Goal: Task Accomplishment & Management: Manage account settings

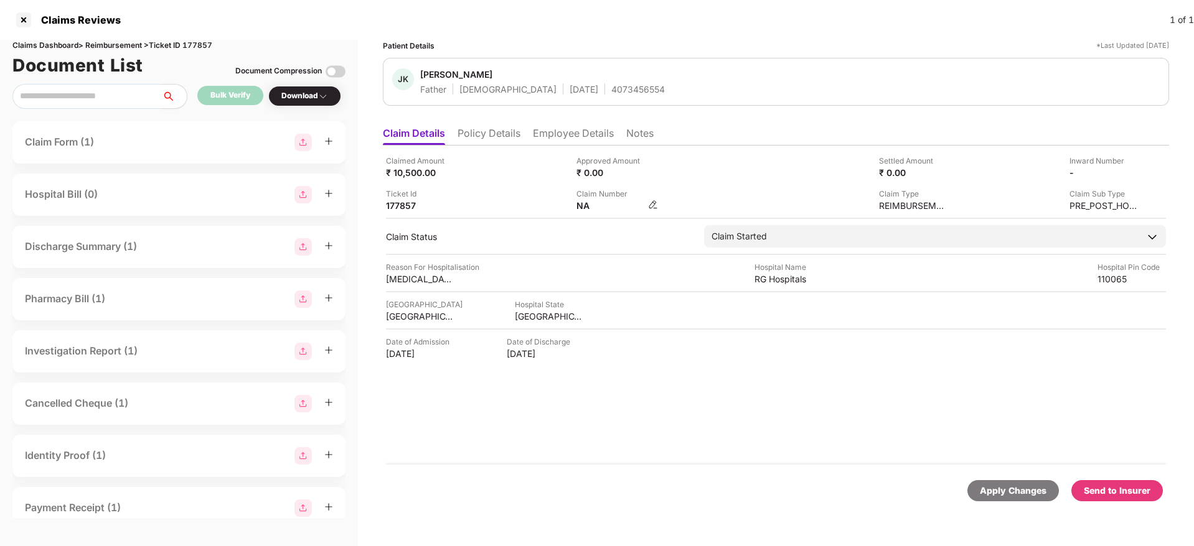
click at [653, 204] on img at bounding box center [653, 205] width 10 height 10
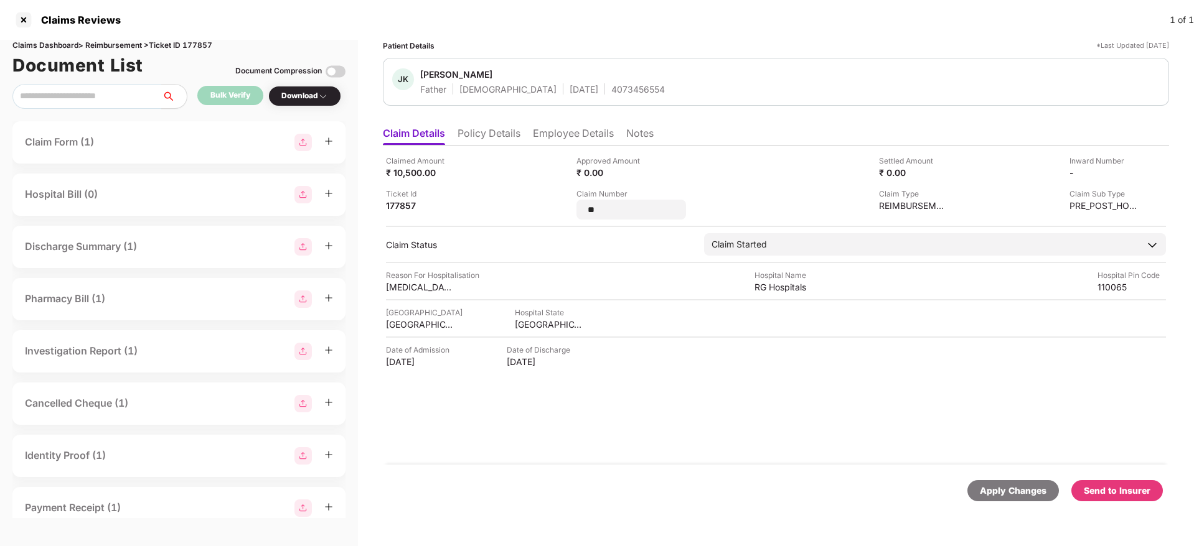
type input "*"
type input "*********"
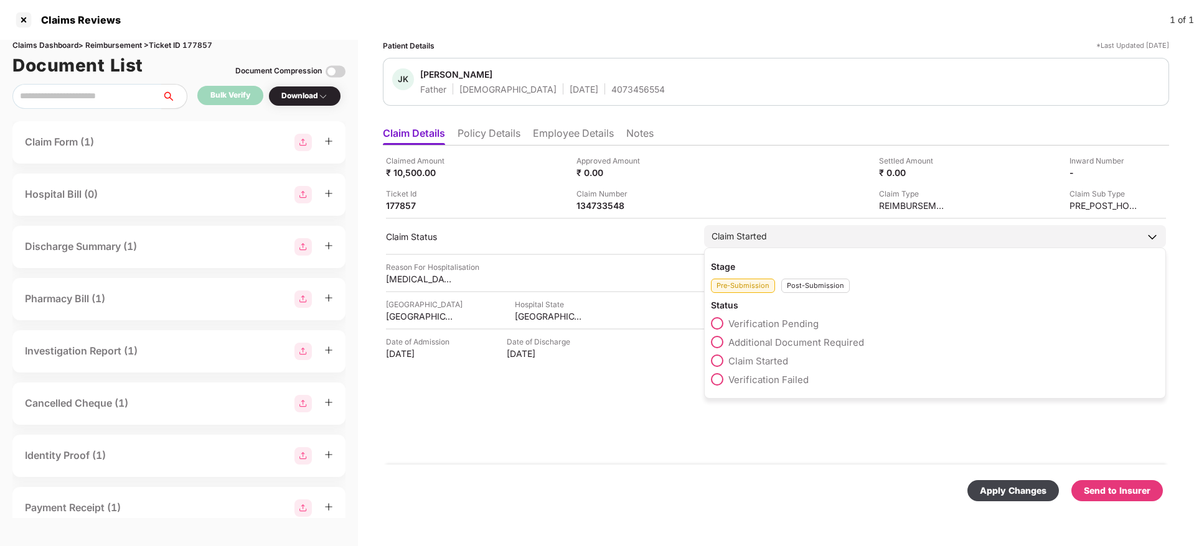
click at [797, 288] on div "Post-Submission" at bounding box center [815, 286] width 68 height 14
click at [721, 344] on span at bounding box center [717, 342] width 12 height 12
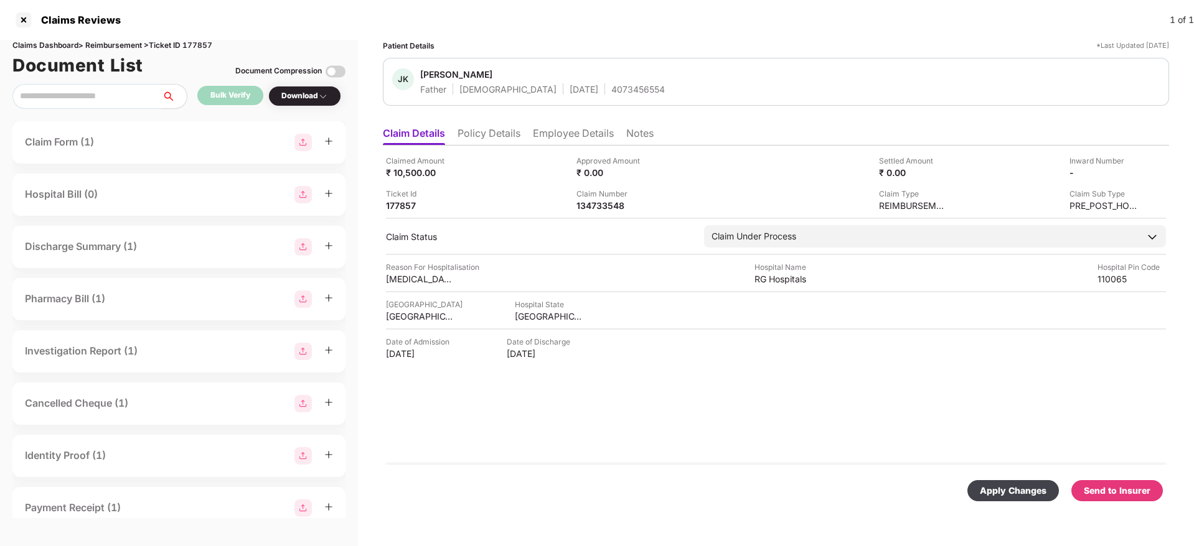
click at [1005, 487] on div "Apply Changes" at bounding box center [1012, 491] width 67 height 14
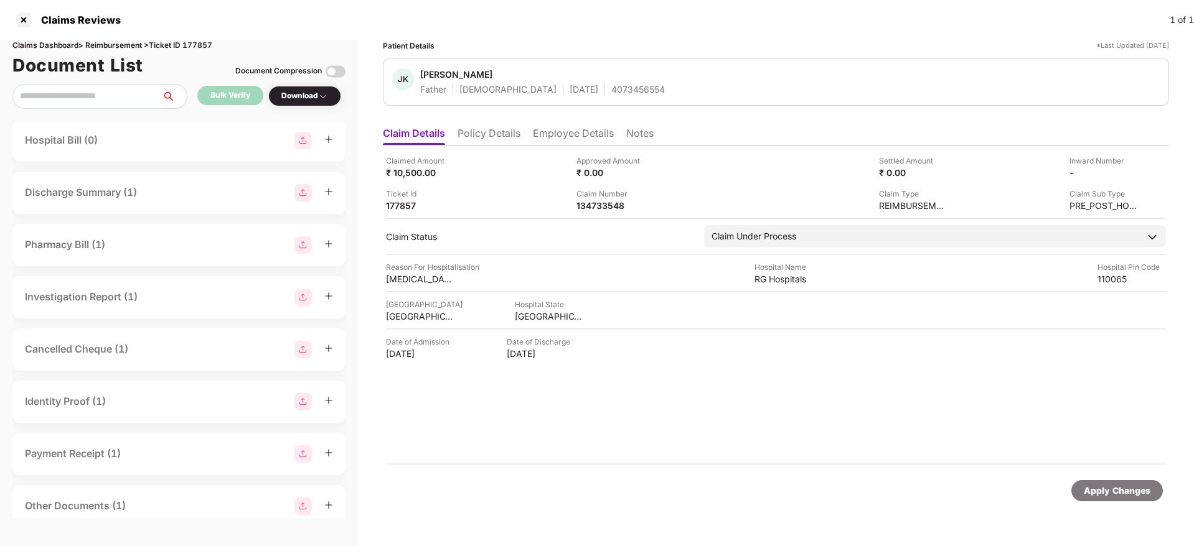
scroll to position [93, 0]
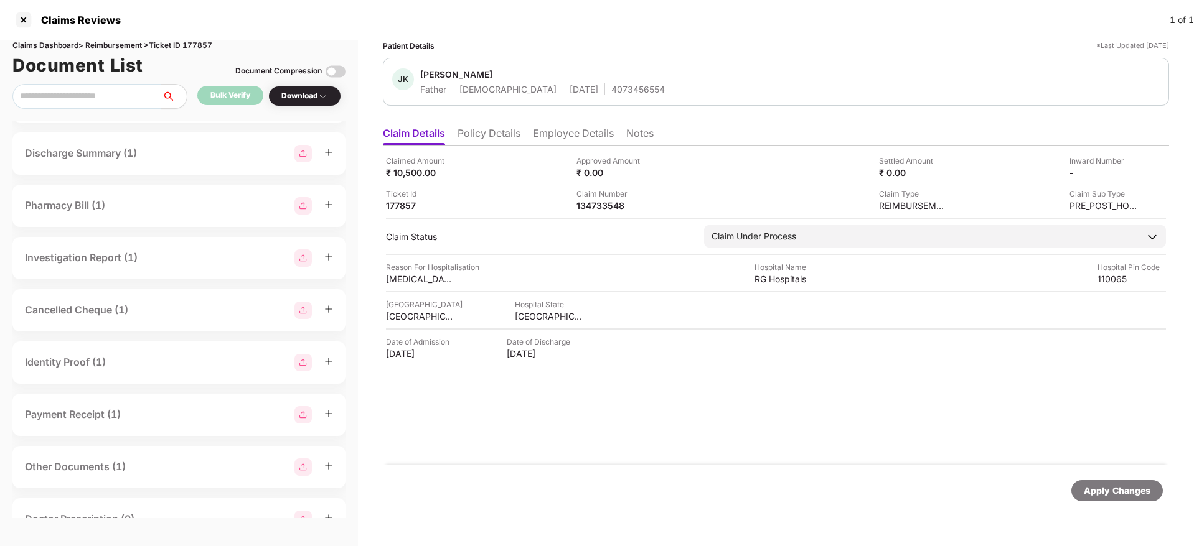
click at [178, 319] on div "Cancelled Cheque (1)" at bounding box center [179, 310] width 308 height 17
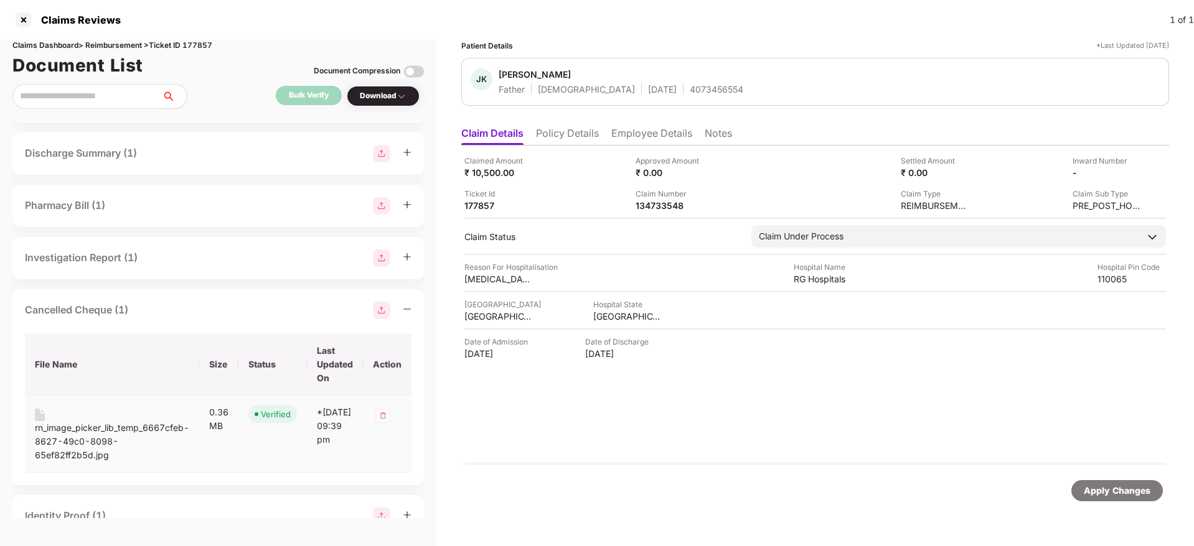
click at [108, 430] on div "rn_image_picker_lib_temp_6667cfeb-8627-49c0-8098-65ef82ff2b5d.jpg" at bounding box center [112, 441] width 154 height 41
click at [656, 124] on ul "Claim Details Policy Details Employee Details Notes" at bounding box center [815, 133] width 708 height 25
click at [652, 129] on li "Employee Details" at bounding box center [651, 136] width 81 height 18
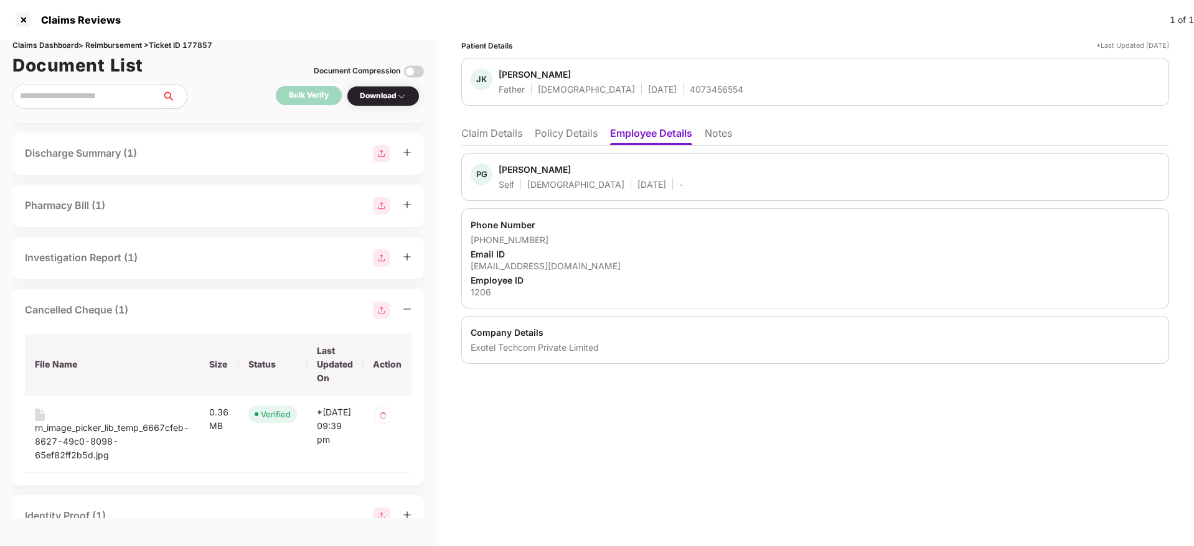
click at [498, 140] on li "Claim Details" at bounding box center [491, 136] width 61 height 18
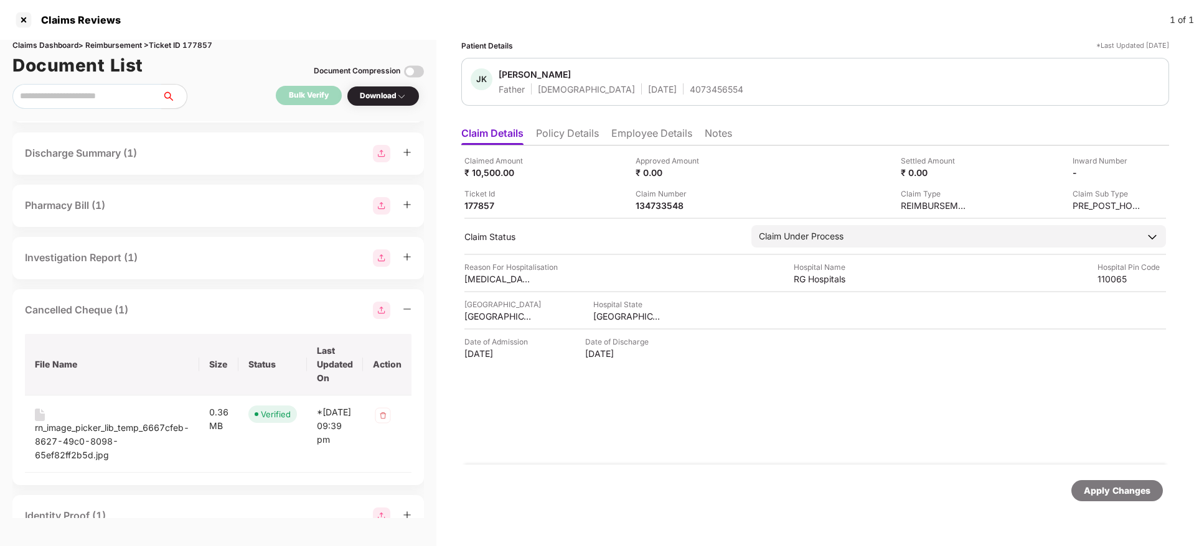
click at [658, 135] on li "Employee Details" at bounding box center [651, 136] width 81 height 18
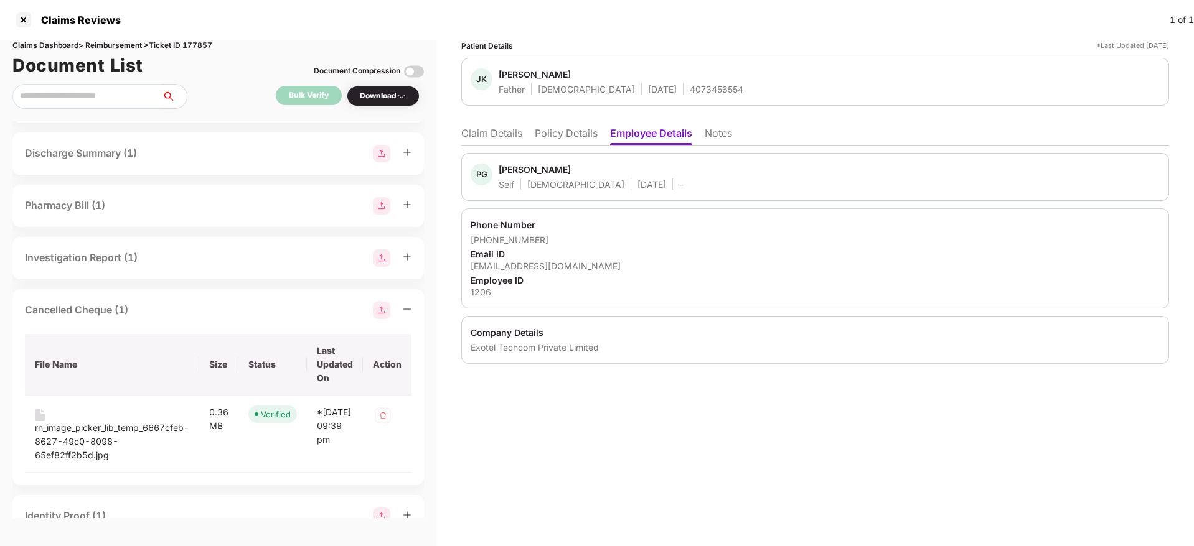
click at [515, 264] on div "parulgoyal@exotel.com" at bounding box center [814, 266] width 689 height 12
click at [515, 265] on div "parulgoyal@exotel.com" at bounding box center [814, 266] width 689 height 12
copy div "parulgoyal@exotel.com"
click at [505, 143] on li "Claim Details" at bounding box center [491, 136] width 61 height 18
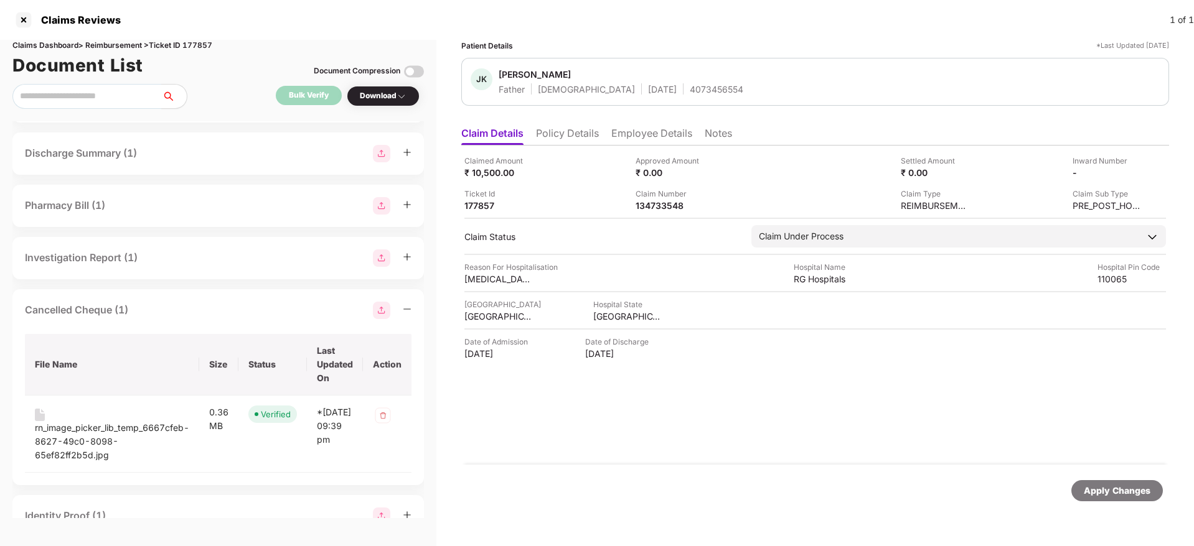
click at [566, 166] on div "Claimed Amount ₹ 10,500.00" at bounding box center [545, 167] width 162 height 24
click at [184, 320] on div "Cancelled Cheque (1) File Name Size Status Last Updated On Action rn_image_pick…" at bounding box center [217, 387] width 411 height 196
click at [186, 316] on div "Cancelled Cheque (1)" at bounding box center [218, 310] width 386 height 17
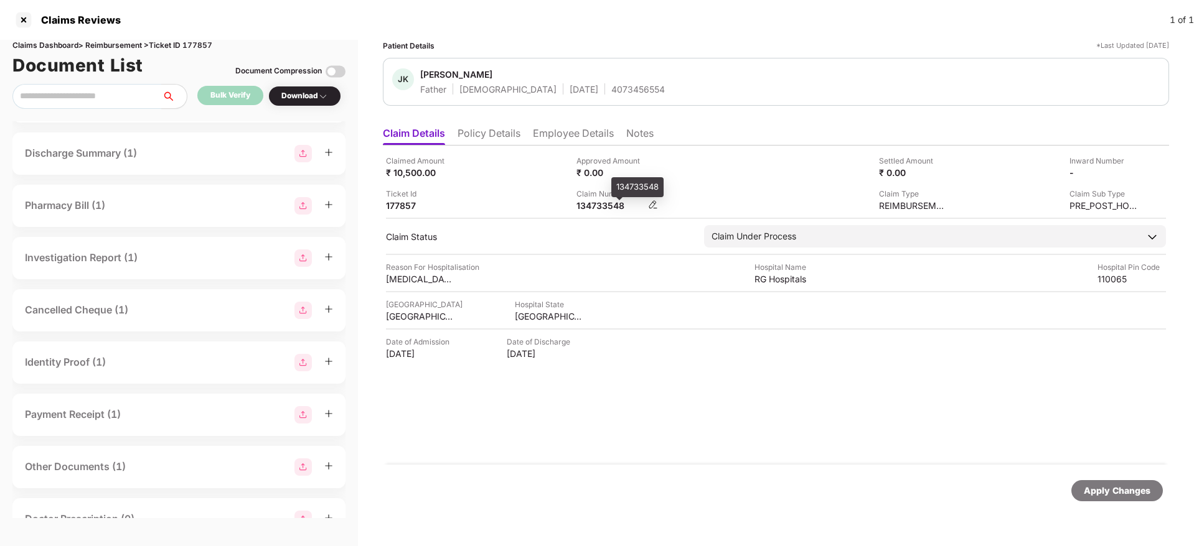
click at [599, 207] on div "134733548" at bounding box center [610, 206] width 68 height 12
click at [682, 188] on div "Claim Number 134733548" at bounding box center [666, 200] width 181 height 24
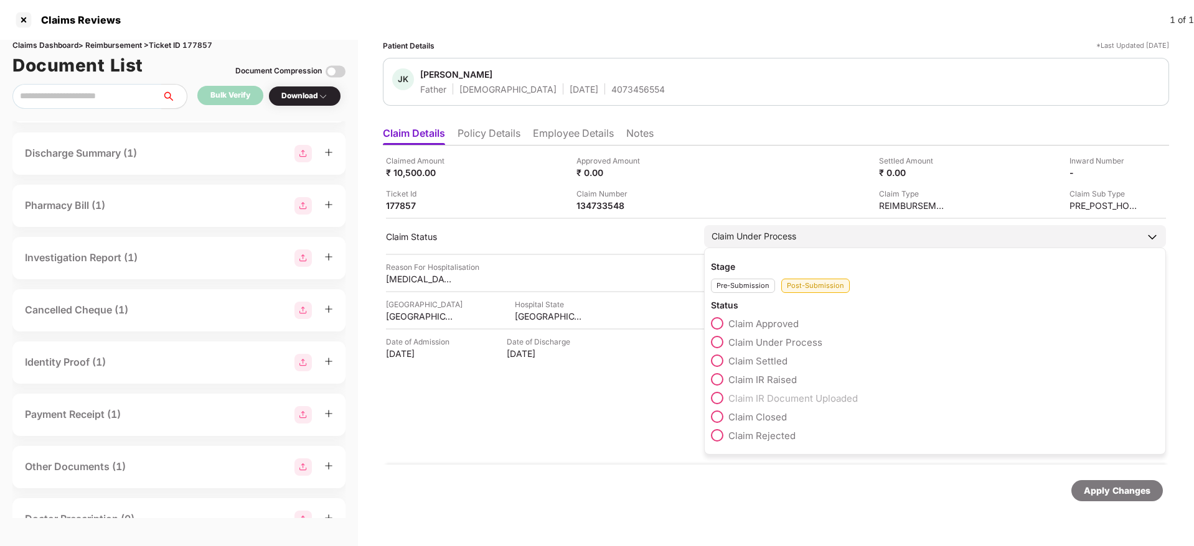
click at [721, 378] on span at bounding box center [717, 379] width 12 height 12
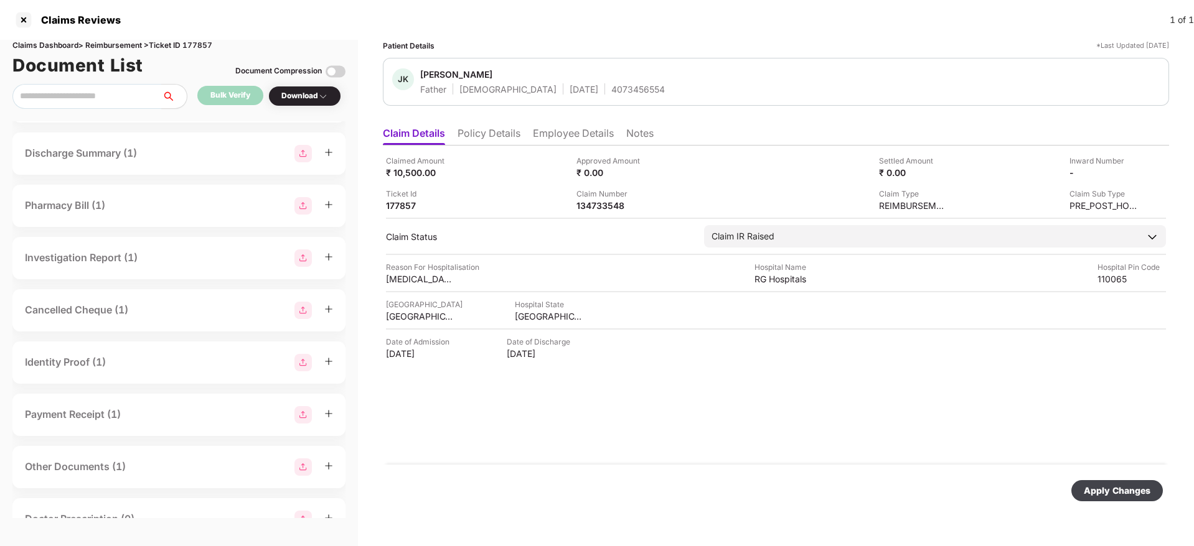
click at [1116, 492] on div "Apply Changes" at bounding box center [1116, 491] width 67 height 14
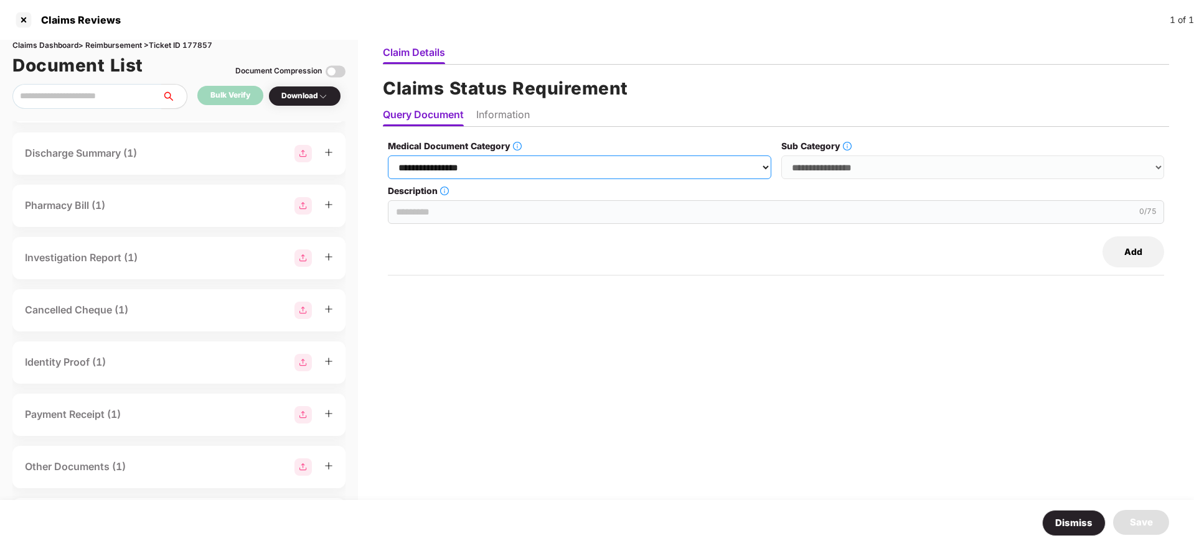
click at [521, 168] on select "**********" at bounding box center [579, 168] width 383 height 24
select select "**********"
click at [388, 156] on select "**********" at bounding box center [579, 168] width 383 height 24
click at [841, 169] on select "**********" at bounding box center [972, 168] width 383 height 24
select select "**********"
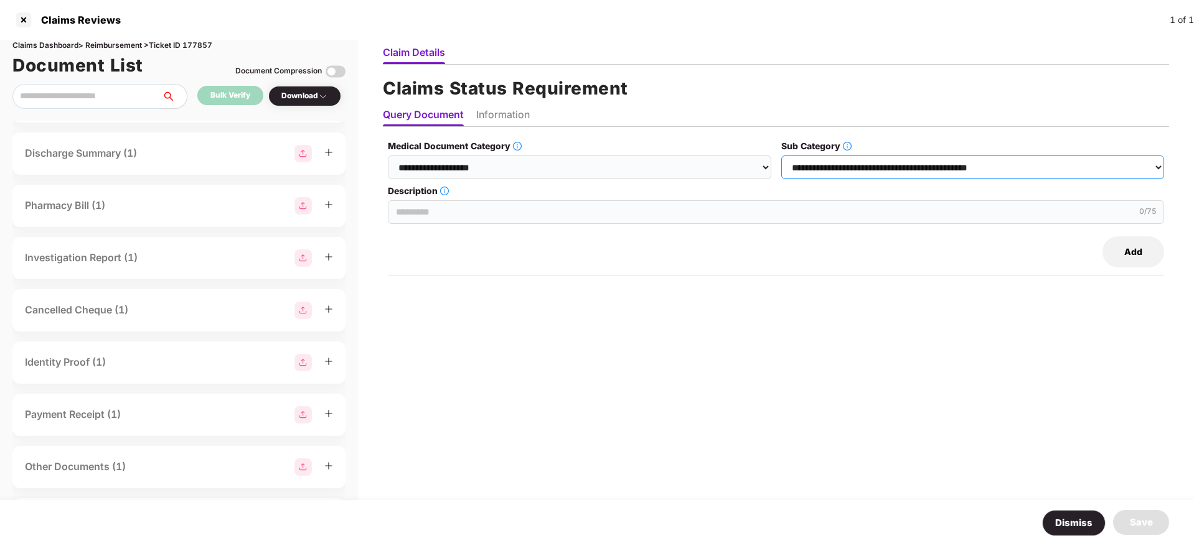
click at [782, 156] on select "**********" at bounding box center [972, 168] width 383 height 24
click at [452, 200] on input "Description" at bounding box center [776, 212] width 776 height 24
paste input "**********"
click at [490, 212] on input "**********" at bounding box center [776, 212] width 776 height 24
click at [406, 212] on input "**********" at bounding box center [776, 212] width 776 height 24
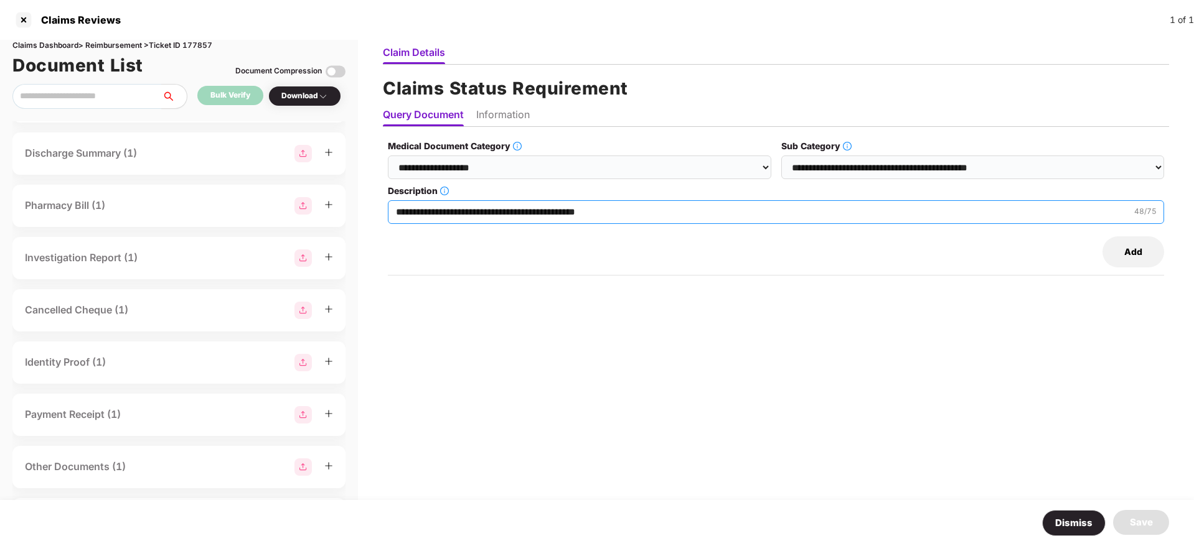
type input "**********"
click at [516, 114] on li "Information" at bounding box center [503, 117] width 54 height 18
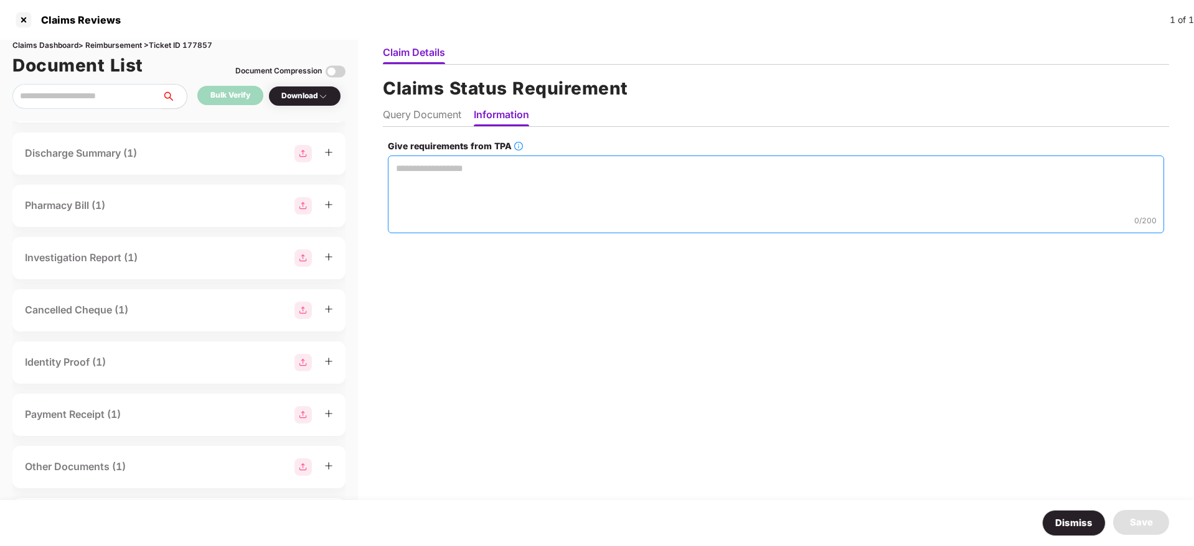
click at [446, 175] on textarea "Give requirements from TPA" at bounding box center [776, 195] width 776 height 78
paste textarea "**********"
click at [408, 169] on textarea "**********" at bounding box center [775, 195] width 777 height 78
click at [610, 172] on textarea "**********" at bounding box center [775, 195] width 777 height 78
type textarea "**********"
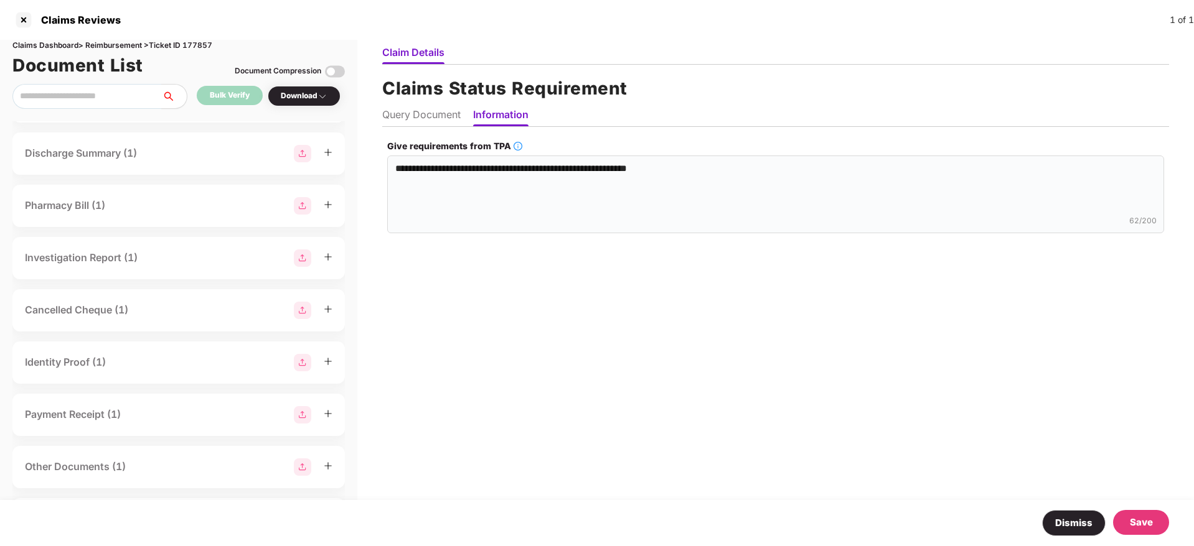
drag, startPoint x: 1147, startPoint y: 526, endPoint x: 1141, endPoint y: 520, distance: 7.9
click at [1147, 525] on div "Save" at bounding box center [1140, 522] width 23 height 15
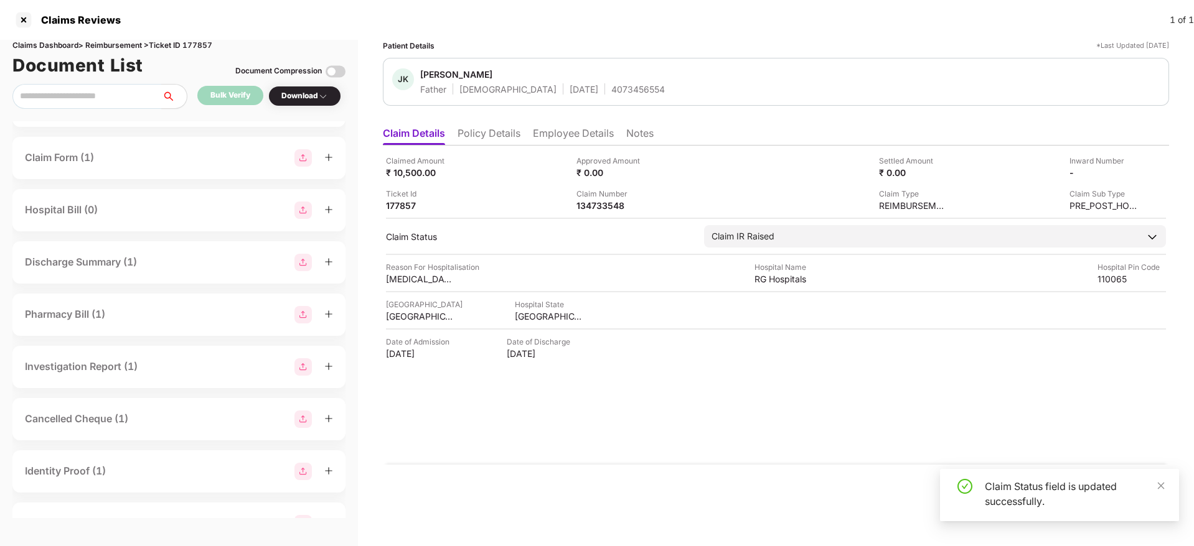
scroll to position [0, 0]
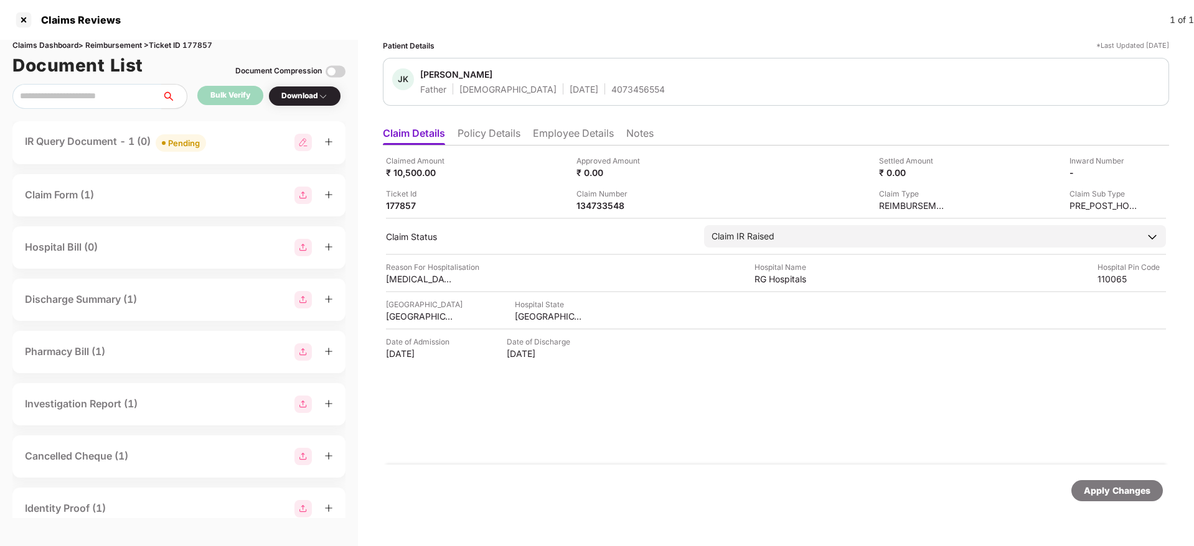
click at [302, 147] on img at bounding box center [302, 142] width 17 height 17
select select "**********"
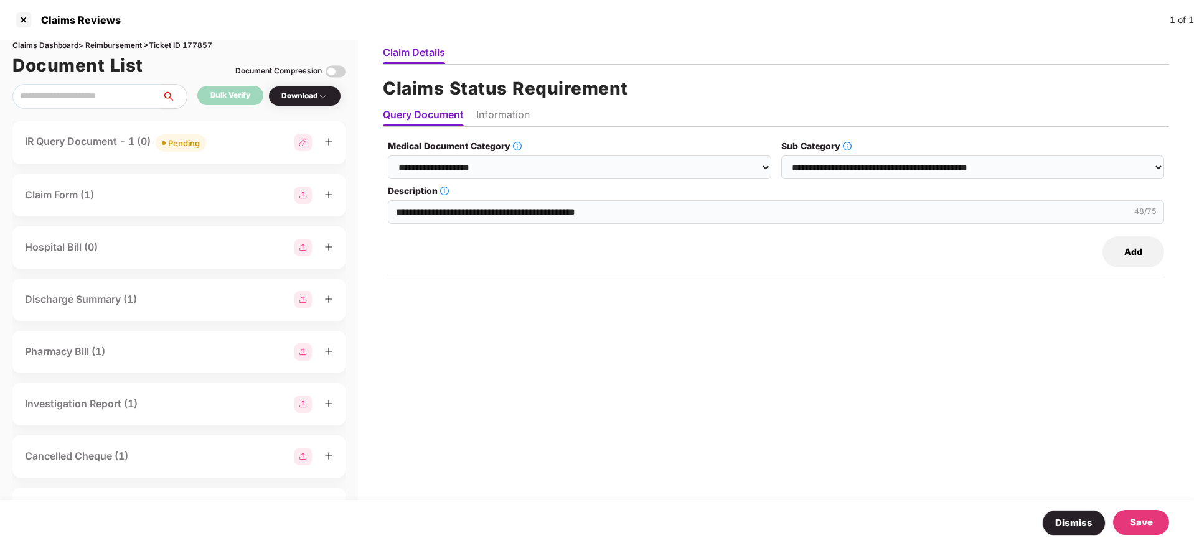
click at [1129, 255] on button "Add" at bounding box center [1133, 251] width 62 height 31
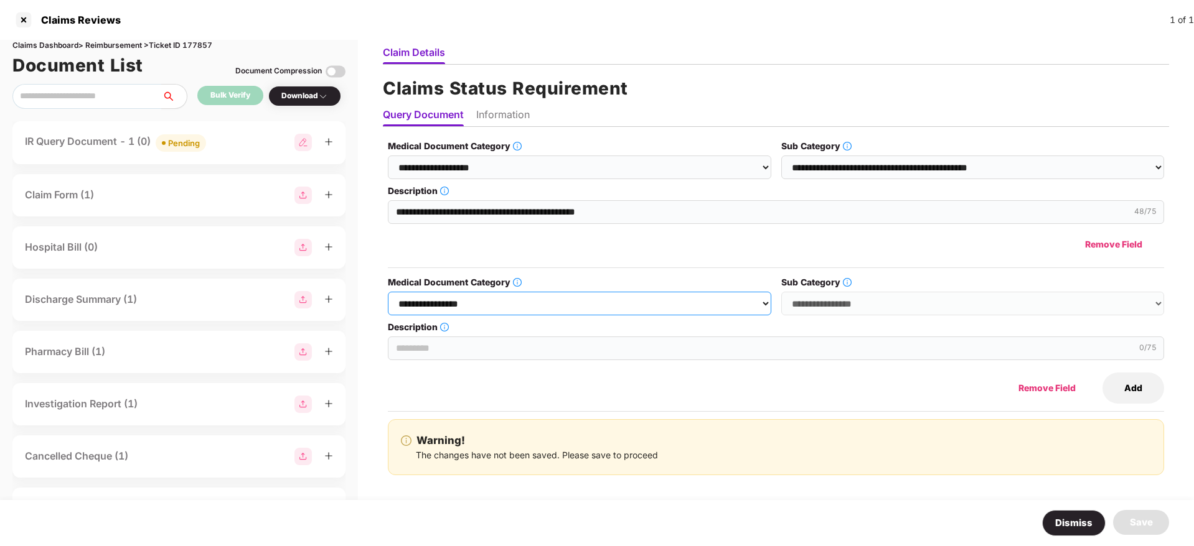
click at [471, 308] on select "**********" at bounding box center [579, 304] width 383 height 24
select select "**********"
click at [388, 292] on select "**********" at bounding box center [579, 304] width 383 height 24
click at [892, 295] on select "**********" at bounding box center [972, 304] width 383 height 24
select select "******"
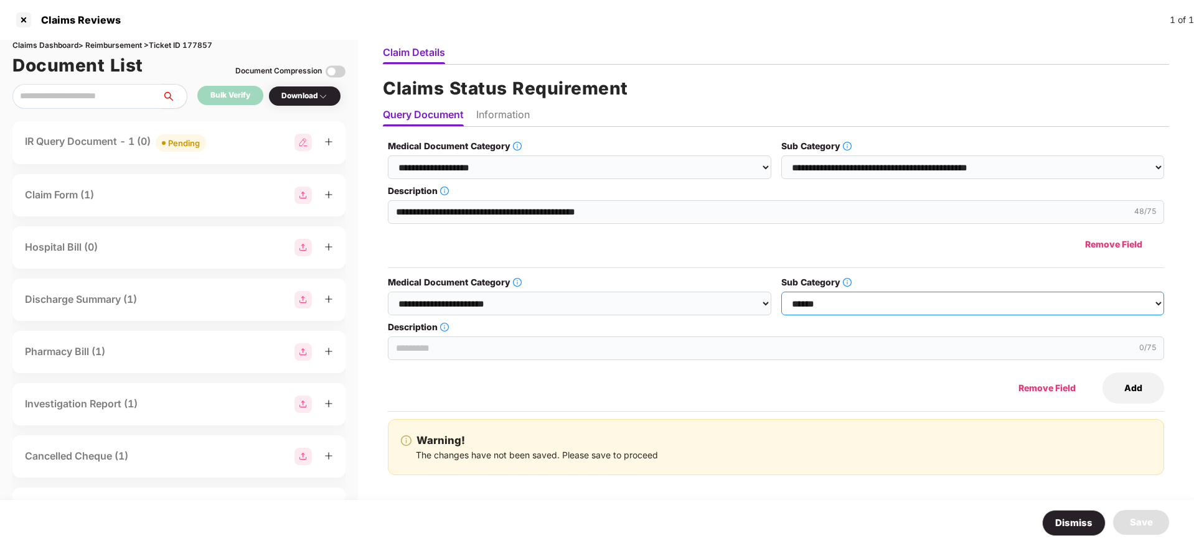
click at [782, 292] on select "**********" at bounding box center [972, 304] width 383 height 24
click at [576, 360] on input "Description" at bounding box center [776, 349] width 776 height 24
paste input "**********"
type input "**********"
click at [490, 116] on li "Information" at bounding box center [503, 117] width 54 height 18
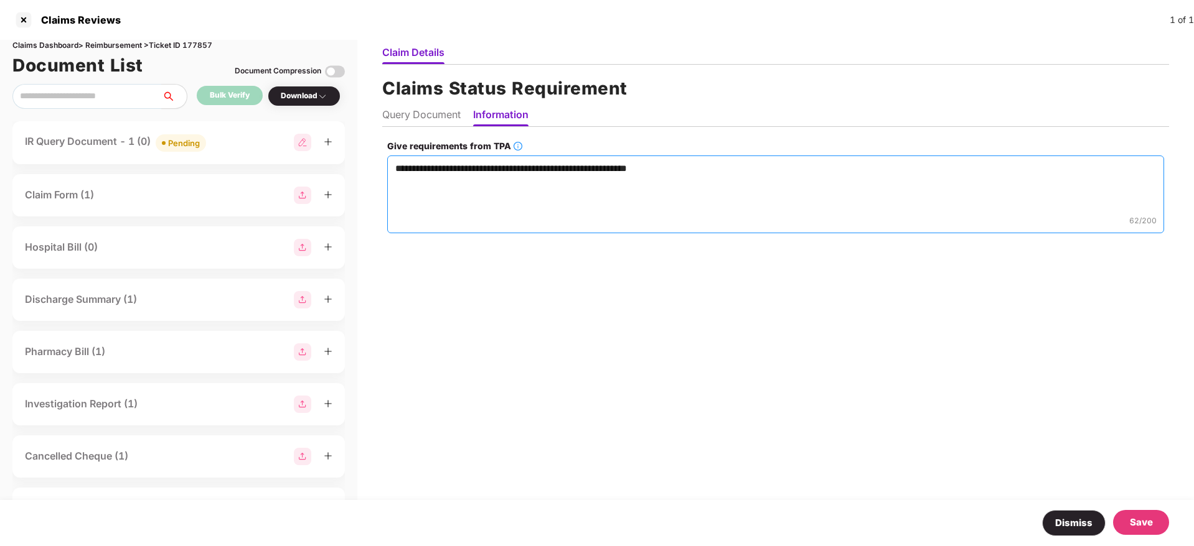
click at [424, 195] on textarea "**********" at bounding box center [775, 195] width 777 height 78
click at [711, 167] on textarea "**********" at bounding box center [775, 195] width 777 height 78
paste textarea "**********"
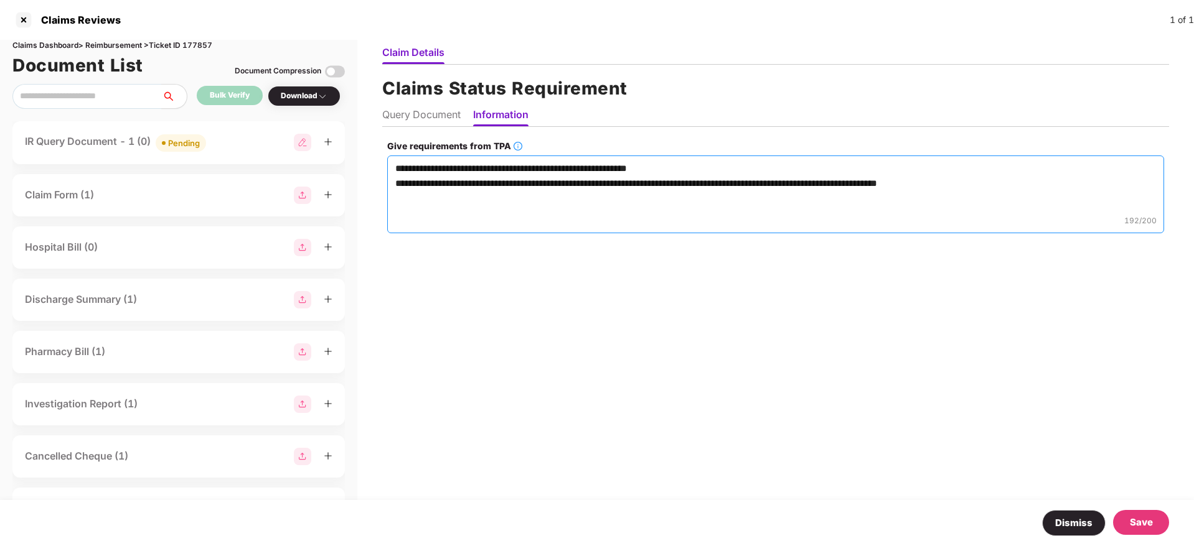
click at [420, 182] on textarea "**********" at bounding box center [775, 195] width 777 height 78
type textarea "**********"
click at [1130, 515] on div "Save" at bounding box center [1140, 522] width 23 height 15
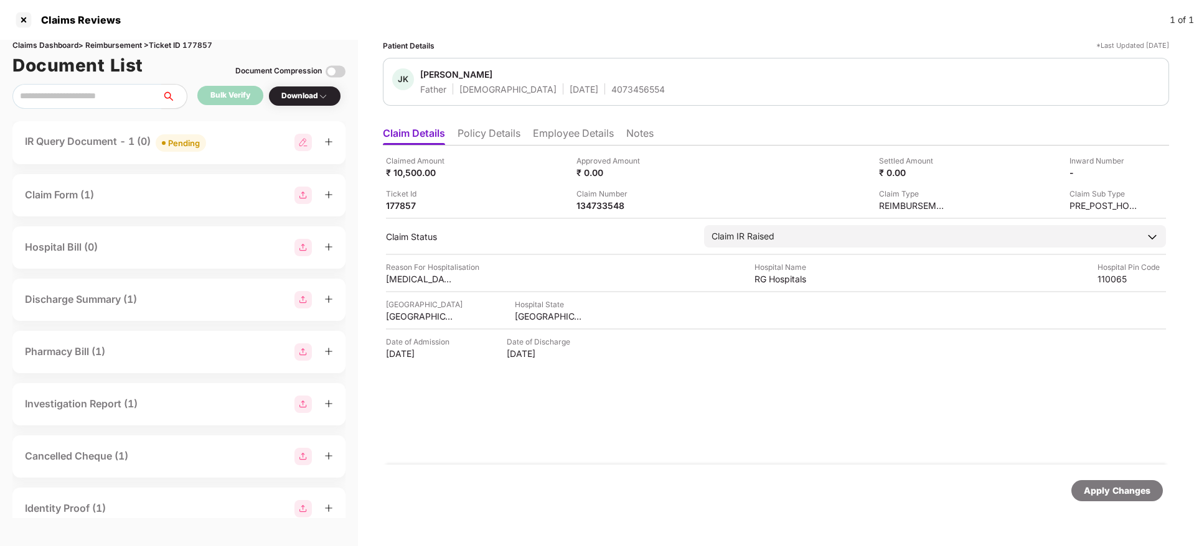
click at [460, 136] on li "Policy Details" at bounding box center [488, 136] width 63 height 18
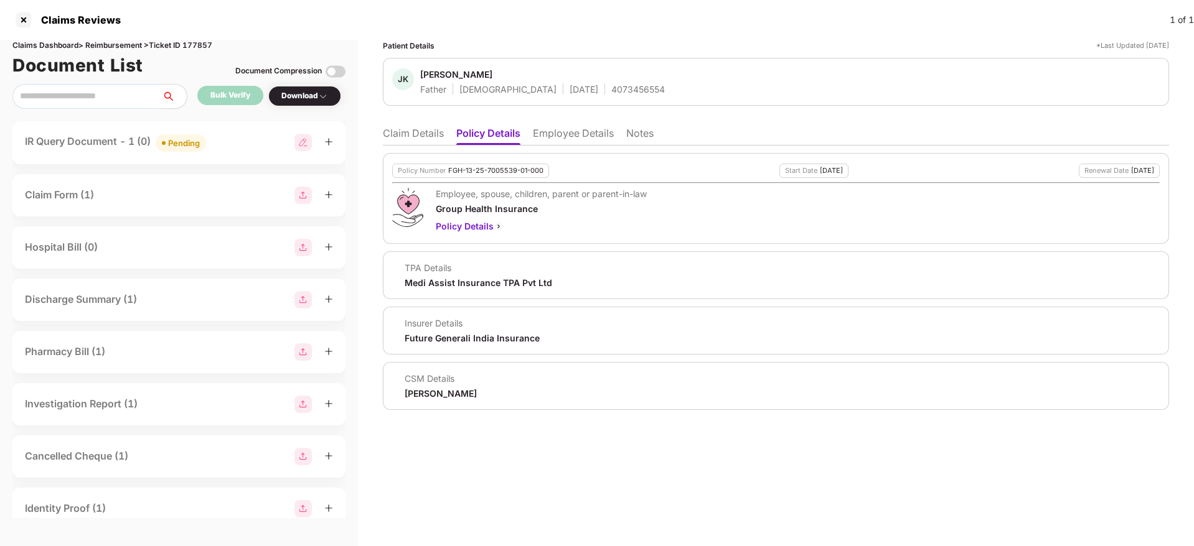
click at [562, 146] on div "Policy Number FGH-13-25-7005539-01-000 Start Date 17 May 2025 Renewal Date 16 M…" at bounding box center [776, 278] width 786 height 264
click at [571, 134] on li "Employee Details" at bounding box center [573, 136] width 81 height 18
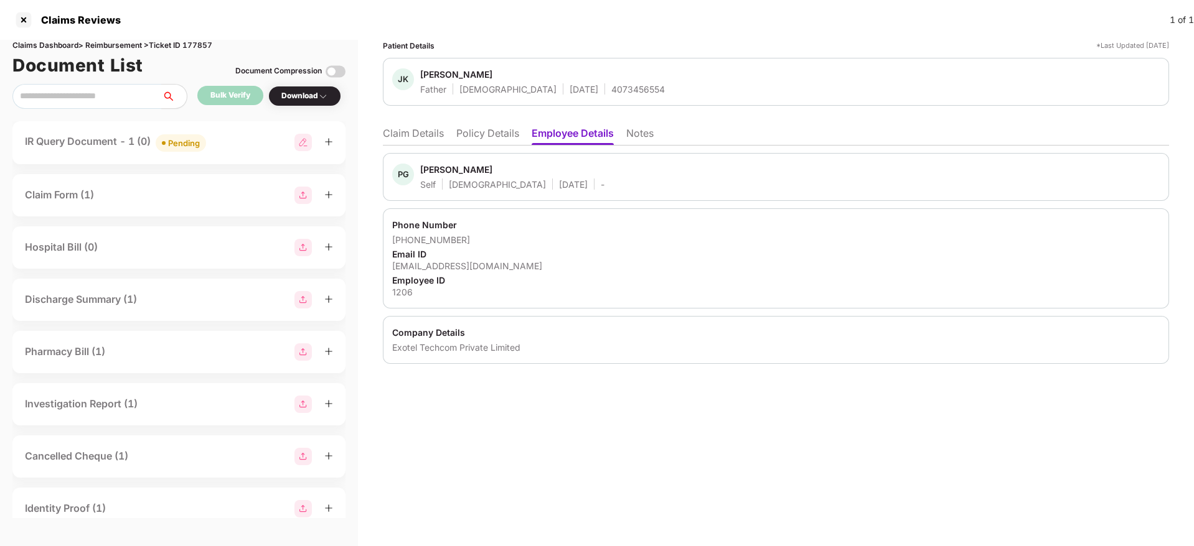
click at [407, 129] on li "Claim Details" at bounding box center [413, 136] width 61 height 18
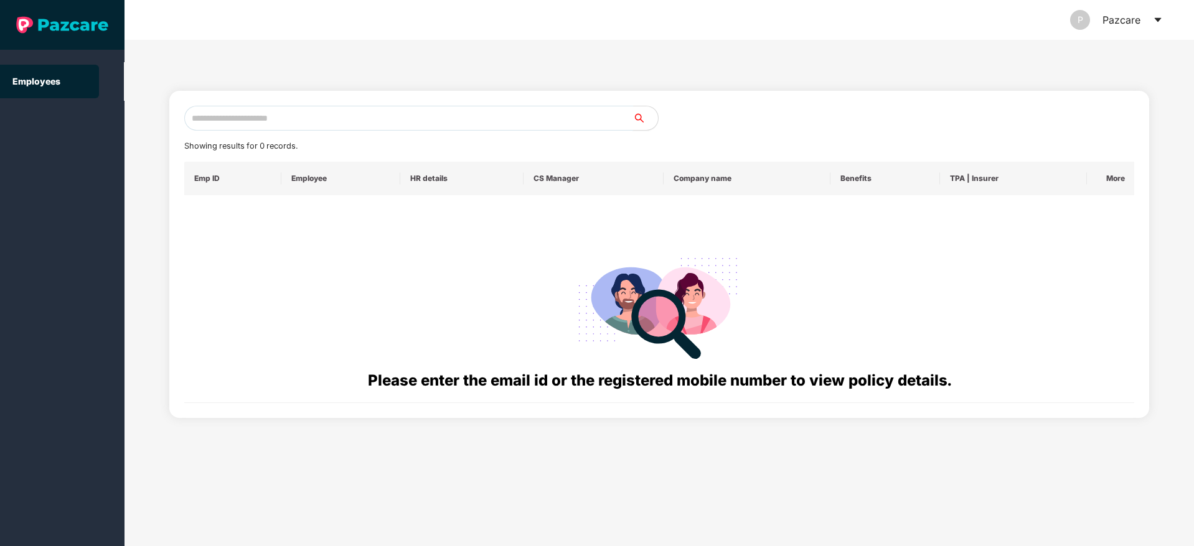
click at [215, 123] on input "text" at bounding box center [408, 118] width 449 height 25
paste input "**********"
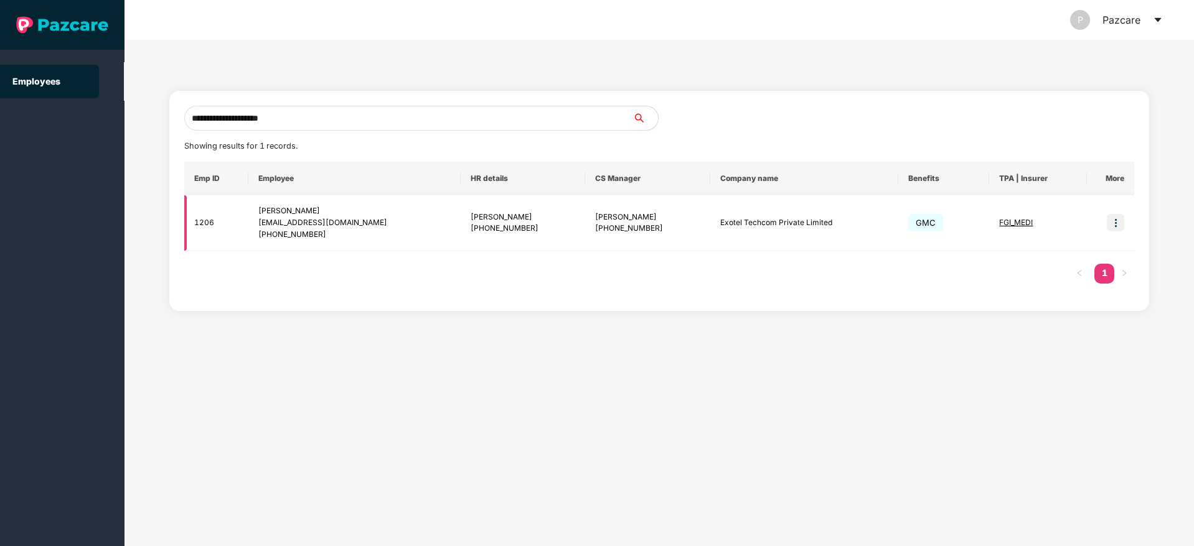
type input "**********"
click at [1109, 219] on img at bounding box center [1114, 222] width 17 height 17
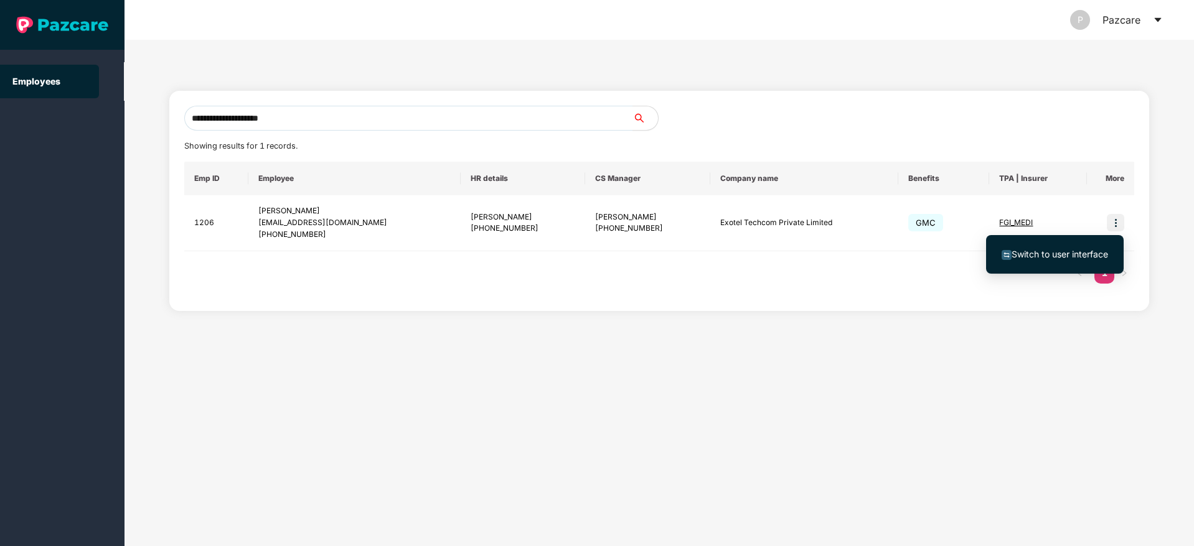
click at [1075, 251] on span "Switch to user interface" at bounding box center [1059, 254] width 96 height 11
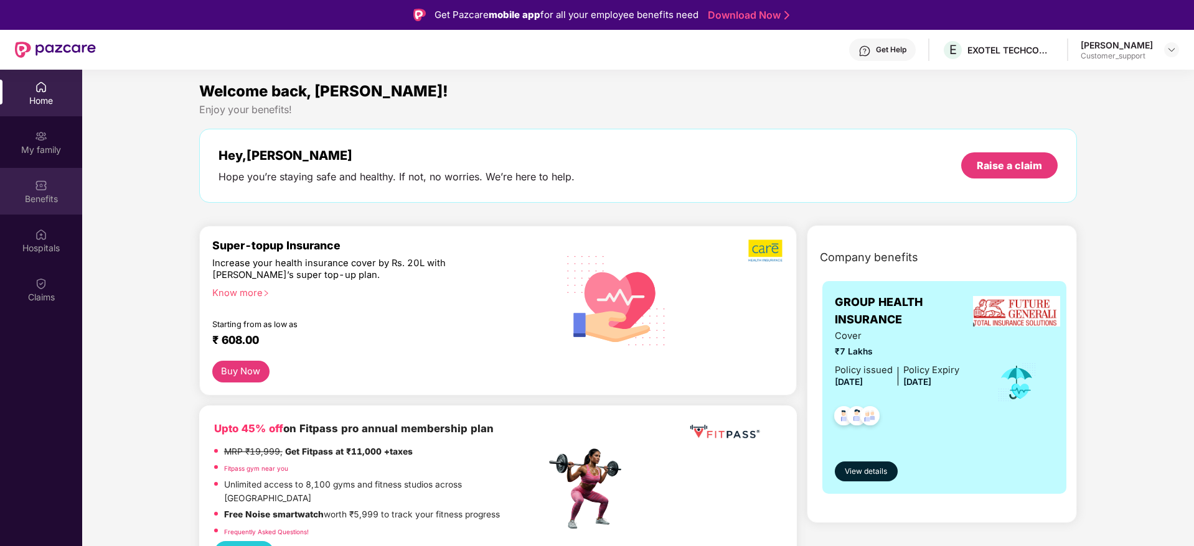
click at [40, 184] on img at bounding box center [41, 185] width 12 height 12
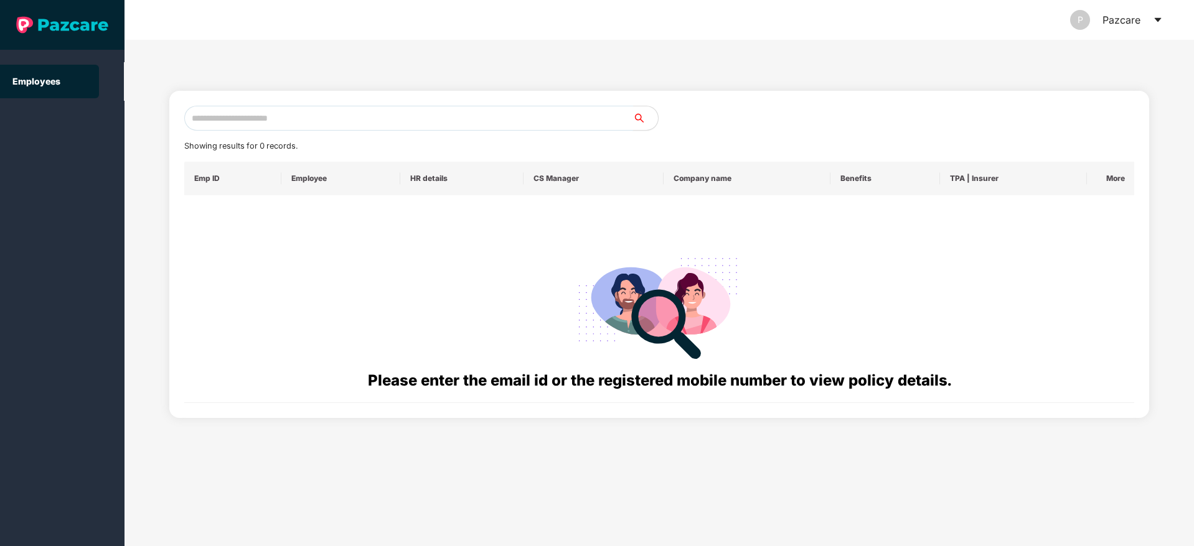
click at [261, 115] on input "text" at bounding box center [408, 118] width 449 height 25
paste input "**********"
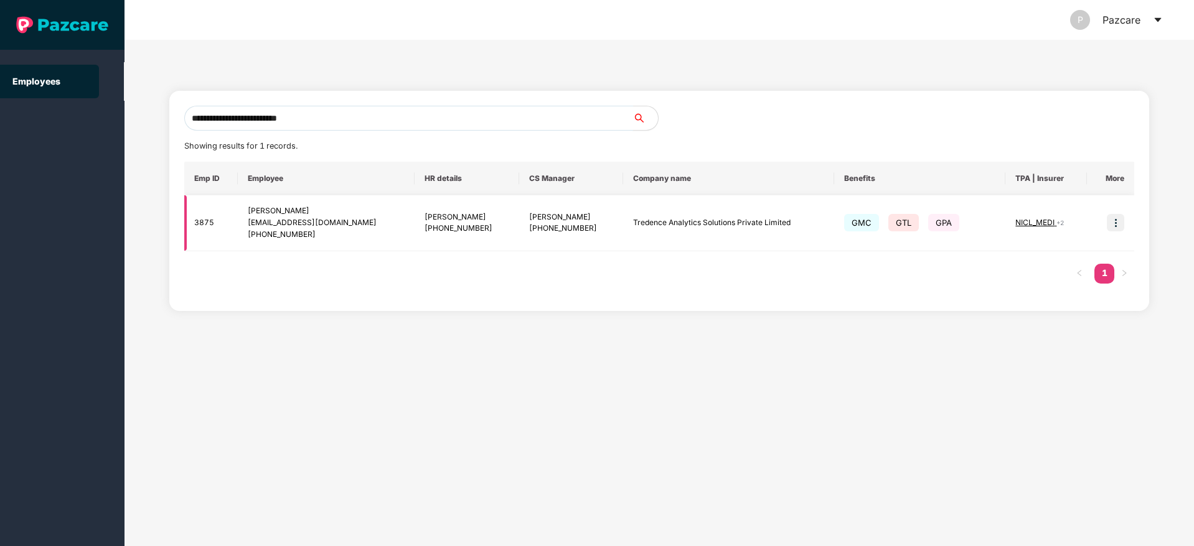
type input "**********"
click at [1109, 223] on img at bounding box center [1114, 222] width 17 height 17
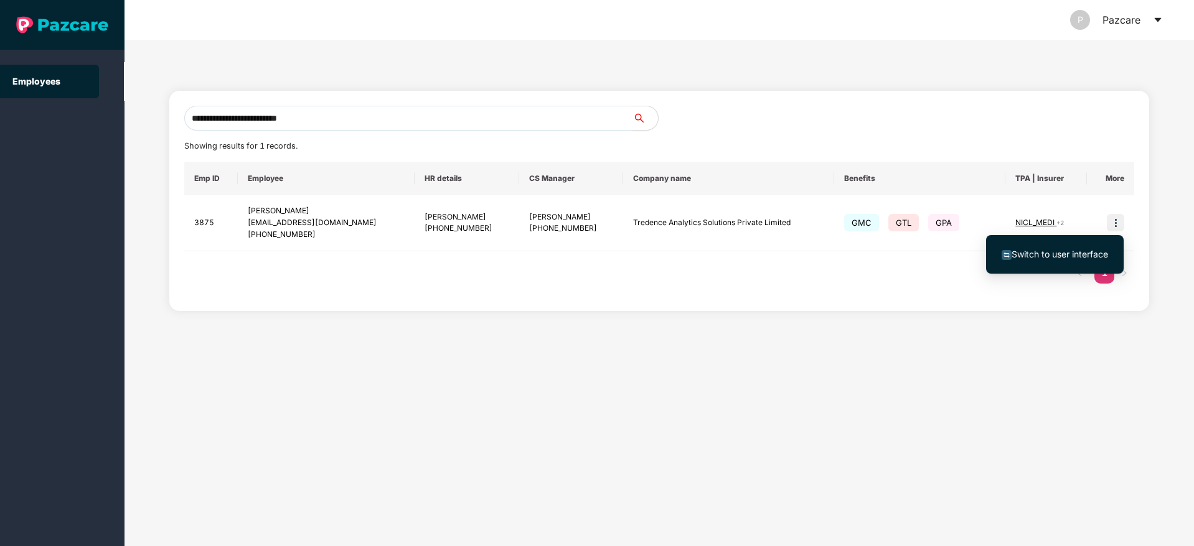
click at [1075, 256] on span "Switch to user interface" at bounding box center [1059, 254] width 96 height 11
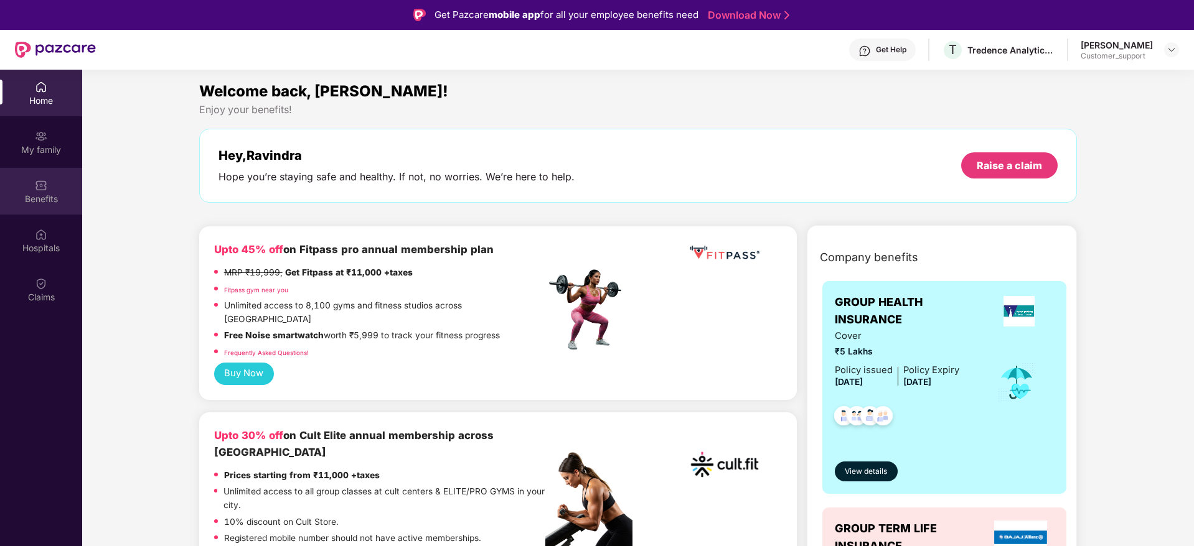
click at [32, 210] on div "Benefits" at bounding box center [41, 191] width 82 height 47
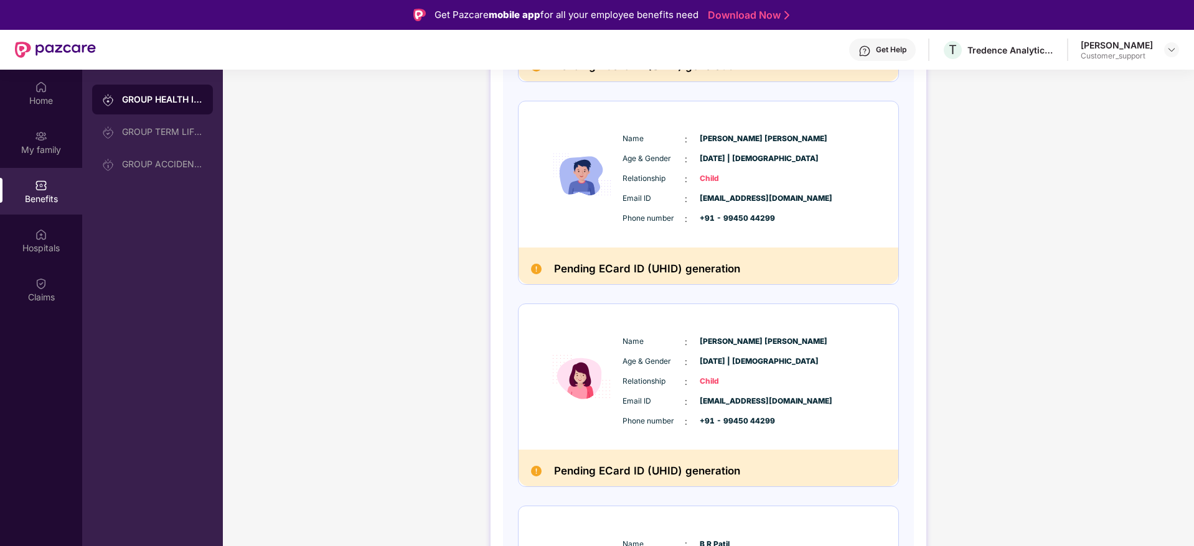
scroll to position [914, 0]
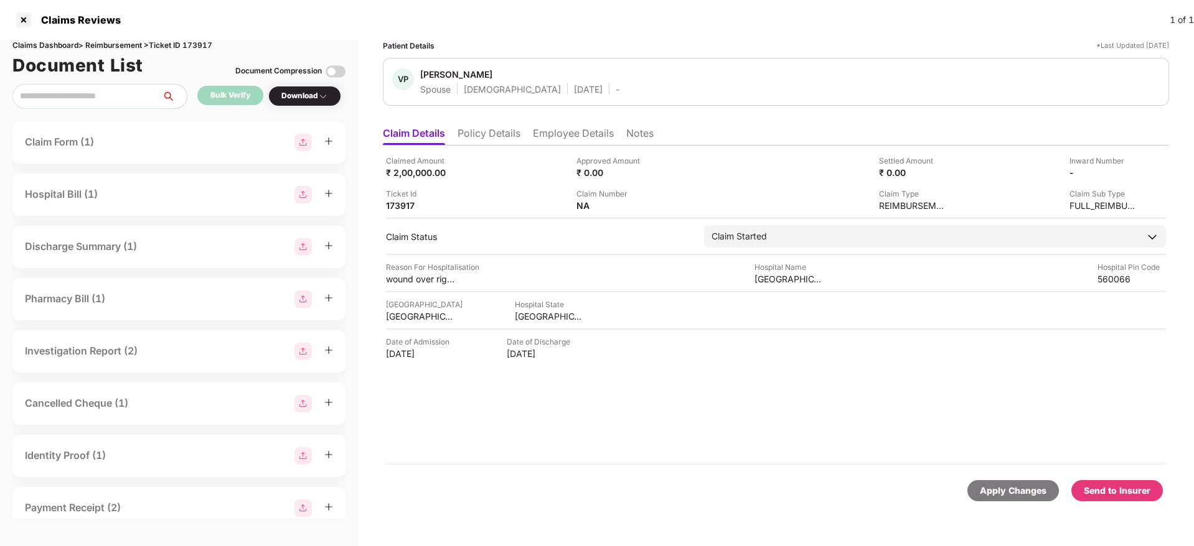
click at [508, 129] on li "Policy Details" at bounding box center [488, 136] width 63 height 18
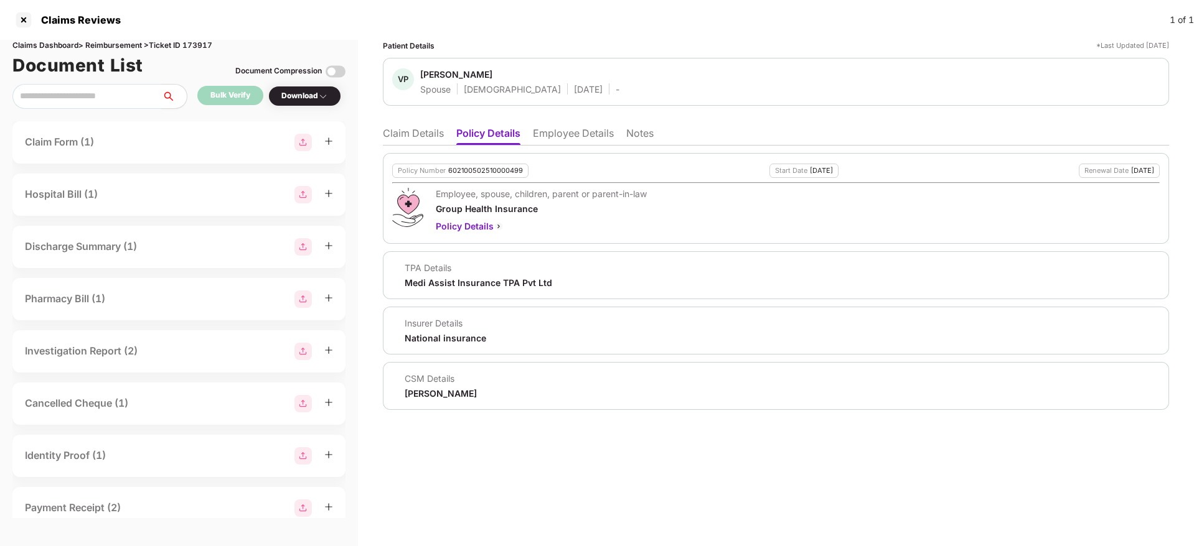
click at [406, 131] on li "Claim Details" at bounding box center [413, 136] width 61 height 18
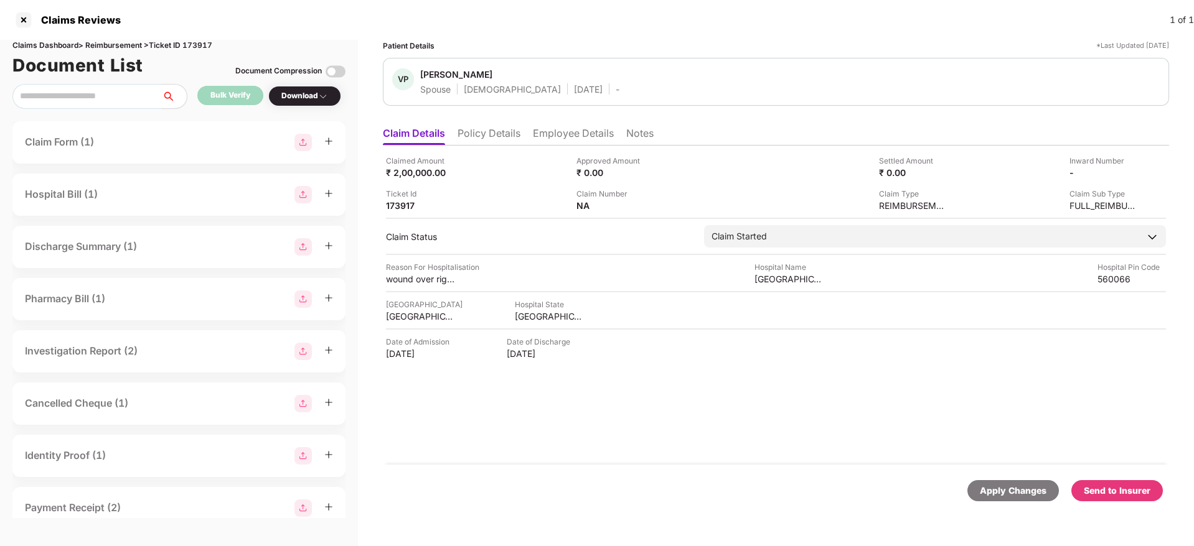
click at [563, 135] on li "Employee Details" at bounding box center [573, 136] width 81 height 18
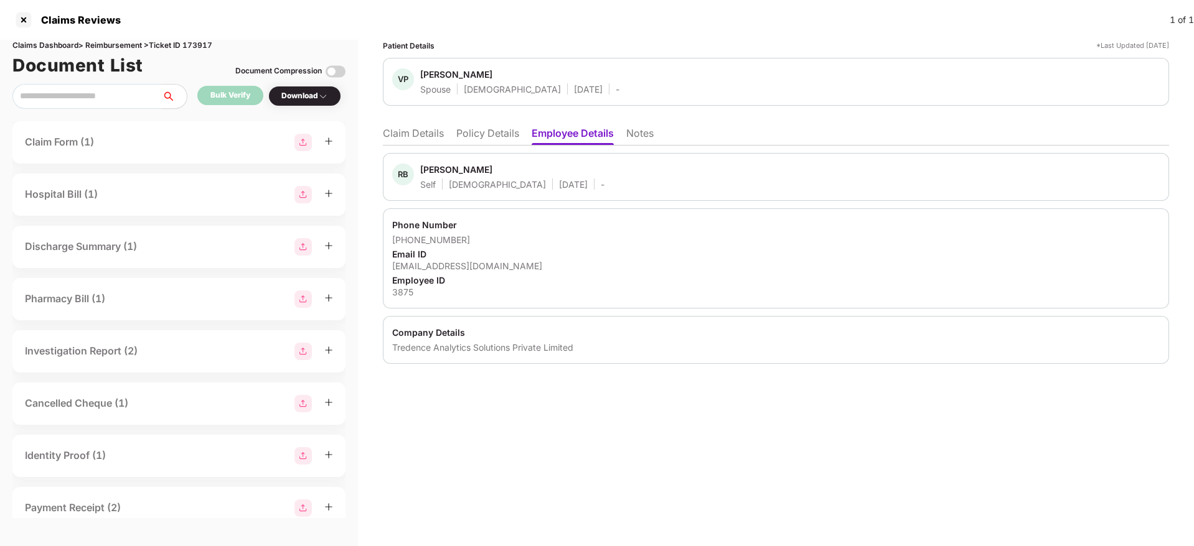
click at [443, 259] on div "Email ID" at bounding box center [775, 254] width 767 height 12
click at [444, 259] on div "Email ID" at bounding box center [775, 254] width 767 height 12
drag, startPoint x: 445, startPoint y: 260, endPoint x: 445, endPoint y: 269, distance: 9.3
click at [445, 268] on div "ravindra.patil@tredence.com" at bounding box center [775, 266] width 767 height 12
click at [445, 272] on div "Phone Number +919945044299 Email ID ravindra.patil@tredence.com Employee ID 3875" at bounding box center [776, 258] width 786 height 100
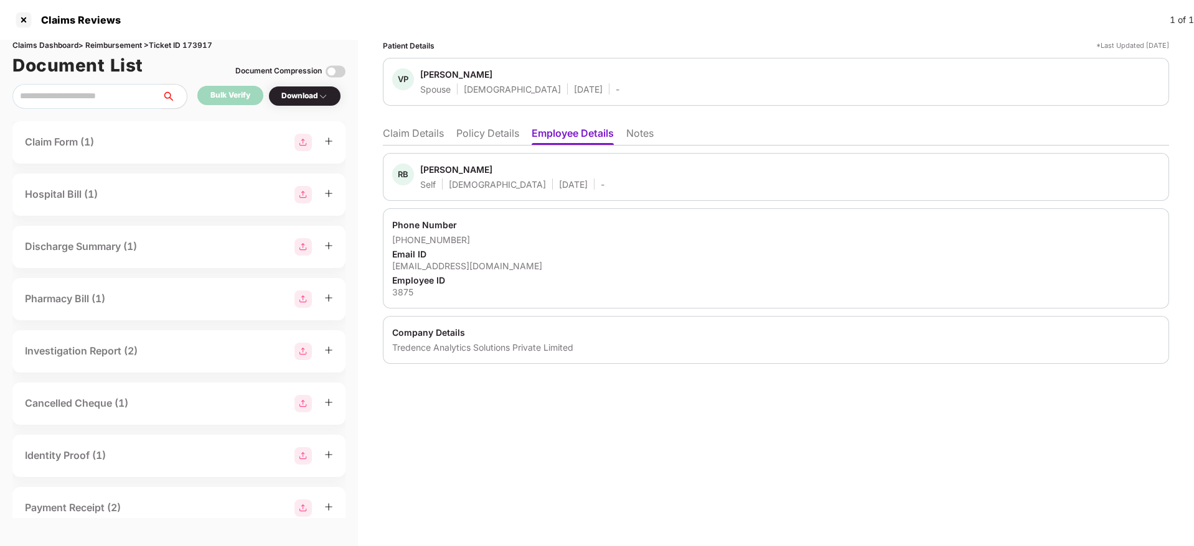
click at [452, 258] on div "Email ID" at bounding box center [775, 254] width 767 height 12
click at [447, 263] on div "ravindra.patil@tredence.com" at bounding box center [775, 266] width 767 height 12
copy div "ravindra.patil@tredence.com"
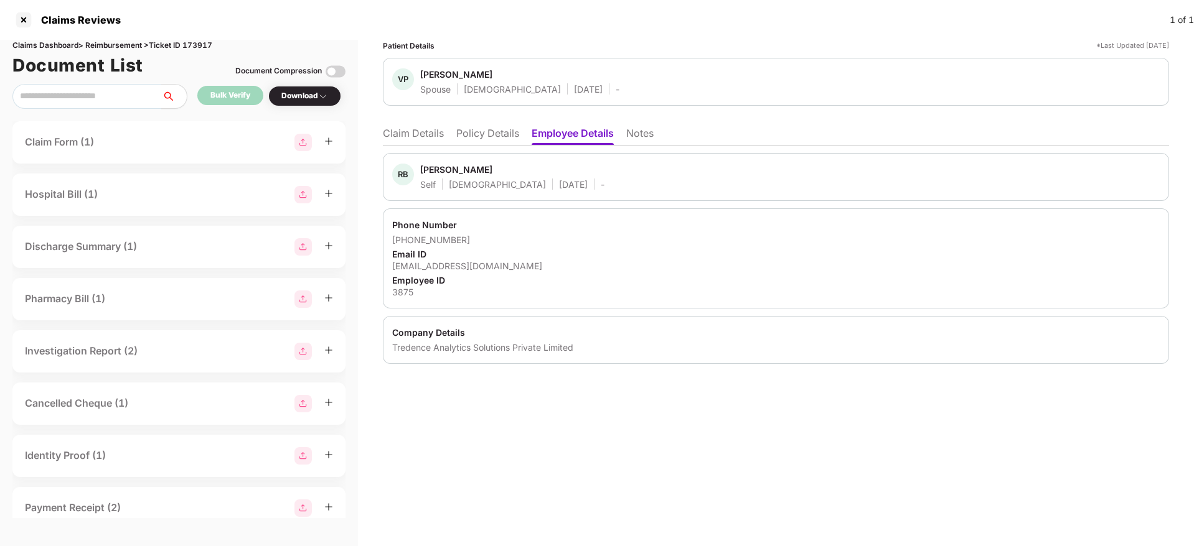
click at [498, 128] on li "Policy Details" at bounding box center [487, 136] width 63 height 18
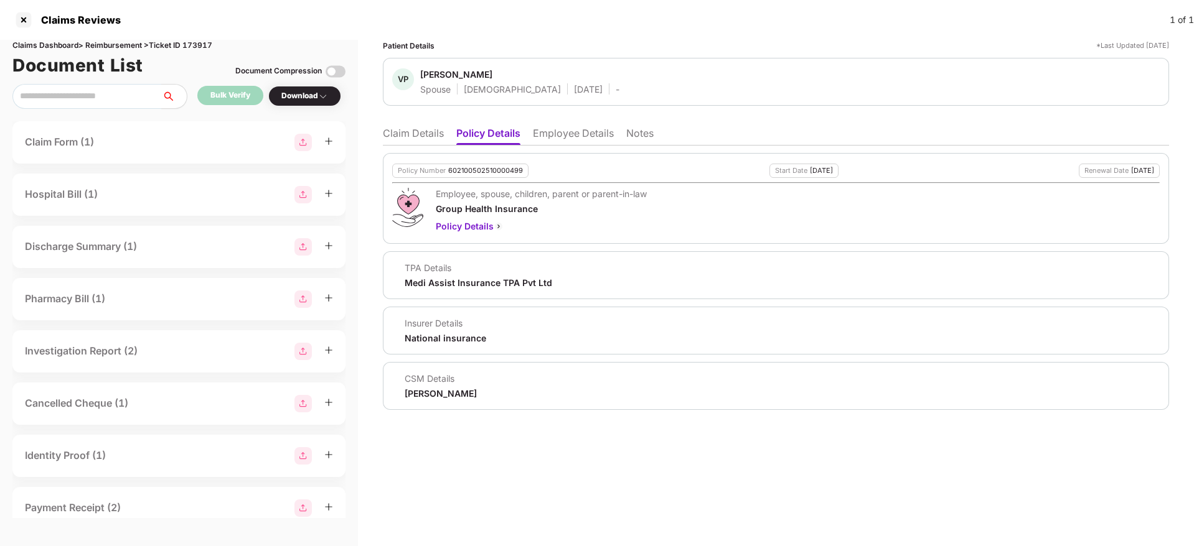
click at [586, 134] on li "Employee Details" at bounding box center [573, 136] width 81 height 18
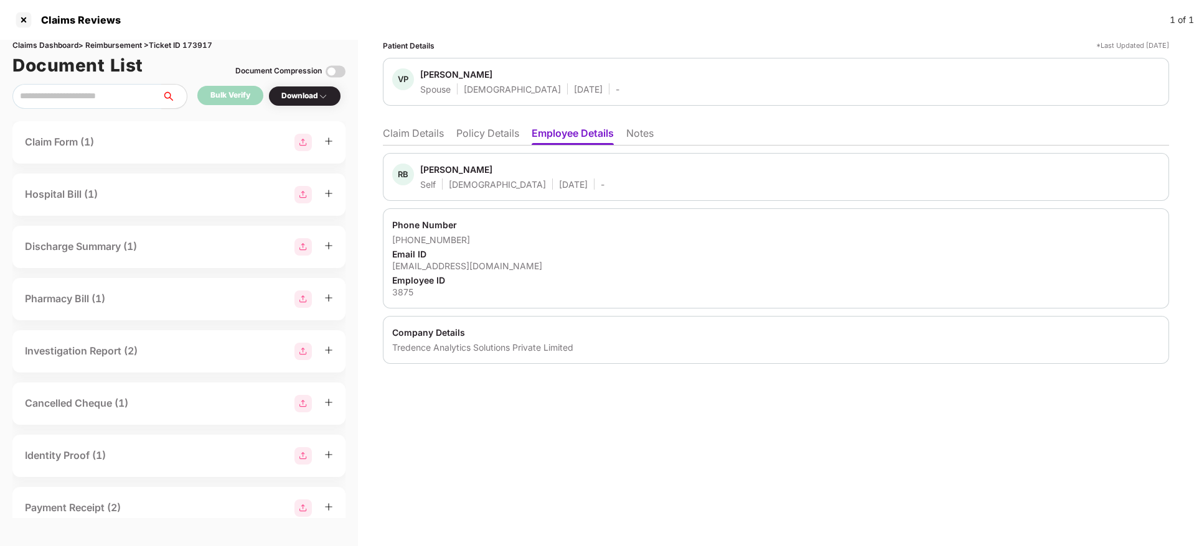
drag, startPoint x: 492, startPoint y: 133, endPoint x: 495, endPoint y: 143, distance: 10.3
click at [492, 135] on li "Policy Details" at bounding box center [487, 136] width 63 height 18
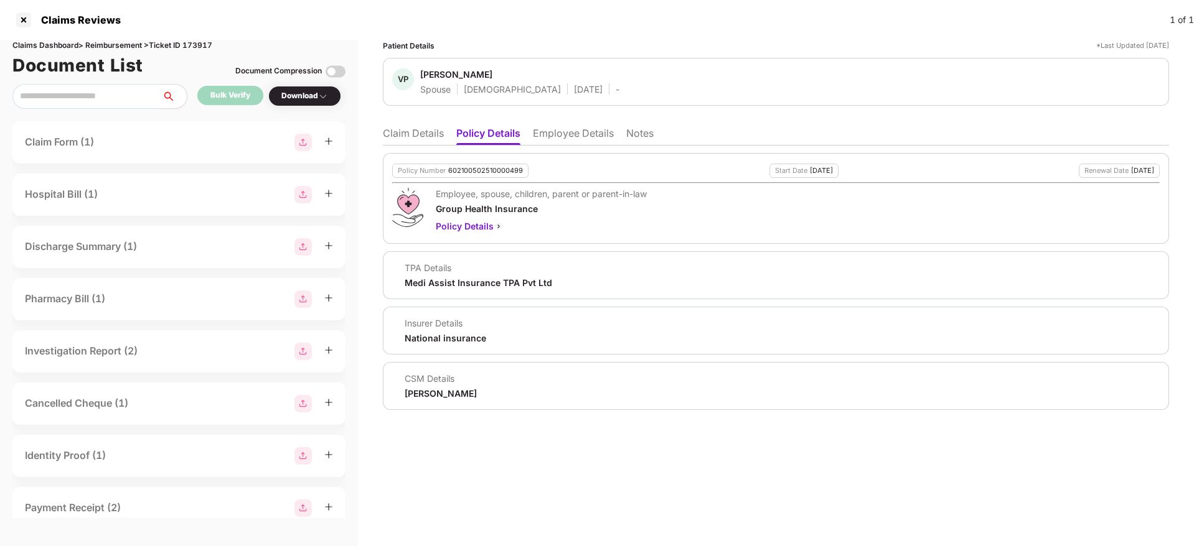
click at [405, 136] on li "Claim Details" at bounding box center [413, 136] width 61 height 18
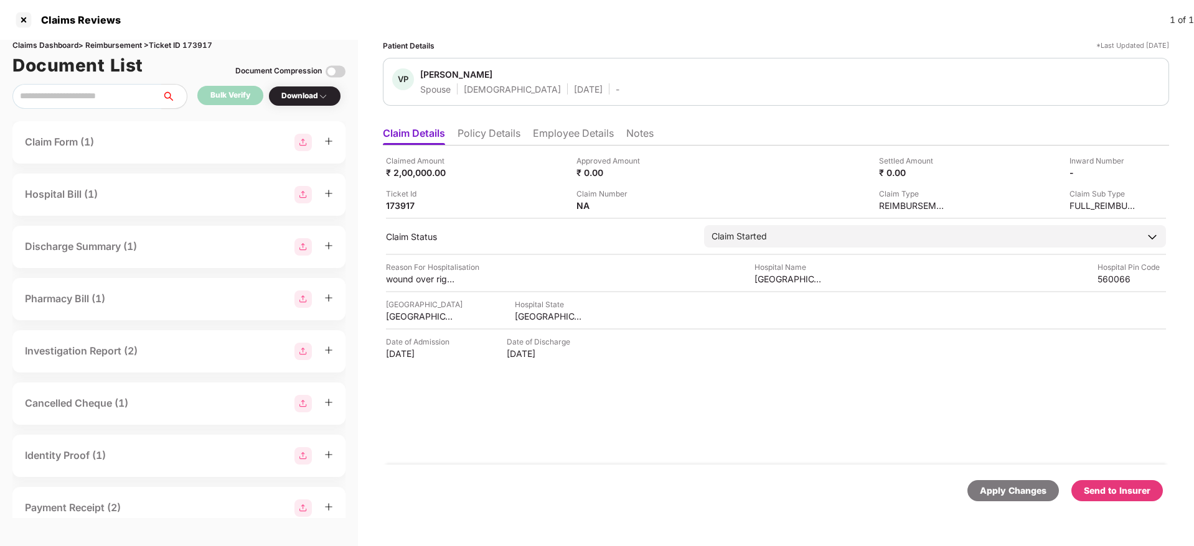
click at [492, 139] on li "Policy Details" at bounding box center [488, 136] width 63 height 18
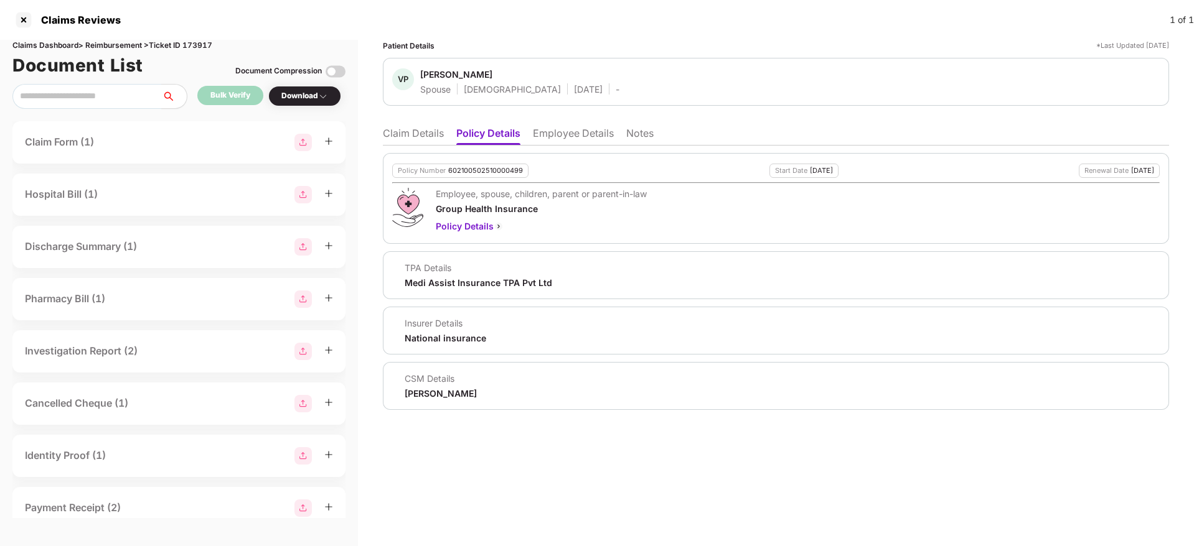
click at [413, 144] on li "Claim Details" at bounding box center [413, 136] width 61 height 18
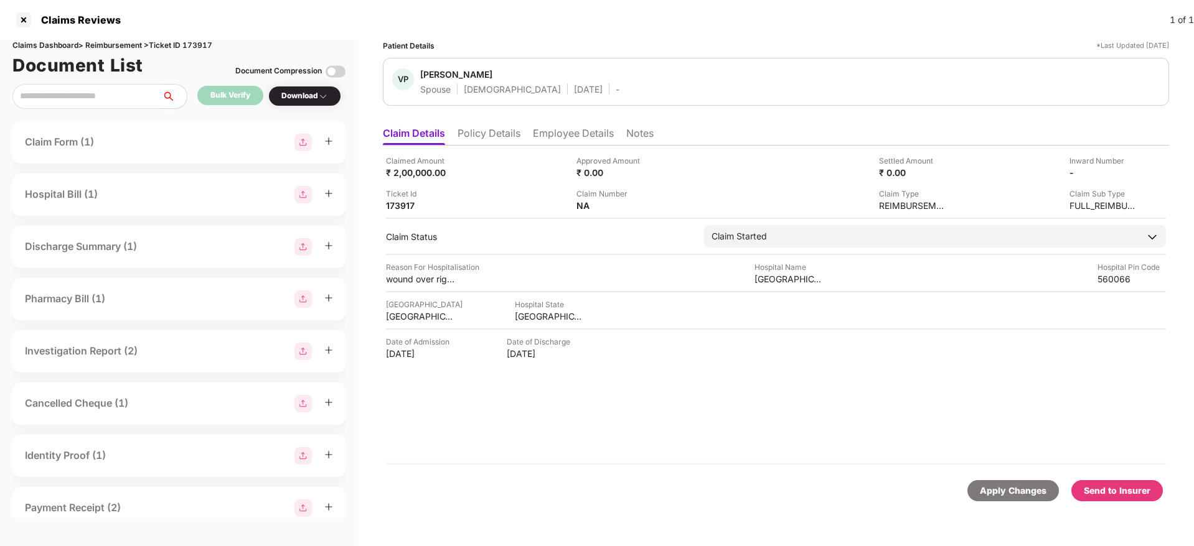
click at [193, 49] on div "Claims Dashboard > Reimbursement > Ticket ID 173917" at bounding box center [178, 46] width 333 height 12
click at [193, 48] on div "Claims Dashboard > Reimbursement > Ticket ID 173917" at bounding box center [178, 46] width 333 height 12
copy div "173917"
click at [22, 19] on div at bounding box center [24, 20] width 20 height 20
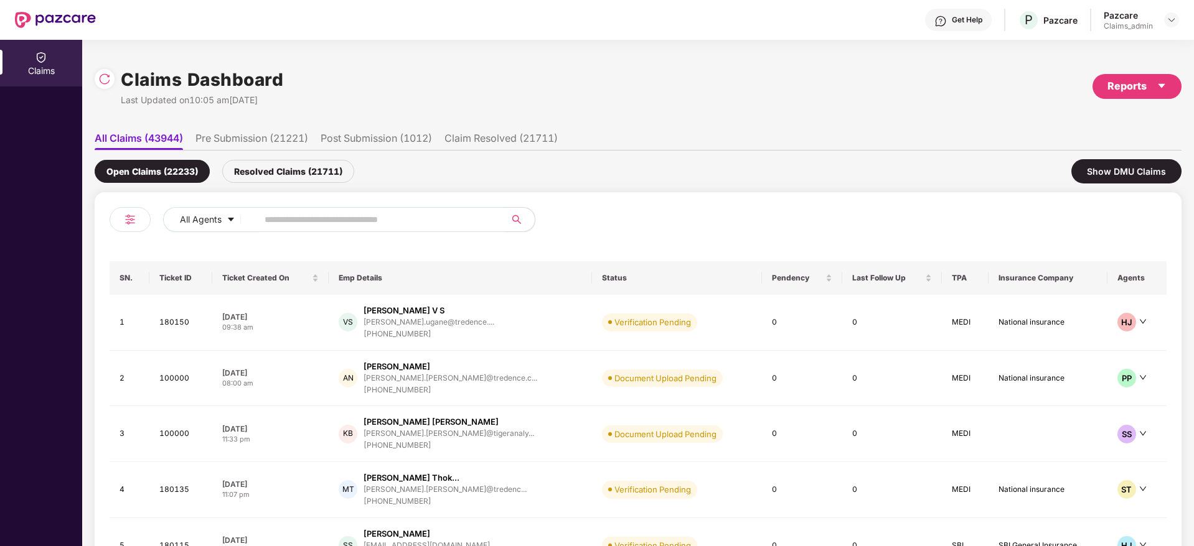
click at [273, 225] on input "text" at bounding box center [375, 219] width 223 height 19
paste input "******"
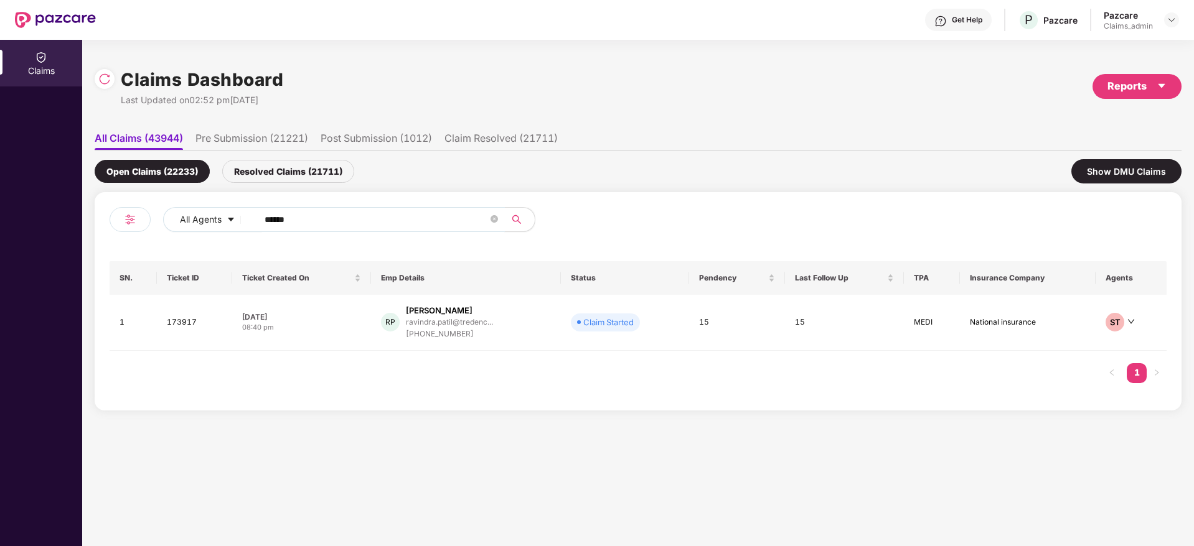
type input "******"
click at [308, 331] on div "08:40 pm" at bounding box center [301, 327] width 119 height 11
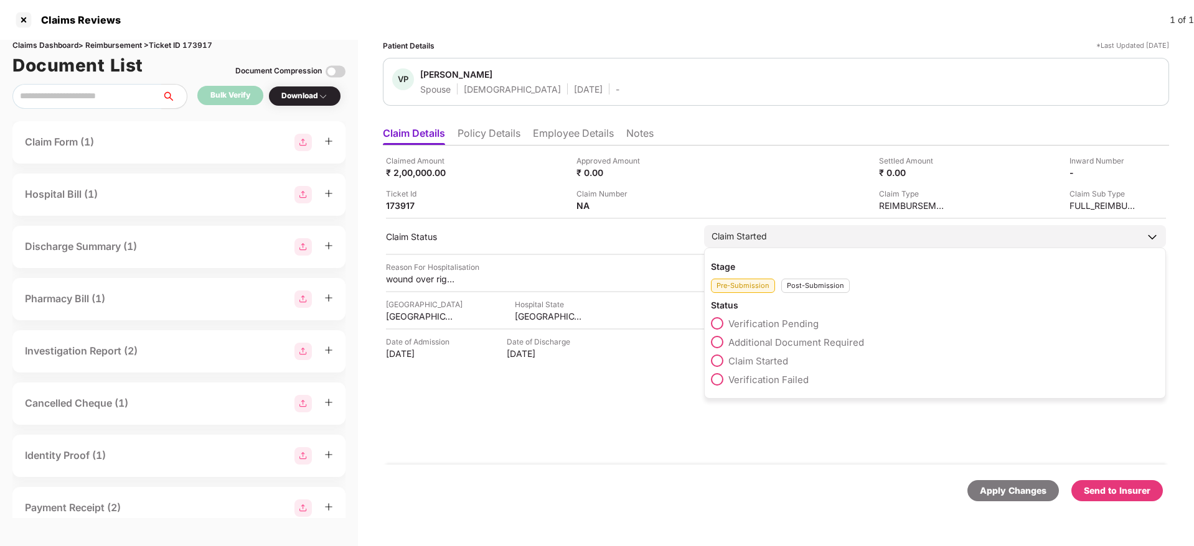
click at [816, 278] on div "Pre-Submission Post-Submission" at bounding box center [935, 283] width 448 height 21
click at [809, 288] on div "Post-Submission" at bounding box center [815, 286] width 68 height 14
click at [716, 413] on span at bounding box center [717, 417] width 12 height 12
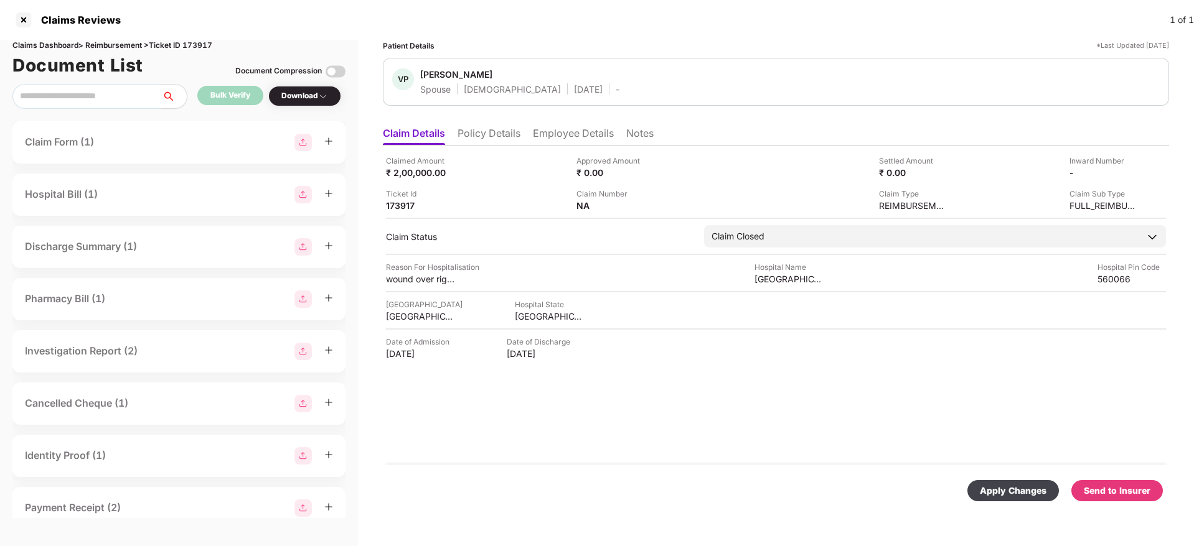
click at [1009, 489] on div "Apply Changes" at bounding box center [1012, 491] width 67 height 14
click at [487, 134] on li "Policy Details" at bounding box center [488, 136] width 63 height 18
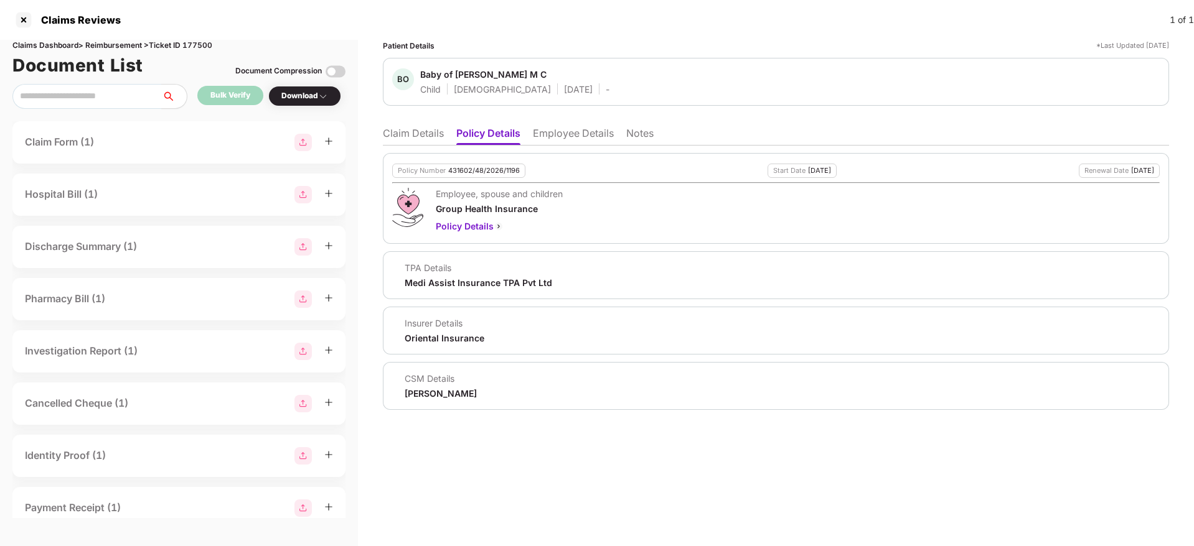
click at [582, 140] on li "Employee Details" at bounding box center [573, 136] width 81 height 18
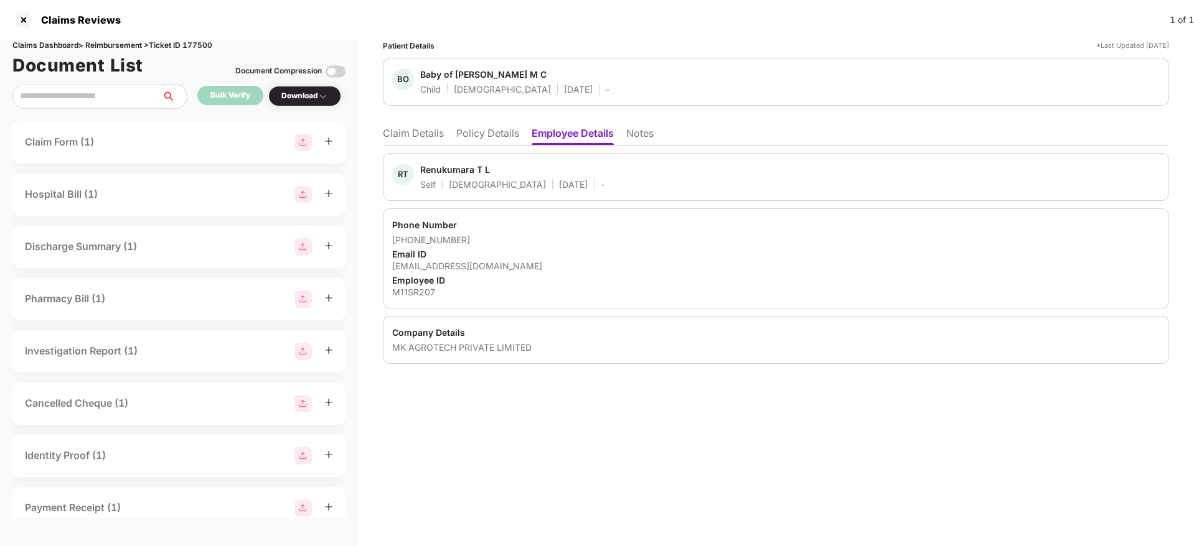
click at [391, 136] on li "Claim Details" at bounding box center [413, 136] width 61 height 18
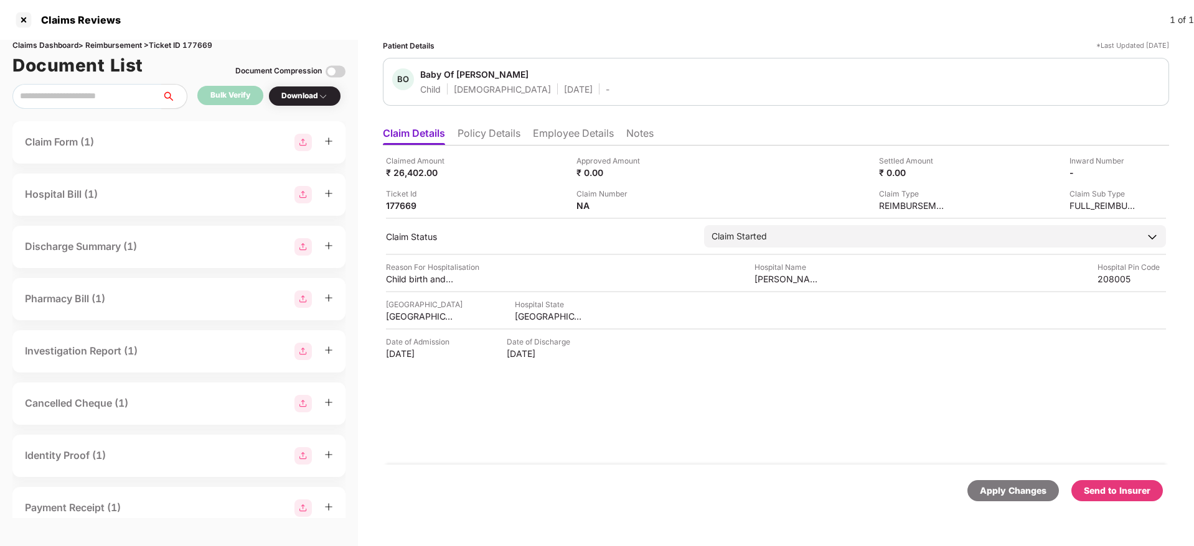
click at [510, 135] on li "Policy Details" at bounding box center [488, 136] width 63 height 18
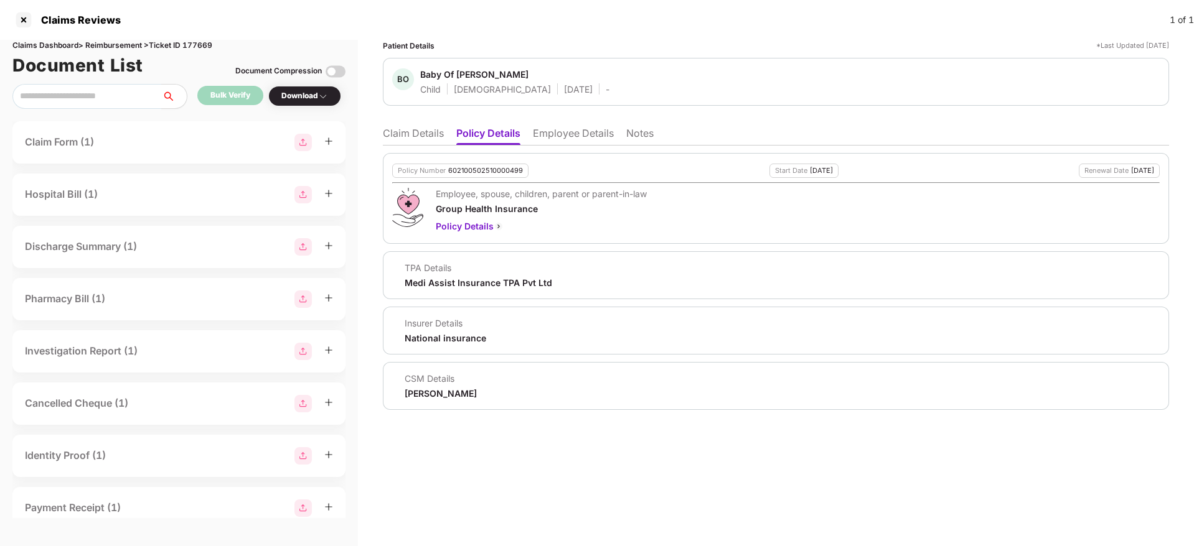
click at [434, 131] on li "Claim Details" at bounding box center [413, 136] width 61 height 18
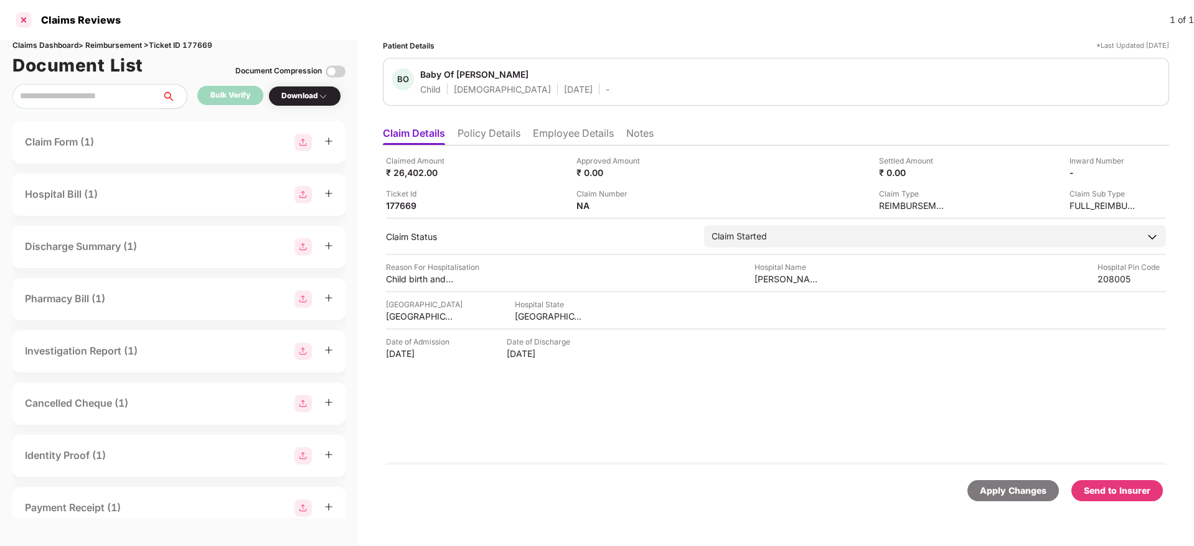
click at [26, 20] on div at bounding box center [24, 20] width 20 height 20
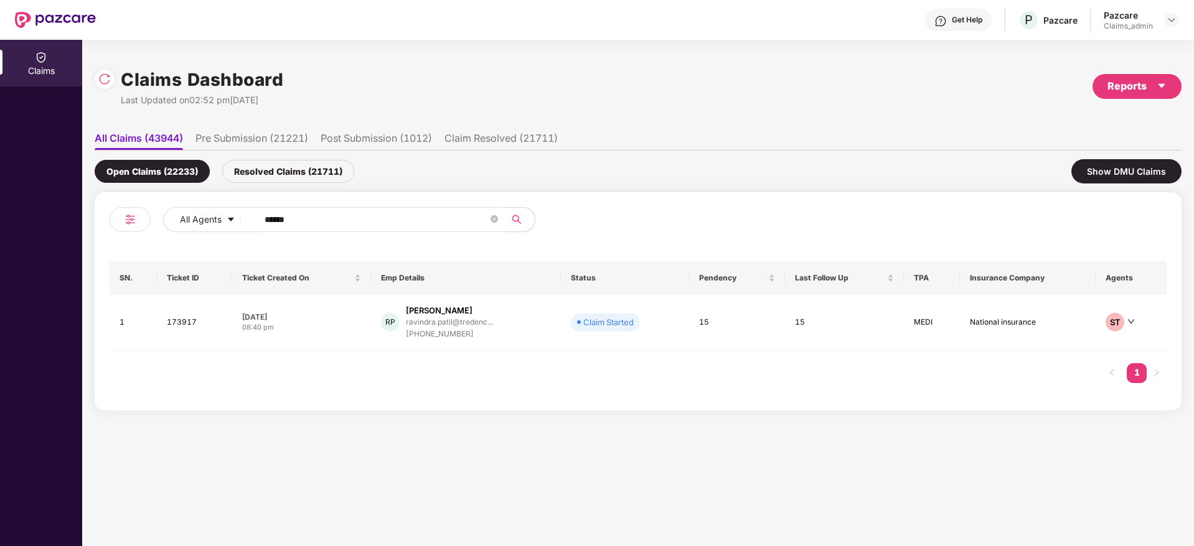
click at [259, 216] on span "******" at bounding box center [377, 219] width 255 height 25
click at [267, 216] on input "******" at bounding box center [375, 219] width 223 height 19
paste input "text"
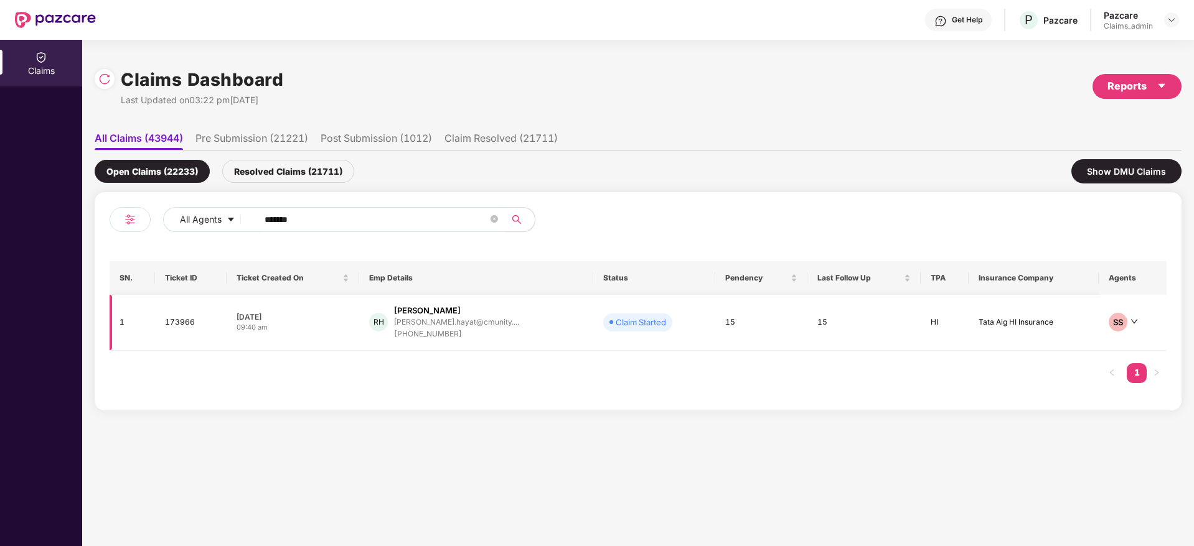
type input "******"
click at [344, 322] on div "09:40 am" at bounding box center [292, 327] width 113 height 11
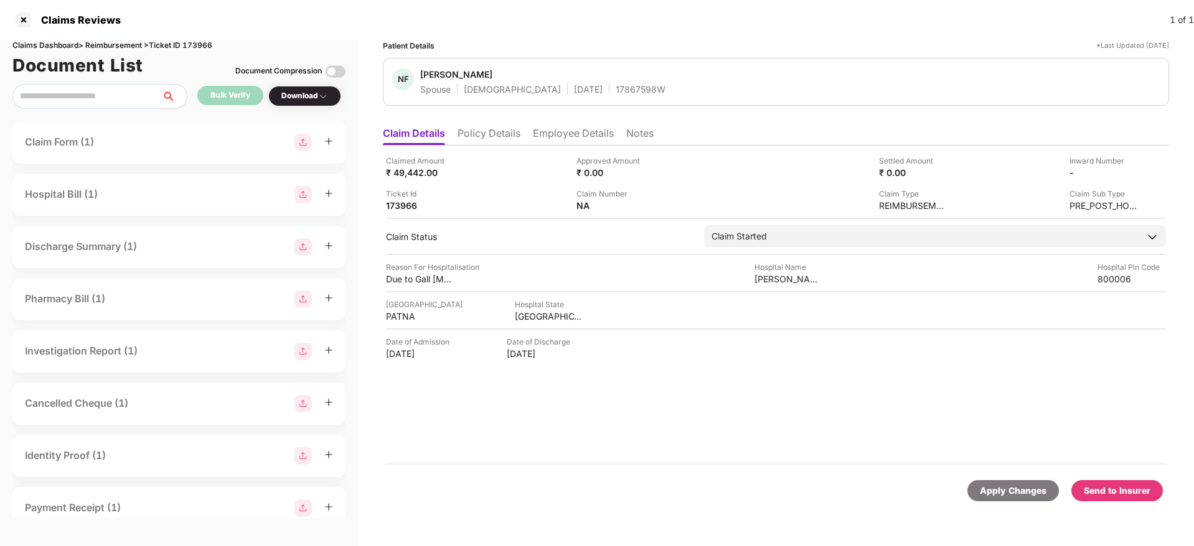
click at [487, 129] on li "Policy Details" at bounding box center [488, 136] width 63 height 18
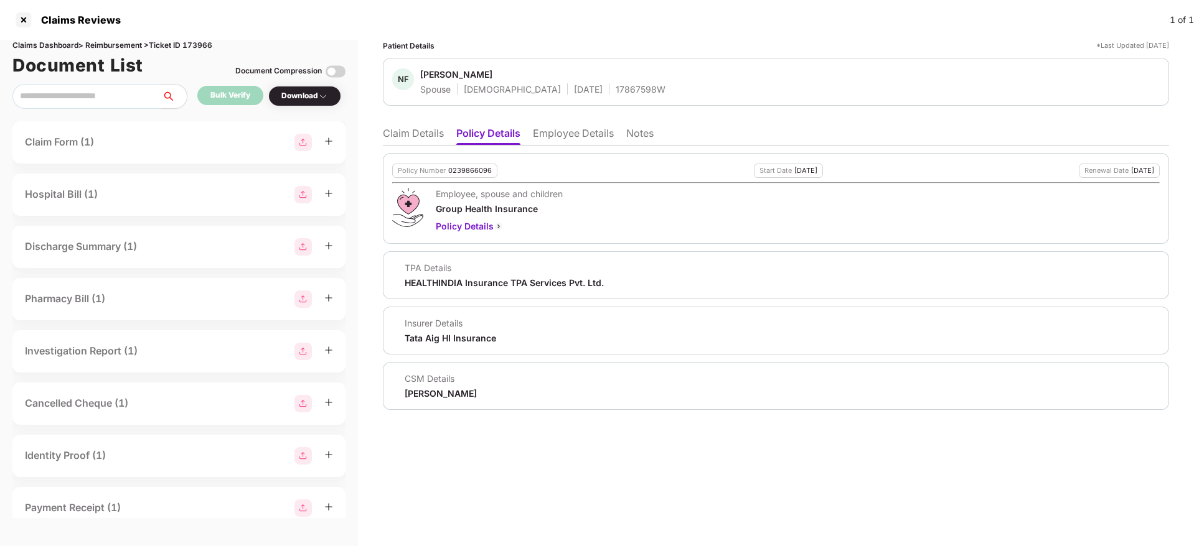
click at [602, 136] on li "Employee Details" at bounding box center [573, 136] width 81 height 18
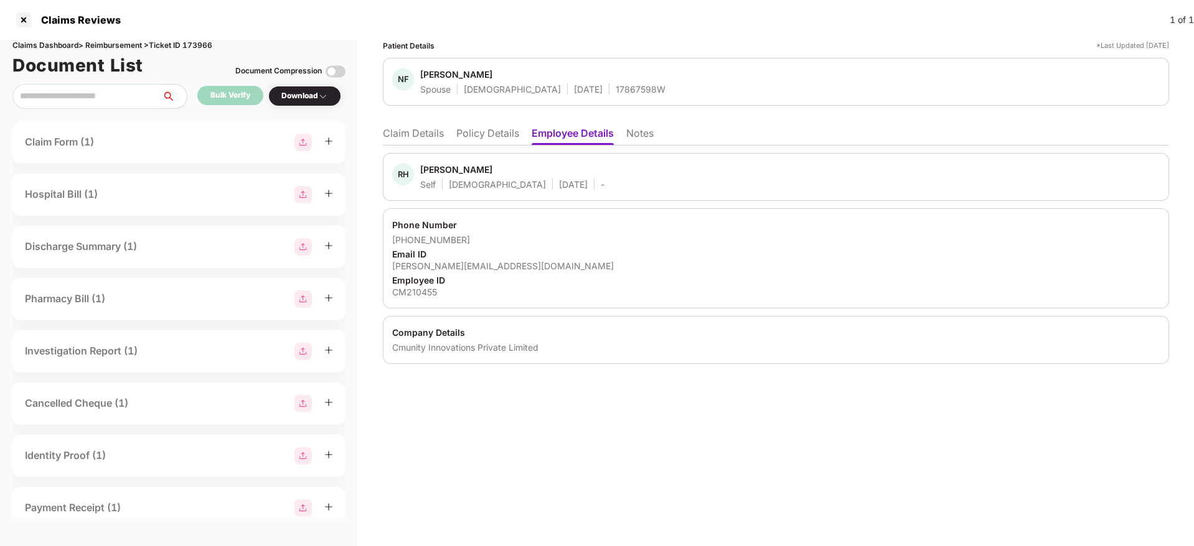
click at [478, 141] on li "Policy Details" at bounding box center [487, 136] width 63 height 18
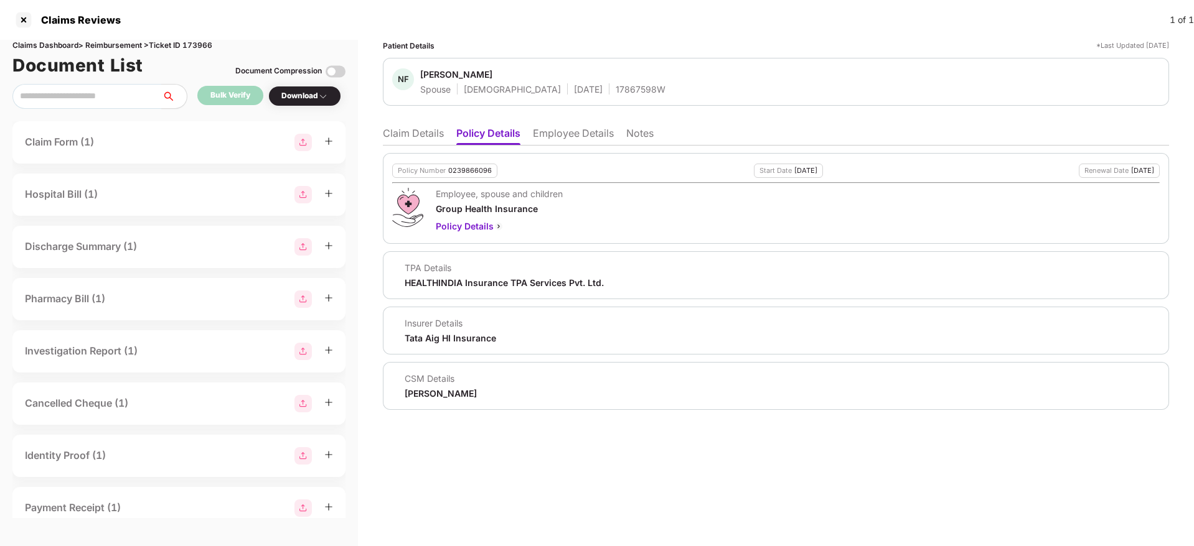
click at [421, 126] on ul "Claim Details Policy Details Employee Details Notes" at bounding box center [776, 133] width 786 height 25
click at [418, 133] on li "Claim Details" at bounding box center [413, 136] width 61 height 18
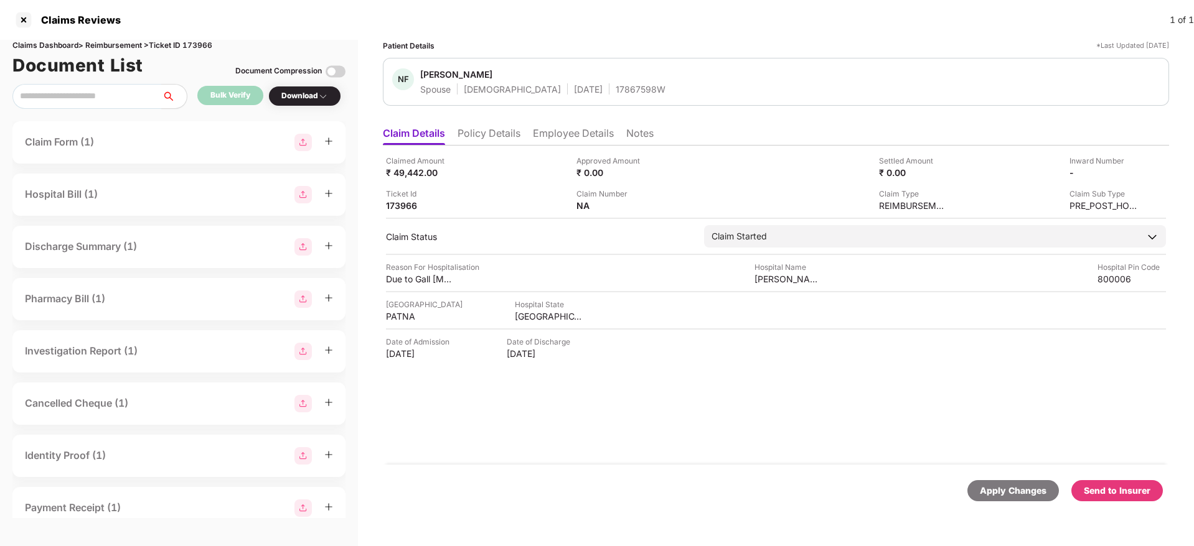
click at [503, 134] on li "Policy Details" at bounding box center [488, 136] width 63 height 18
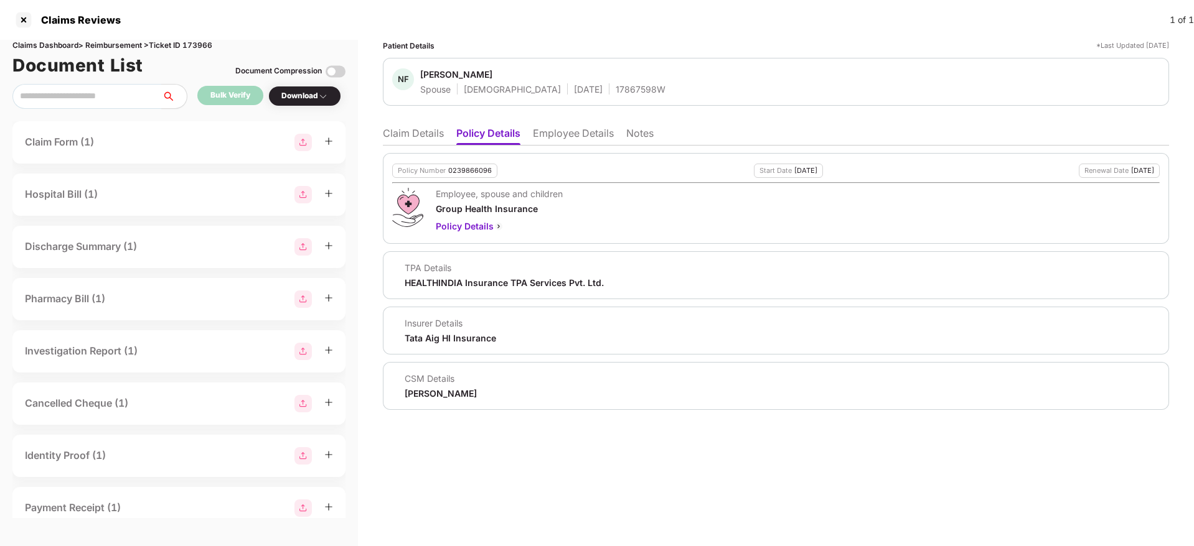
click at [579, 138] on li "Employee Details" at bounding box center [573, 136] width 81 height 18
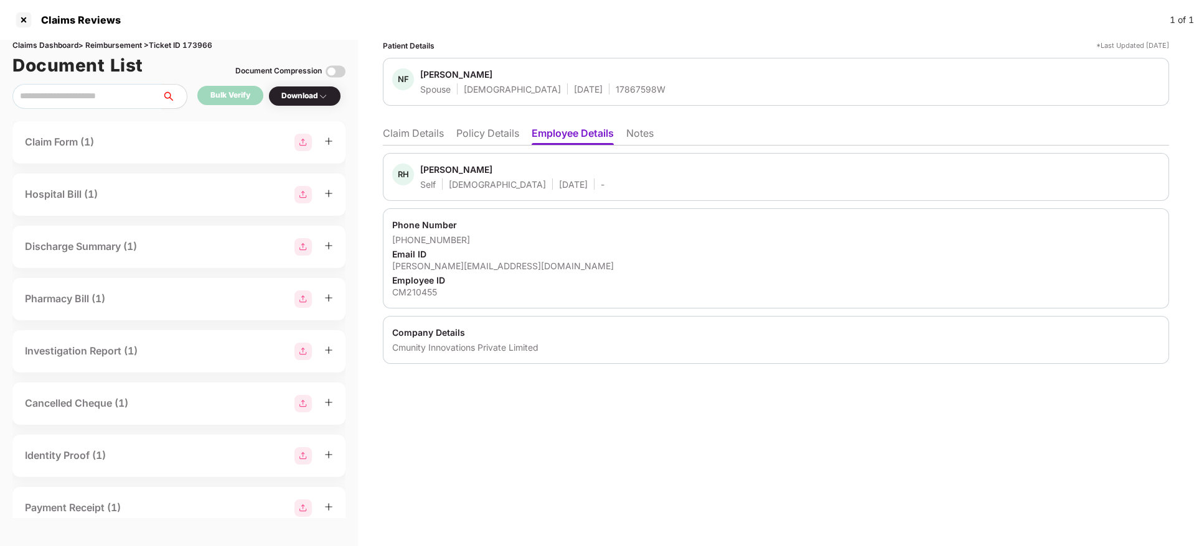
click at [421, 130] on li "Claim Details" at bounding box center [413, 136] width 61 height 18
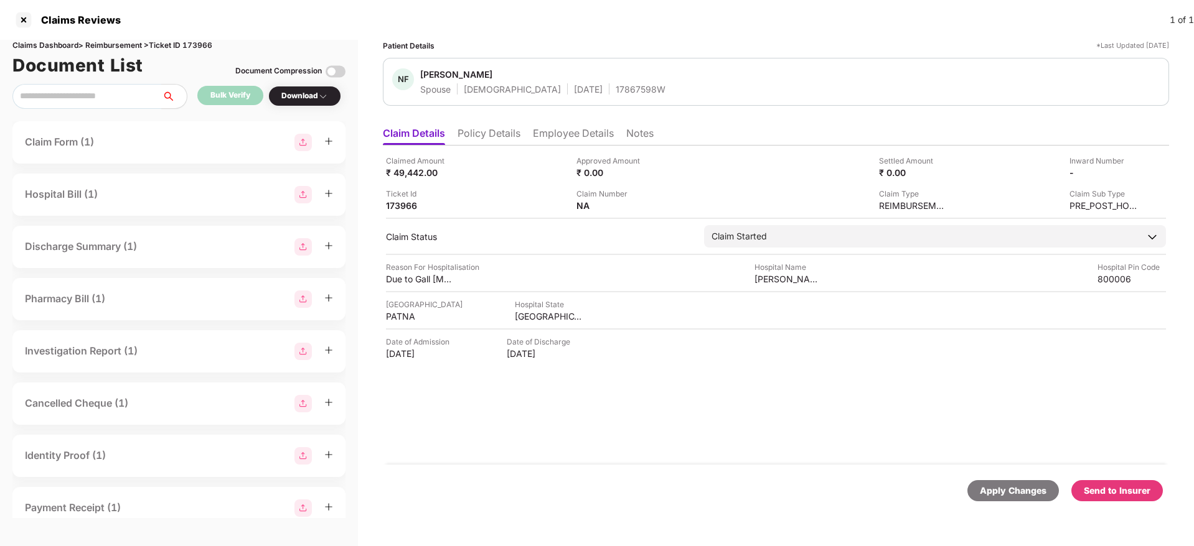
click at [548, 142] on li "Employee Details" at bounding box center [573, 136] width 81 height 18
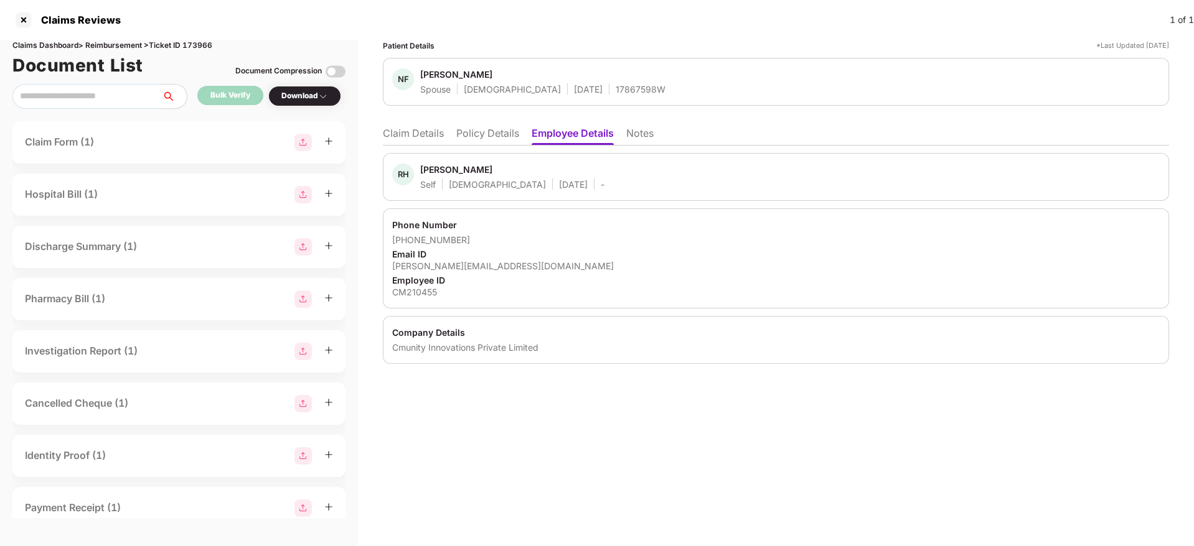
click at [460, 266] on div "[PERSON_NAME][EMAIL_ADDRESS][DOMAIN_NAME]" at bounding box center [775, 266] width 767 height 12
click at [459, 266] on div "[PERSON_NAME][EMAIL_ADDRESS][DOMAIN_NAME]" at bounding box center [775, 266] width 767 height 12
click at [459, 265] on div "[PERSON_NAME][EMAIL_ADDRESS][DOMAIN_NAME]" at bounding box center [775, 266] width 767 height 12
copy div "[PERSON_NAME][EMAIL_ADDRESS][DOMAIN_NAME]"
click at [490, 134] on li "Policy Details" at bounding box center [487, 136] width 63 height 18
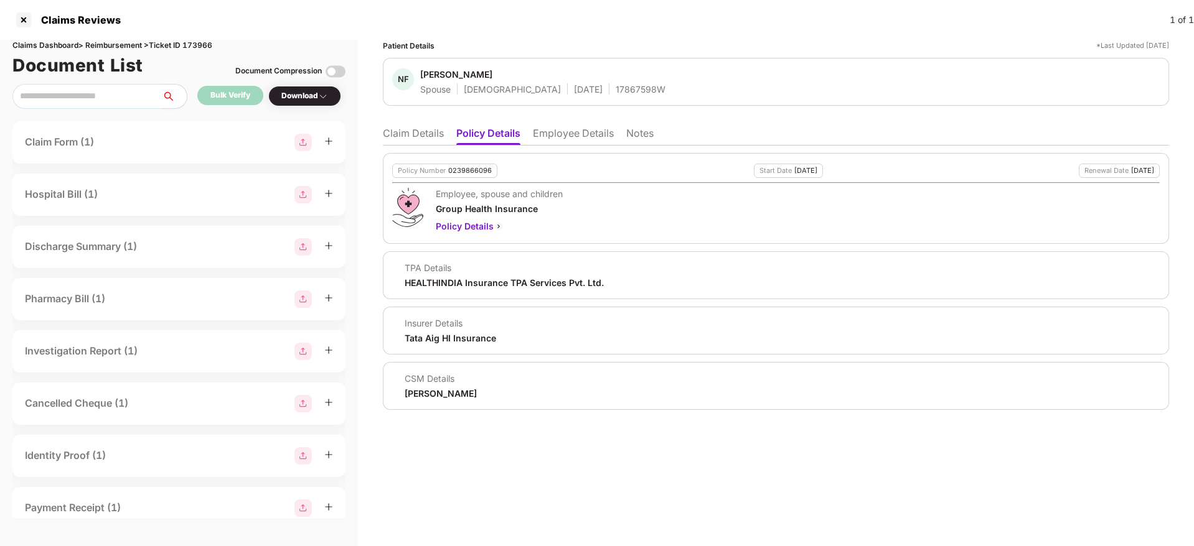
click at [381, 126] on div "Patient Details *Last Updated 16 Sep 2025 NF Nafisha Fatama Spouse Female 13 Ju…" at bounding box center [776, 293] width 836 height 507
click at [386, 133] on li "Claim Details" at bounding box center [413, 136] width 61 height 18
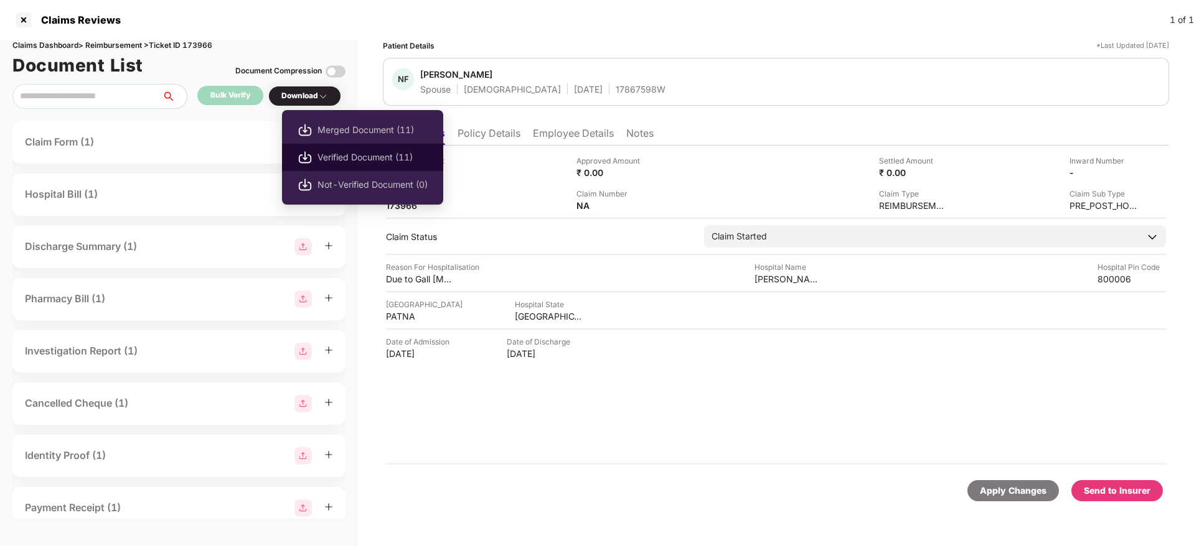
click at [334, 165] on li "Verified Document (11)" at bounding box center [362, 157] width 161 height 27
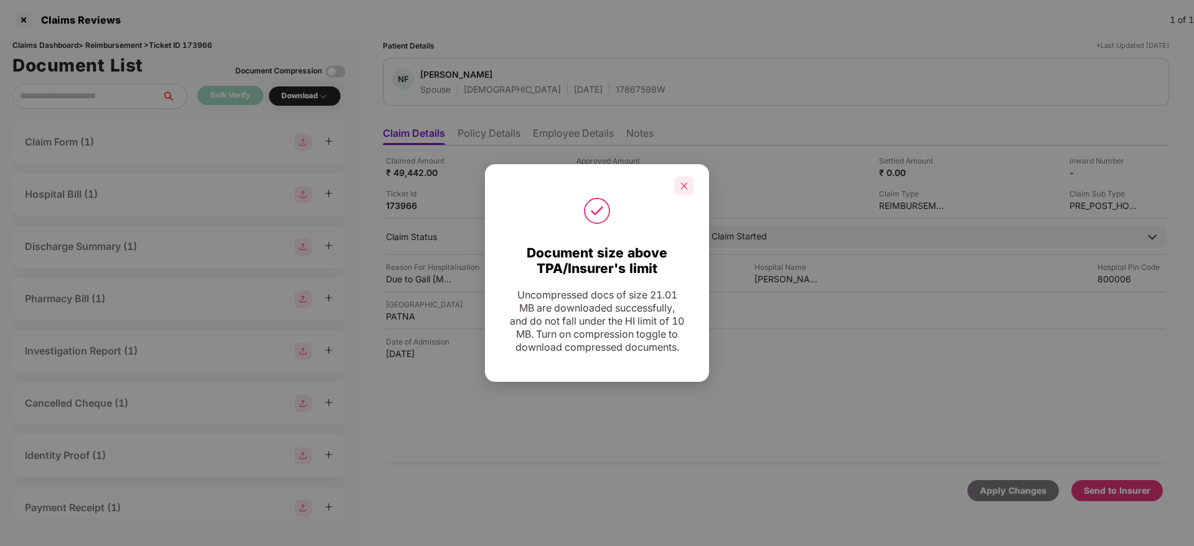
click at [686, 185] on div at bounding box center [684, 186] width 19 height 19
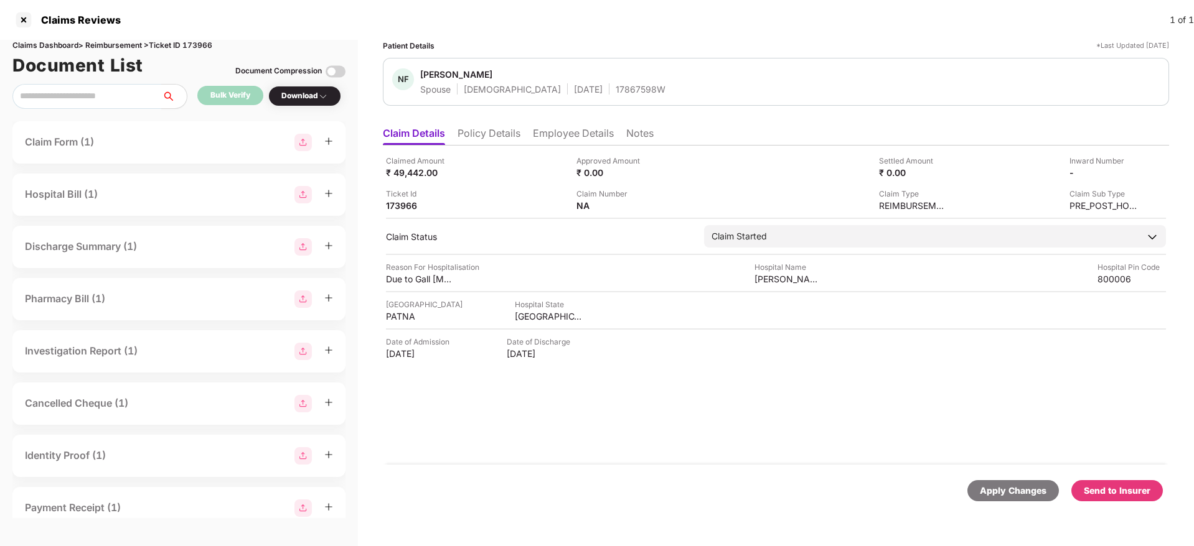
click at [1126, 490] on div "Send to Insurer" at bounding box center [1116, 491] width 67 height 14
click at [482, 135] on li "Policy Details" at bounding box center [488, 136] width 63 height 18
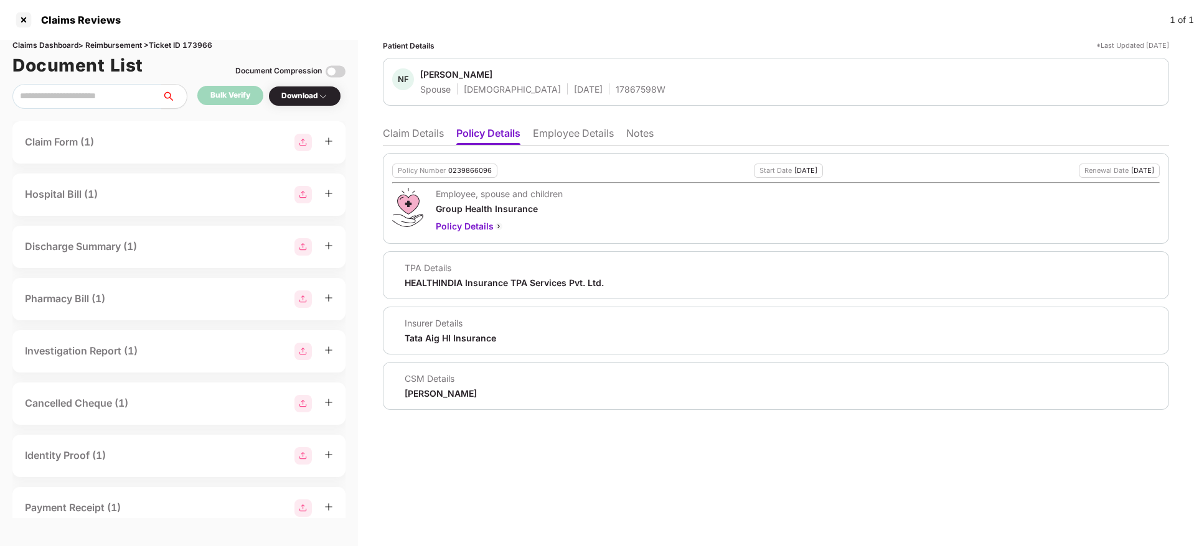
click at [403, 131] on li "Claim Details" at bounding box center [413, 136] width 61 height 18
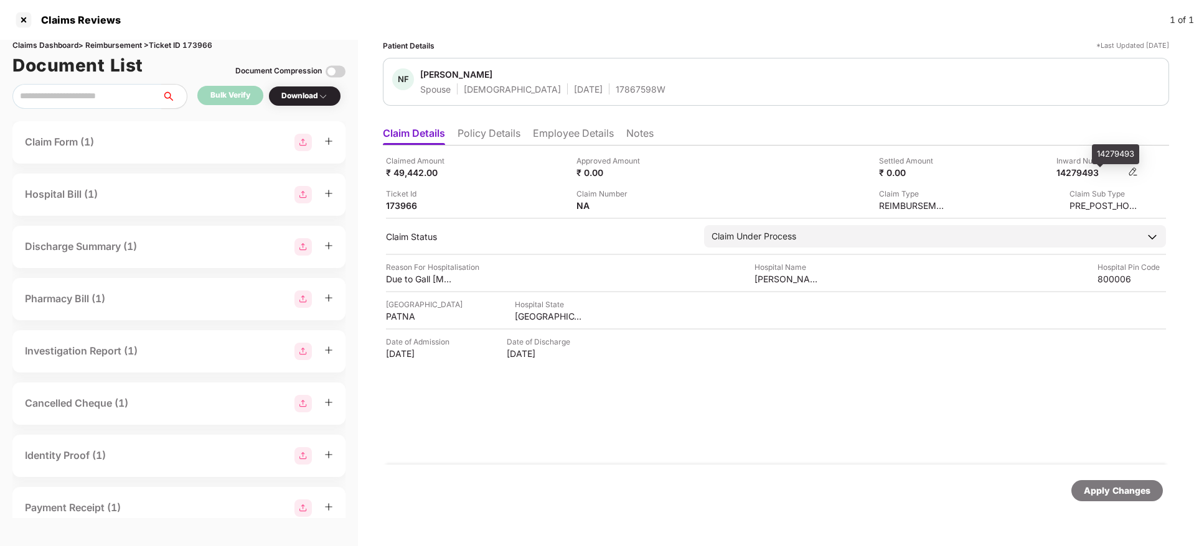
click at [1091, 172] on div "14279493" at bounding box center [1090, 173] width 68 height 12
click at [1090, 171] on div "14279493" at bounding box center [1090, 173] width 68 height 12
copy div "14279493"
click at [615, 91] on div "17867598W" at bounding box center [640, 89] width 50 height 12
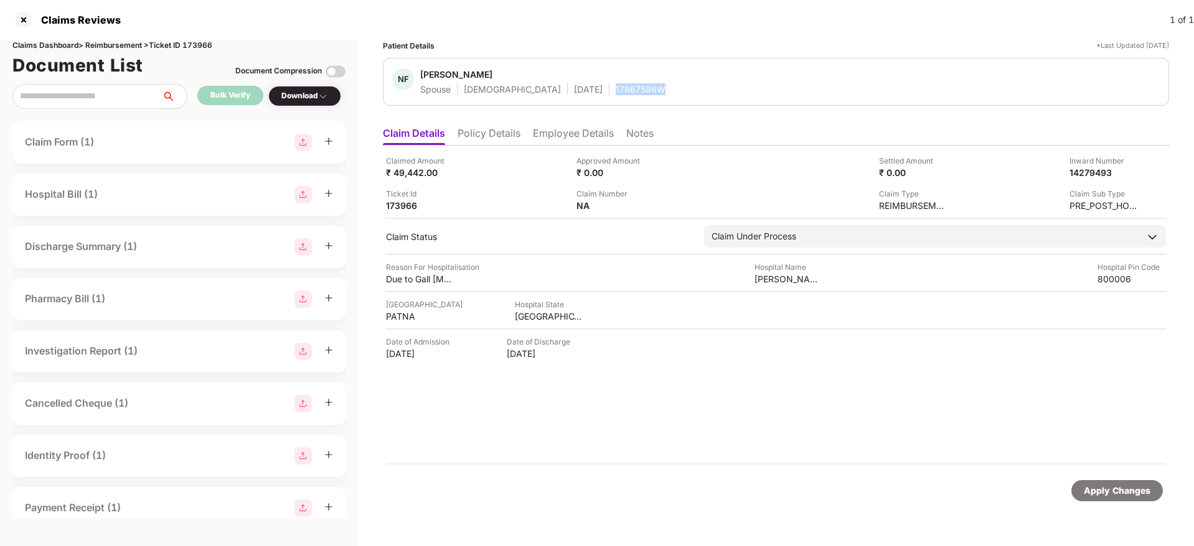
copy div "17867598W"
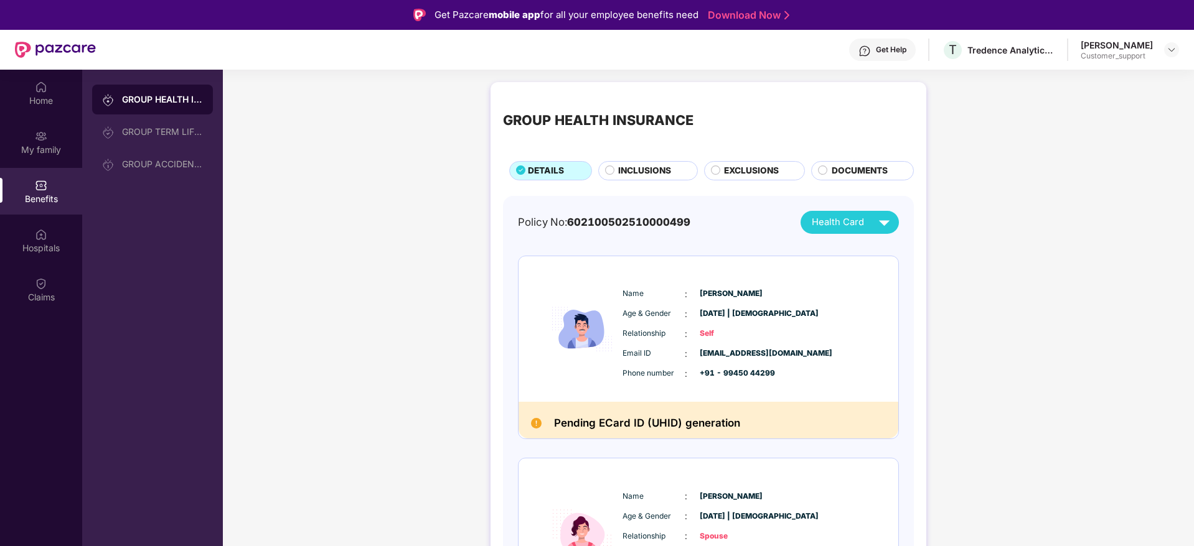
scroll to position [914, 0]
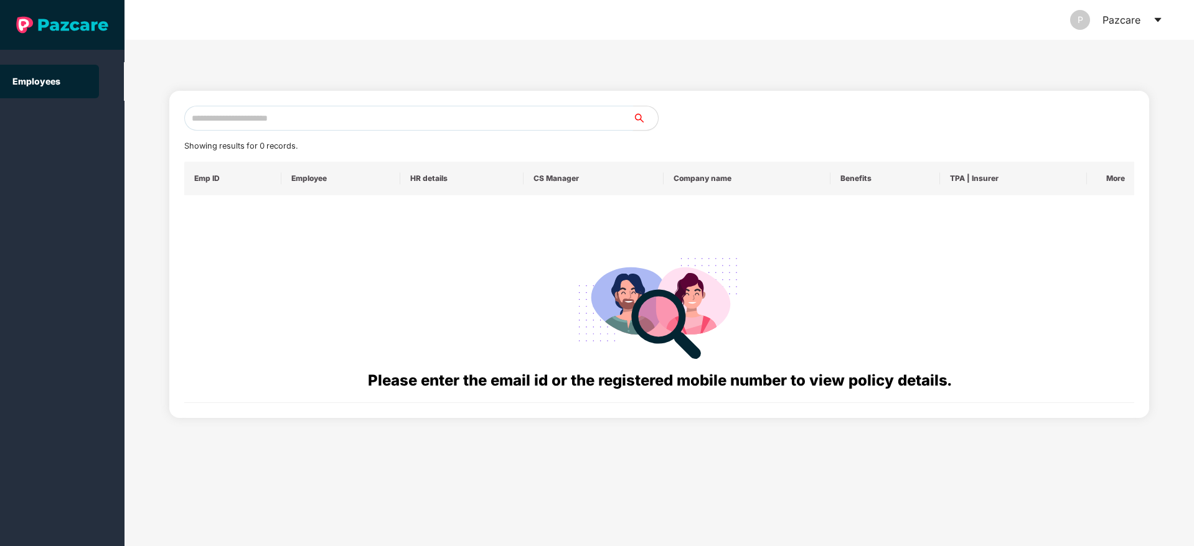
click at [248, 118] on input "text" at bounding box center [408, 118] width 449 height 25
paste input "**********"
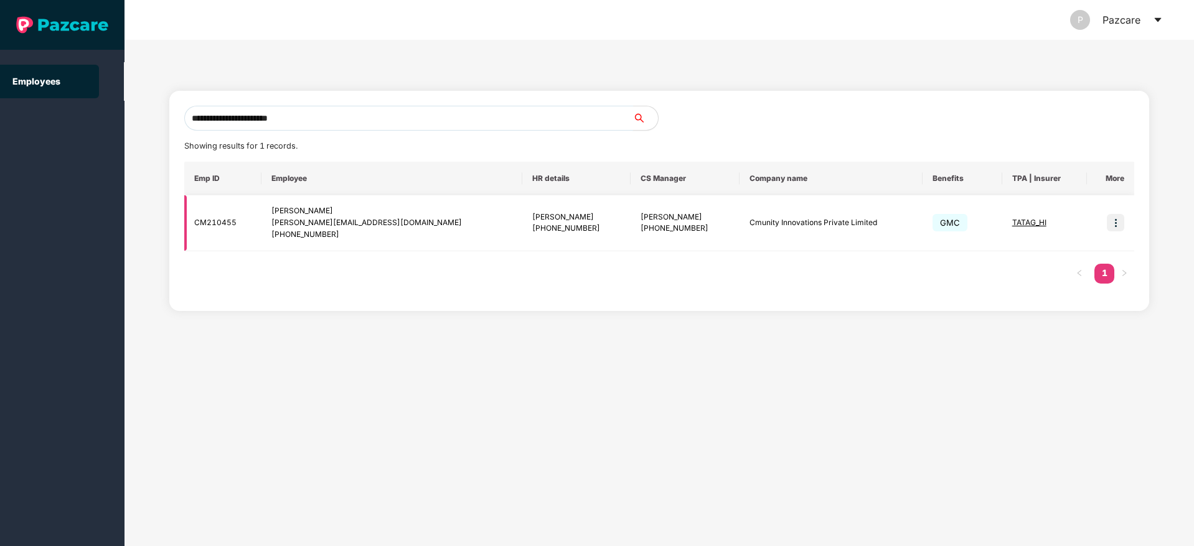
type input "**********"
click at [1116, 224] on img at bounding box center [1114, 222] width 17 height 17
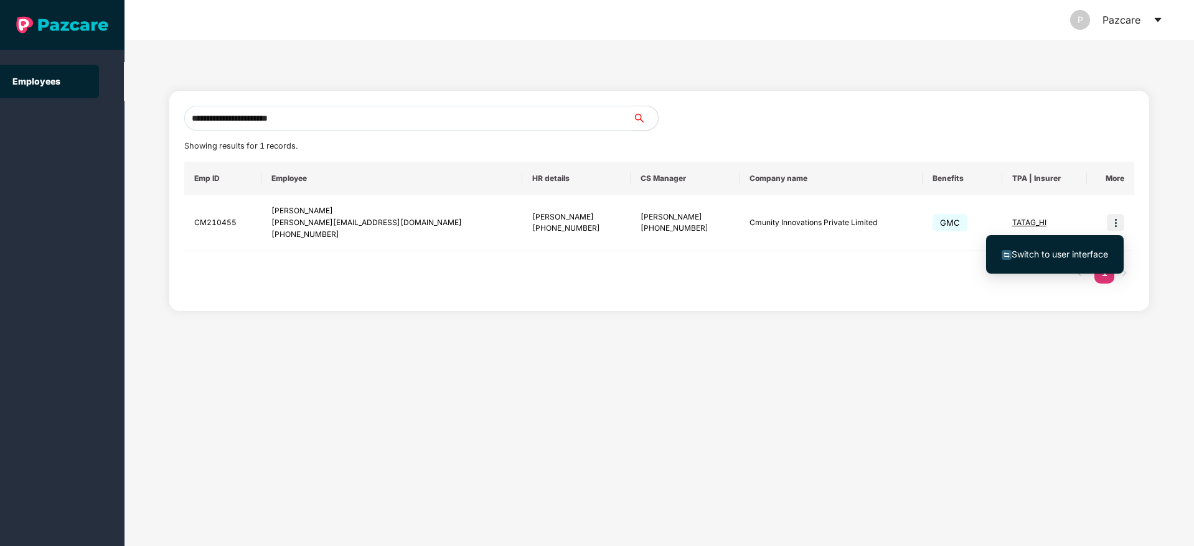
click at [1059, 253] on span "Switch to user interface" at bounding box center [1059, 254] width 96 height 11
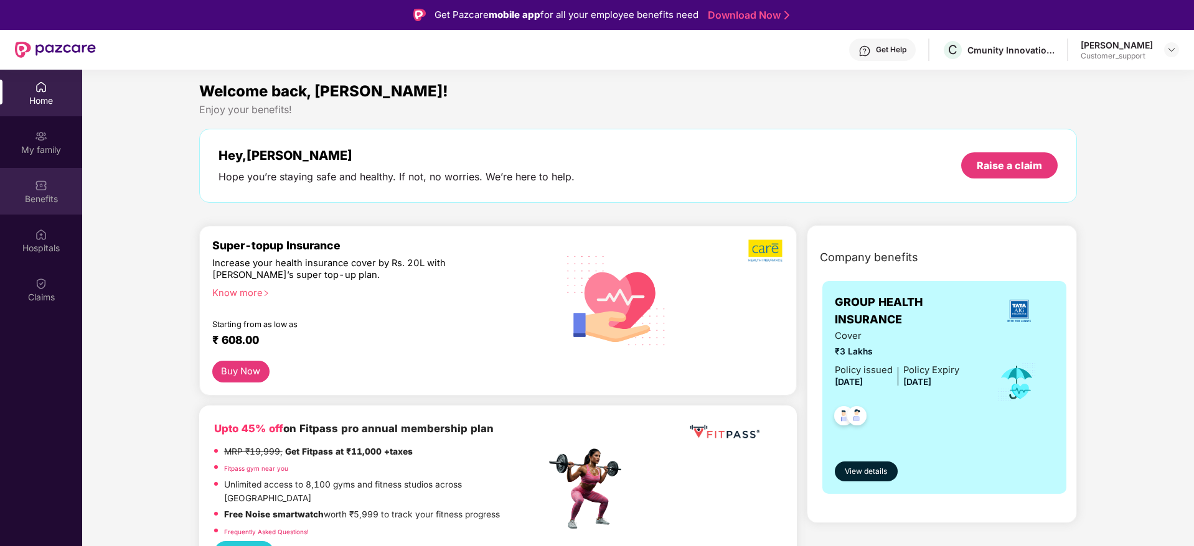
click at [49, 193] on div "Benefits" at bounding box center [41, 199] width 82 height 12
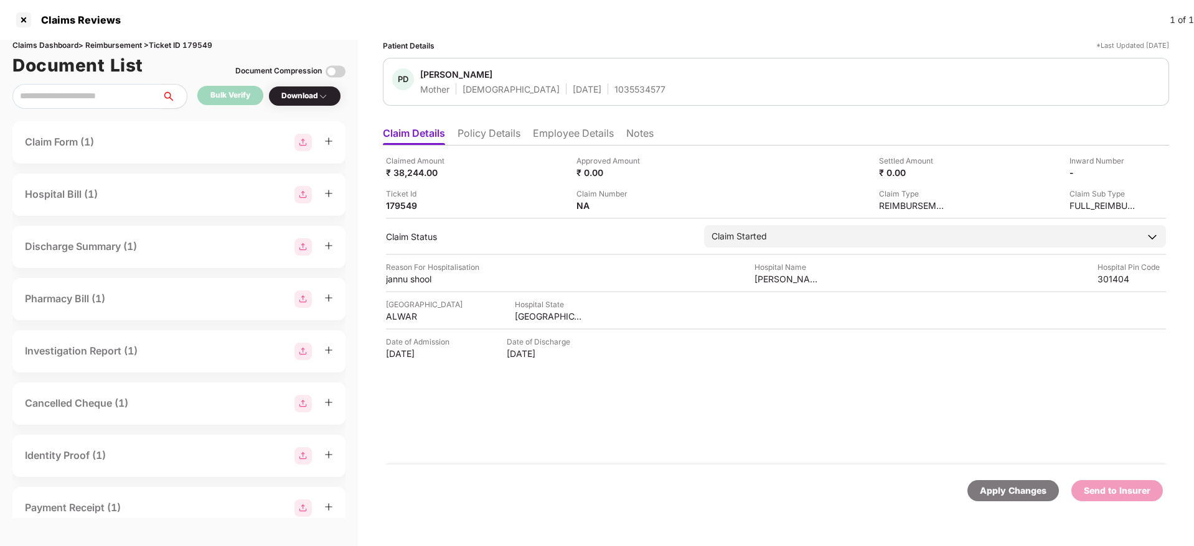
click at [495, 136] on li "Policy Details" at bounding box center [488, 136] width 63 height 18
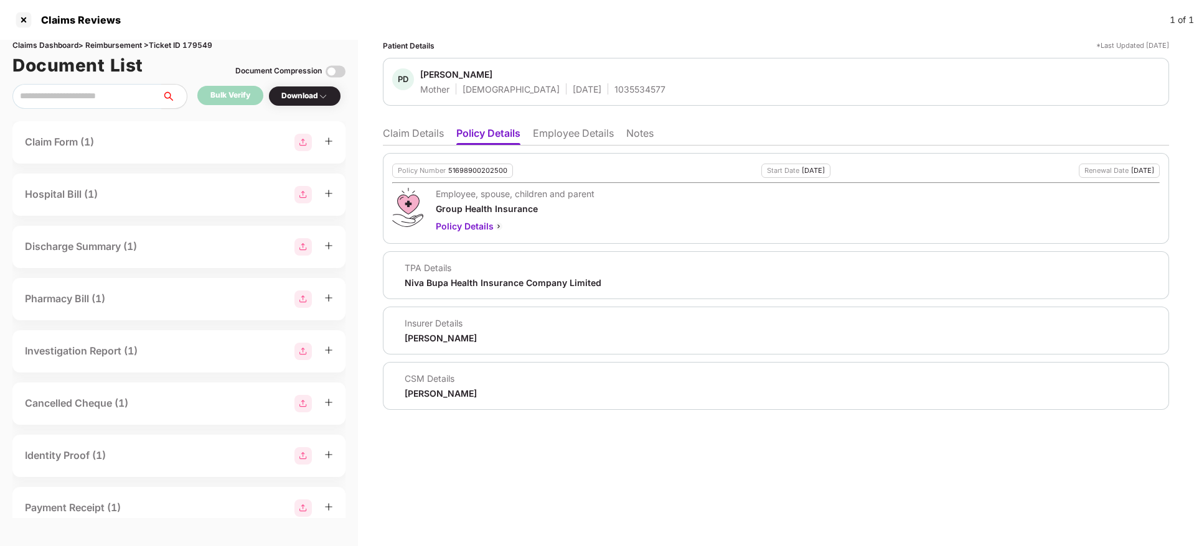
click at [408, 130] on li "Claim Details" at bounding box center [413, 136] width 61 height 18
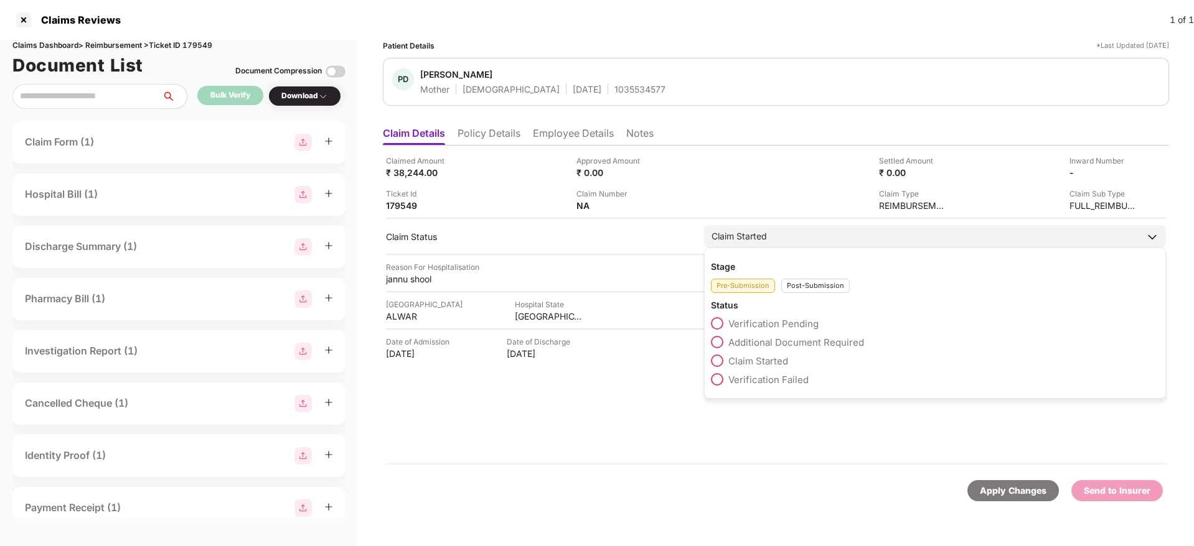
click at [810, 279] on div "Post-Submission" at bounding box center [815, 286] width 68 height 14
click at [722, 413] on span at bounding box center [717, 417] width 12 height 12
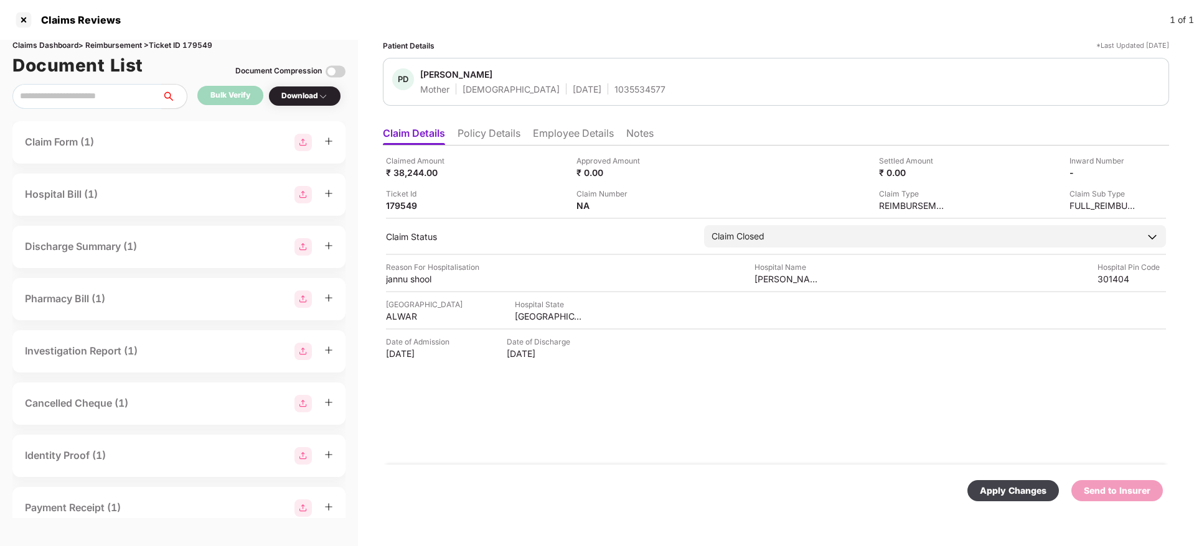
click at [1006, 492] on div "Apply Changes" at bounding box center [1012, 491] width 67 height 14
click at [489, 129] on li "Policy Details" at bounding box center [488, 136] width 63 height 18
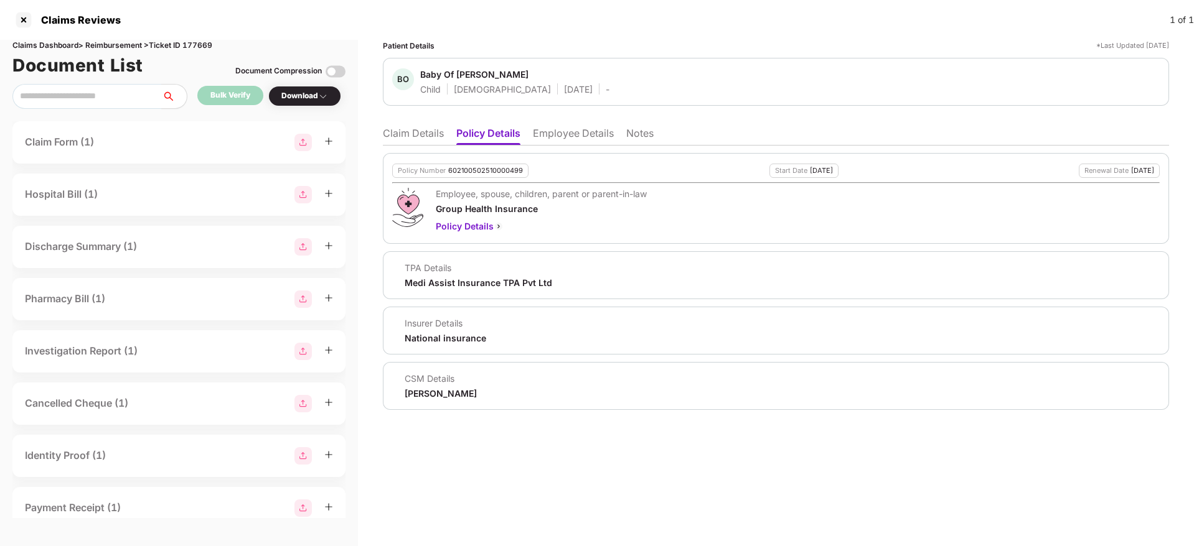
click at [409, 131] on li "Claim Details" at bounding box center [413, 136] width 61 height 18
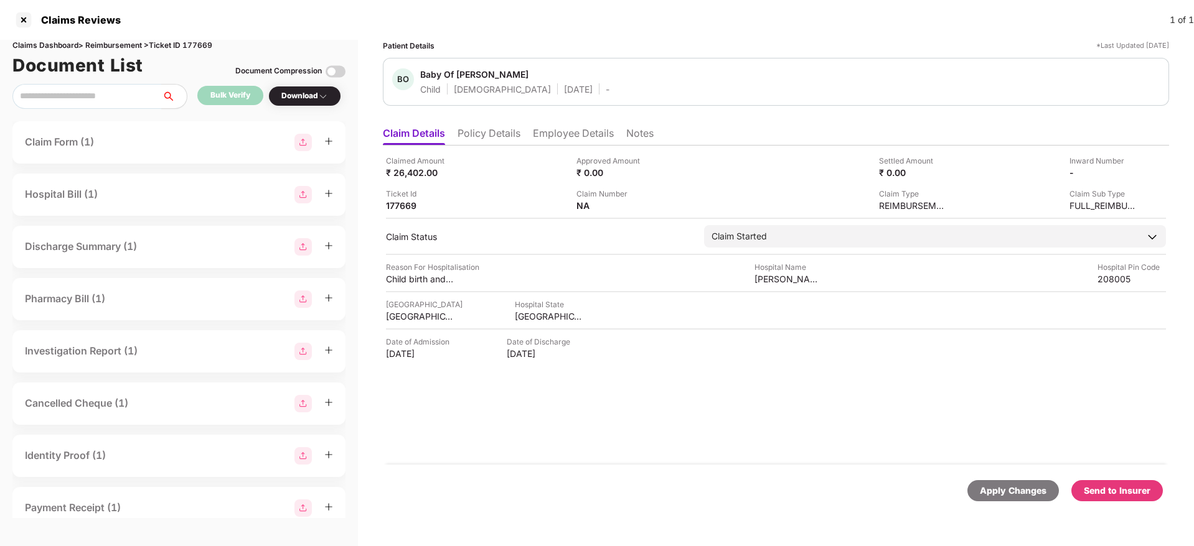
click at [490, 132] on li "Policy Details" at bounding box center [488, 136] width 63 height 18
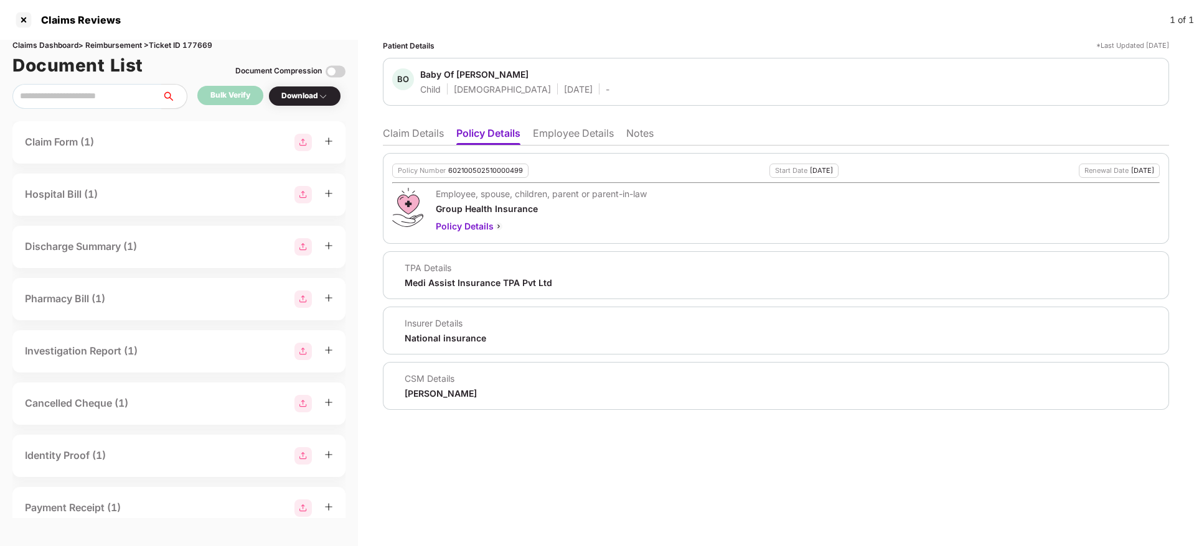
click at [413, 136] on li "Claim Details" at bounding box center [413, 136] width 61 height 18
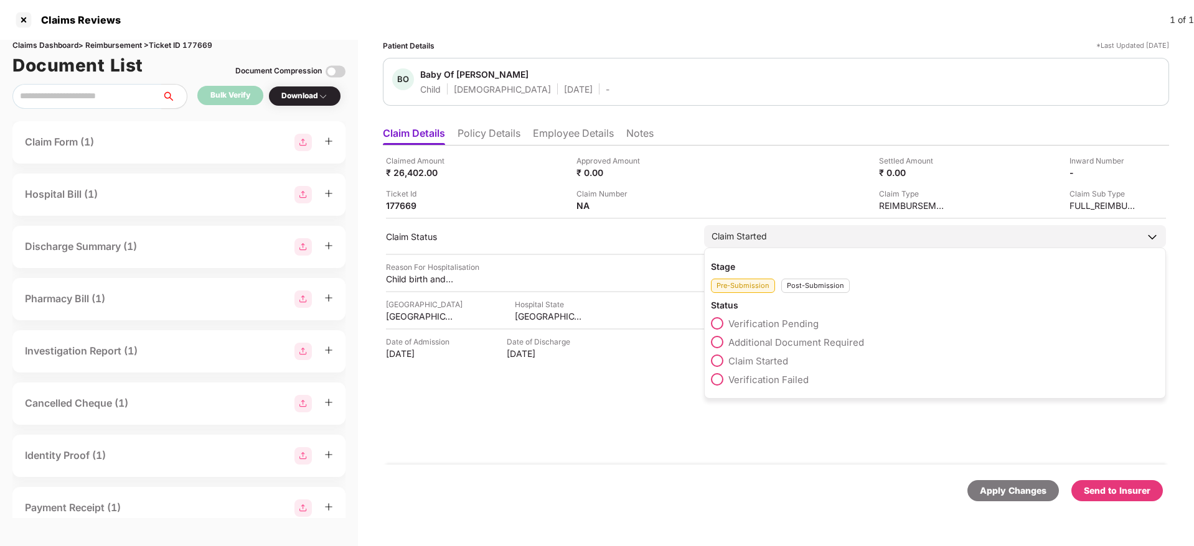
click at [721, 343] on span at bounding box center [717, 342] width 12 height 12
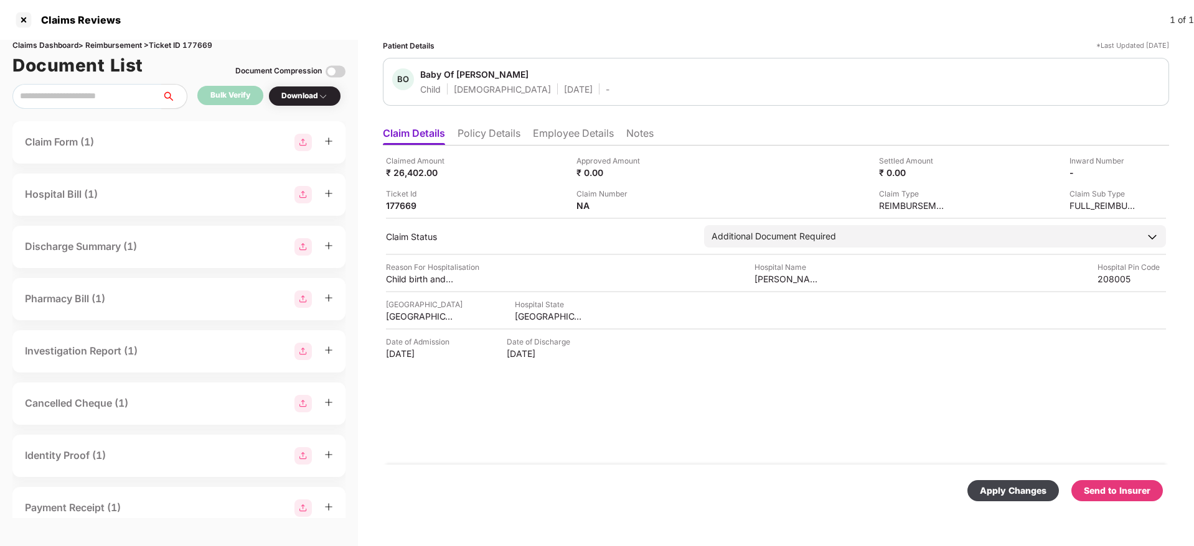
click at [1023, 498] on div "Apply Changes" at bounding box center [1012, 490] width 91 height 21
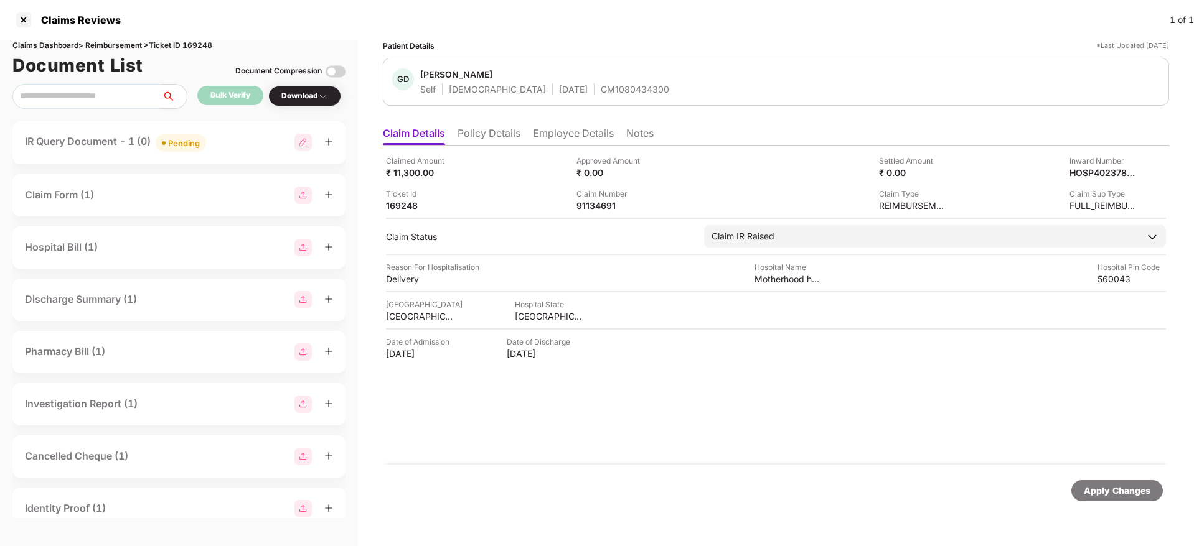
click at [225, 146] on div "IR Query Document - 1 (0) Pending" at bounding box center [179, 143] width 308 height 18
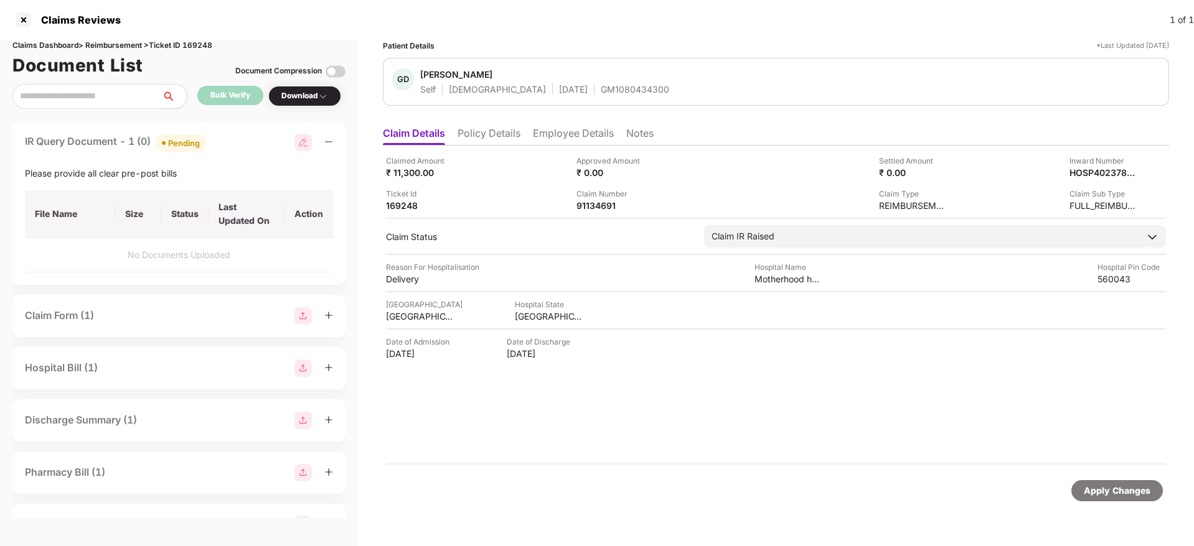
click at [225, 146] on div "IR Query Document - 1 (0) Pending" at bounding box center [179, 143] width 308 height 18
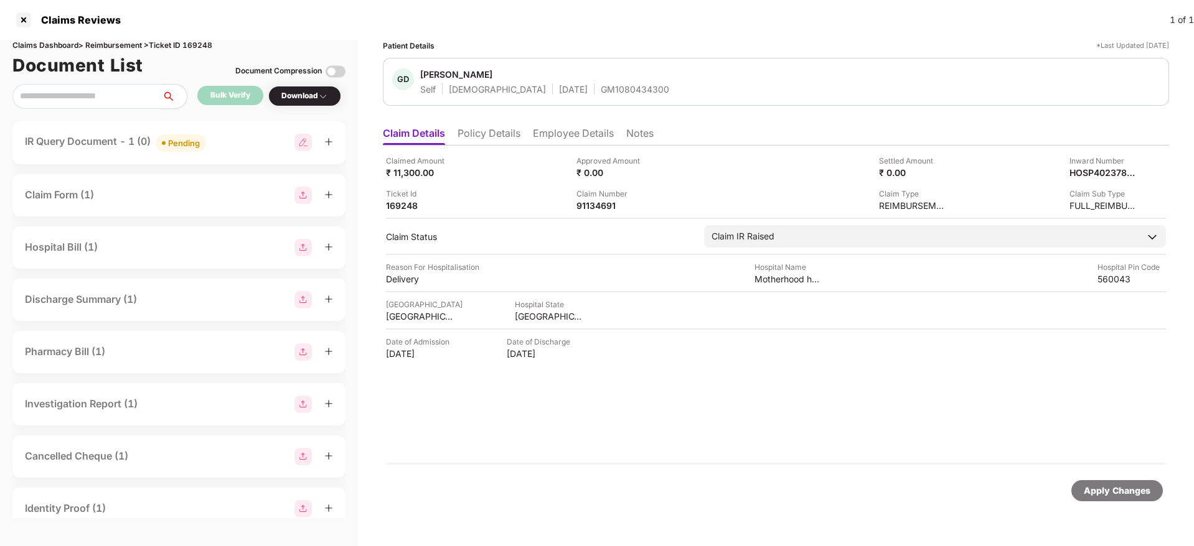
click at [489, 134] on li "Policy Details" at bounding box center [488, 136] width 63 height 18
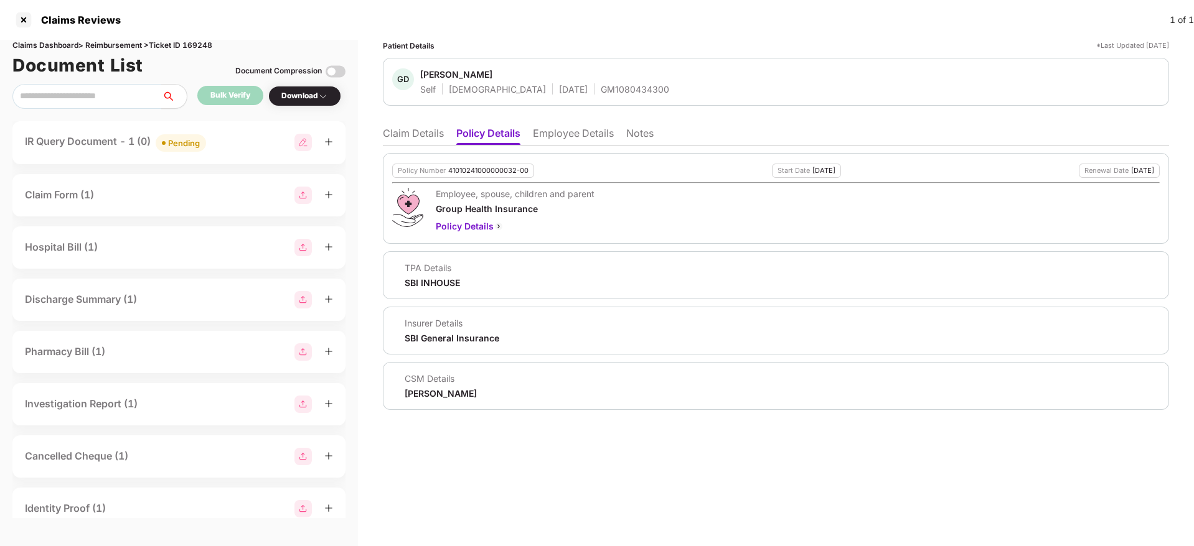
click at [424, 136] on li "Claim Details" at bounding box center [413, 136] width 61 height 18
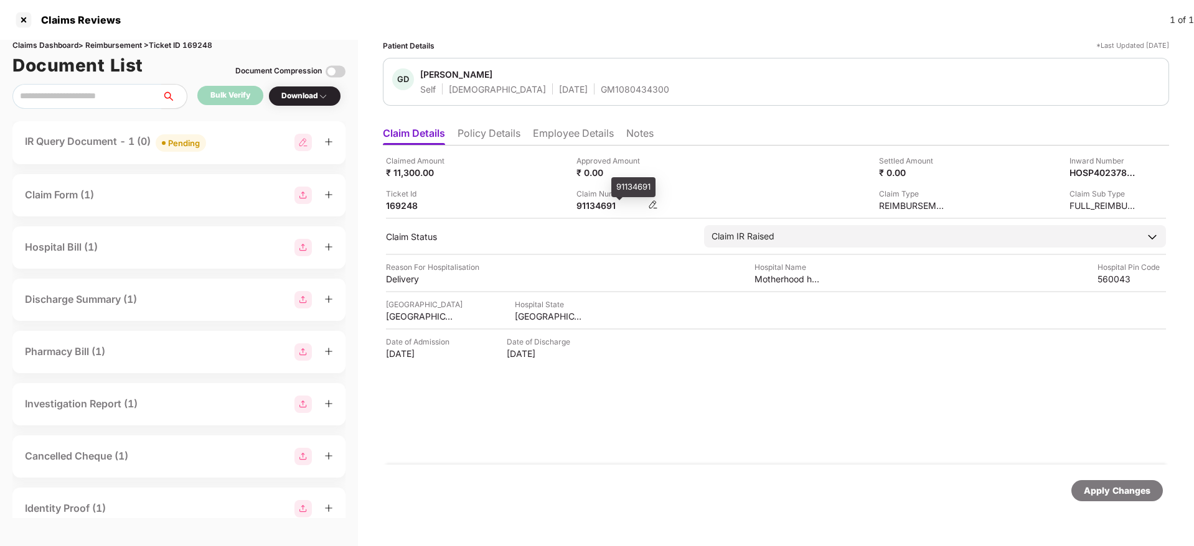
click at [611, 201] on div "91134691" at bounding box center [610, 206] width 68 height 12
click at [604, 204] on div "91134691" at bounding box center [610, 206] width 68 height 12
copy div "91134691"
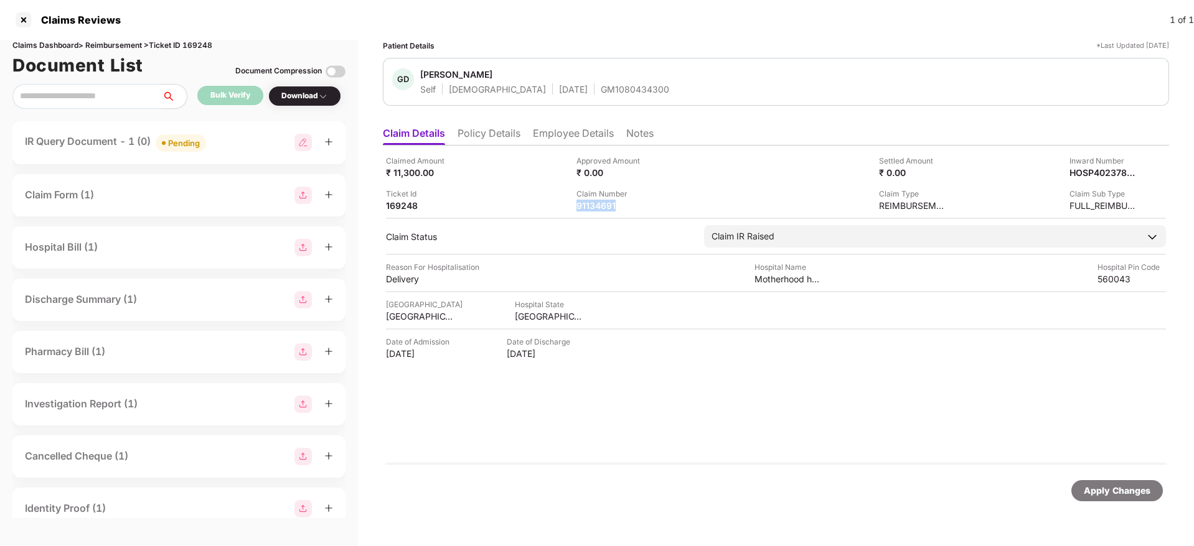
copy div "91134691"
click at [213, 142] on div "IR Query Document - 1 (0) Pending" at bounding box center [179, 143] width 308 height 18
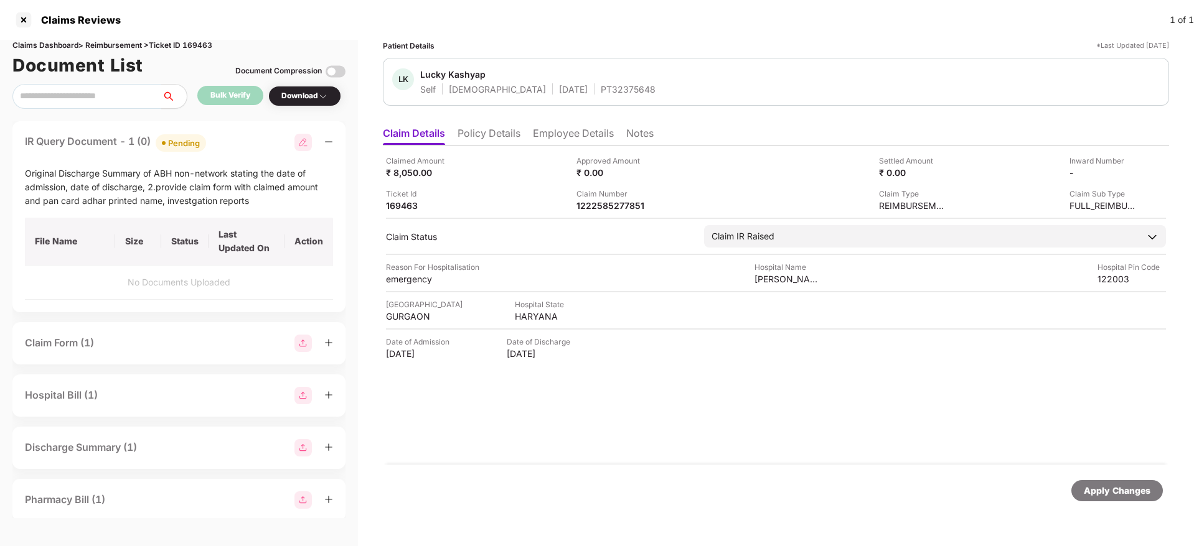
click at [227, 141] on div "IR Query Document - 1 (0) Pending" at bounding box center [179, 143] width 308 height 18
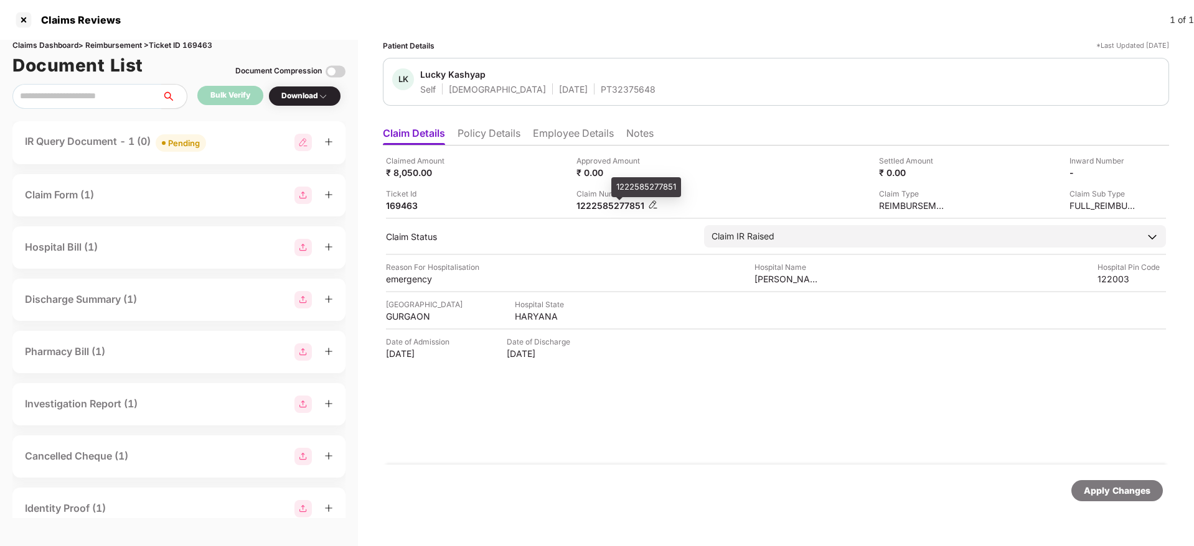
click at [598, 202] on div "1222585277851" at bounding box center [610, 206] width 68 height 12
copy div "1222585277851"
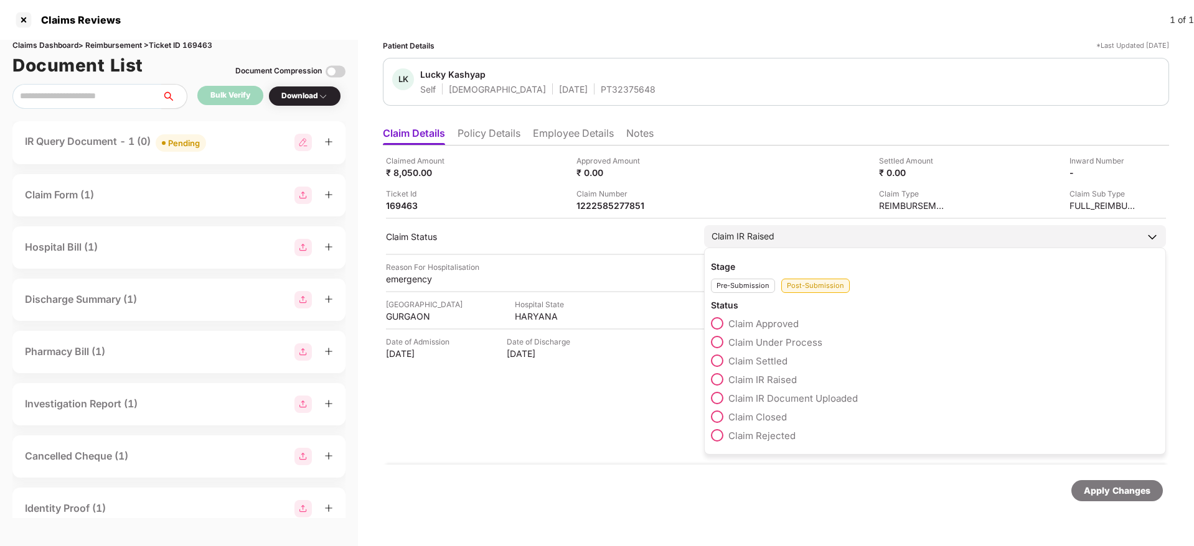
click at [726, 436] on label "Claim Rejected" at bounding box center [753, 435] width 85 height 12
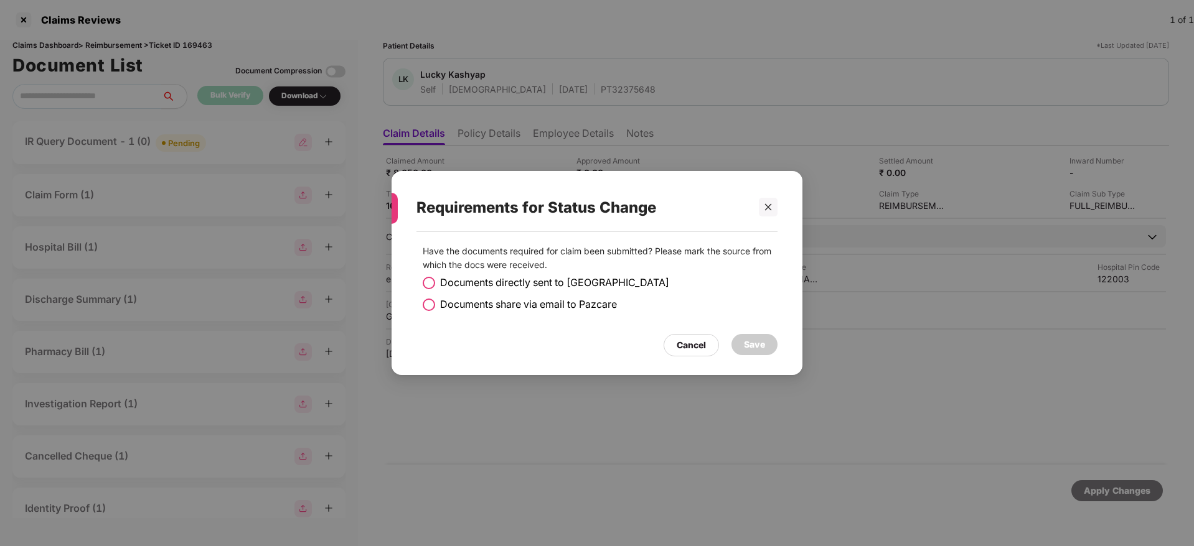
click at [424, 281] on span at bounding box center [429, 283] width 12 height 12
click at [749, 345] on div "Save" at bounding box center [754, 345] width 21 height 14
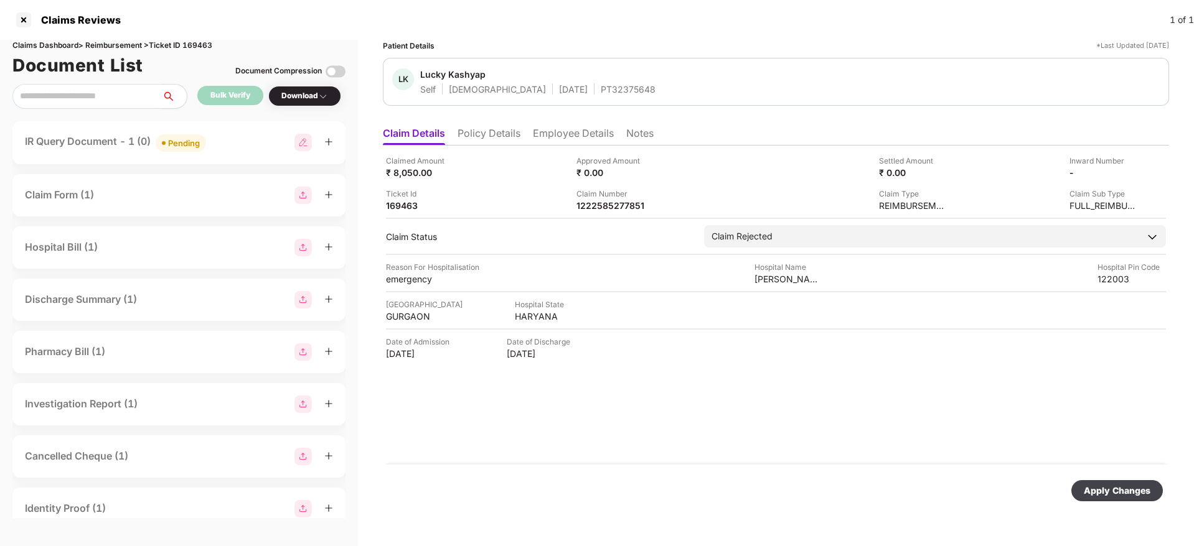
click at [1120, 489] on div "Apply Changes" at bounding box center [1116, 491] width 67 height 14
click at [589, 207] on div "1222585277851" at bounding box center [610, 206] width 68 height 12
copy div "1222585277851"
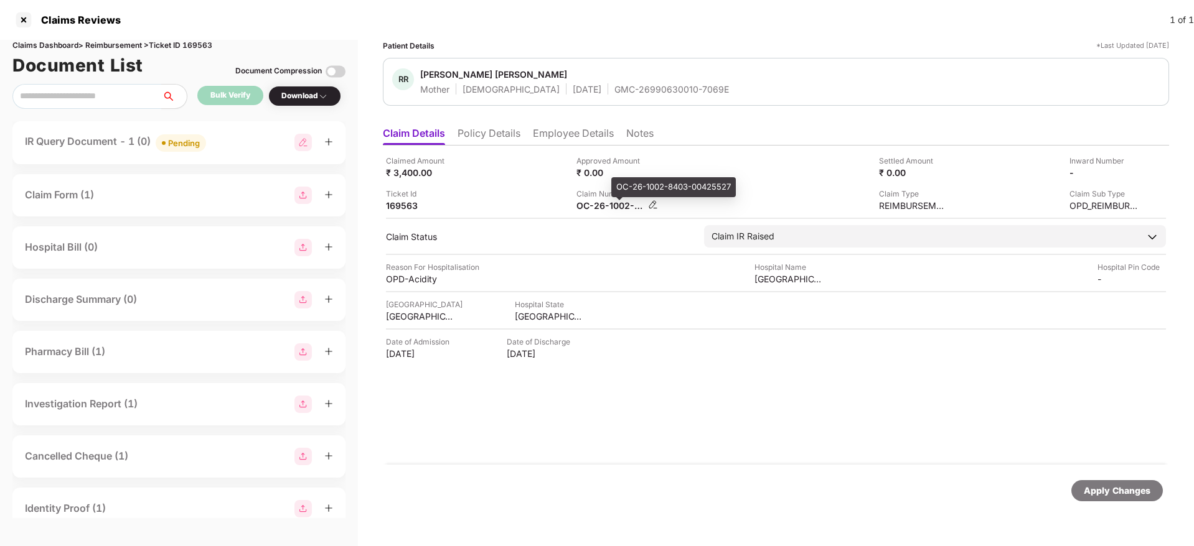
click at [596, 205] on div "OC-26-1002-8403-00425527" at bounding box center [610, 206] width 68 height 12
copy div
click at [675, 191] on div "Claim Number OC-26-1002-8403-00425527" at bounding box center [666, 200] width 181 height 24
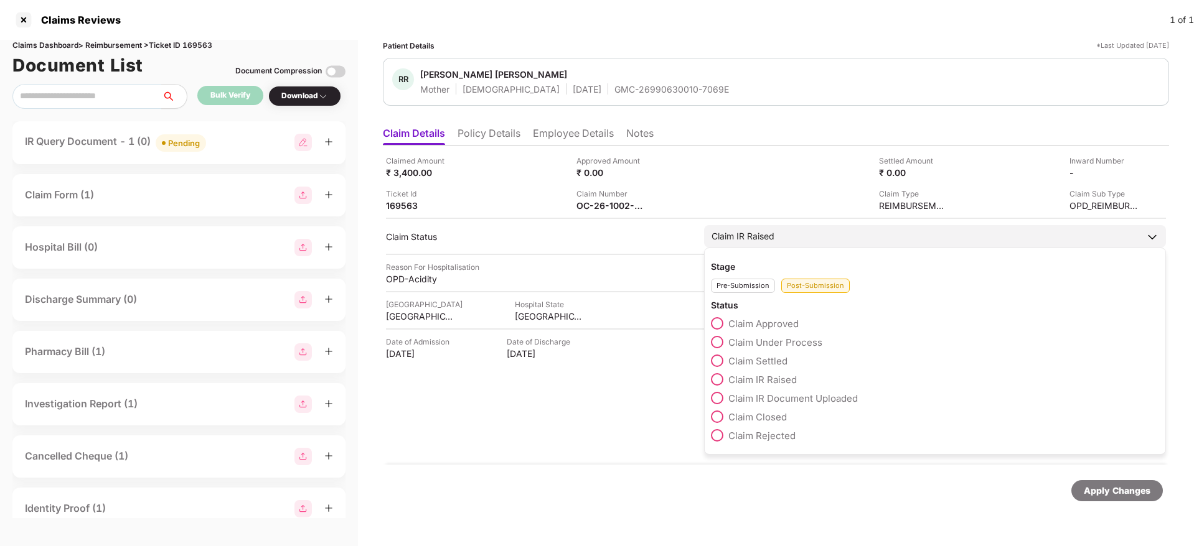
click at [719, 416] on span at bounding box center [717, 417] width 12 height 12
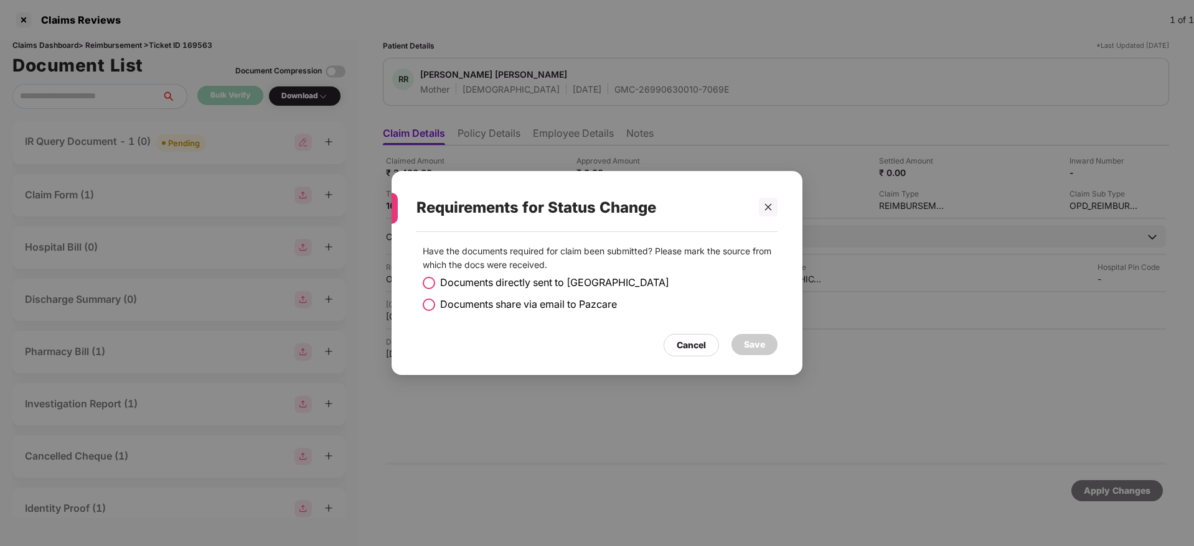
click at [429, 281] on span at bounding box center [429, 283] width 12 height 12
click at [747, 345] on div "Save" at bounding box center [754, 345] width 21 height 14
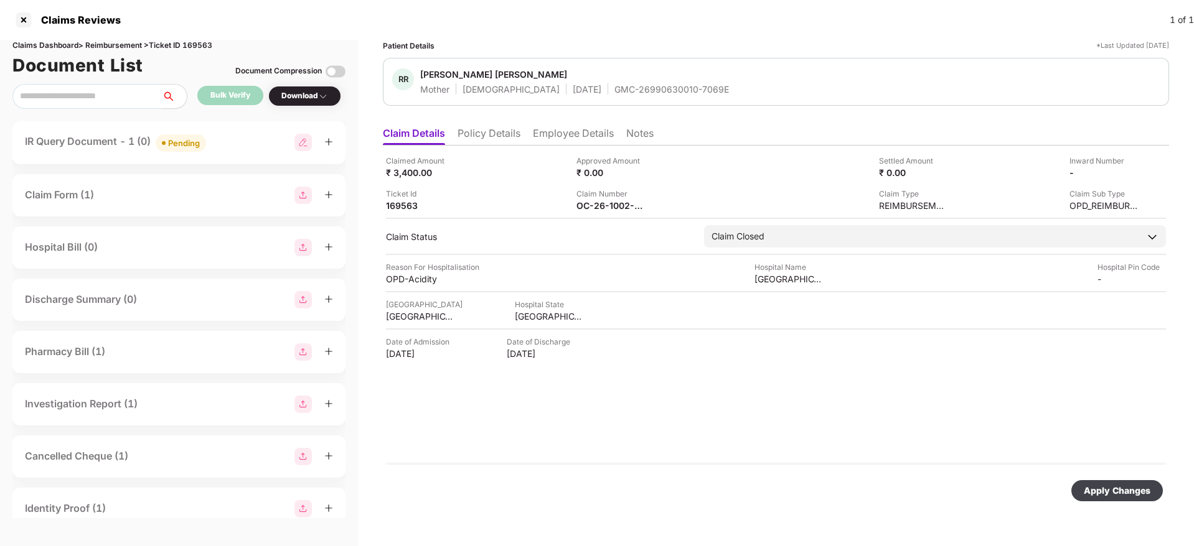
click at [1095, 496] on div "Apply Changes" at bounding box center [1116, 491] width 67 height 14
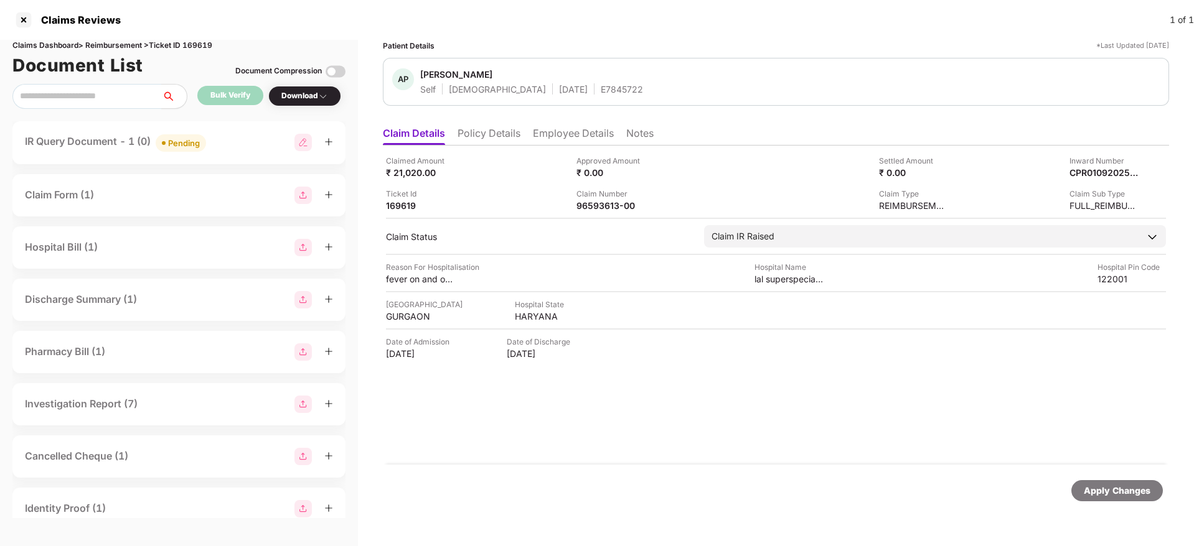
click at [247, 151] on div "IR Query Document - 1 (0) Pending" at bounding box center [179, 143] width 308 height 18
click at [259, 145] on div "IR Query Document - 1 (1) Uploaded" at bounding box center [179, 143] width 308 height 18
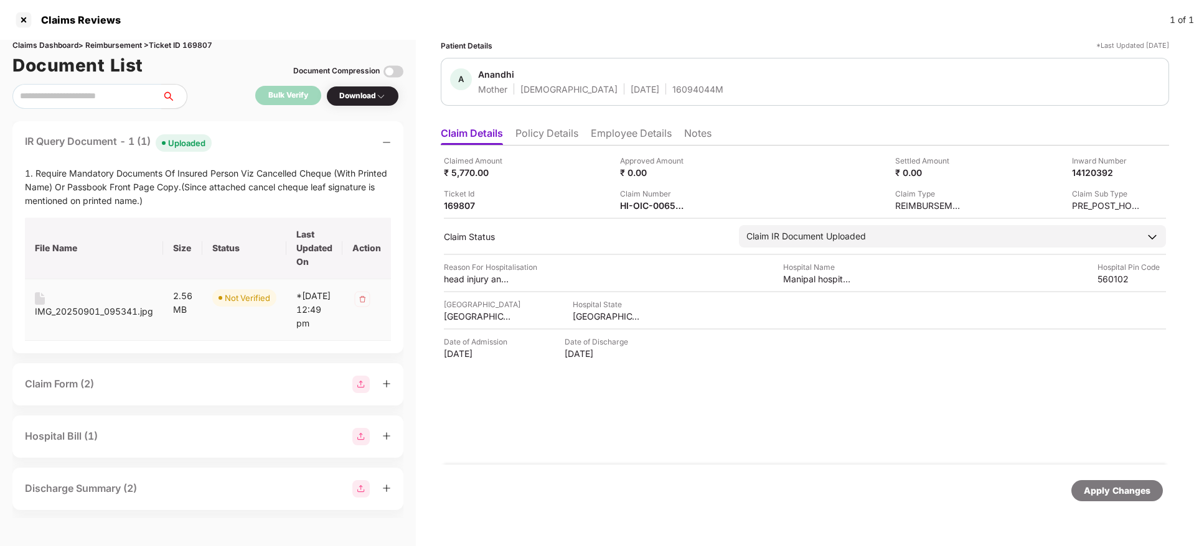
click at [113, 314] on div "IMG_20250901_095341.jpg" at bounding box center [94, 312] width 118 height 14
click at [251, 149] on div "IR Query Document - 1 (1) Uploaded" at bounding box center [208, 143] width 366 height 18
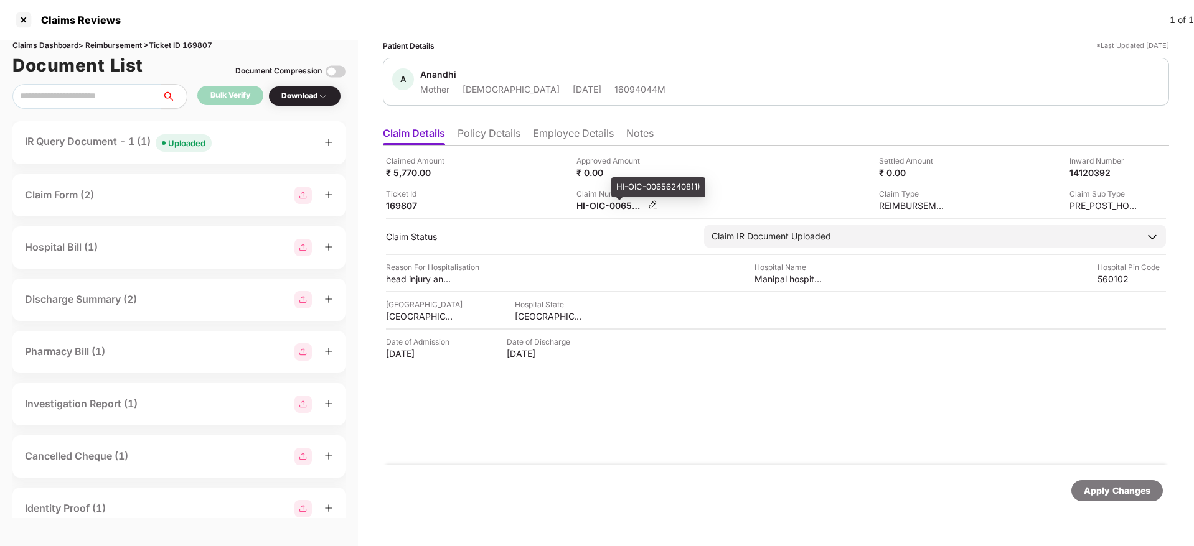
click at [591, 203] on div "HI-OIC-006562408(1)" at bounding box center [610, 206] width 68 height 12
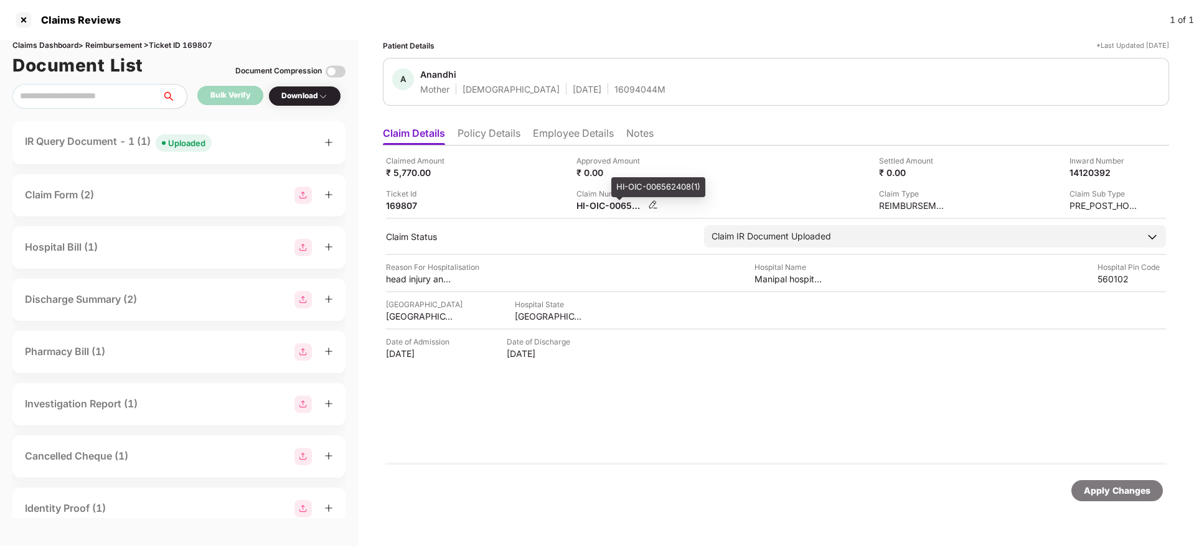
click at [591, 203] on div "HI-OIC-006562408(1)" at bounding box center [610, 206] width 68 height 12
copy div
drag, startPoint x: 233, startPoint y: 143, endPoint x: 233, endPoint y: 155, distance: 12.5
click at [233, 143] on div "IR Query Document - 1 (1) Uploaded" at bounding box center [179, 143] width 308 height 18
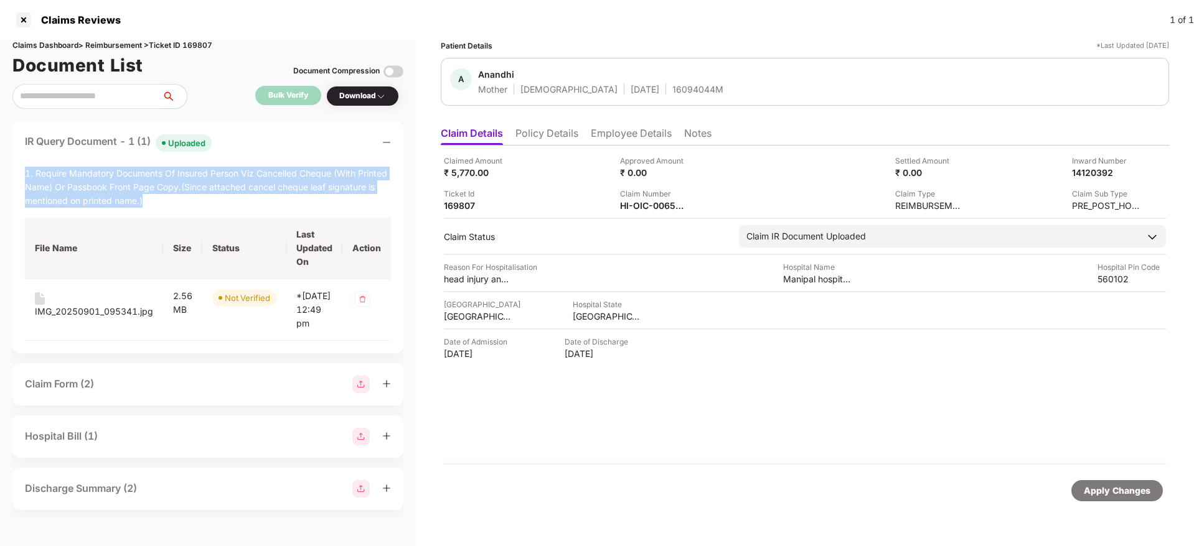
drag, startPoint x: 22, startPoint y: 176, endPoint x: 150, endPoint y: 204, distance: 131.2
click at [150, 204] on div "IR Query Document - 1 (1) Uploaded 1. Require Mandatory Documents Of Insured Pe…" at bounding box center [207, 237] width 391 height 232
copy div "1. Require Mandatory Documents Of Insured Person Viz Cancelled Cheque (With Pri…"
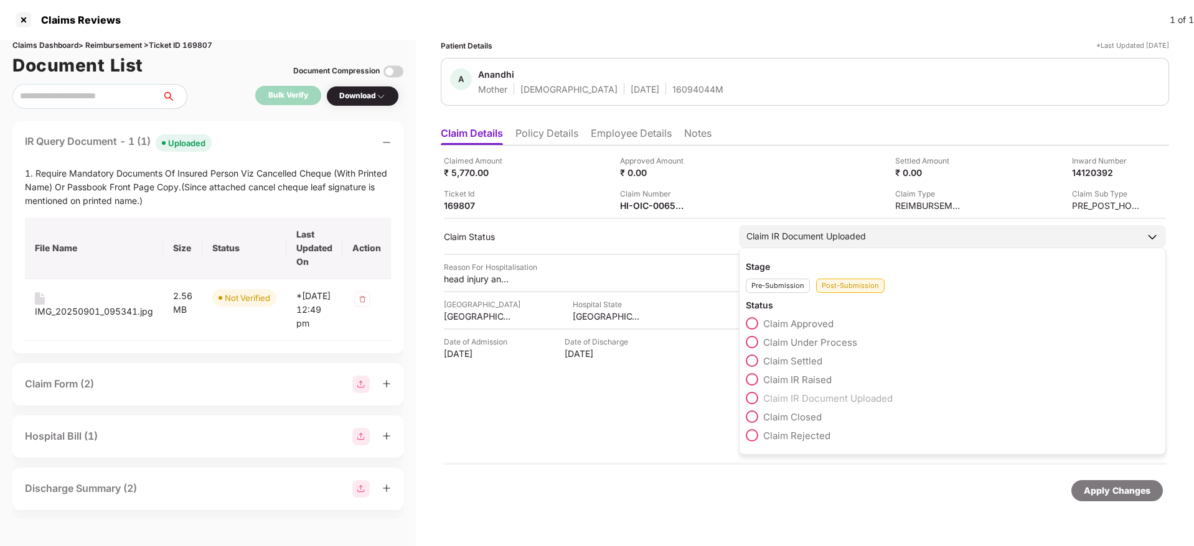
click at [755, 376] on span at bounding box center [752, 379] width 12 height 12
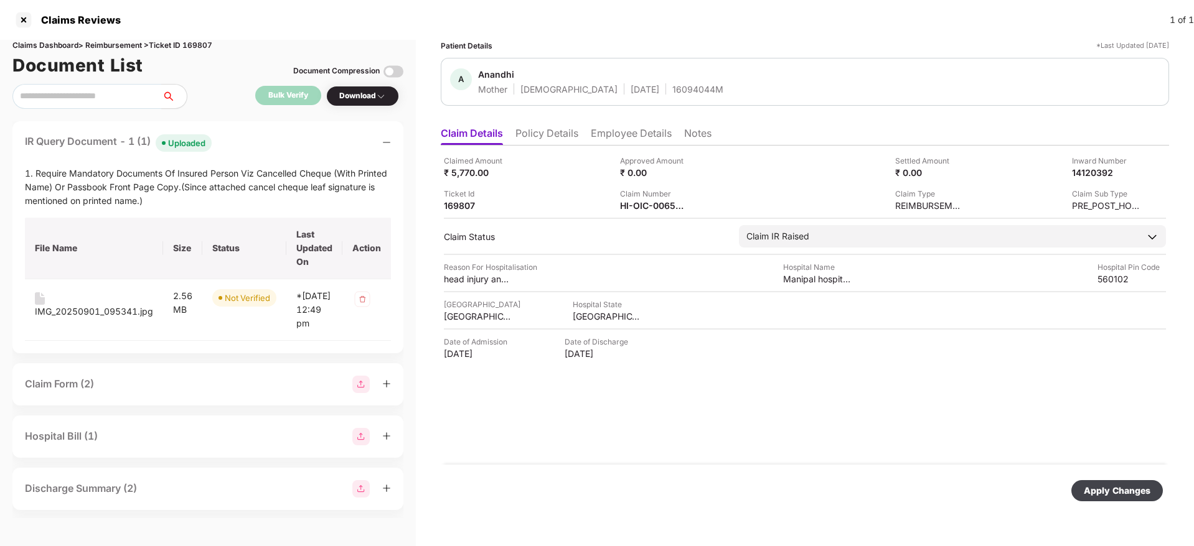
click at [1108, 485] on div "Apply Changes" at bounding box center [1116, 491] width 67 height 14
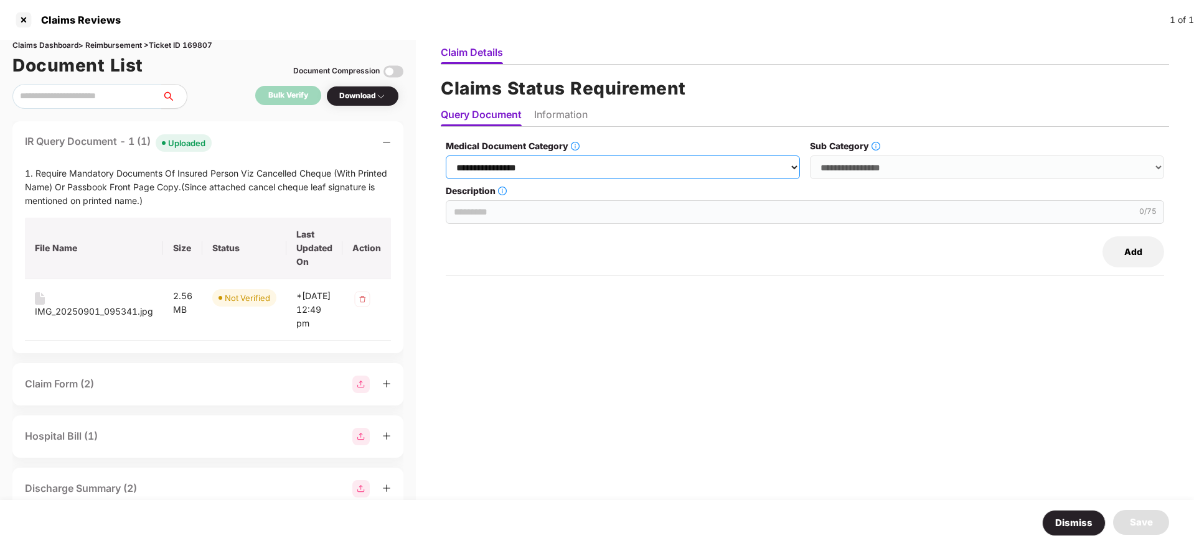
click at [578, 167] on select "**********" at bounding box center [623, 168] width 354 height 24
select select "**********"
click at [447, 156] on select "**********" at bounding box center [623, 168] width 354 height 24
click at [857, 170] on select "**********" at bounding box center [987, 168] width 354 height 24
select select "**********"
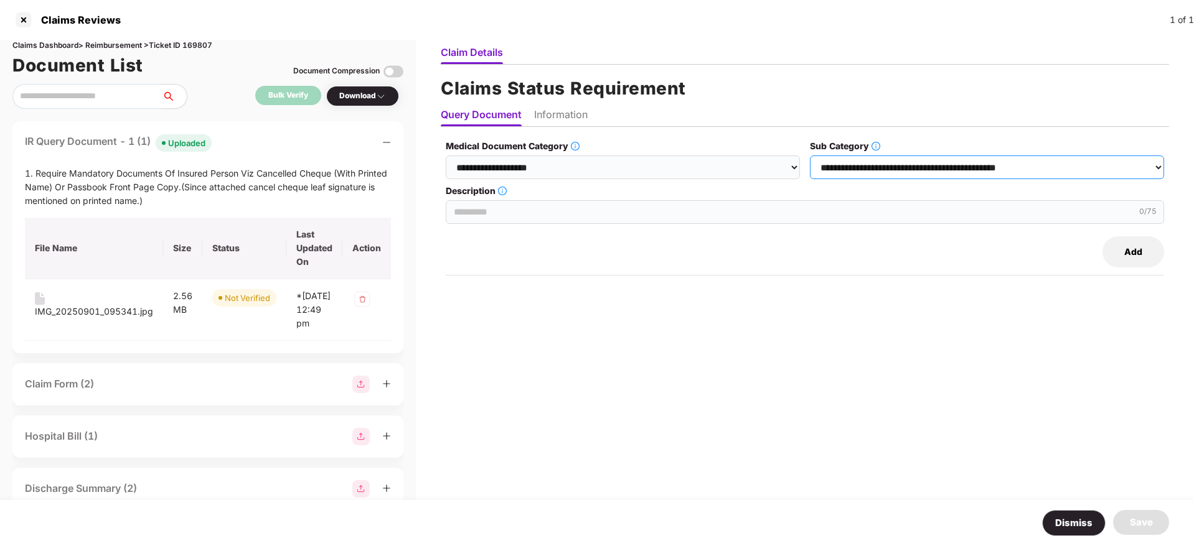
click at [811, 156] on select "**********" at bounding box center [987, 168] width 354 height 24
click at [500, 205] on input "Description" at bounding box center [805, 212] width 718 height 24
paste input "**********"
type input "**********"
click at [567, 111] on li "Information" at bounding box center [561, 117] width 54 height 18
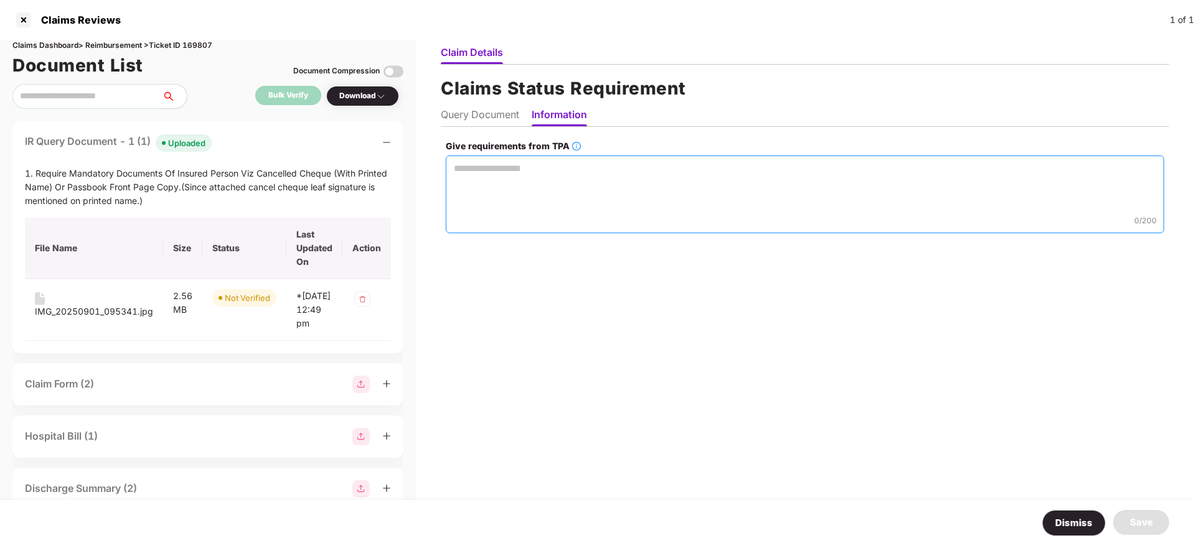
click at [460, 162] on textarea "Give requirements from TPA" at bounding box center [805, 195] width 718 height 78
paste textarea "**********"
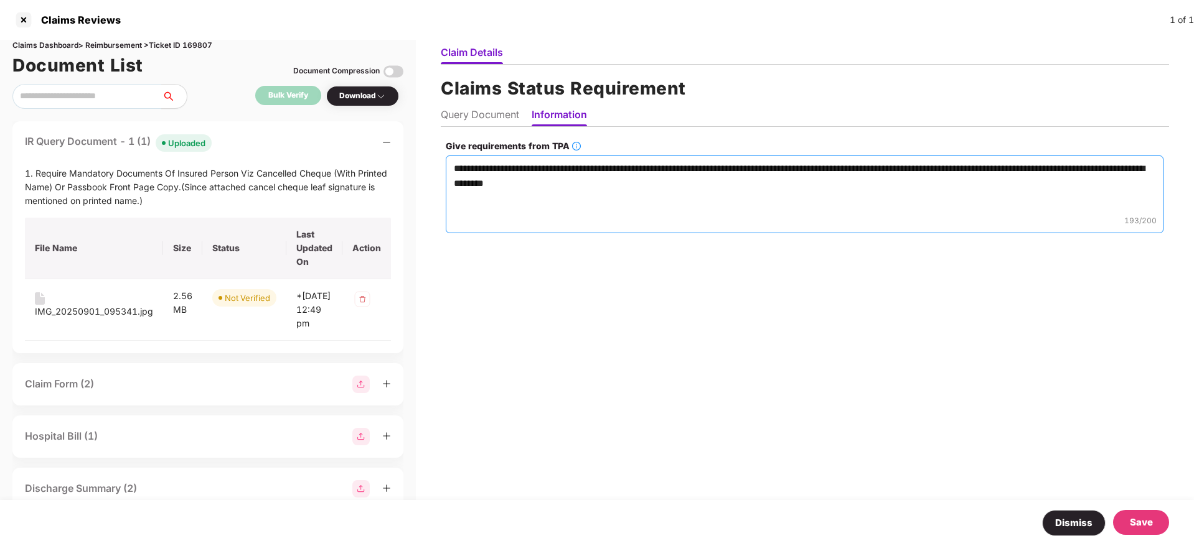
type textarea "**********"
drag, startPoint x: 1147, startPoint y: 523, endPoint x: 999, endPoint y: 464, distance: 159.5
click at [1147, 522] on div "Save" at bounding box center [1140, 522] width 23 height 15
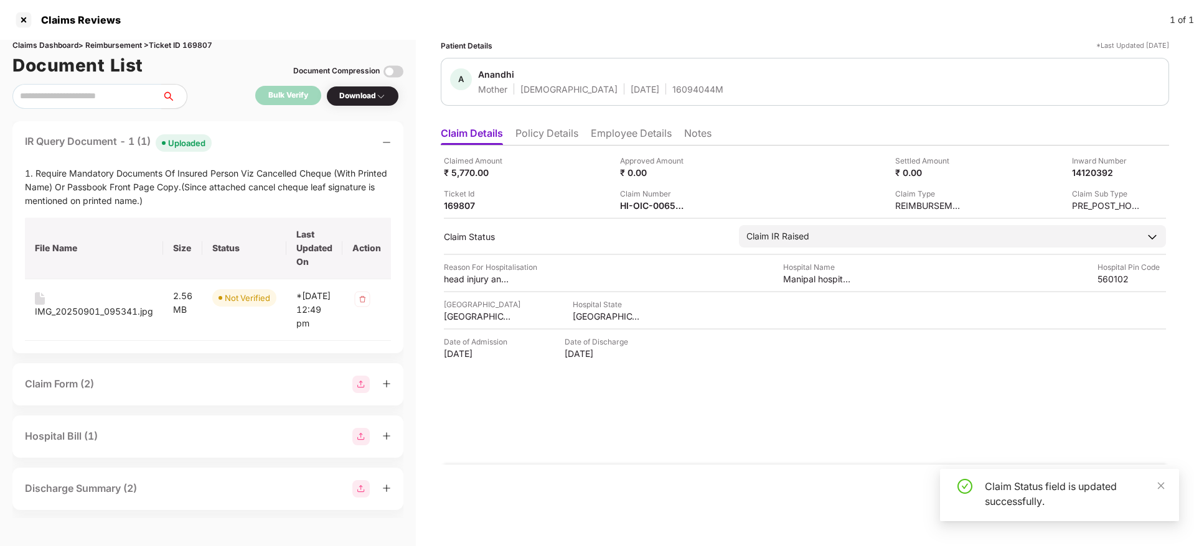
click at [263, 139] on div "IR Query Document - 1 (1) Uploaded" at bounding box center [208, 143] width 366 height 18
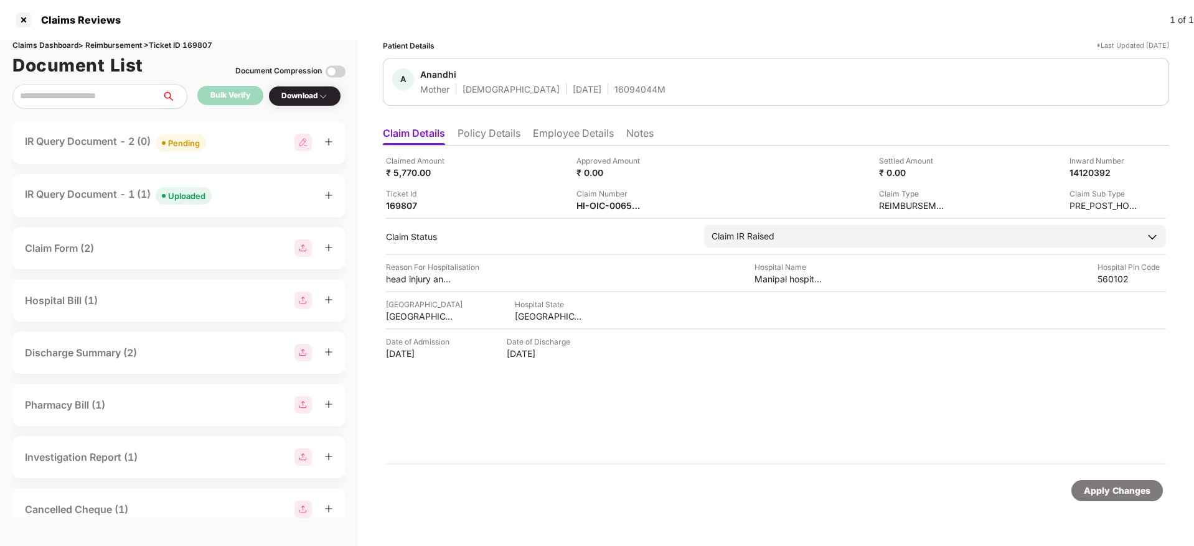
click at [241, 144] on div "IR Query Document - 2 (0) Pending" at bounding box center [179, 143] width 308 height 18
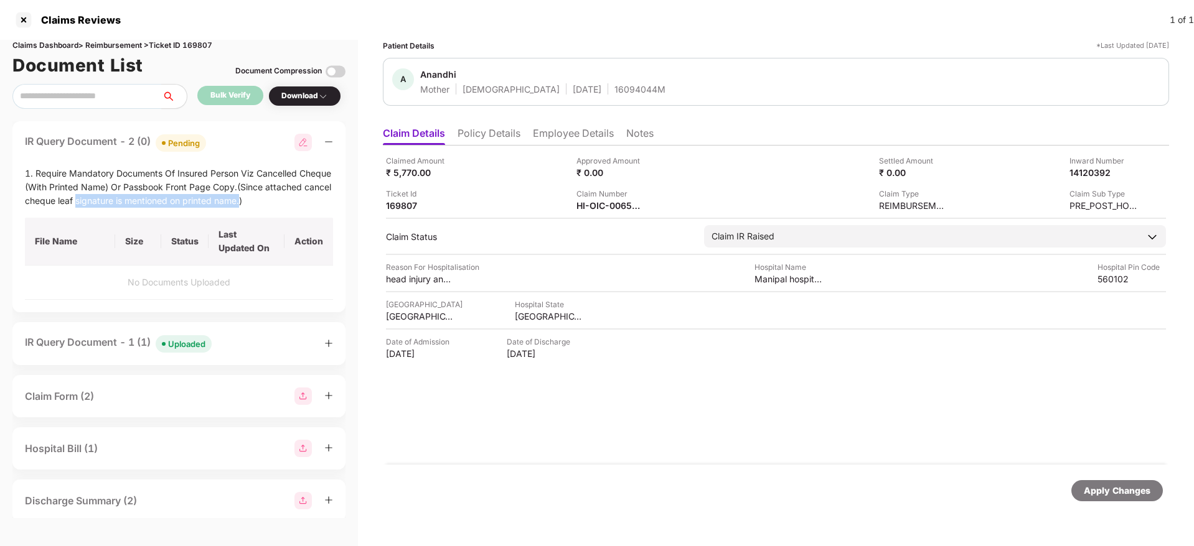
drag, startPoint x: 75, startPoint y: 202, endPoint x: 241, endPoint y: 200, distance: 166.2
click at [241, 200] on div "1. Require Mandatory Documents Of Insured Person Viz Cancelled Cheque (With Pri…" at bounding box center [179, 187] width 308 height 41
copy div "signature is mentioned on printed name."
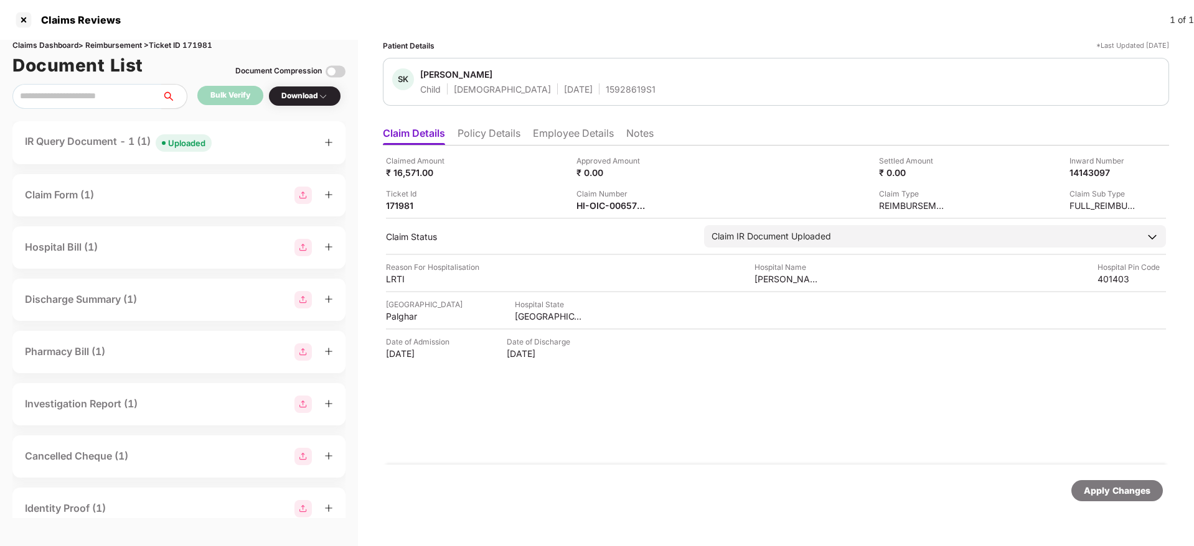
click at [256, 149] on div "IR Query Document - 1 (1) Uploaded" at bounding box center [179, 143] width 308 height 18
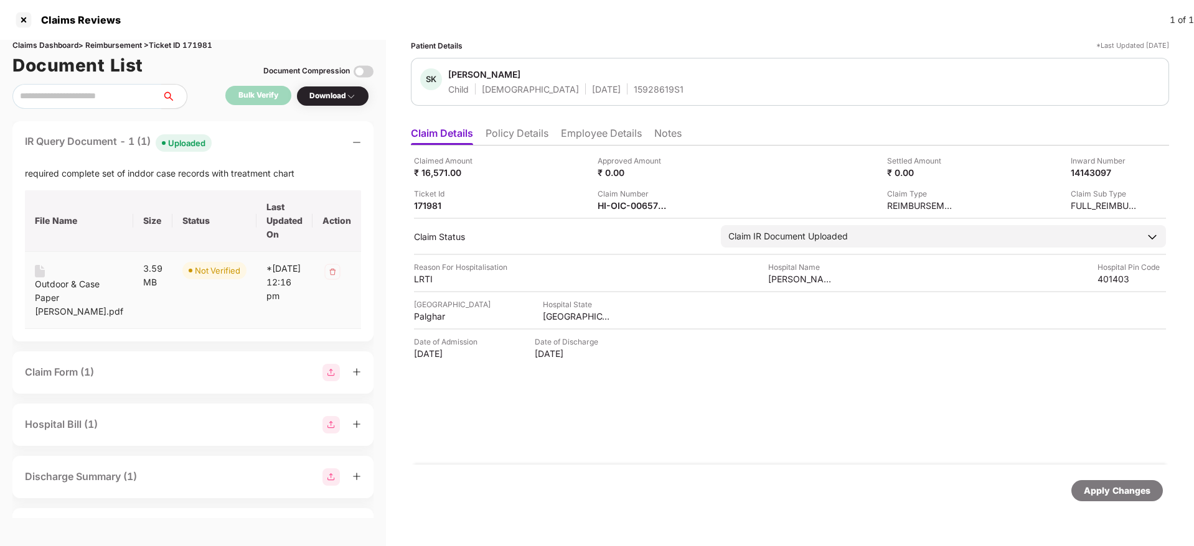
click at [41, 287] on div "Outdoor & Case Paper [PERSON_NAME].pdf" at bounding box center [79, 298] width 88 height 41
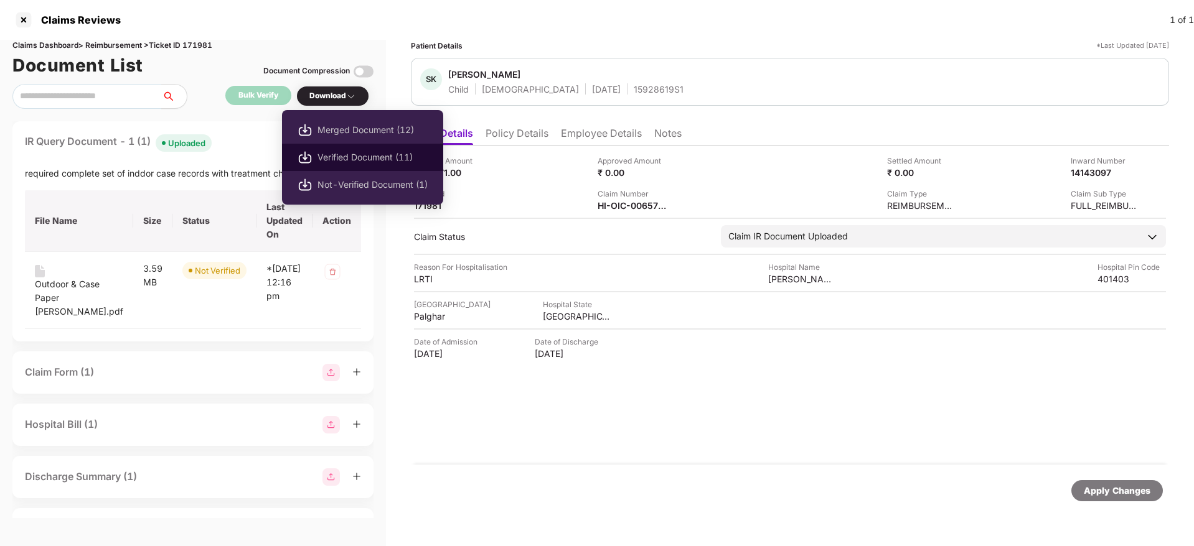
click at [320, 155] on span "Verified Document (11)" at bounding box center [372, 158] width 110 height 14
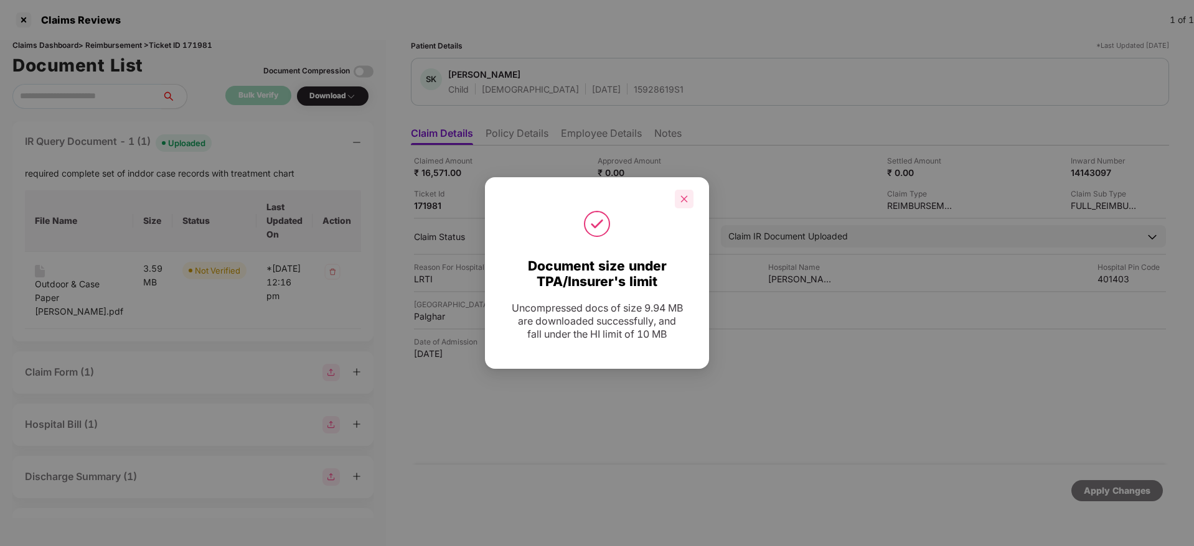
click at [683, 195] on icon "close" at bounding box center [684, 199] width 9 height 9
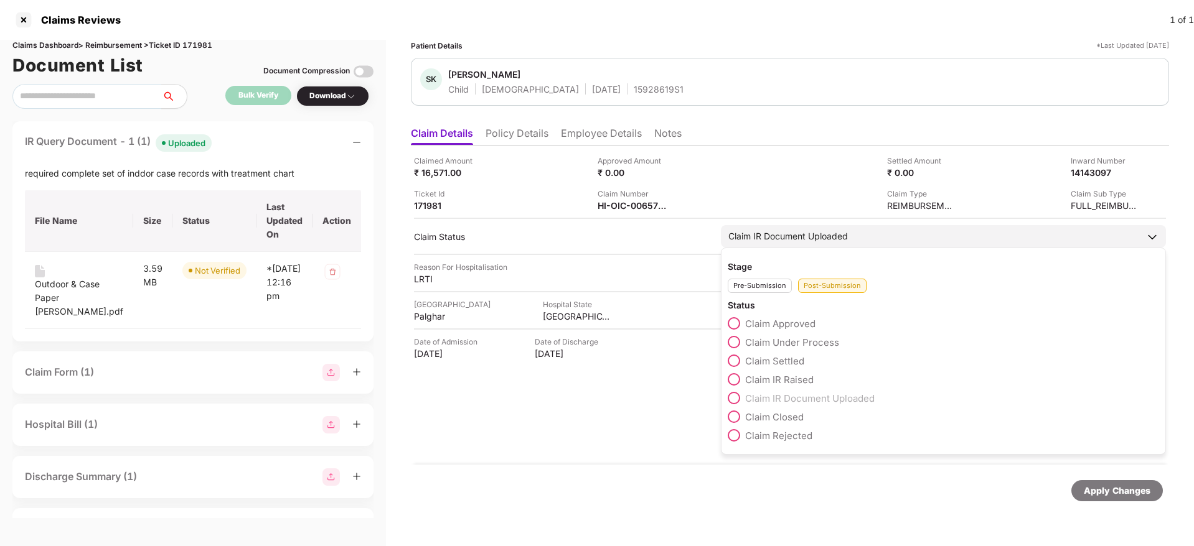
click at [727, 340] on span at bounding box center [733, 342] width 12 height 12
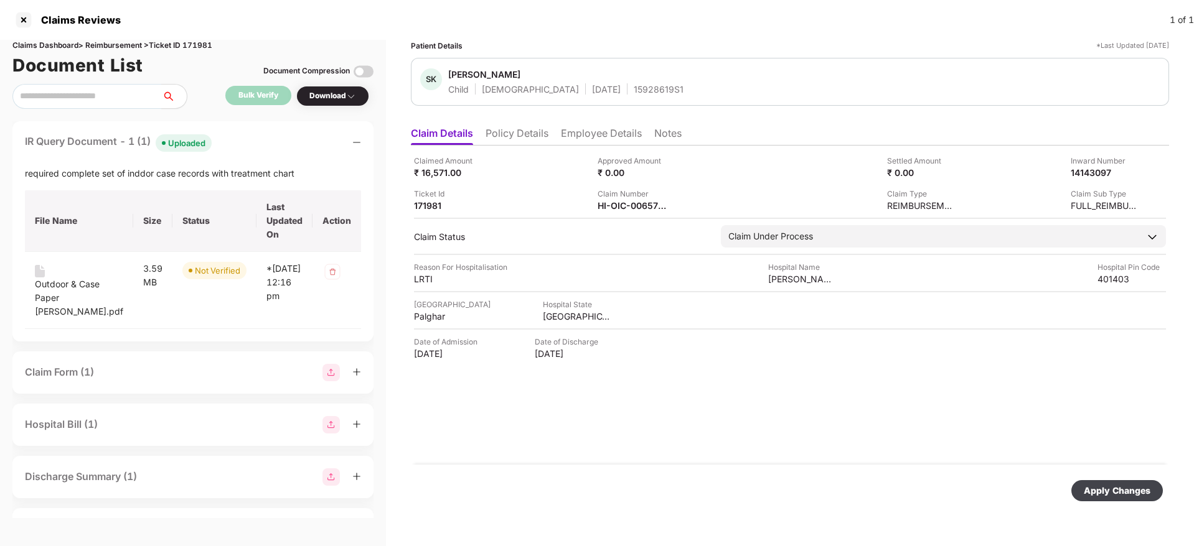
click at [1111, 488] on div "Apply Changes" at bounding box center [1116, 491] width 67 height 14
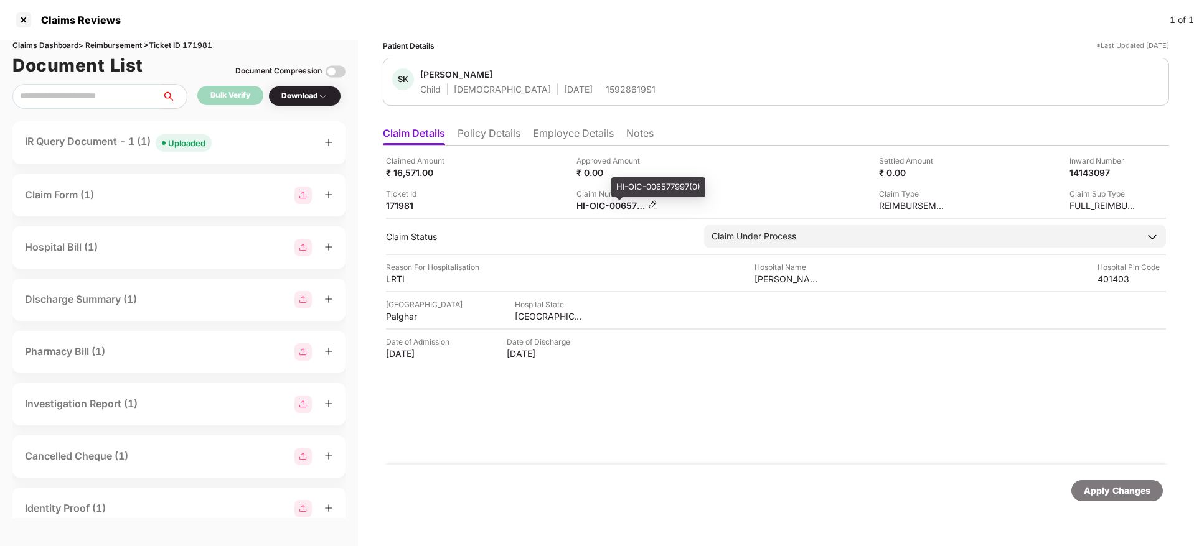
click at [587, 204] on div "HI-OIC-006577997(0)" at bounding box center [610, 206] width 68 height 12
copy div
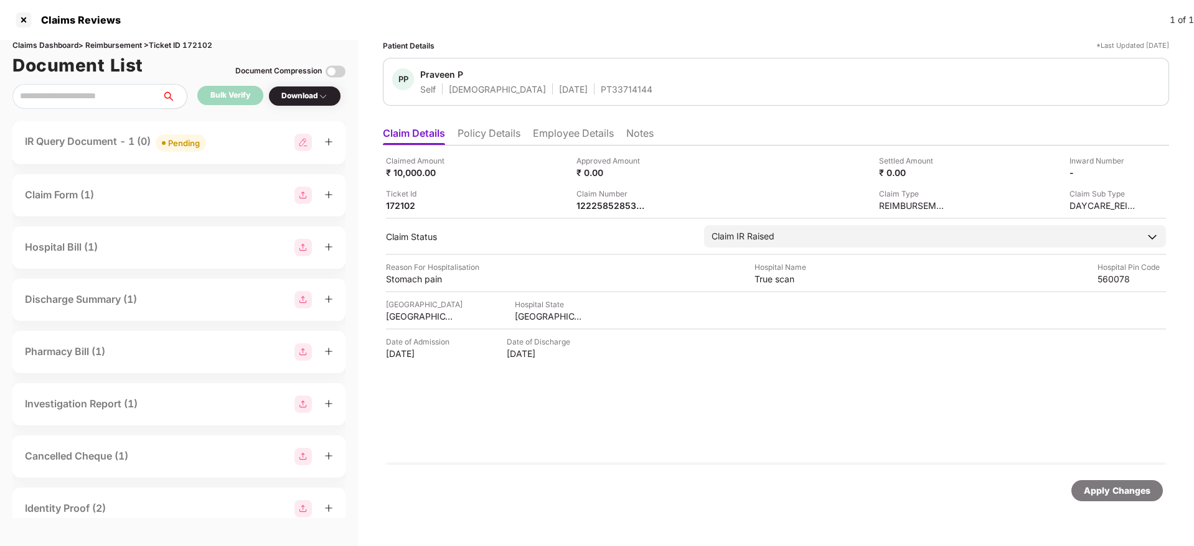
click at [510, 143] on li "Policy Details" at bounding box center [488, 136] width 63 height 18
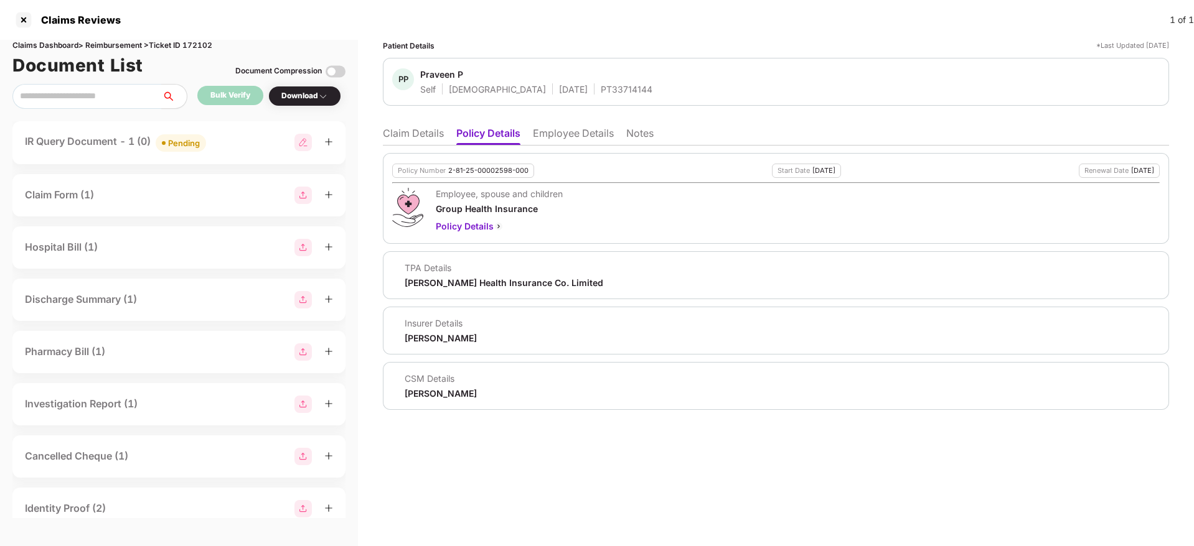
click at [419, 131] on li "Claim Details" at bounding box center [413, 136] width 61 height 18
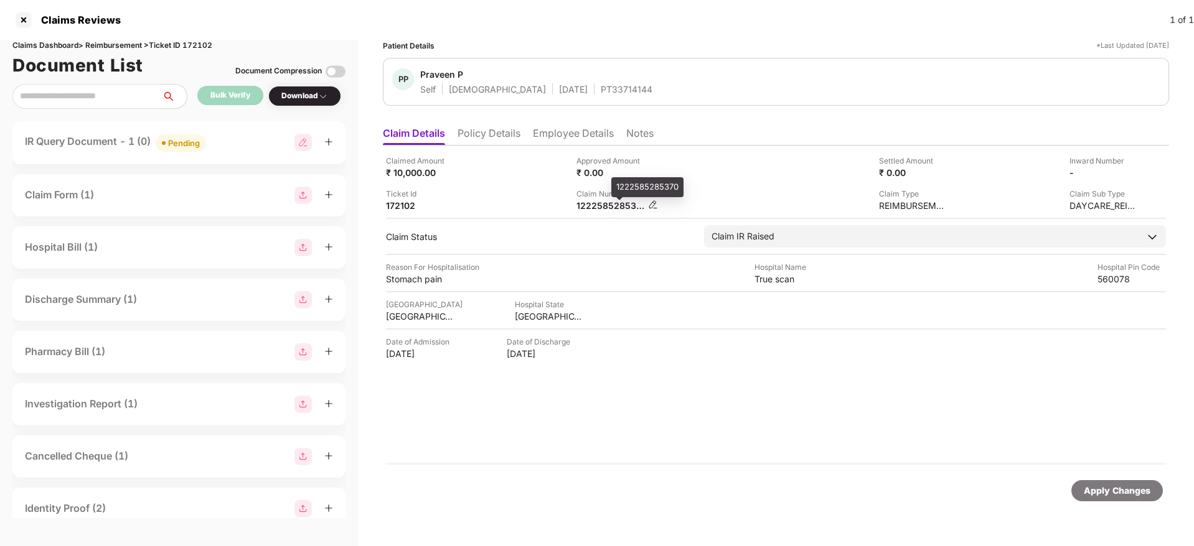
click at [592, 208] on div "1222585285370" at bounding box center [610, 206] width 68 height 12
copy div "1222585285370"
click at [233, 143] on div "IR Query Document - 1 (0) Pending" at bounding box center [179, 143] width 308 height 18
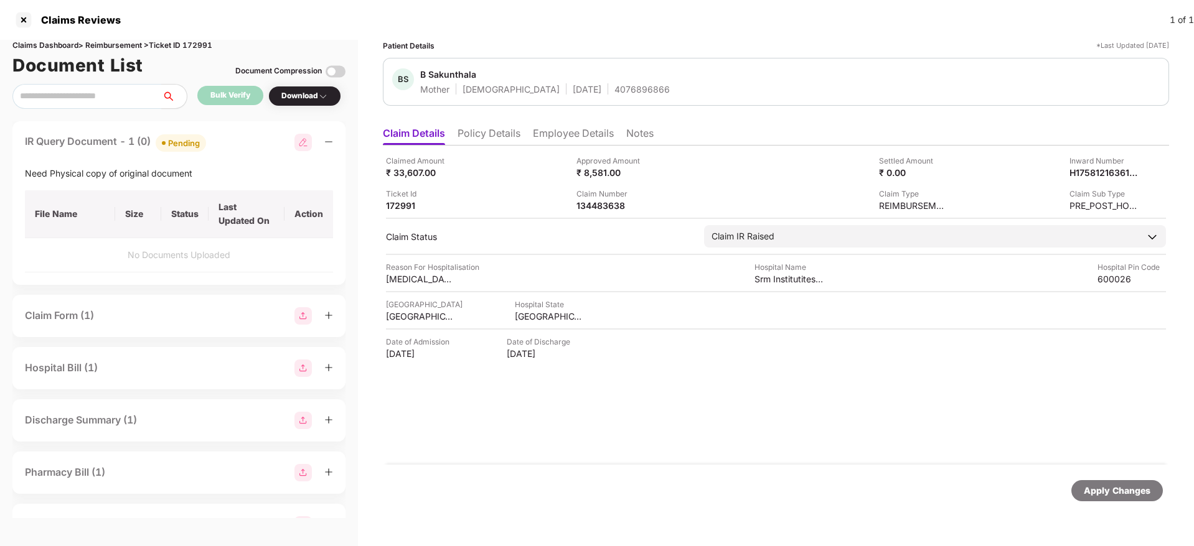
click at [233, 143] on div "IR Query Document - 1 (0) Pending" at bounding box center [179, 143] width 308 height 18
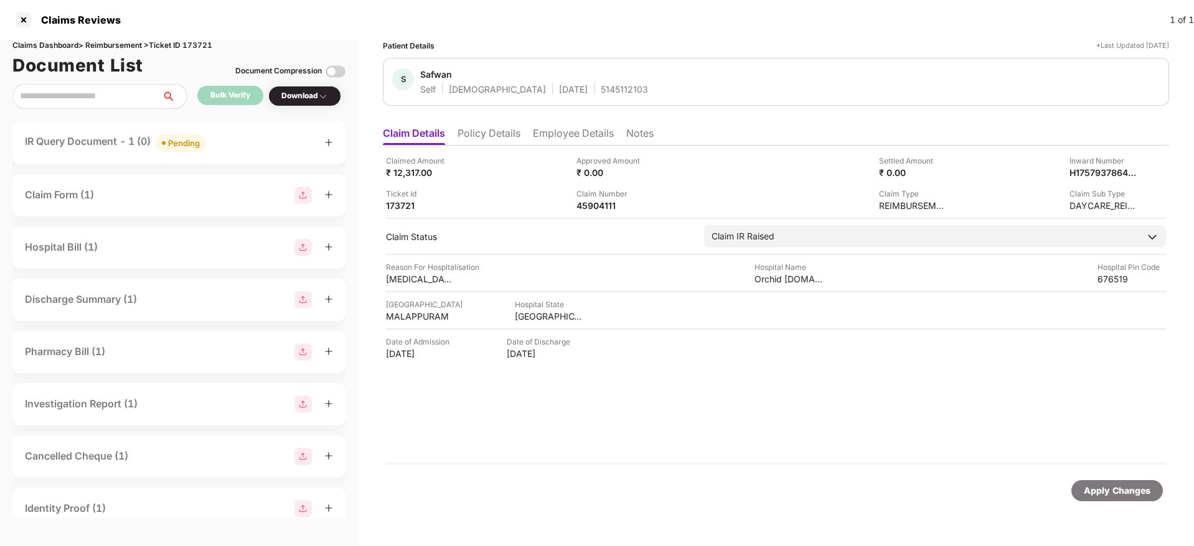
click at [236, 138] on div "IR Query Document - 1 (0) Pending" at bounding box center [179, 143] width 308 height 18
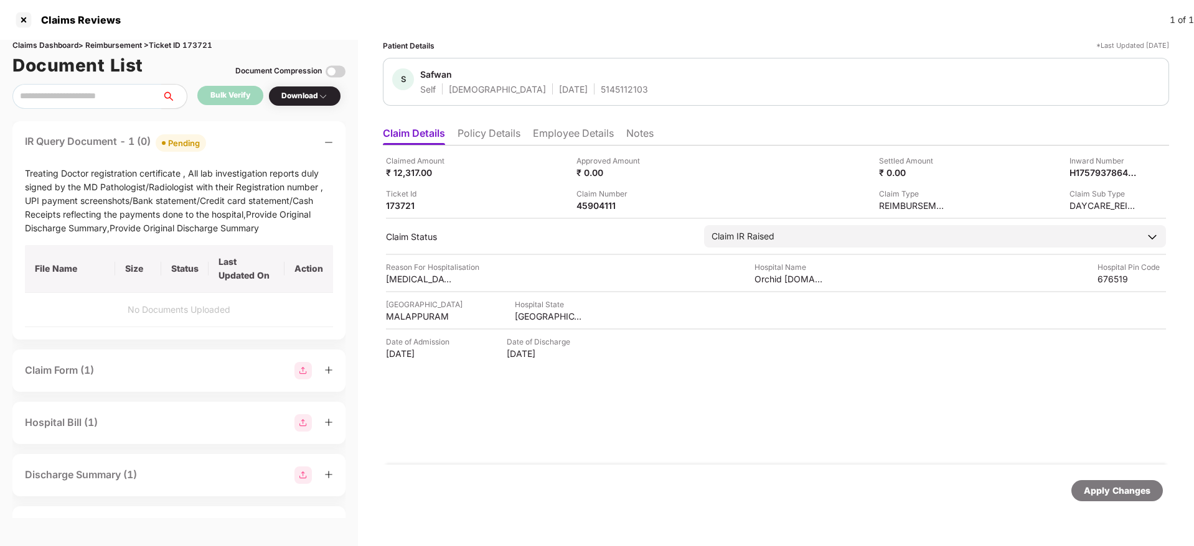
click at [236, 138] on div "IR Query Document - 1 (0) Pending" at bounding box center [179, 143] width 308 height 18
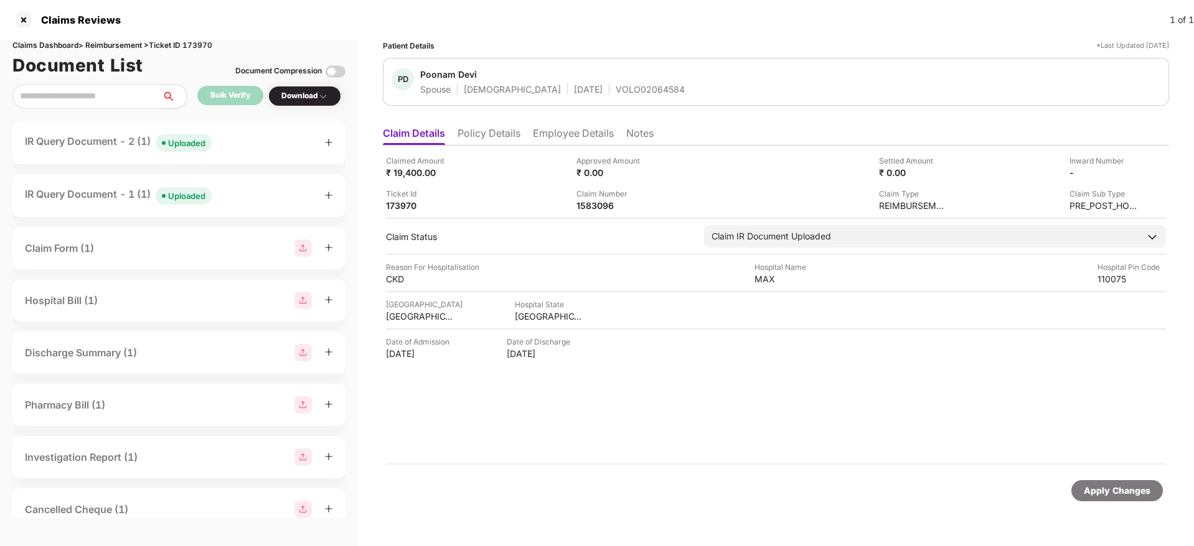
click at [237, 135] on div "IR Query Document - 2 (1) Uploaded" at bounding box center [179, 143] width 308 height 18
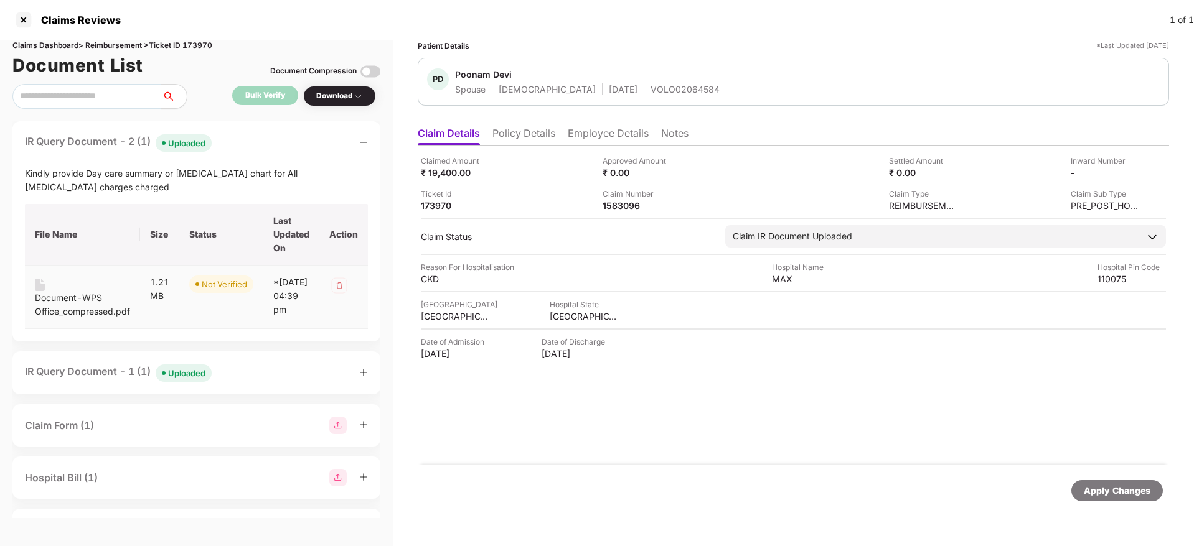
click at [65, 291] on div "Document-WPS Office_compressed.pdf" at bounding box center [82, 304] width 95 height 27
click at [247, 134] on div "IR Query Document - 2 (1) Uploaded" at bounding box center [196, 143] width 343 height 18
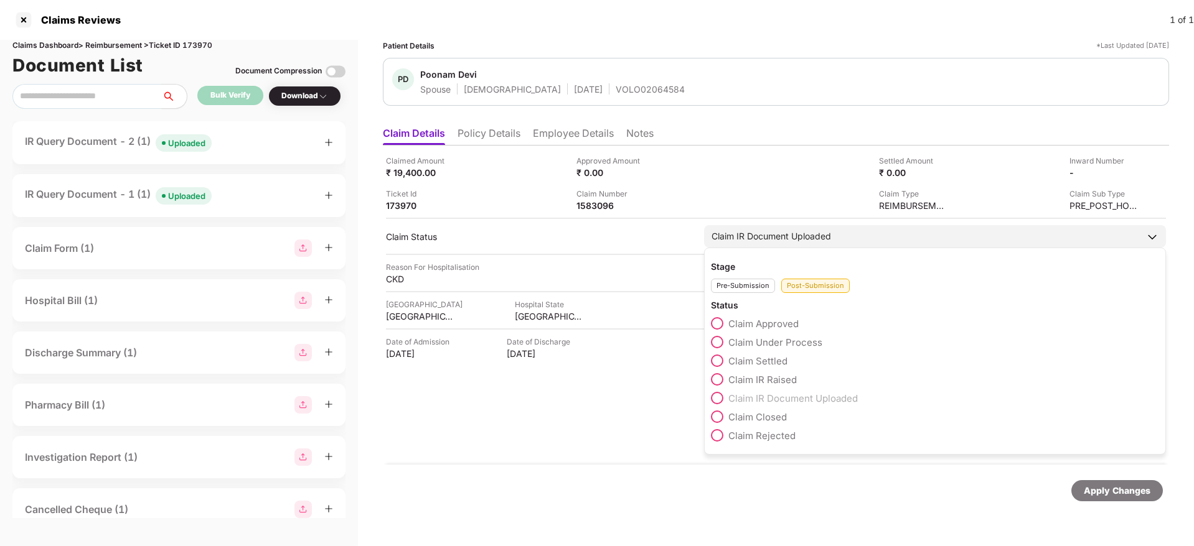
click at [715, 342] on span at bounding box center [717, 342] width 12 height 12
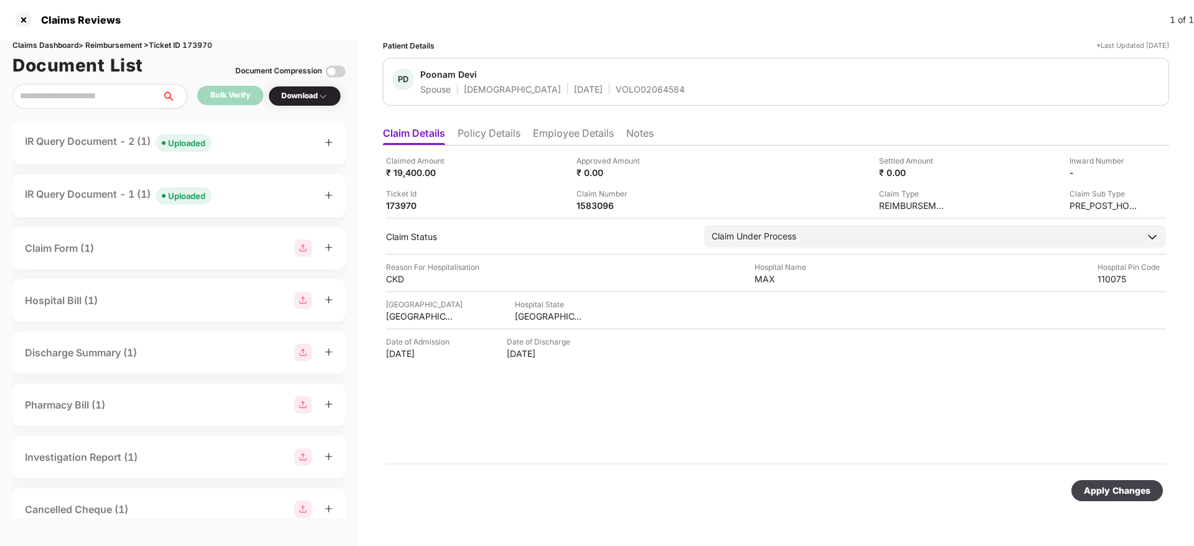
click at [1129, 496] on div "Apply Changes" at bounding box center [1116, 491] width 67 height 14
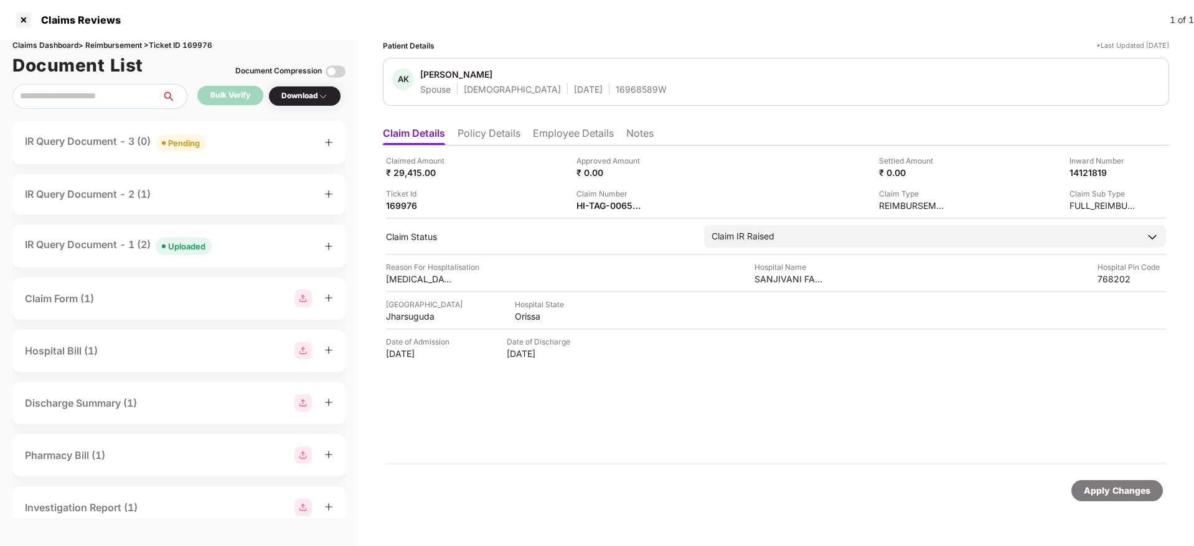
click at [230, 141] on div "IR Query Document - 3 (0) Pending" at bounding box center [179, 143] width 308 height 18
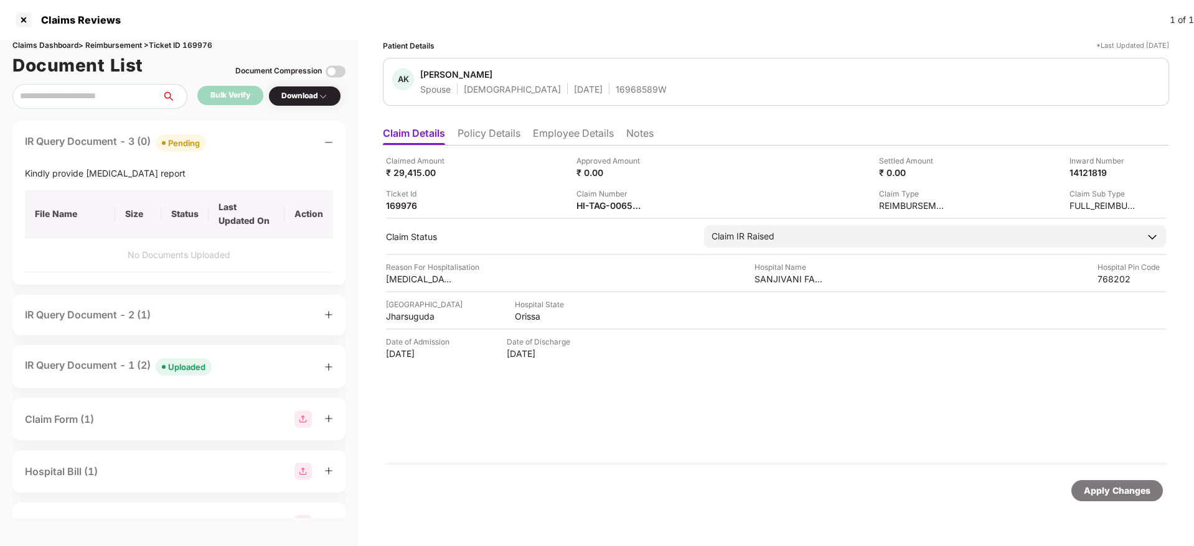
click at [230, 141] on div "IR Query Document - 3 (0) Pending" at bounding box center [179, 143] width 308 height 18
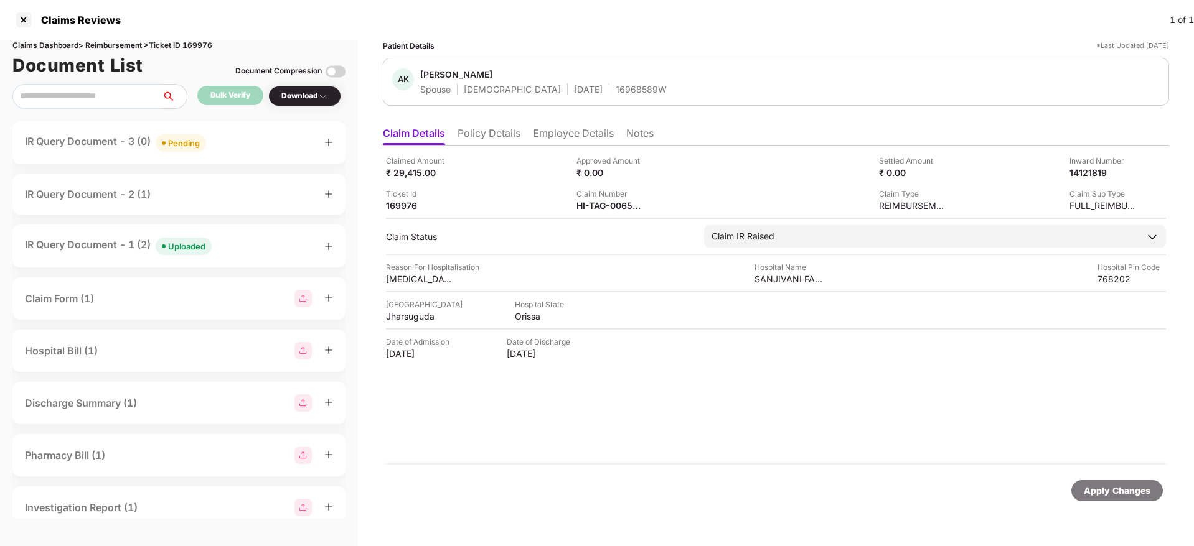
click at [243, 246] on div "IR Query Document - 1 (2) Uploaded" at bounding box center [179, 246] width 308 height 18
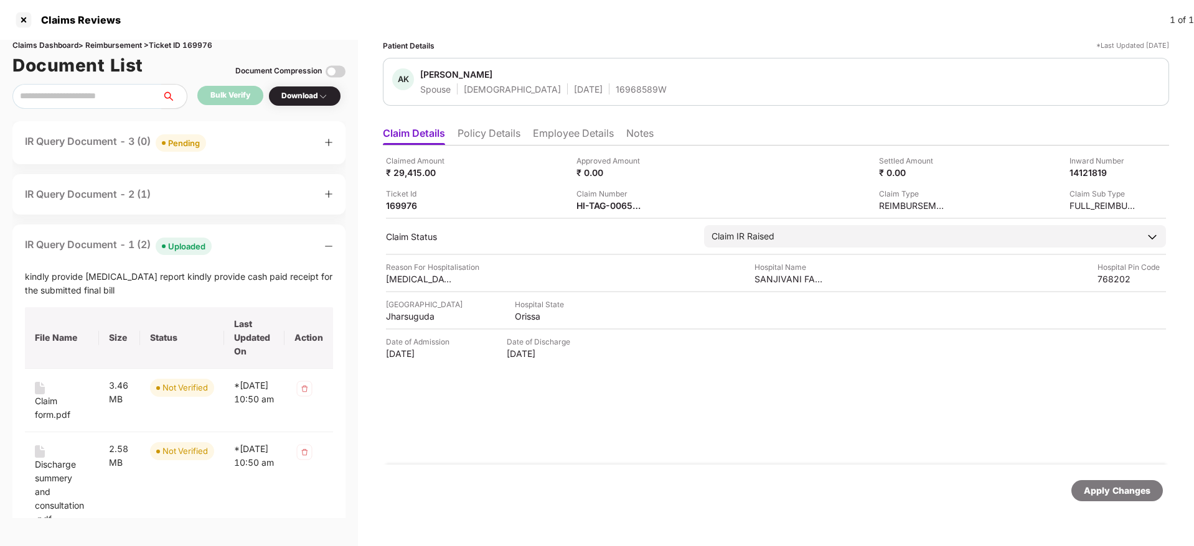
click at [243, 246] on div "IR Query Document - 1 (2) Uploaded" at bounding box center [179, 246] width 308 height 18
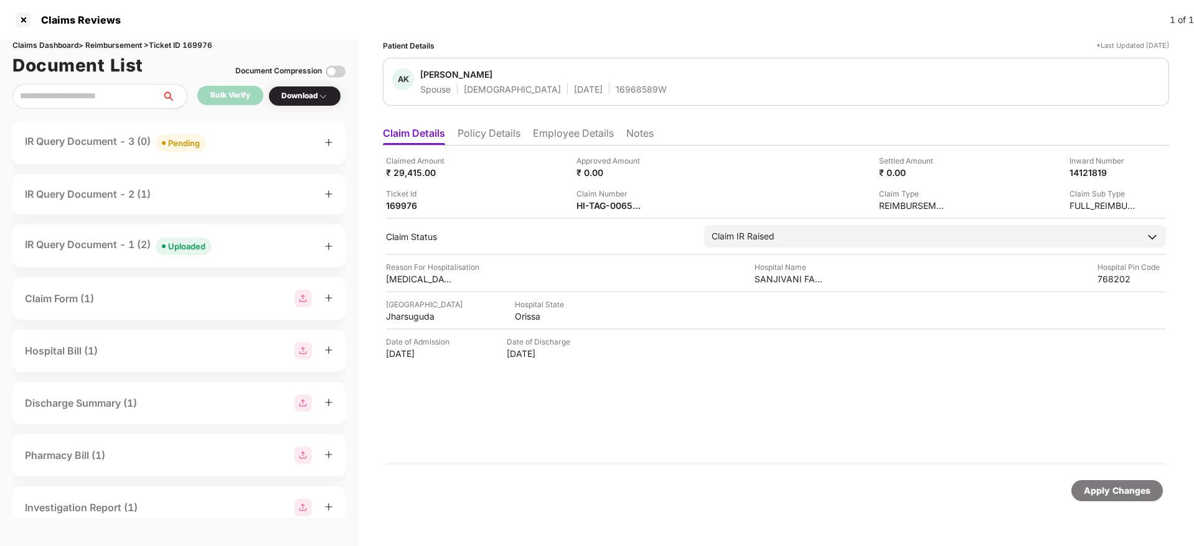
click at [243, 245] on div "IR Query Document - 1 (2) Uploaded" at bounding box center [179, 246] width 308 height 18
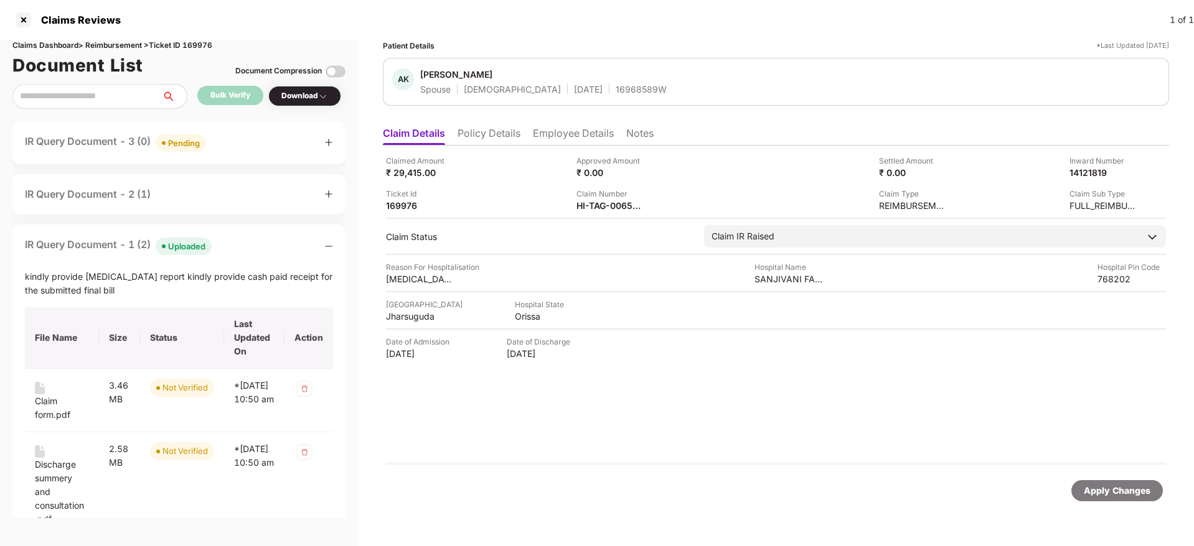
click at [243, 245] on div "IR Query Document - 1 (2) Uploaded" at bounding box center [179, 246] width 308 height 18
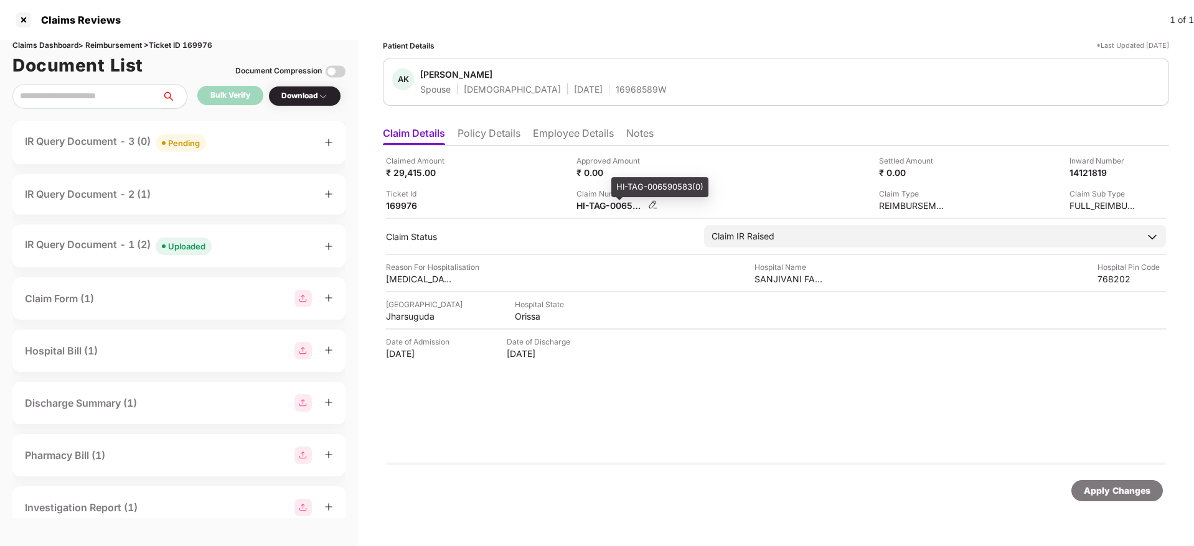
click at [600, 207] on div "HI-TAG-006590583(0)" at bounding box center [610, 206] width 68 height 12
copy div
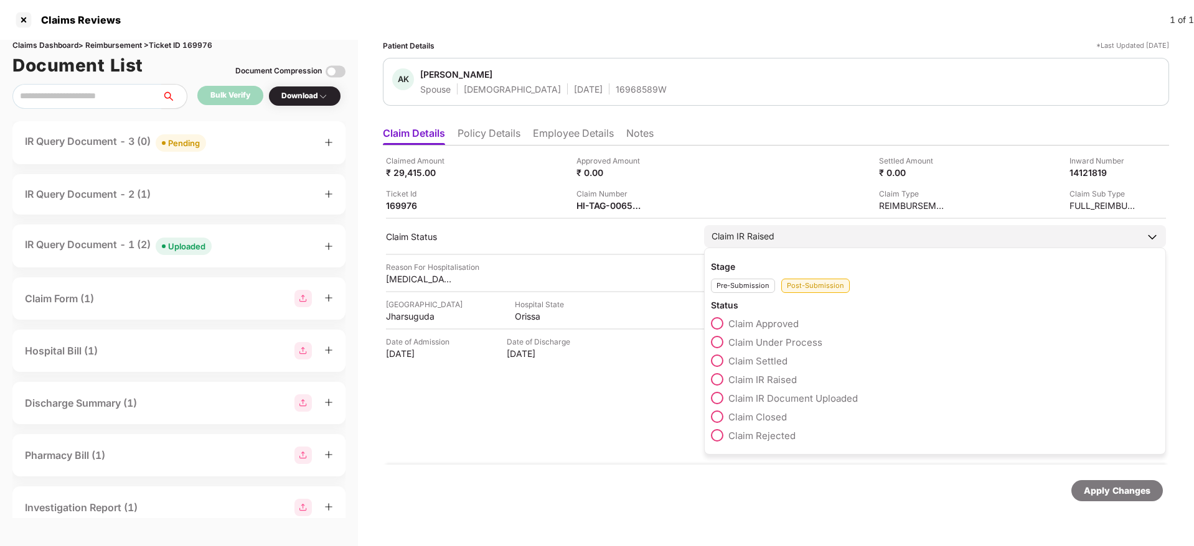
click at [718, 342] on span at bounding box center [717, 342] width 12 height 12
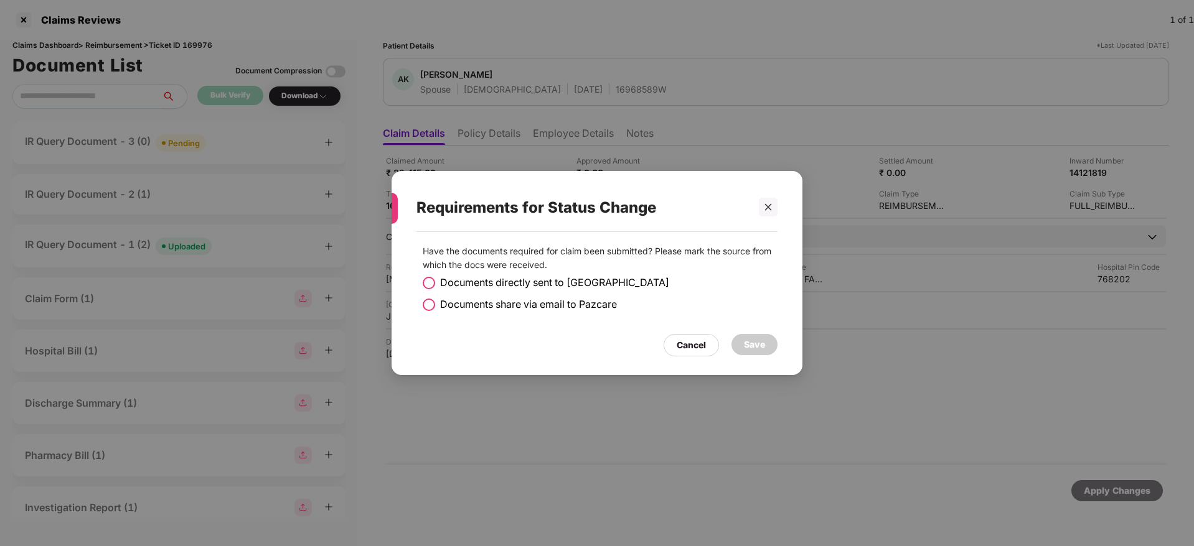
click at [423, 283] on span at bounding box center [429, 283] width 12 height 12
click at [746, 341] on div "Save" at bounding box center [754, 345] width 21 height 14
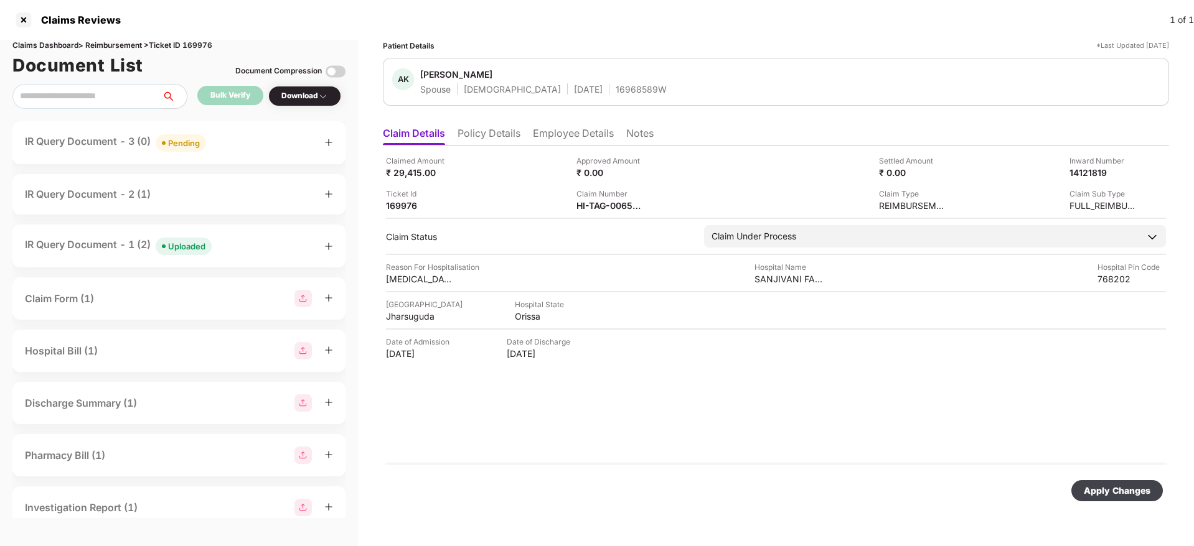
click at [1097, 493] on div "Apply Changes" at bounding box center [1116, 491] width 67 height 14
click at [239, 143] on div "IR Query Document - 3 (0) Pending" at bounding box center [179, 143] width 308 height 18
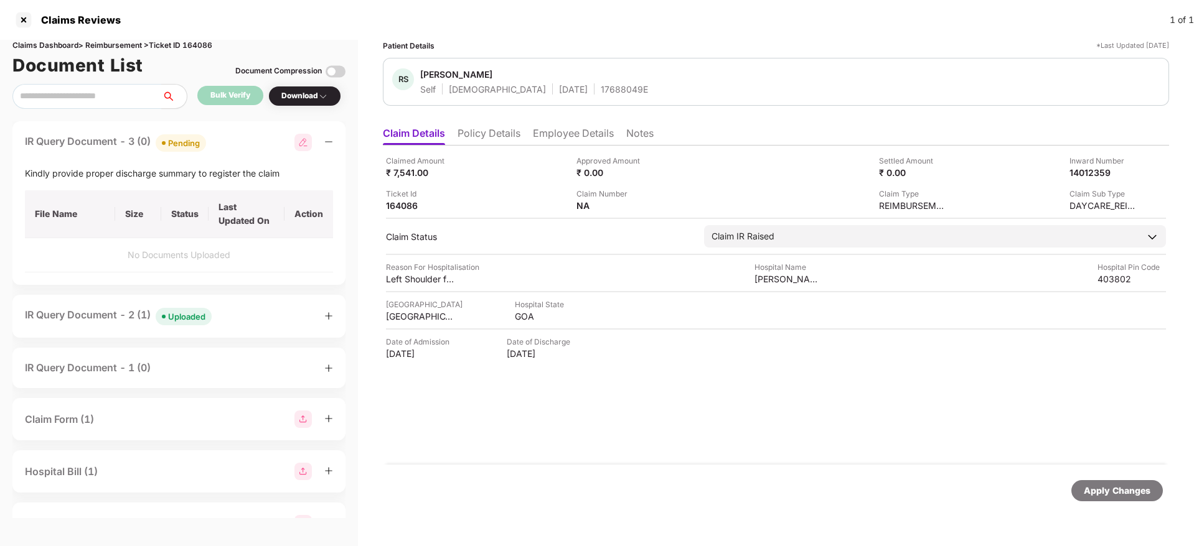
click at [239, 143] on div "IR Query Document - 3 (0) Pending" at bounding box center [179, 143] width 308 height 18
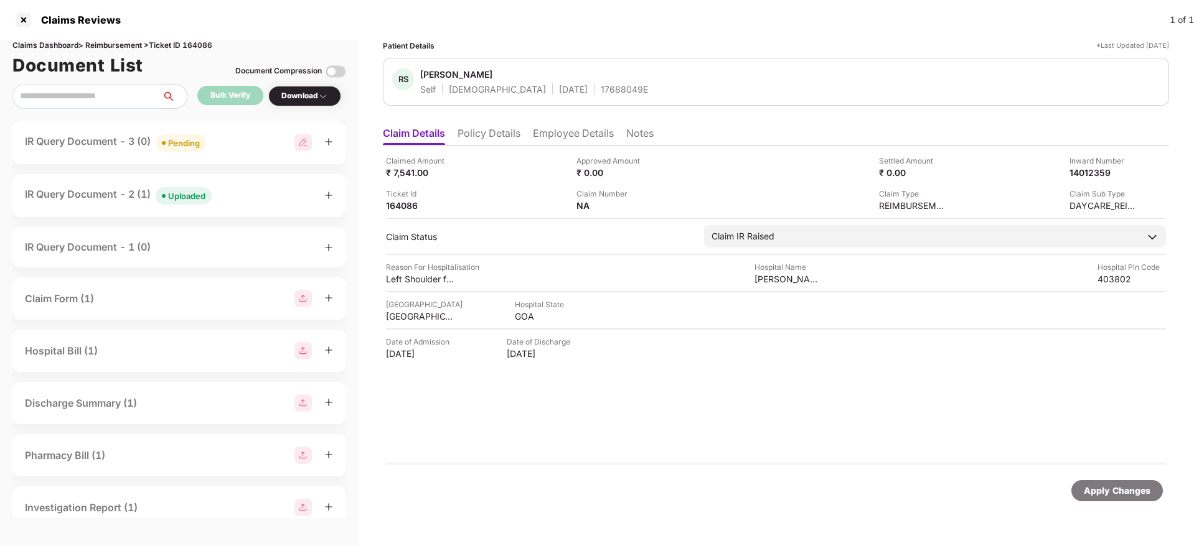
click at [241, 202] on div "IR Query Document - 2 (1) Uploaded" at bounding box center [179, 196] width 308 height 18
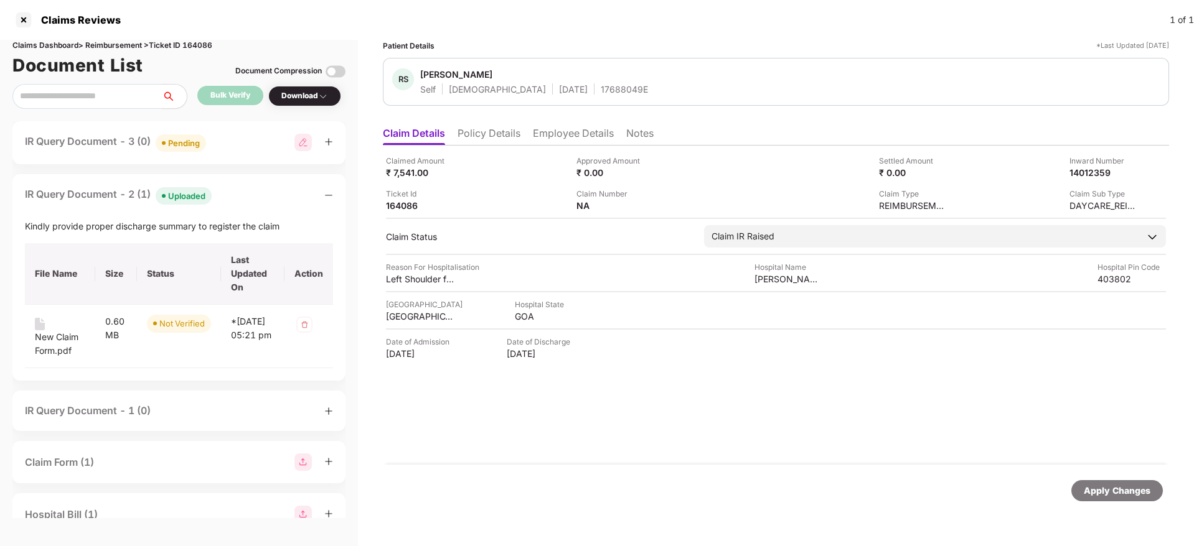
click at [241, 202] on div "IR Query Document - 2 (1) Uploaded" at bounding box center [179, 196] width 308 height 18
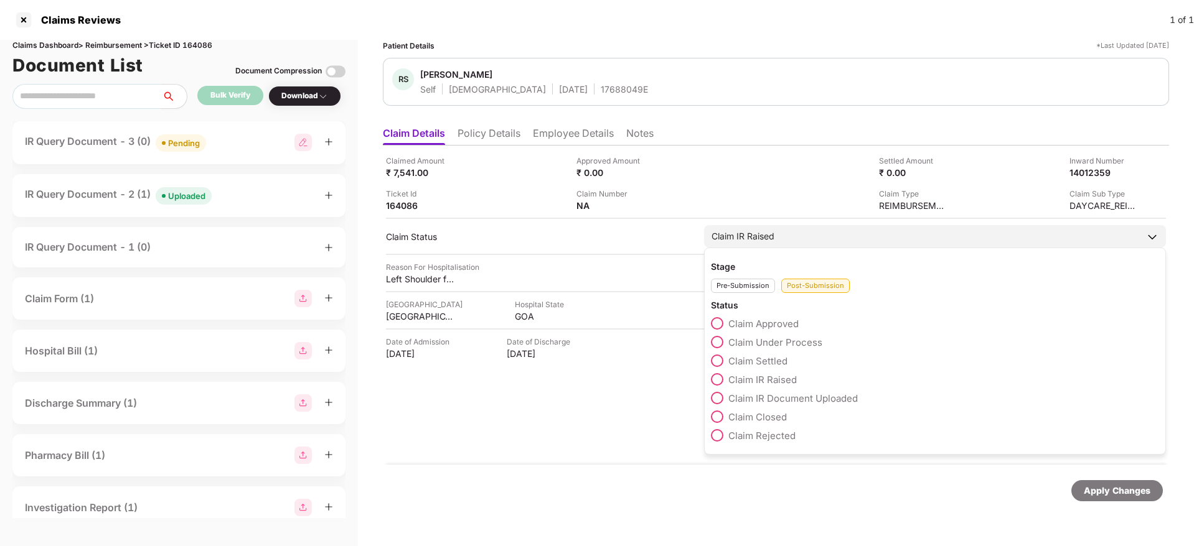
click at [713, 415] on span at bounding box center [717, 417] width 12 height 12
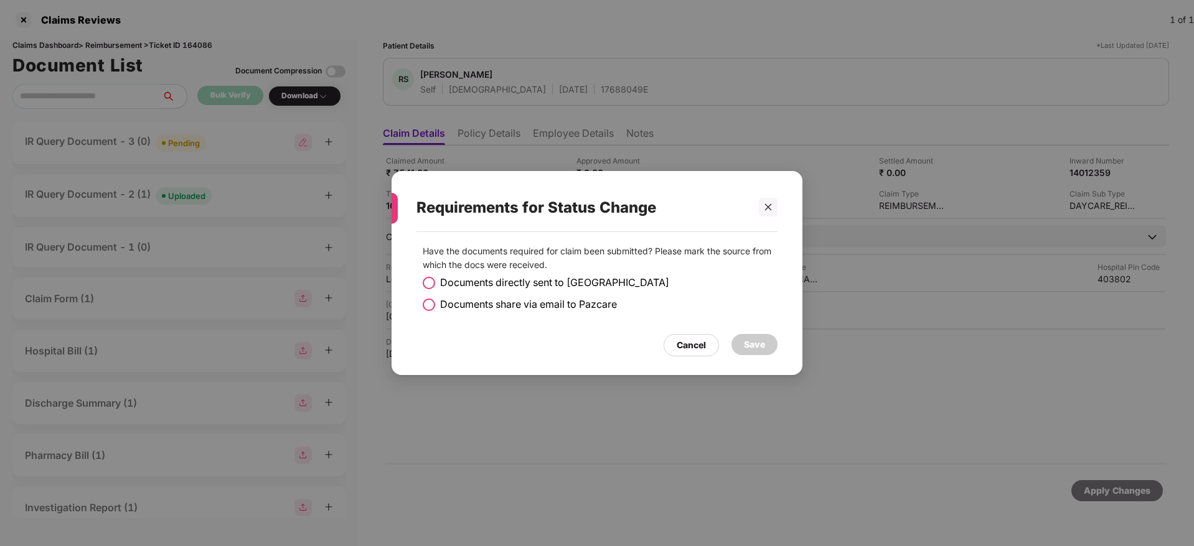
drag, startPoint x: 430, startPoint y: 280, endPoint x: 544, endPoint y: 321, distance: 121.1
click at [430, 283] on span at bounding box center [429, 283] width 12 height 12
click at [753, 340] on div "Save" at bounding box center [754, 345] width 21 height 14
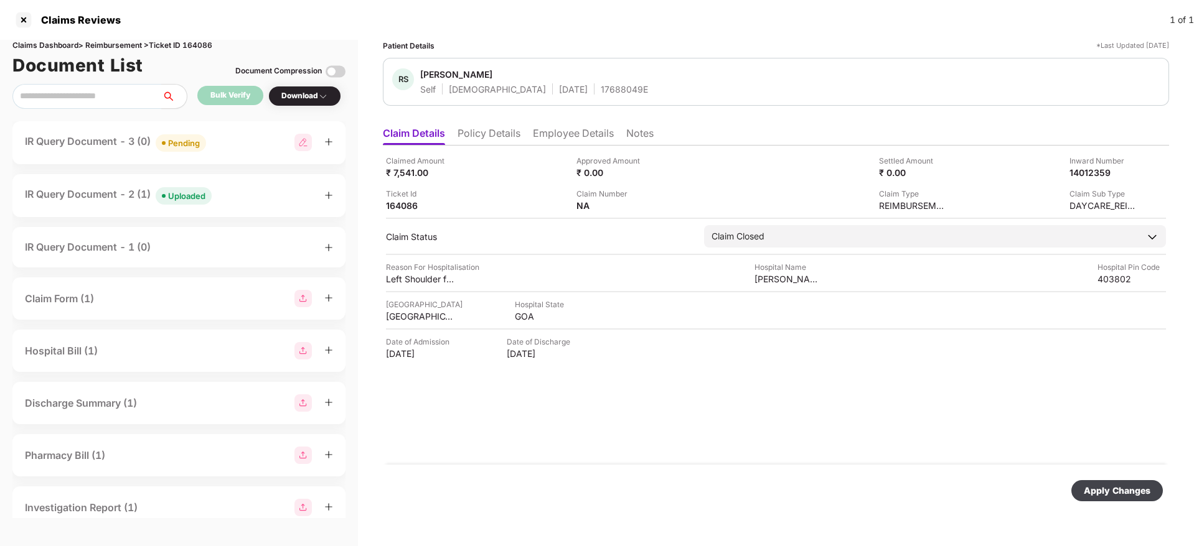
drag, startPoint x: 1121, startPoint y: 482, endPoint x: 1113, endPoint y: 482, distance: 8.1
click at [1121, 482] on div "Apply Changes" at bounding box center [1116, 490] width 91 height 21
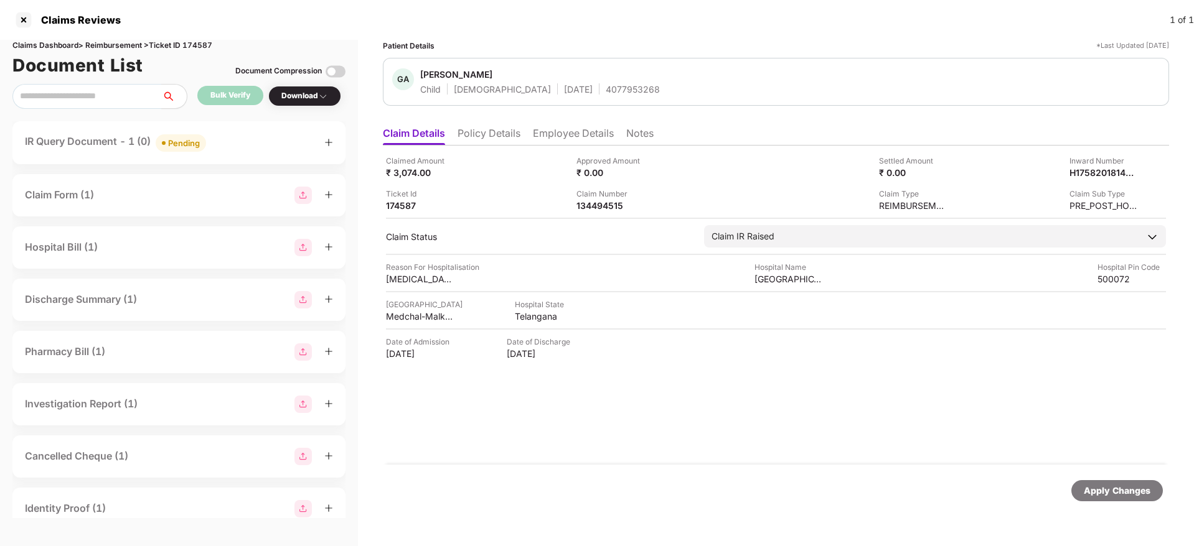
click at [481, 139] on li "Policy Details" at bounding box center [488, 136] width 63 height 18
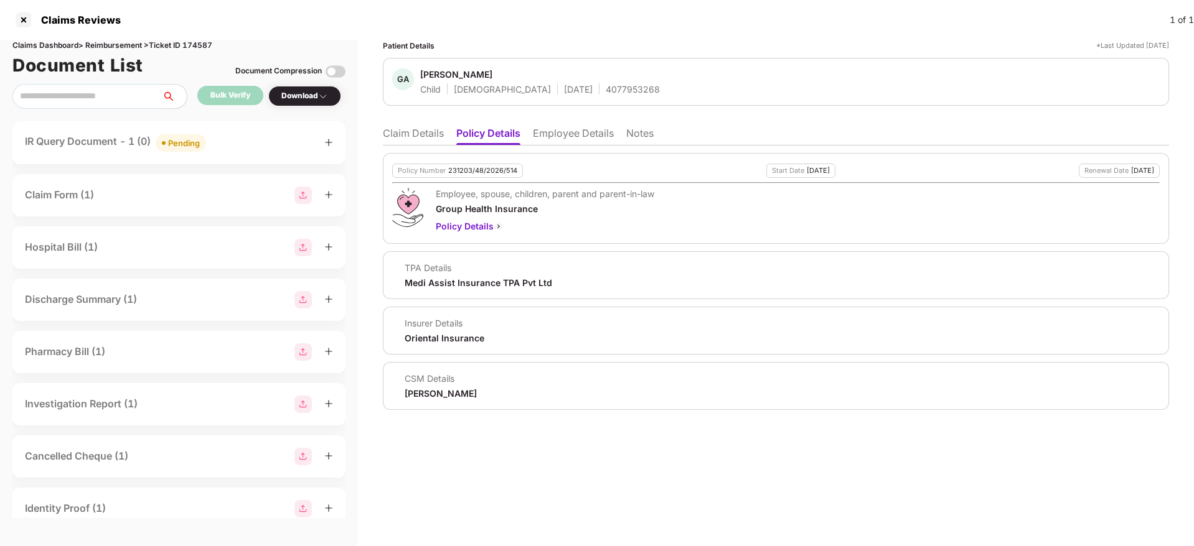
click at [410, 141] on li "Claim Details" at bounding box center [413, 136] width 61 height 18
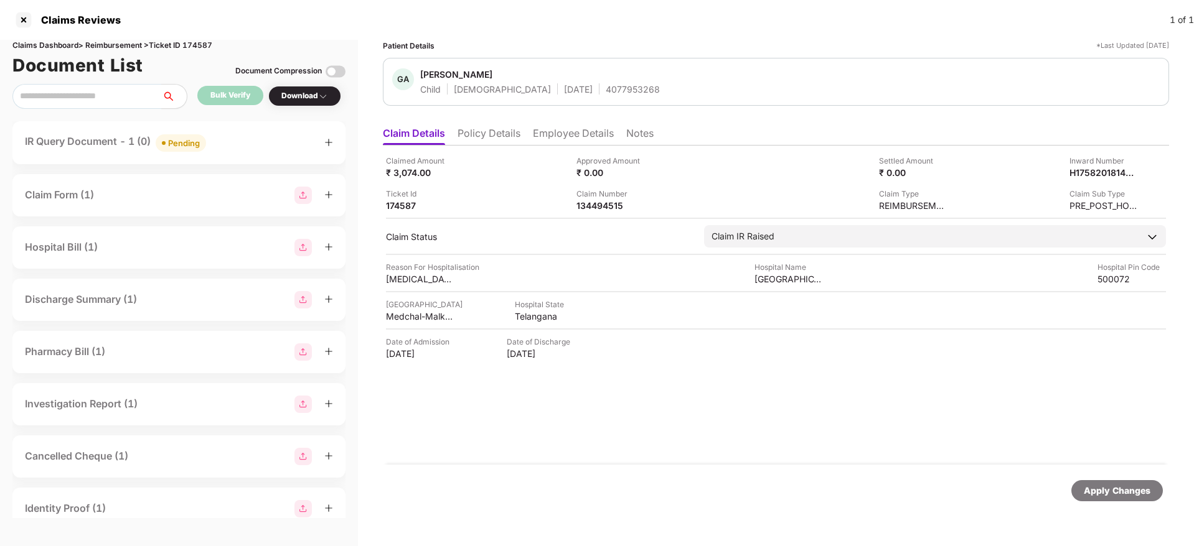
click at [268, 146] on div "IR Query Document - 1 (0) Pending" at bounding box center [179, 143] width 308 height 18
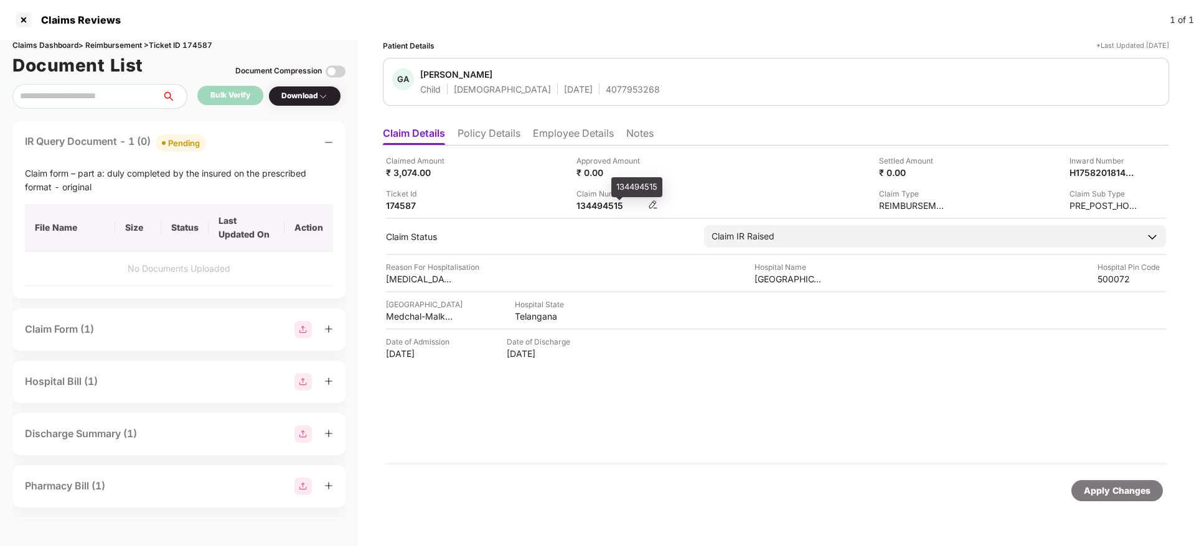
click at [593, 210] on div "134494515" at bounding box center [610, 206] width 68 height 12
copy div "134494515"
click at [652, 182] on div "Claimed Amount ₹ 3,074.00 Approved Amount ₹ 0.00 Settled Amount ₹ 0.00 Inward N…" at bounding box center [776, 183] width 780 height 57
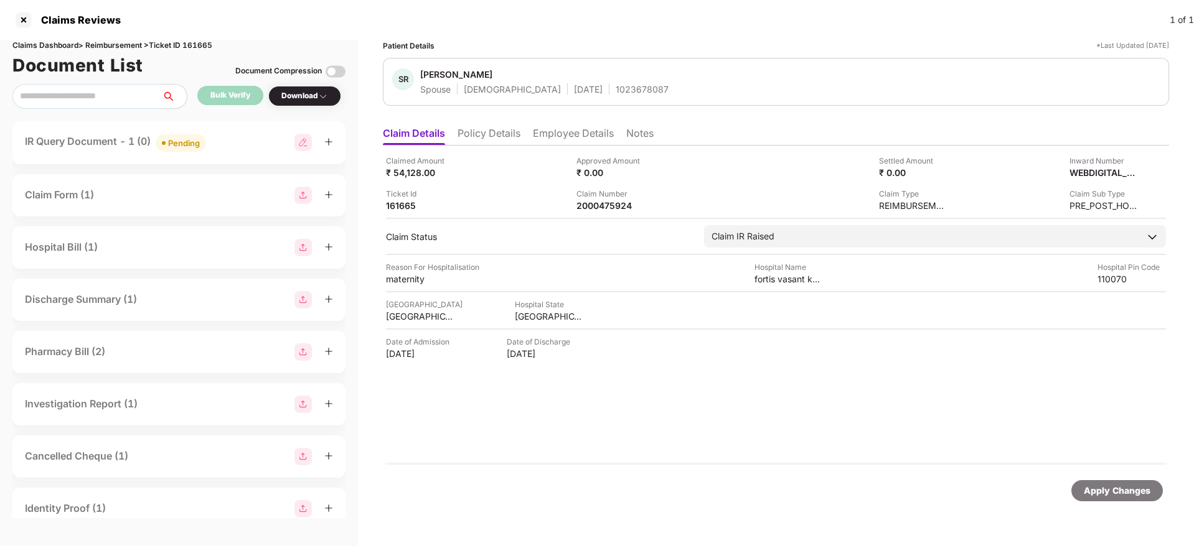
click at [263, 141] on div "IR Query Document - 1 (0) Pending" at bounding box center [179, 143] width 308 height 18
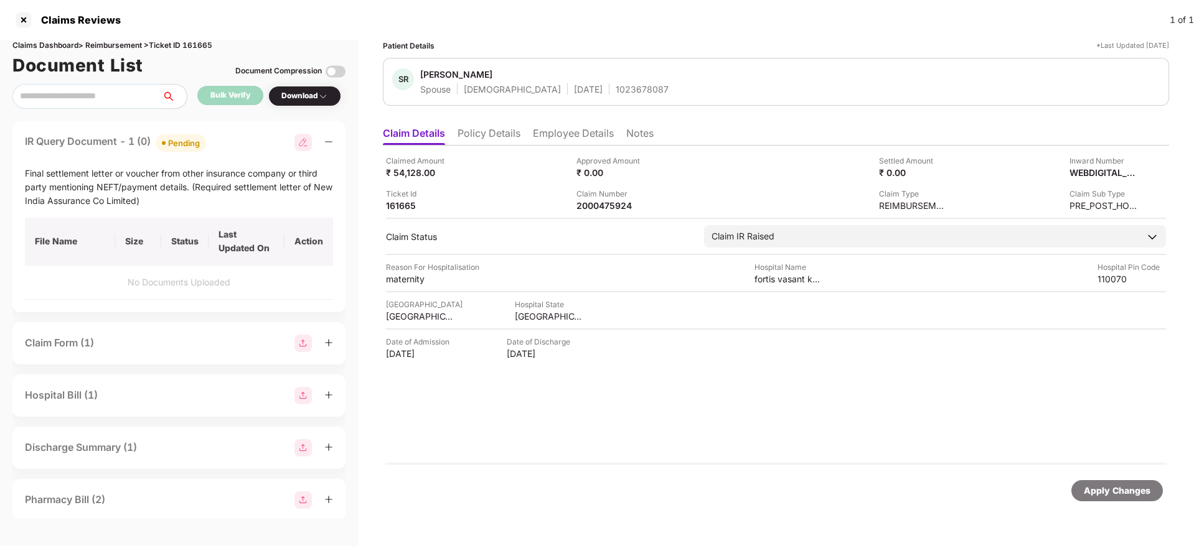
click at [263, 141] on div "IR Query Document - 1 (0) Pending" at bounding box center [179, 143] width 308 height 18
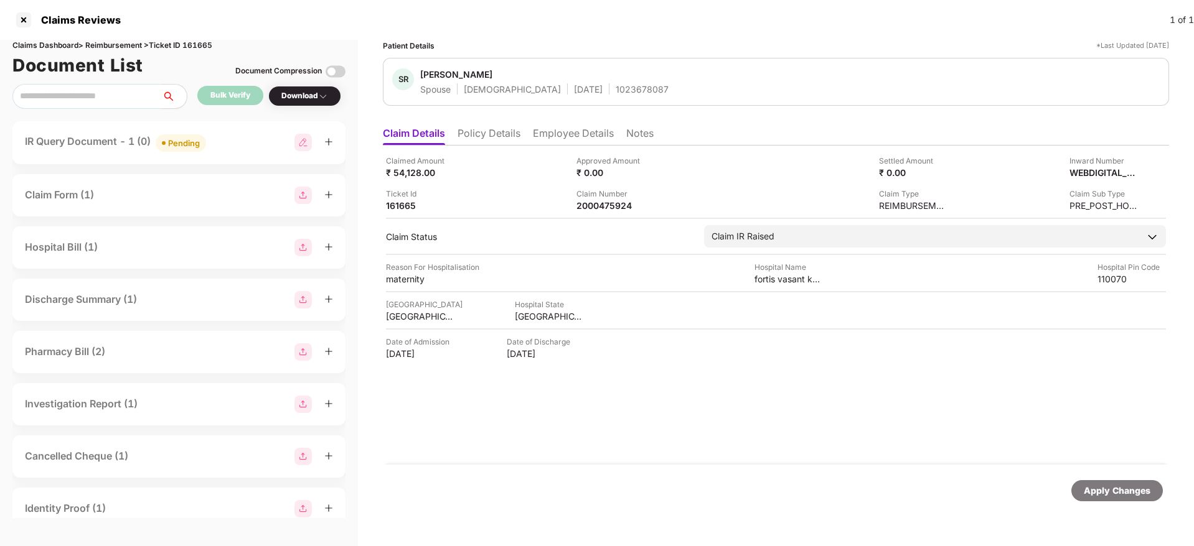
click at [504, 135] on li "Policy Details" at bounding box center [488, 136] width 63 height 18
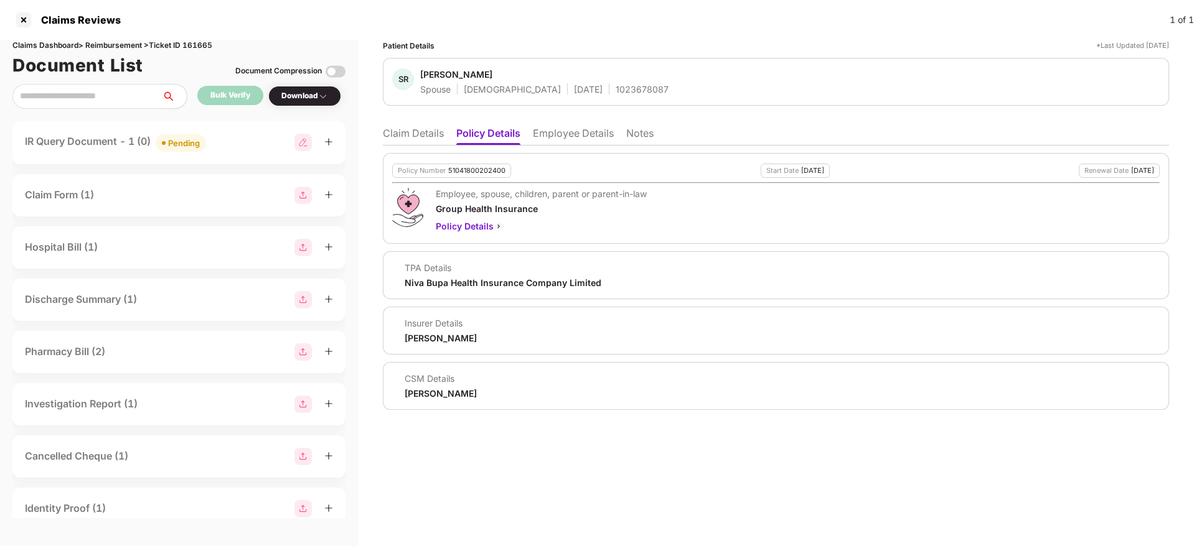
click at [398, 138] on li "Claim Details" at bounding box center [413, 136] width 61 height 18
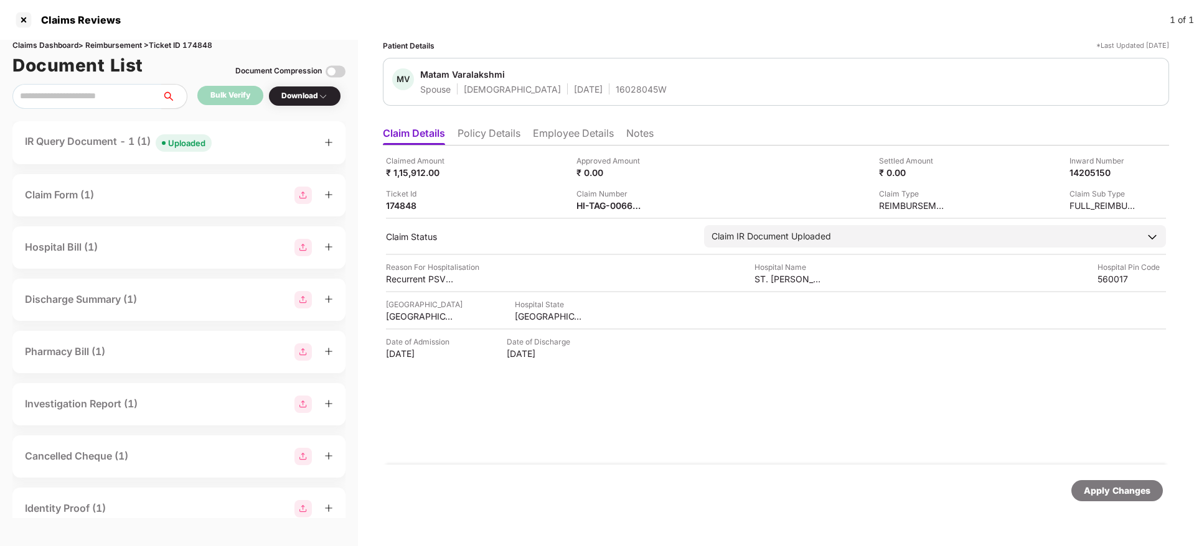
click at [231, 146] on div "IR Query Document - 1 (1) Uploaded" at bounding box center [179, 143] width 308 height 18
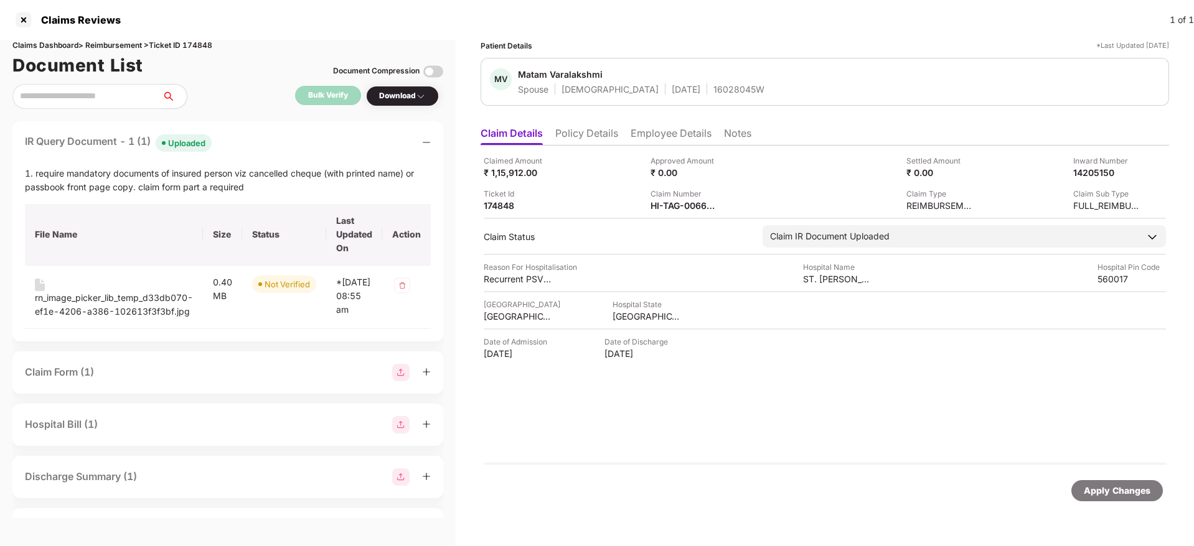
click at [231, 146] on div "IR Query Document - 1 (1) Uploaded" at bounding box center [228, 143] width 406 height 18
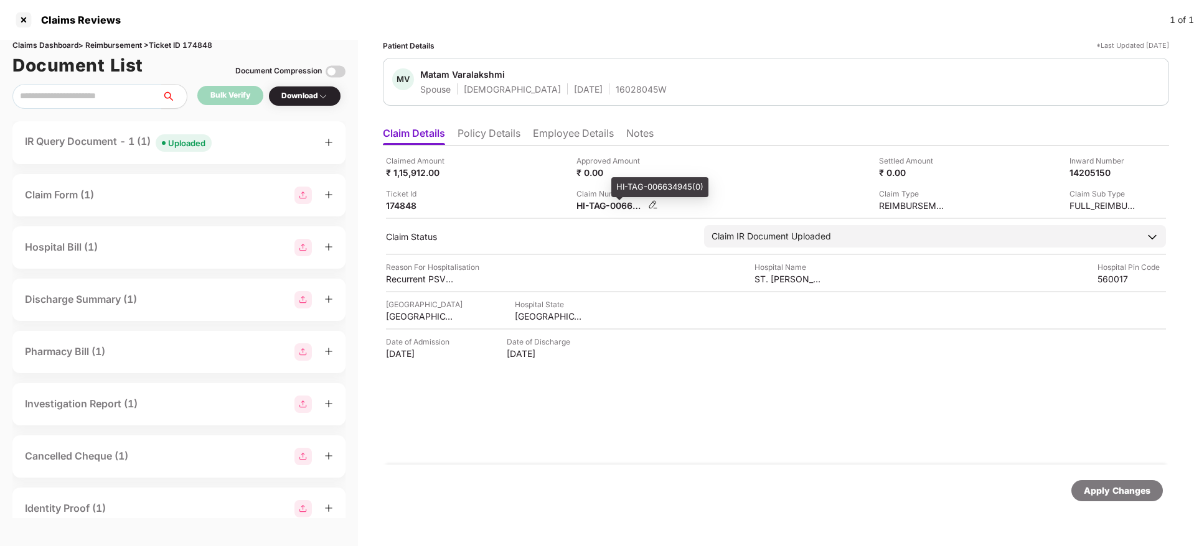
click at [599, 207] on div "HI-TAG-006634945(0)" at bounding box center [610, 206] width 68 height 12
copy div
click at [240, 141] on div "IR Query Document - 1 (1) Uploaded" at bounding box center [179, 143] width 308 height 18
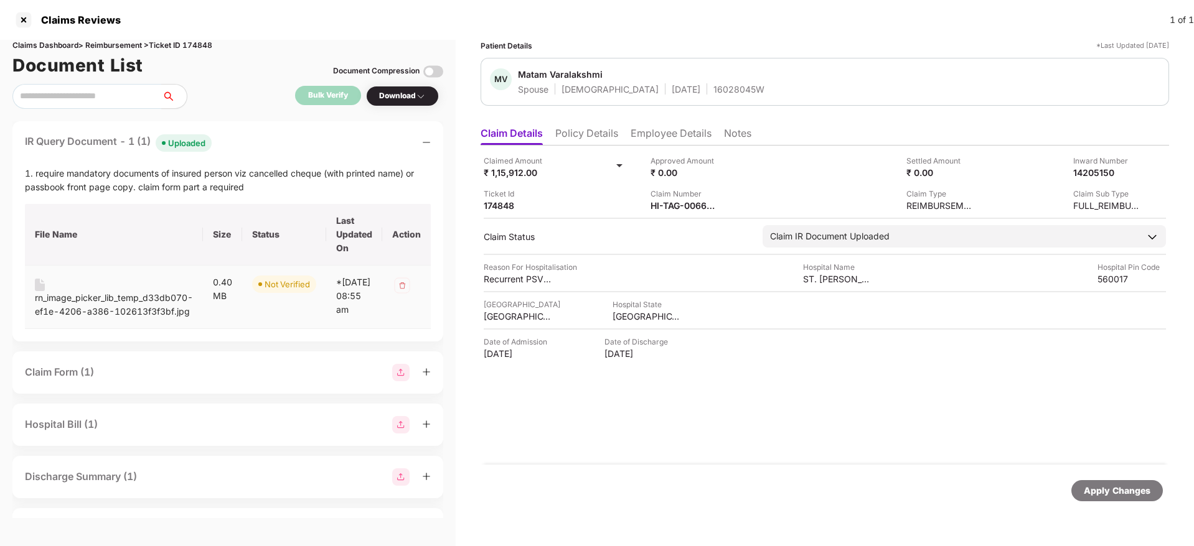
click at [95, 301] on div "rn_image_picker_lib_temp_d33db070-ef1e-4206-a386-102613f3f3bf.jpg" at bounding box center [114, 304] width 158 height 27
click at [268, 135] on div "IR Query Document - 1 (1) Uploaded" at bounding box center [228, 143] width 406 height 18
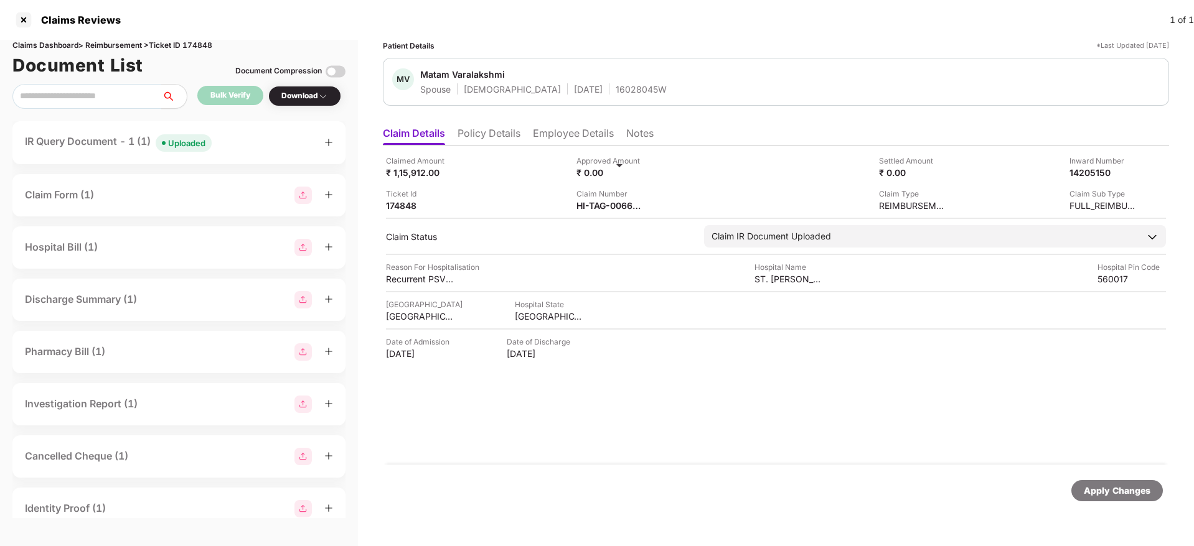
click at [174, 199] on div "Claim Form (1)" at bounding box center [179, 195] width 308 height 17
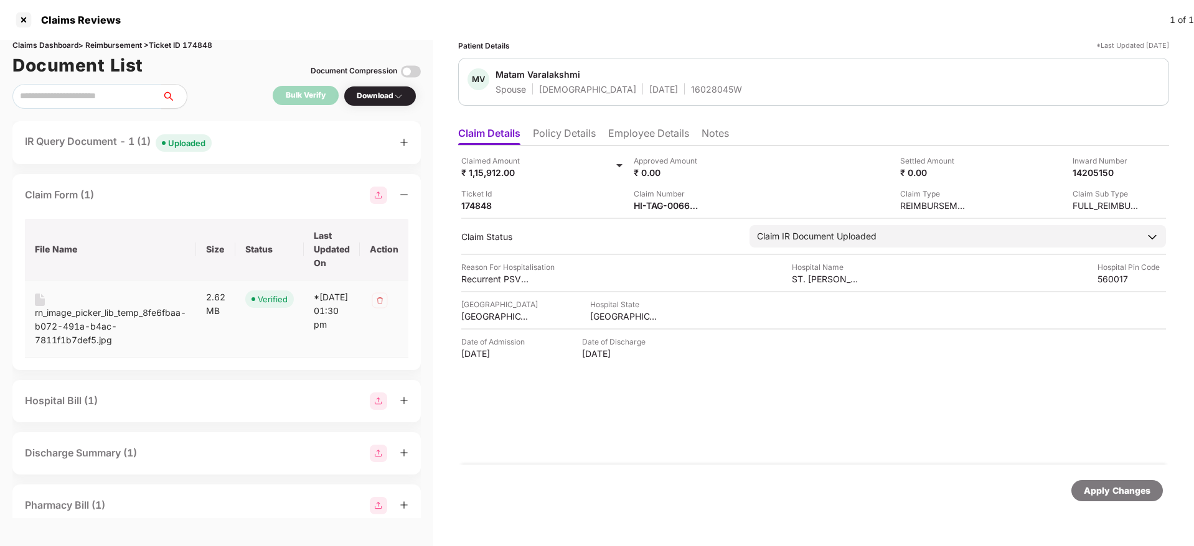
click at [87, 314] on div "rn_image_picker_lib_temp_8fe6fbaa-b072-491a-b4ac-7811f1b7def5.jpg" at bounding box center [110, 326] width 151 height 41
click at [178, 203] on div "Claim Form (1)" at bounding box center [216, 195] width 383 height 17
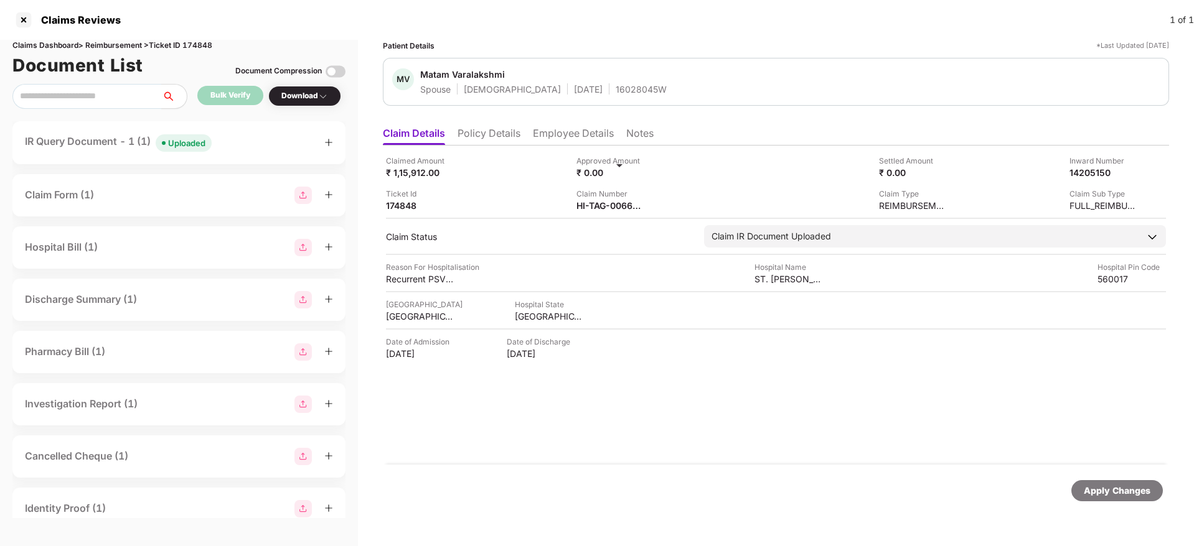
click at [302, 101] on div "Download" at bounding box center [304, 96] width 47 height 12
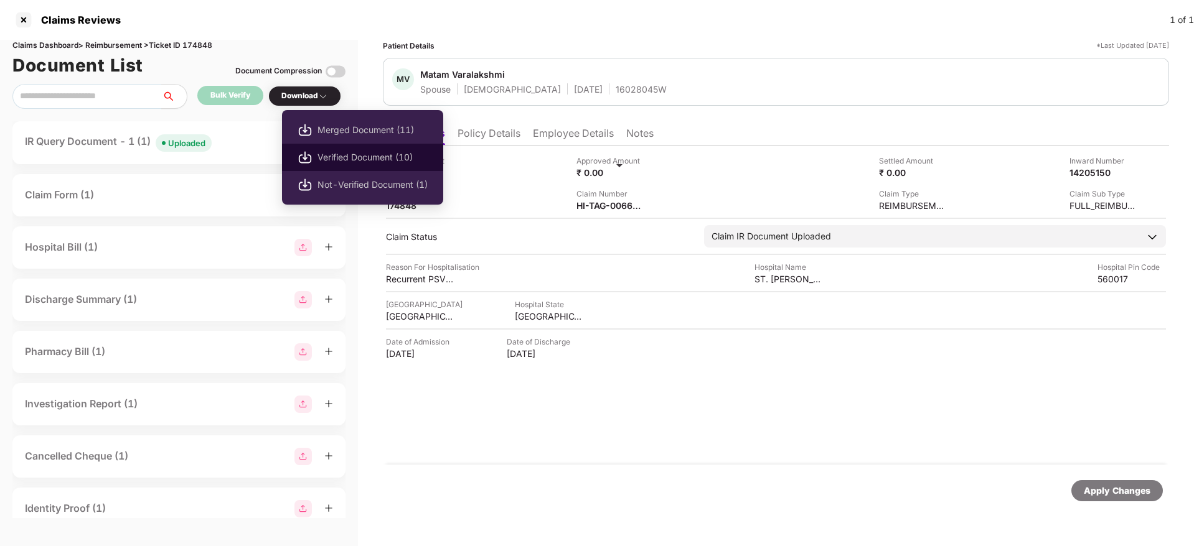
click at [320, 154] on span "Verified Document (10)" at bounding box center [372, 158] width 110 height 14
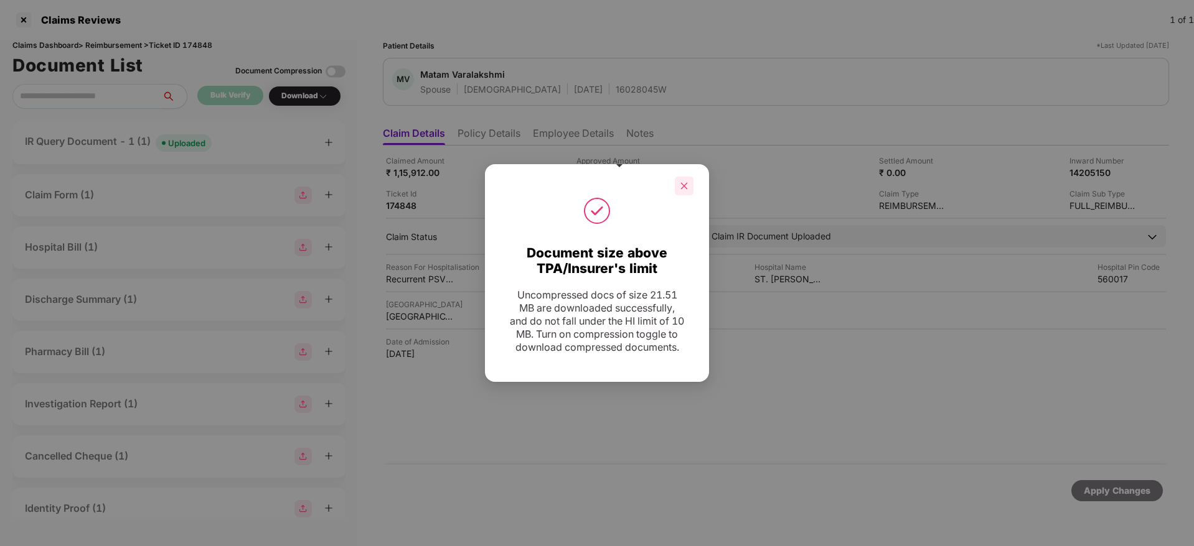
click at [683, 182] on icon "close" at bounding box center [684, 185] width 7 height 7
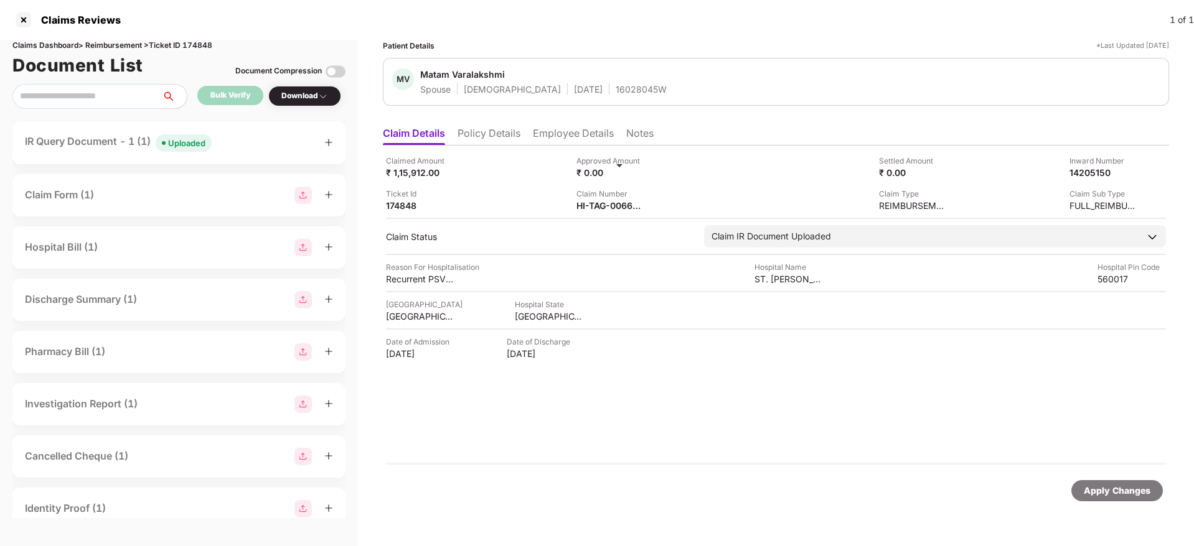
click at [259, 145] on div "IR Query Document - 1 (1) Uploaded" at bounding box center [179, 143] width 308 height 18
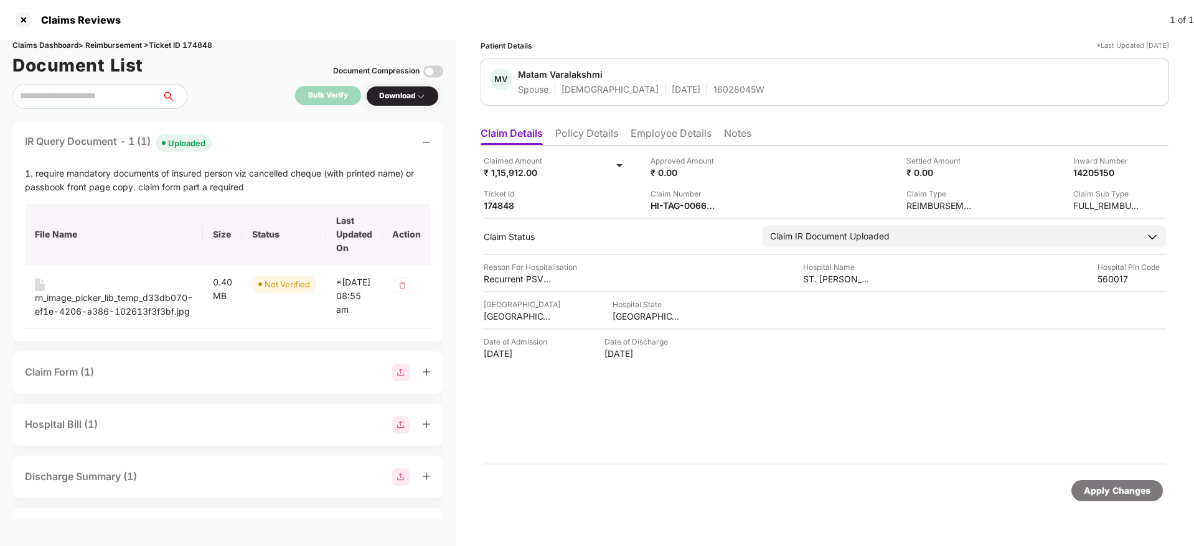
click at [259, 145] on div "IR Query Document - 1 (1) Uploaded" at bounding box center [228, 143] width 406 height 18
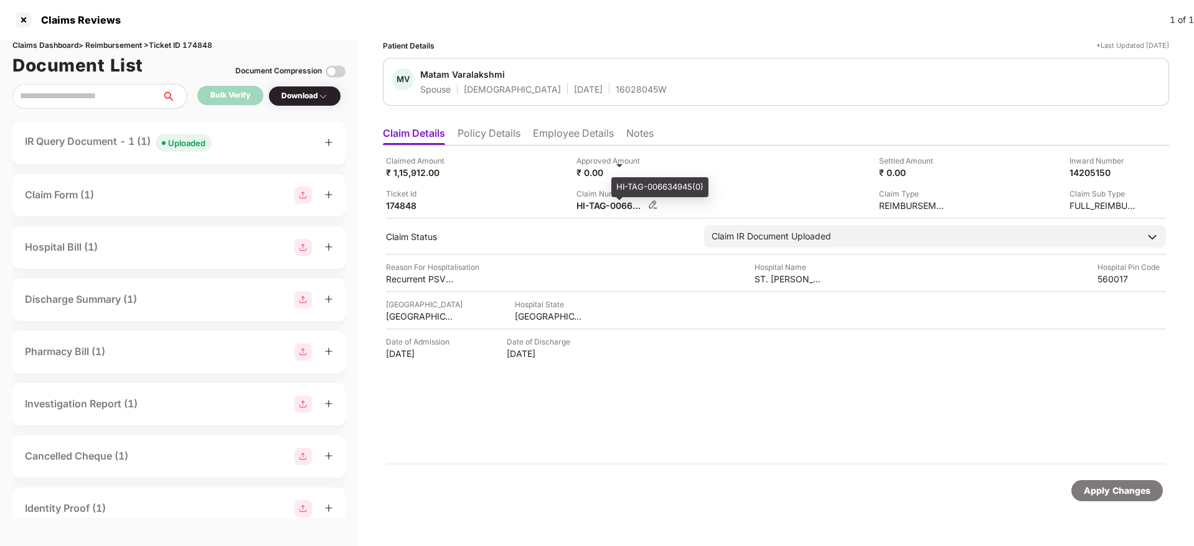
click at [598, 202] on div "HI-TAG-006634945(0)" at bounding box center [610, 206] width 68 height 12
click at [597, 202] on div "HI-TAG-006634945(0)" at bounding box center [610, 206] width 68 height 12
copy div
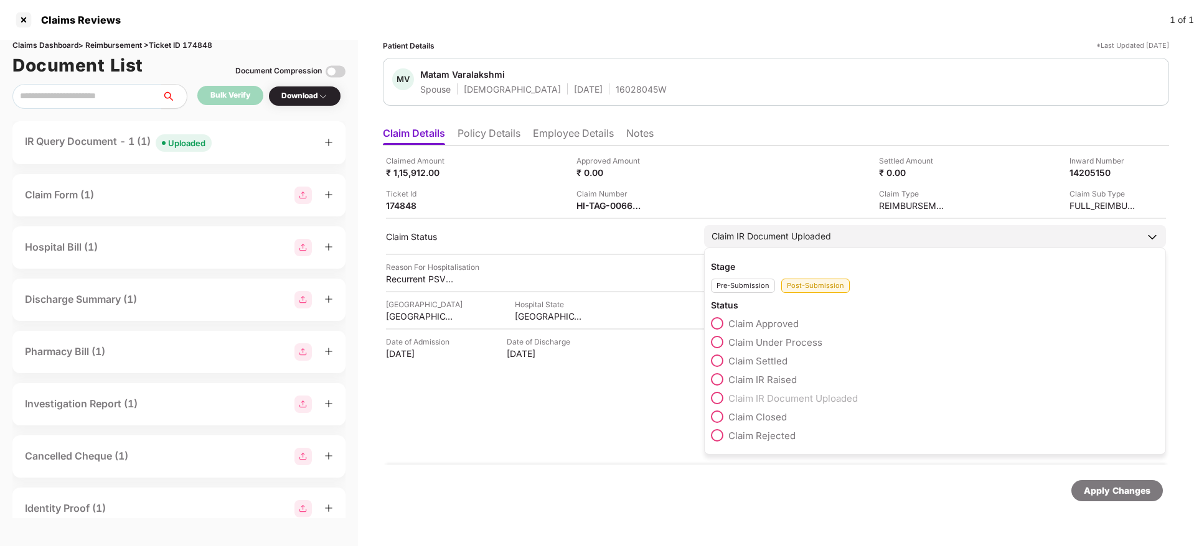
click at [718, 377] on span at bounding box center [717, 379] width 12 height 12
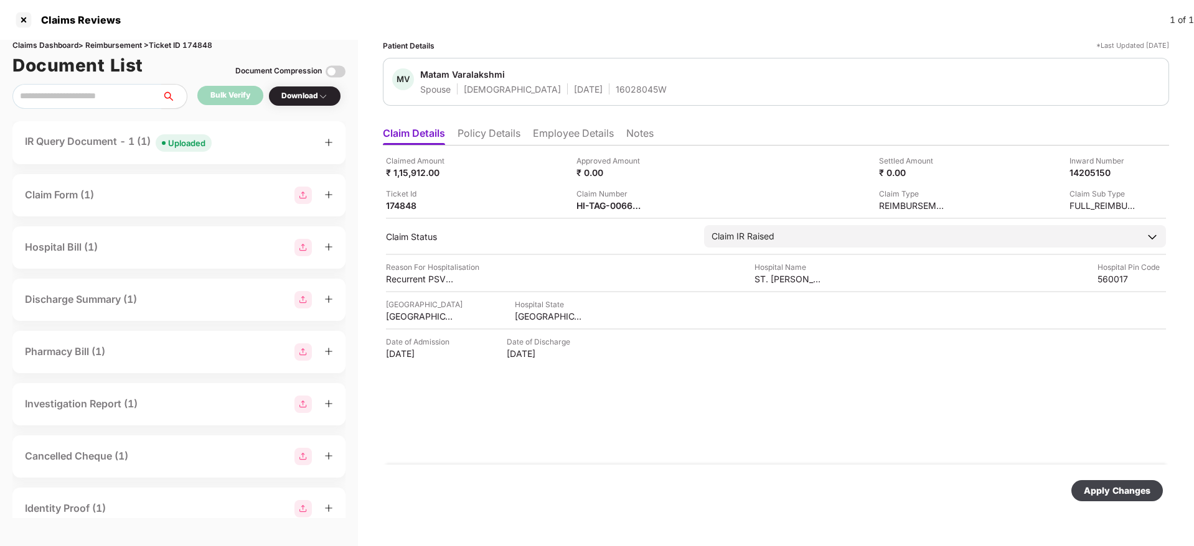
click at [1113, 492] on div "Apply Changes" at bounding box center [1116, 491] width 67 height 14
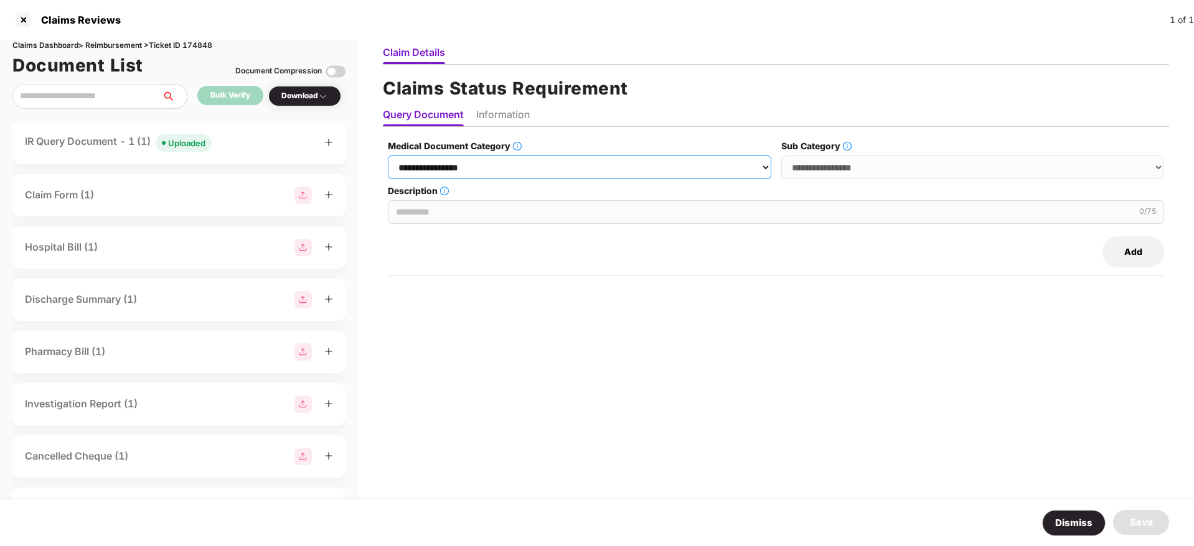
click at [531, 169] on select "**********" at bounding box center [579, 168] width 383 height 24
click at [388, 156] on select "**********" at bounding box center [579, 168] width 383 height 24
click at [813, 169] on select "**********" at bounding box center [972, 168] width 383 height 24
click at [528, 165] on select "**********" at bounding box center [579, 168] width 383 height 24
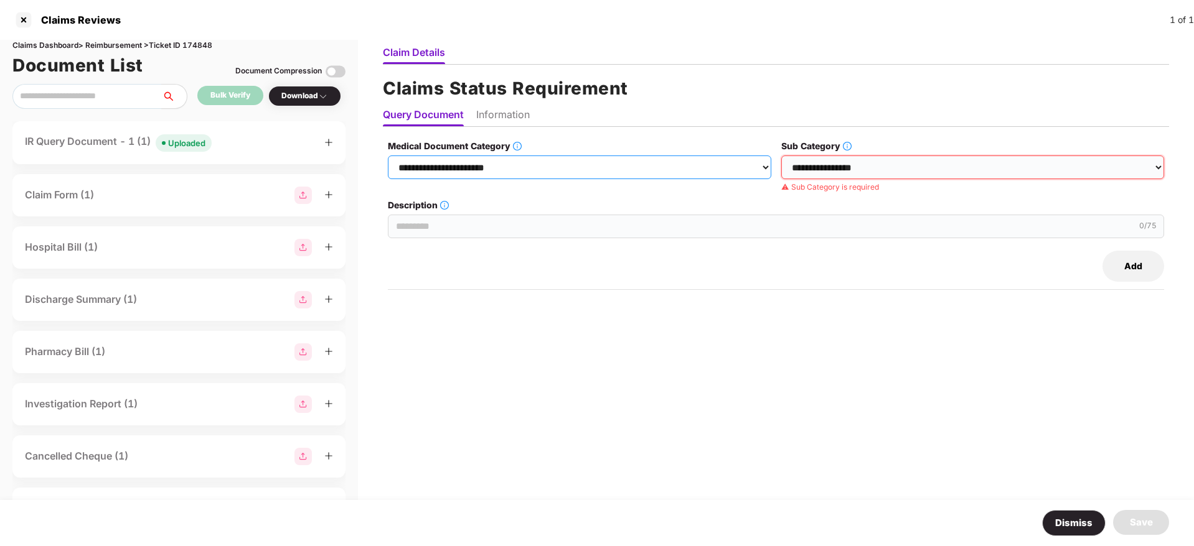
select select "**********"
click at [388, 156] on select "**********" at bounding box center [579, 168] width 383 height 24
click at [831, 169] on select "**********" at bounding box center [972, 168] width 383 height 24
select select "**********"
click at [782, 156] on select "**********" at bounding box center [972, 168] width 383 height 24
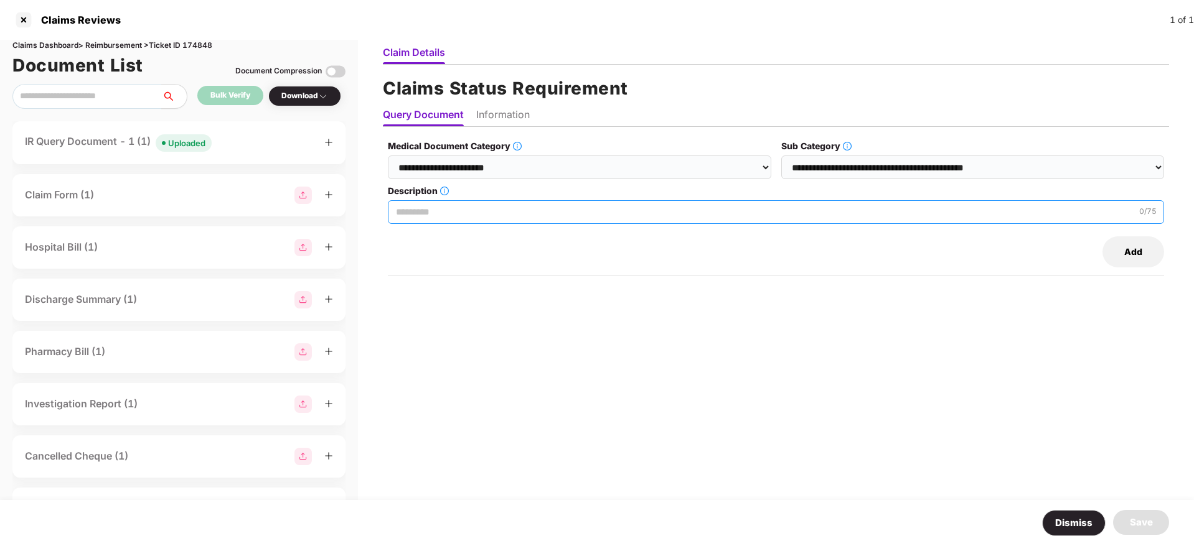
click at [466, 220] on input "Description" at bounding box center [776, 212] width 776 height 24
paste input "**********"
type input "**********"
click at [478, 111] on li "Information" at bounding box center [503, 117] width 54 height 18
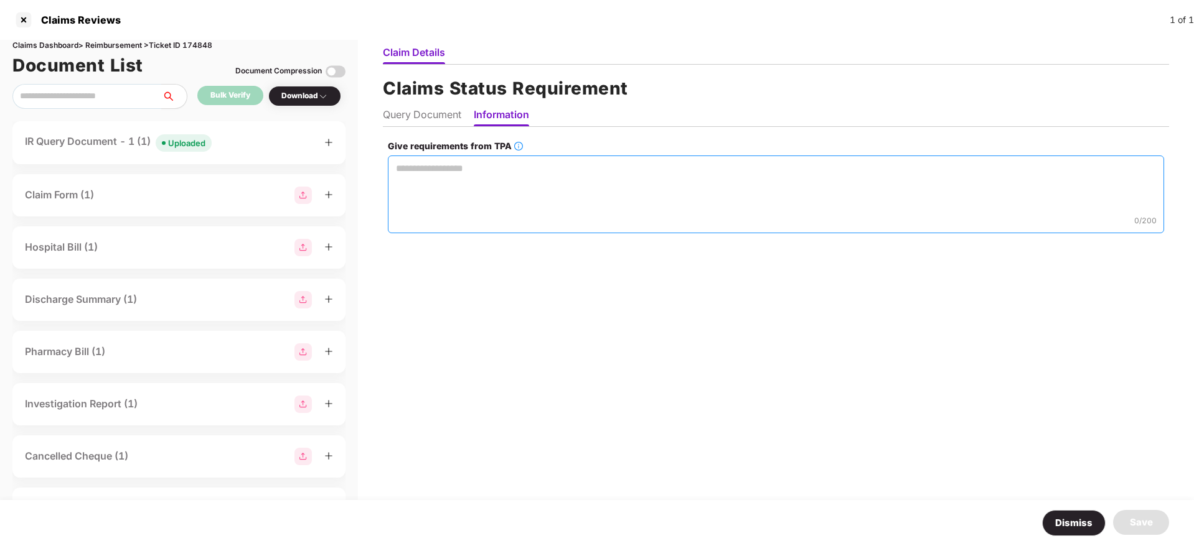
click at [436, 162] on textarea "Give requirements from TPA" at bounding box center [776, 195] width 776 height 78
paste textarea "**********"
type textarea "**********"
click at [1131, 512] on div "Save" at bounding box center [1141, 522] width 56 height 25
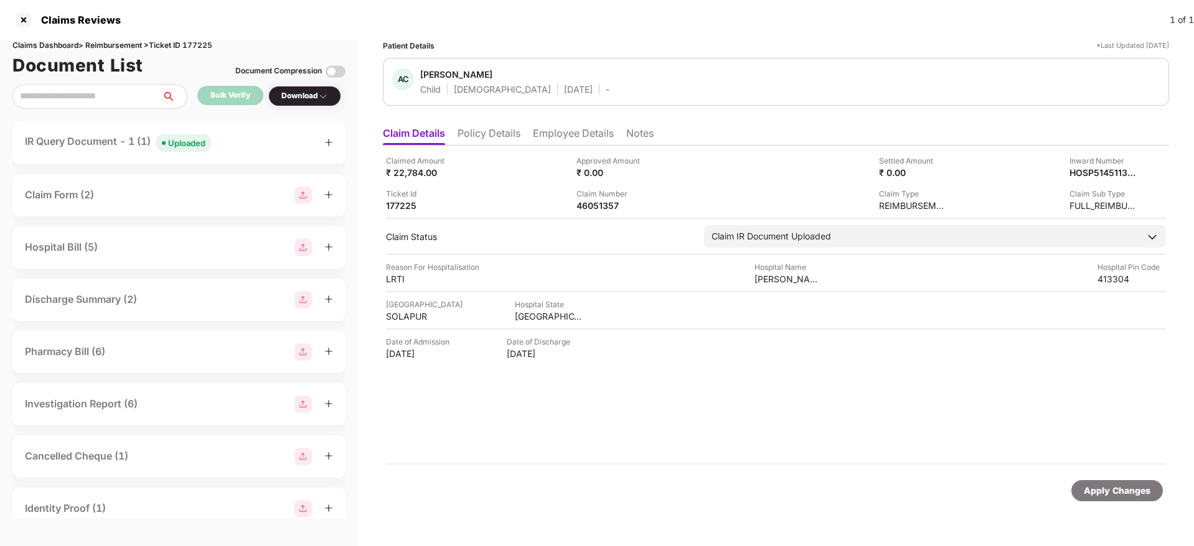
click at [264, 150] on div "IR Query Document - 1 (1) Uploaded" at bounding box center [179, 143] width 308 height 18
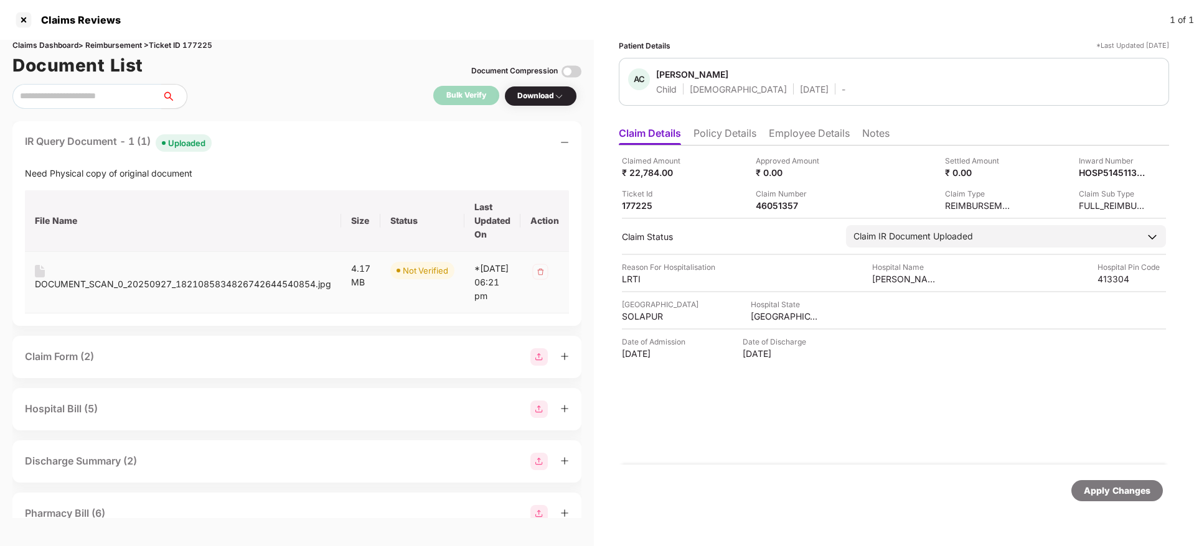
click at [273, 281] on div "DOCUMENT_SCAN_0_20250927_1821085834826742644540854.jpg" at bounding box center [183, 285] width 296 height 14
click at [301, 152] on div "IR Query Document - 1 (1) Uploaded Need Physical copy of original document File…" at bounding box center [296, 223] width 569 height 205
click at [236, 167] on div "Need Physical copy of original document" at bounding box center [297, 174] width 544 height 14
click at [235, 172] on div "Need Physical copy of original document" at bounding box center [297, 174] width 544 height 14
click at [255, 129] on div "IR Query Document - 1 (1) Uploaded Need Physical copy of original document File…" at bounding box center [296, 223] width 569 height 205
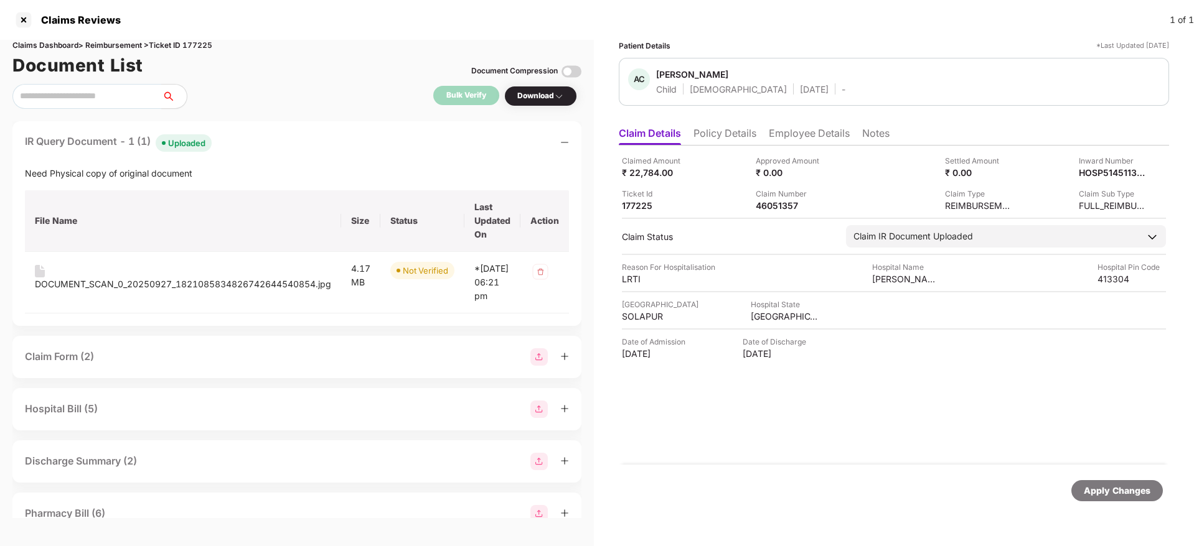
drag, startPoint x: 249, startPoint y: 146, endPoint x: 249, endPoint y: 231, distance: 85.9
click at [249, 154] on div "IR Query Document - 1 (1) Uploaded Need Physical copy of original document File…" at bounding box center [296, 223] width 569 height 205
click at [241, 231] on th "File Name" at bounding box center [183, 221] width 316 height 62
click at [285, 138] on div "IR Query Document - 1 (1) Uploaded" at bounding box center [297, 143] width 544 height 18
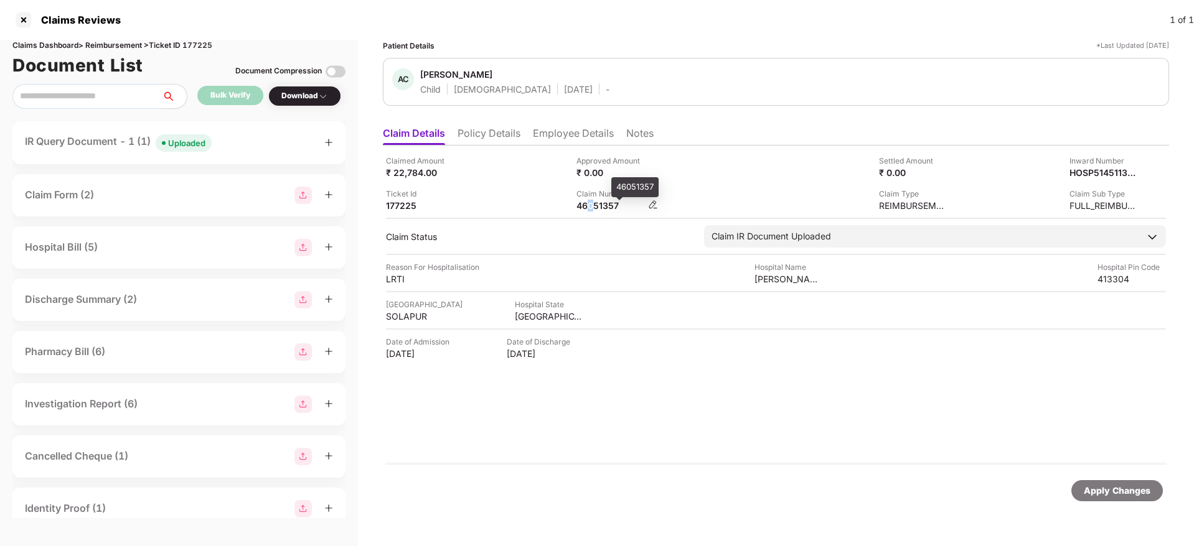
click at [591, 205] on div "46051357" at bounding box center [610, 206] width 68 height 12
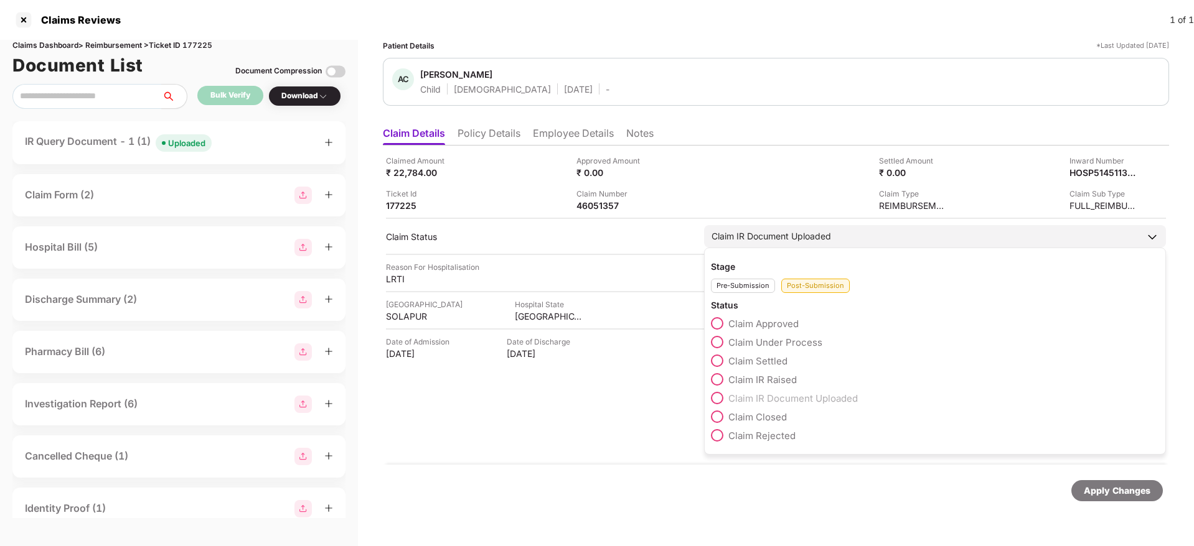
click at [716, 345] on span at bounding box center [717, 342] width 12 height 12
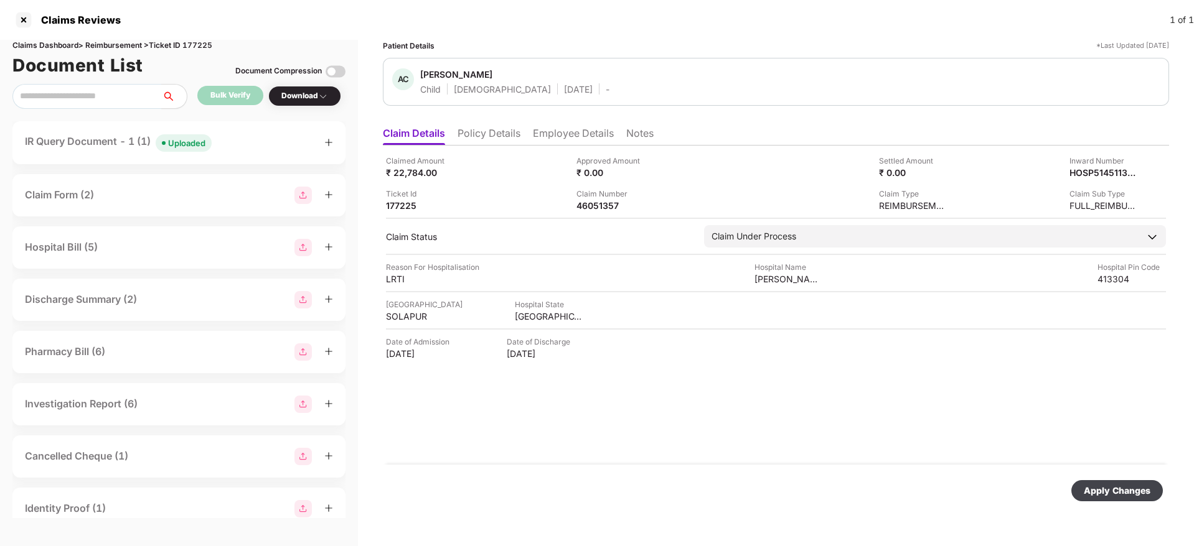
click at [1112, 497] on div "Apply Changes" at bounding box center [1116, 491] width 67 height 14
drag, startPoint x: 594, startPoint y: 198, endPoint x: 569, endPoint y: 223, distance: 35.2
click at [594, 199] on div "Claim Number" at bounding box center [610, 194] width 68 height 12
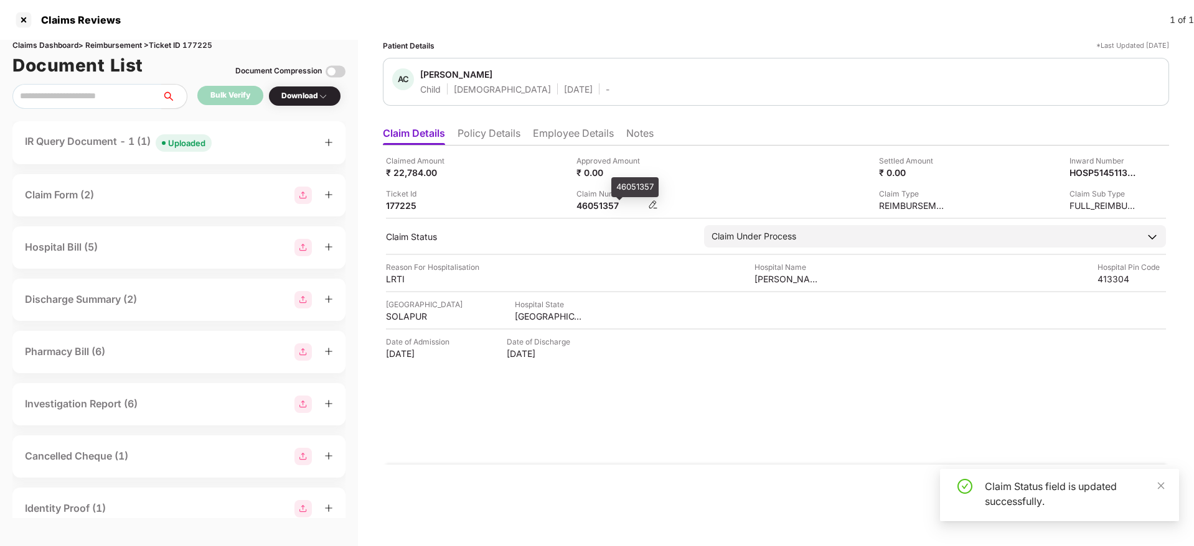
click at [589, 207] on div "46051357" at bounding box center [610, 206] width 68 height 12
copy div "46051357"
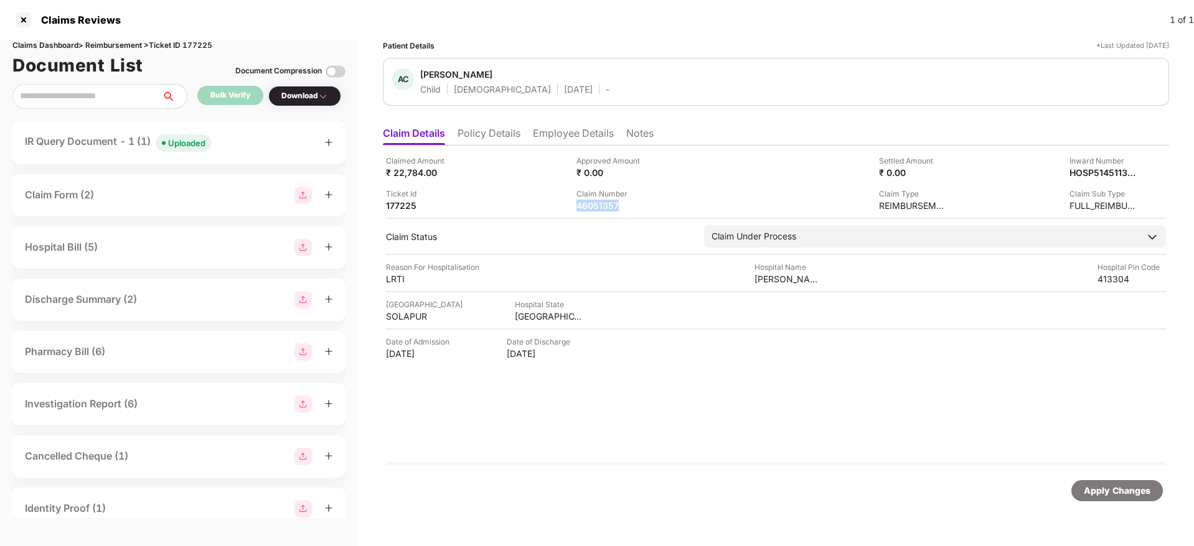
copy div "46051357"
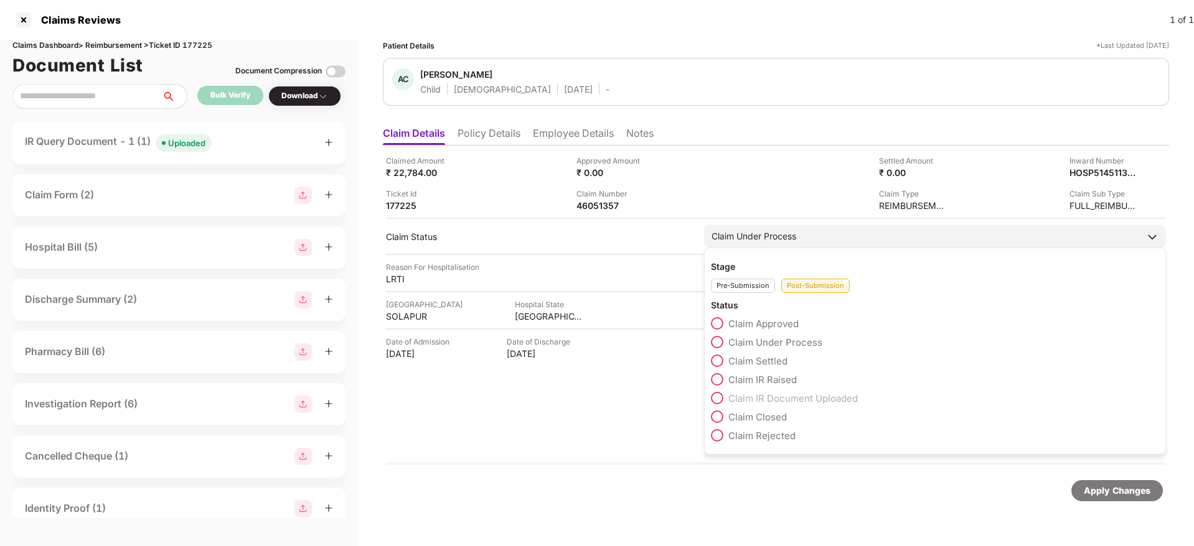
click at [721, 318] on span at bounding box center [717, 323] width 12 height 12
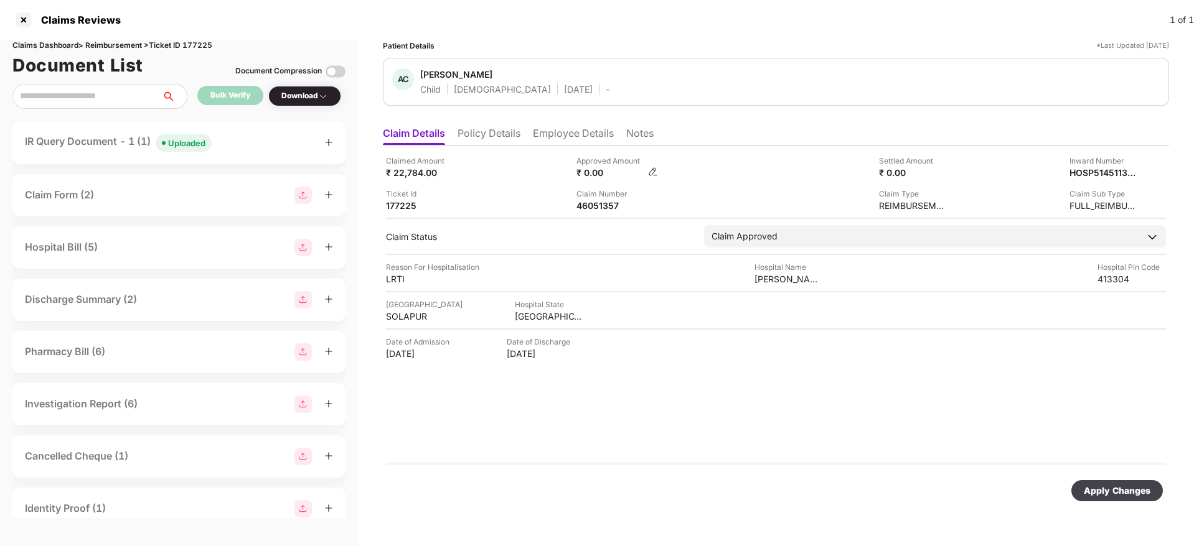
click at [652, 168] on img at bounding box center [653, 172] width 10 height 10
click at [727, 131] on ul "Claim Details Policy Details Employee Details Notes" at bounding box center [776, 133] width 786 height 25
click at [653, 171] on img at bounding box center [653, 172] width 10 height 10
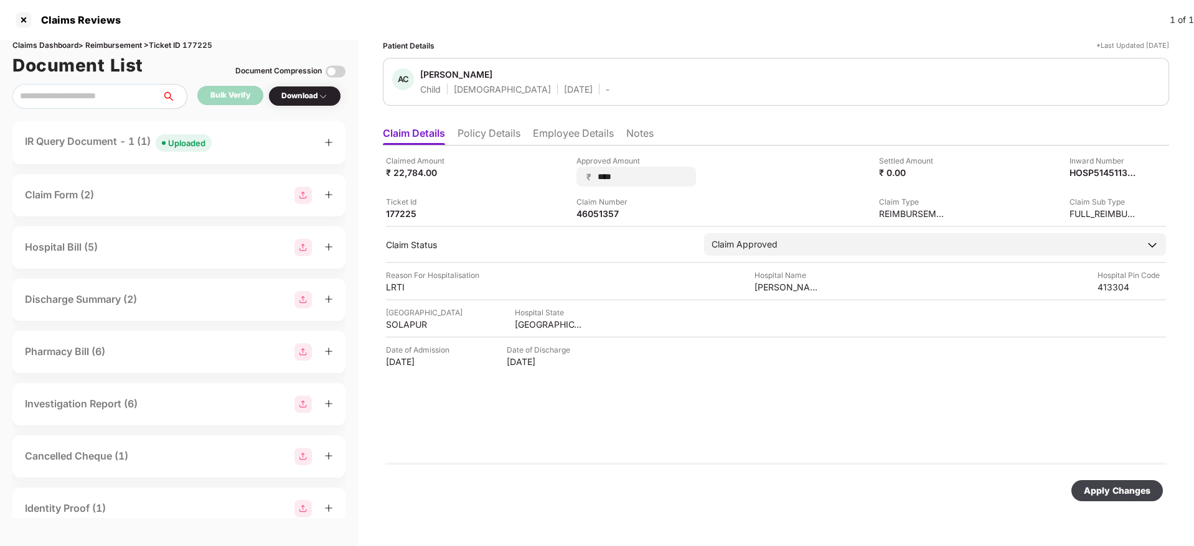
type input "*****"
click at [1105, 493] on div "Apply Changes" at bounding box center [1116, 491] width 67 height 14
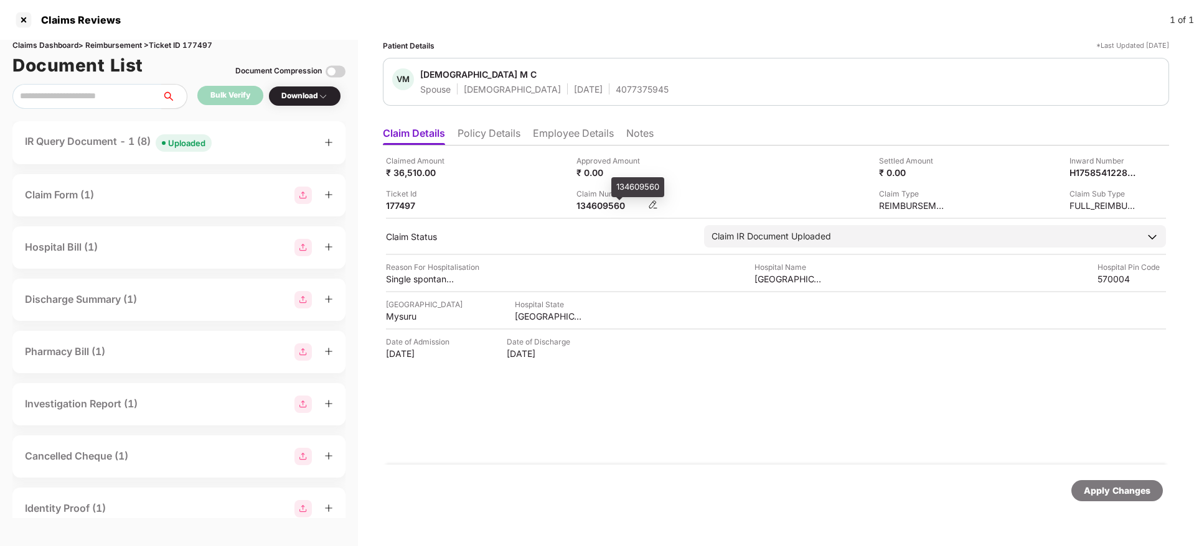
click at [588, 206] on div "134609560" at bounding box center [610, 206] width 68 height 12
copy div "134609560"
click at [227, 140] on div "IR Query Document - 1 (8) Uploaded" at bounding box center [179, 143] width 308 height 18
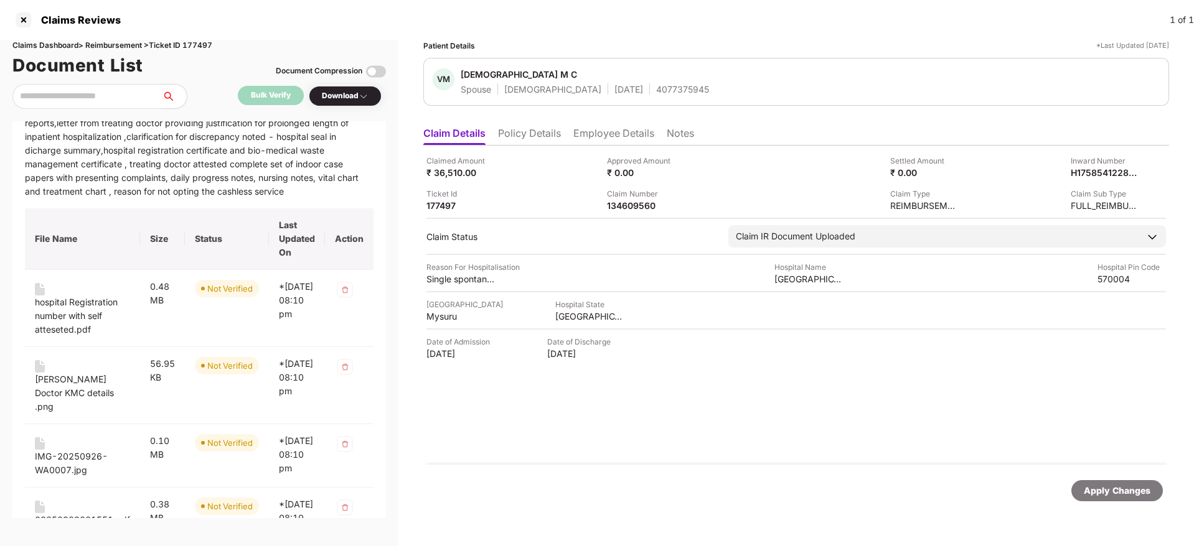
scroll to position [93, 0]
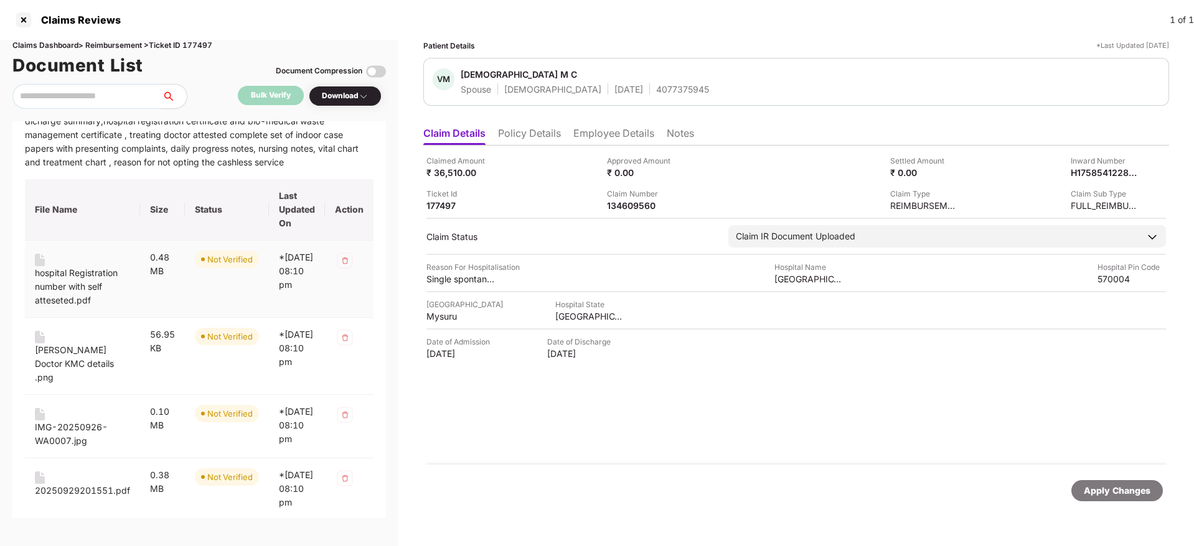
click at [78, 273] on div "hospital Registration number with self atteseted.pdf" at bounding box center [82, 286] width 95 height 41
click at [84, 348] on div "poornima Doctor KMC details .png" at bounding box center [82, 364] width 95 height 41
click at [85, 423] on div "IMG-20250926-WA0007.jpg" at bounding box center [82, 434] width 95 height 27
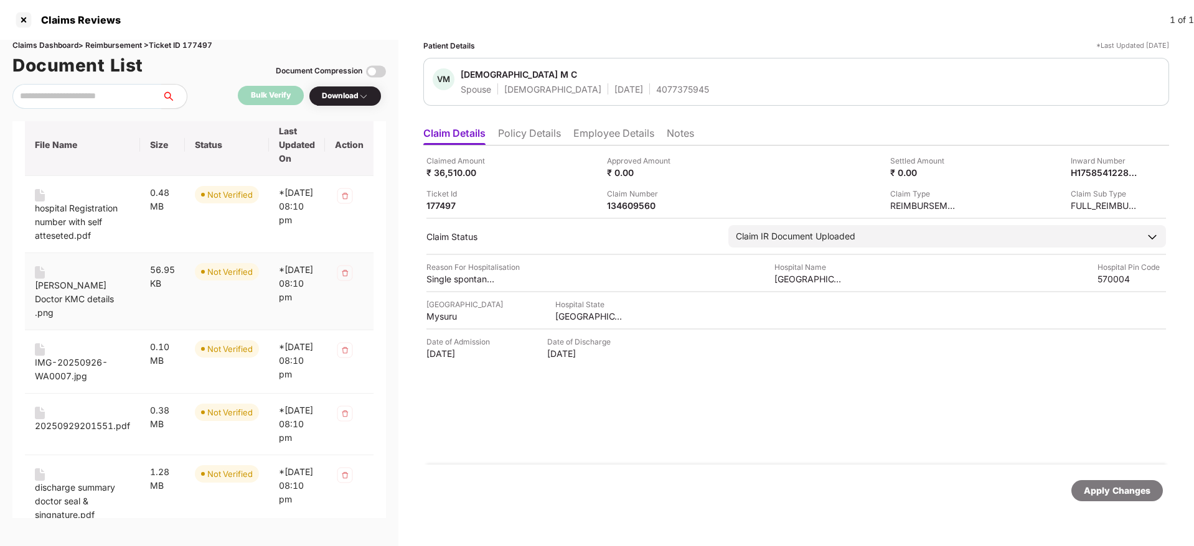
scroll to position [187, 0]
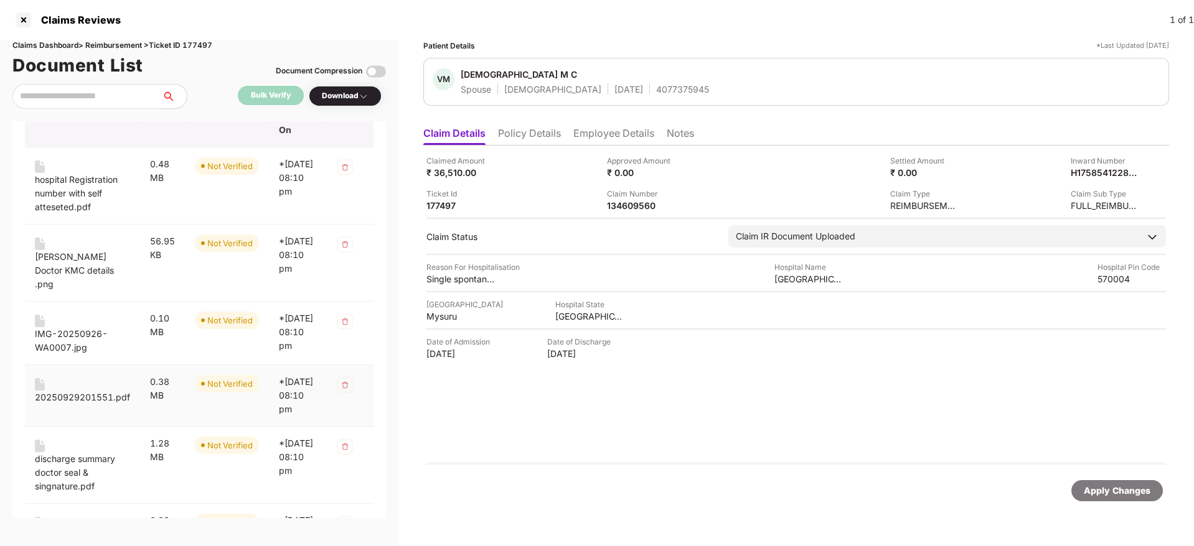
click at [101, 404] on div "20250929201551.pdf" at bounding box center [82, 398] width 95 height 14
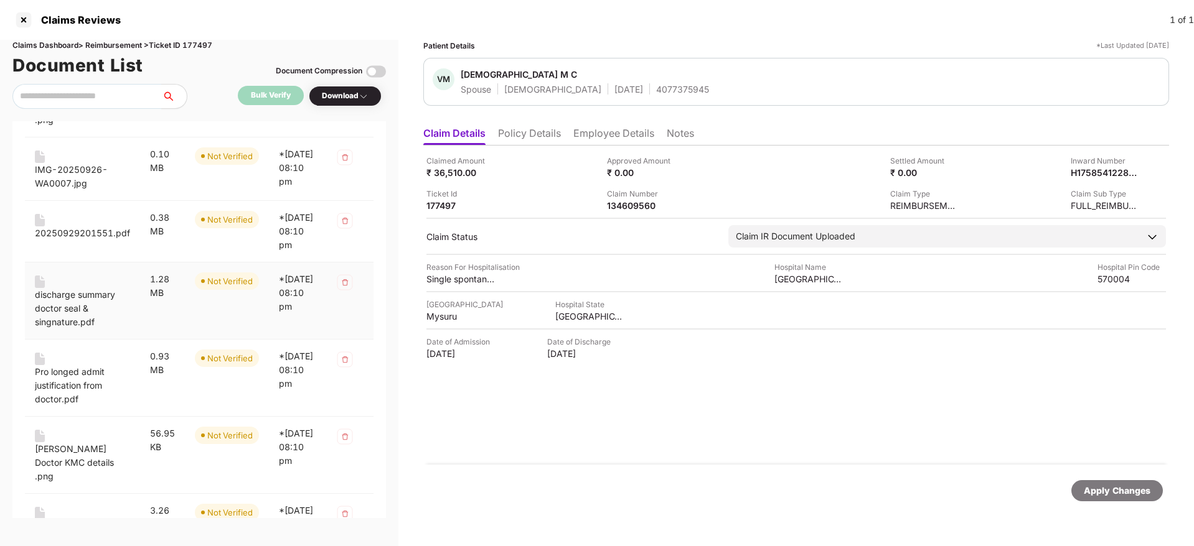
scroll to position [352, 0]
click at [73, 305] on div "discharge summary doctor seal & singnature.pdf" at bounding box center [82, 301] width 95 height 54
click at [75, 318] on div "discharge summary doctor seal & singnature.pdf" at bounding box center [82, 307] width 95 height 41
click at [86, 397] on div "Pro longed admit justification from doctor.pdf" at bounding box center [82, 384] width 95 height 41
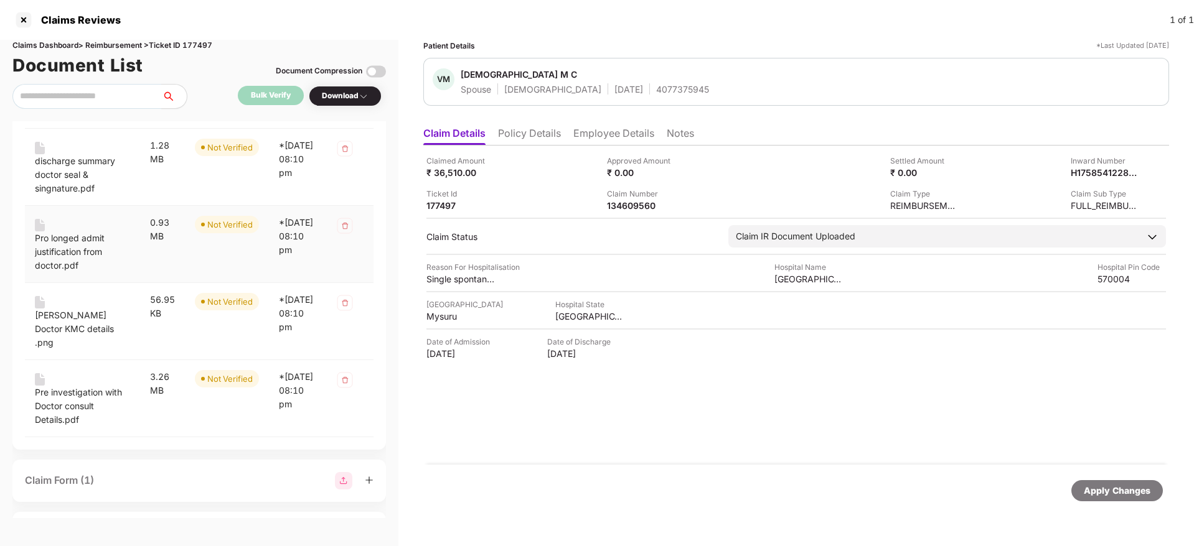
scroll to position [492, 0]
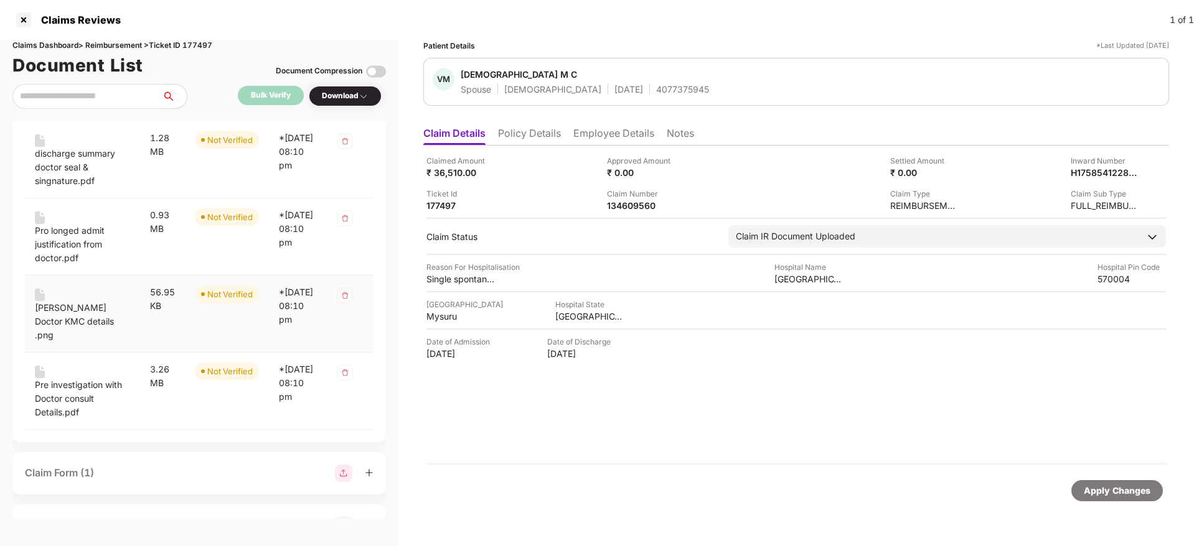
click at [88, 327] on div "poornima Doctor KMC details .png" at bounding box center [82, 321] width 95 height 41
click at [100, 409] on div "Pre investigation with Doctor consult Details.pdf" at bounding box center [82, 398] width 95 height 41
click at [624, 205] on div "134609560" at bounding box center [641, 206] width 68 height 12
copy div "134609560"
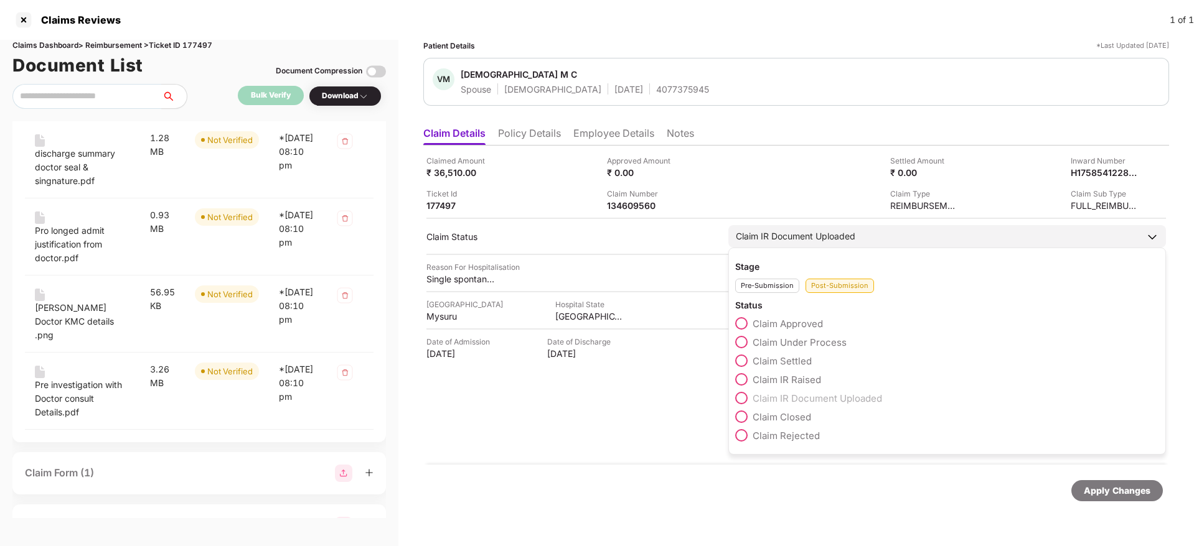
click at [741, 343] on span at bounding box center [741, 342] width 12 height 12
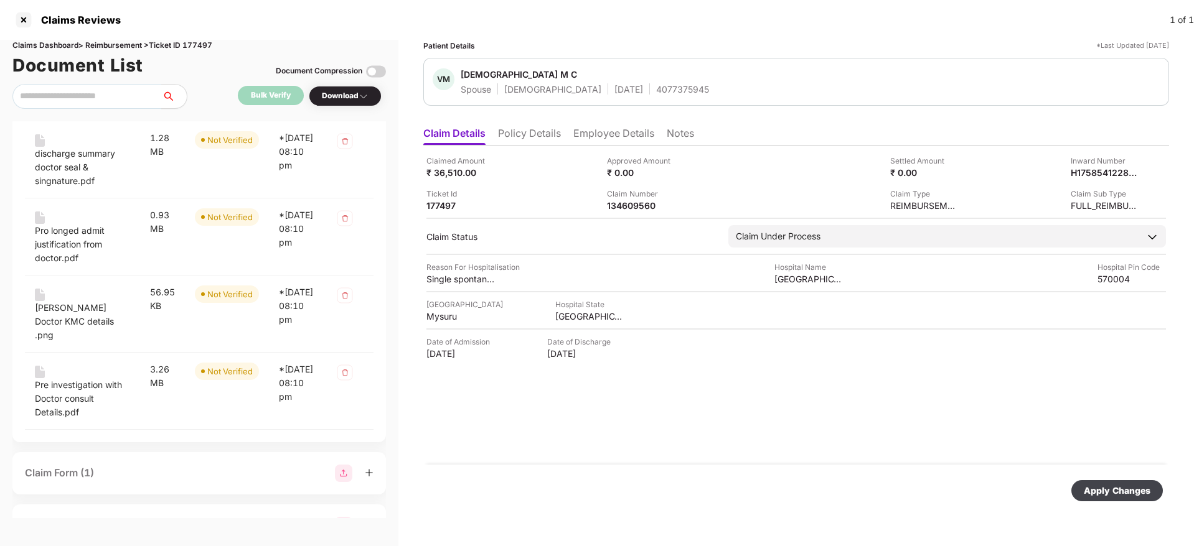
drag, startPoint x: 1118, startPoint y: 493, endPoint x: 958, endPoint y: 458, distance: 163.2
click at [1118, 493] on div "Apply Changes" at bounding box center [1116, 491] width 67 height 14
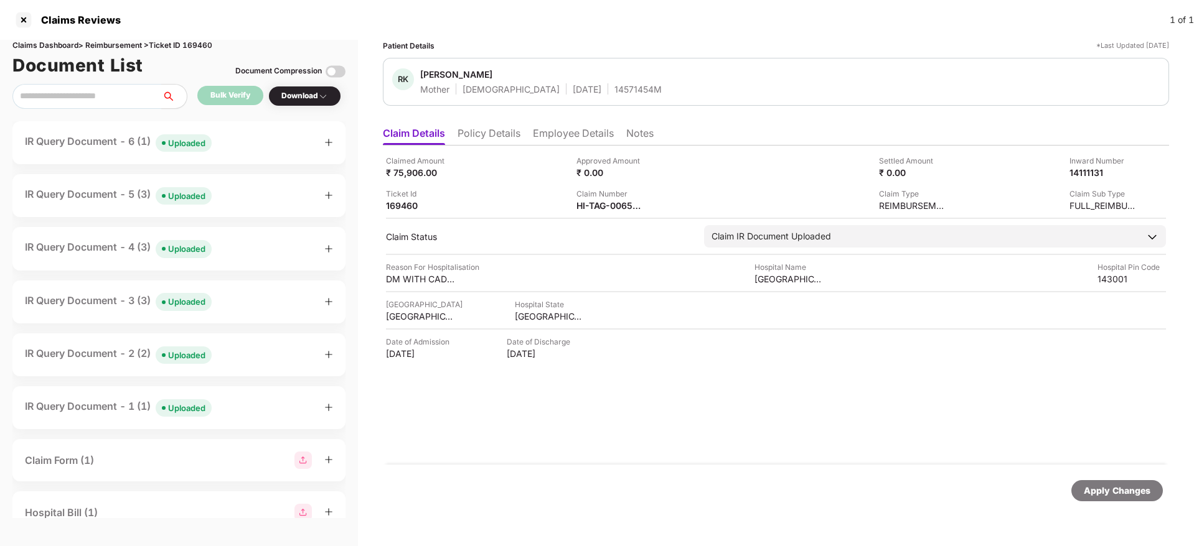
click at [235, 140] on div "IR Query Document - 6 (1) Uploaded" at bounding box center [179, 143] width 308 height 18
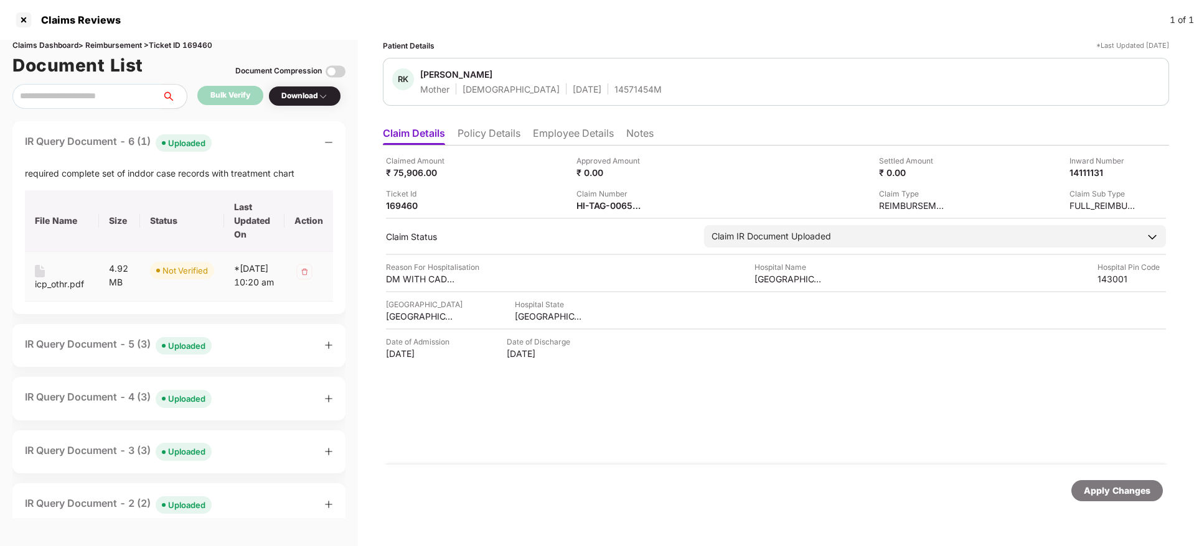
click at [50, 286] on div "icp_othr.pdf" at bounding box center [59, 285] width 49 height 14
click at [601, 207] on div "HI-TAG-006586963(0)" at bounding box center [610, 206] width 68 height 12
copy div
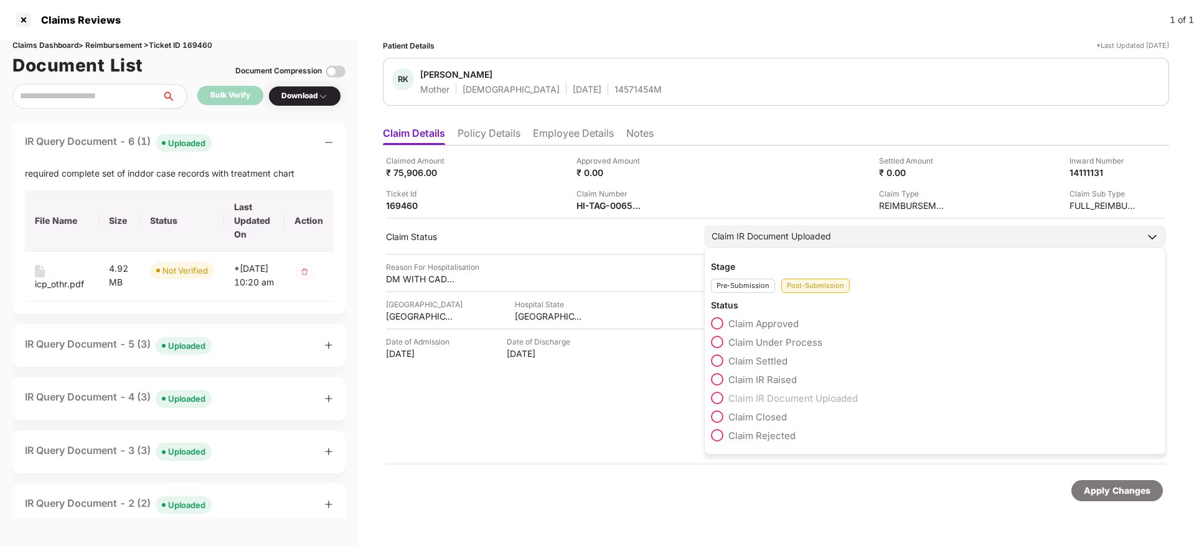
drag, startPoint x: 721, startPoint y: 343, endPoint x: 827, endPoint y: 406, distance: 123.6
click at [720, 342] on span at bounding box center [717, 342] width 12 height 12
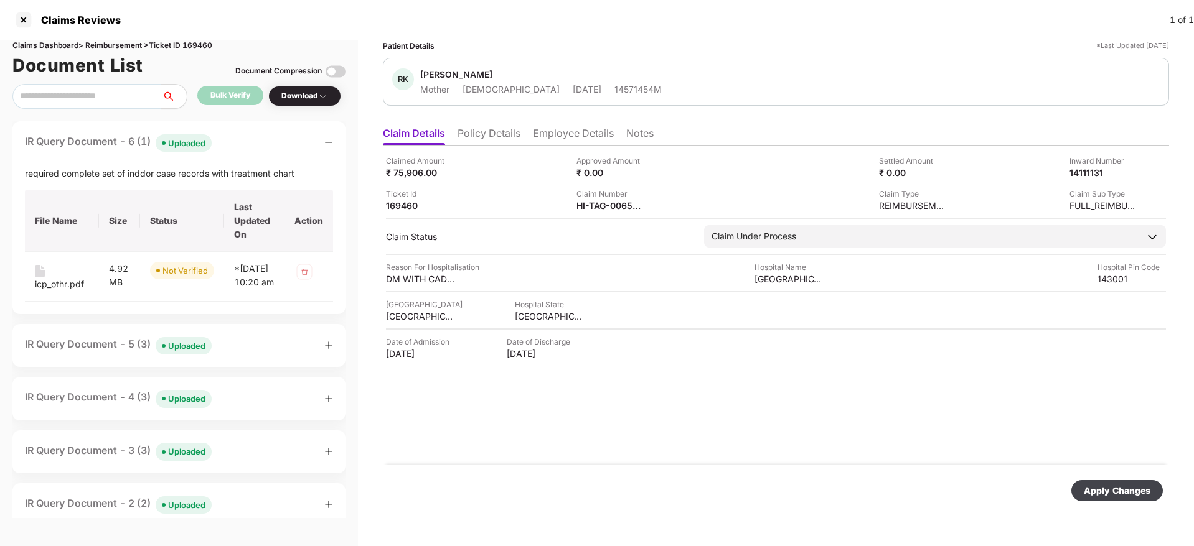
click at [1108, 488] on div "Apply Changes" at bounding box center [1116, 491] width 67 height 14
click at [249, 367] on div "IR Query Document - 5 (3) Uploaded" at bounding box center [178, 345] width 333 height 43
click at [231, 355] on div "IR Query Document - 5 (3) Uploaded" at bounding box center [179, 346] width 308 height 18
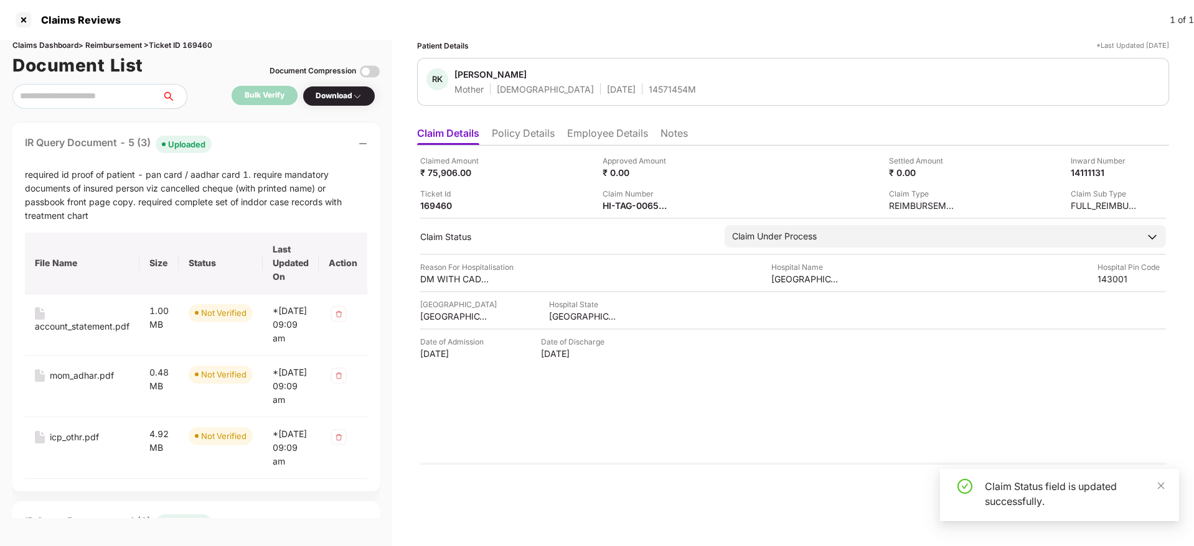
scroll to position [187, 0]
click at [248, 152] on div "IR Query Document - 5 (3) Uploaded" at bounding box center [196, 143] width 342 height 18
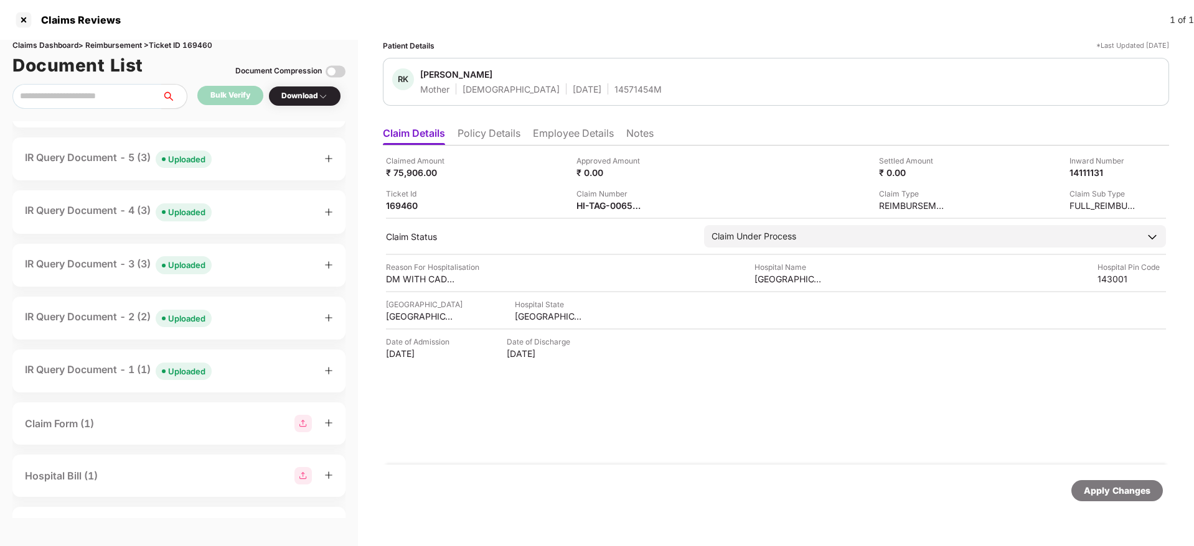
scroll to position [0, 0]
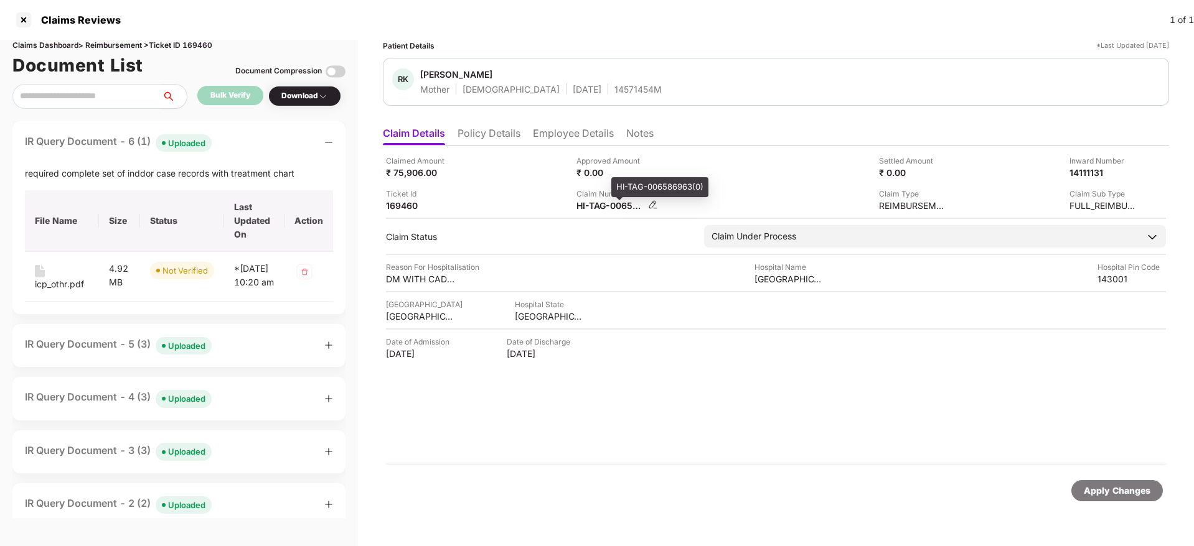
click at [604, 207] on div "HI-TAG-006586963(0)" at bounding box center [610, 206] width 68 height 12
click at [604, 206] on div "HI-TAG-006586963(0)" at bounding box center [610, 206] width 68 height 12
copy div
click at [737, 174] on div "Approved Amount ₹ 0.00" at bounding box center [666, 167] width 181 height 24
